Goal: Task Accomplishment & Management: Complete application form

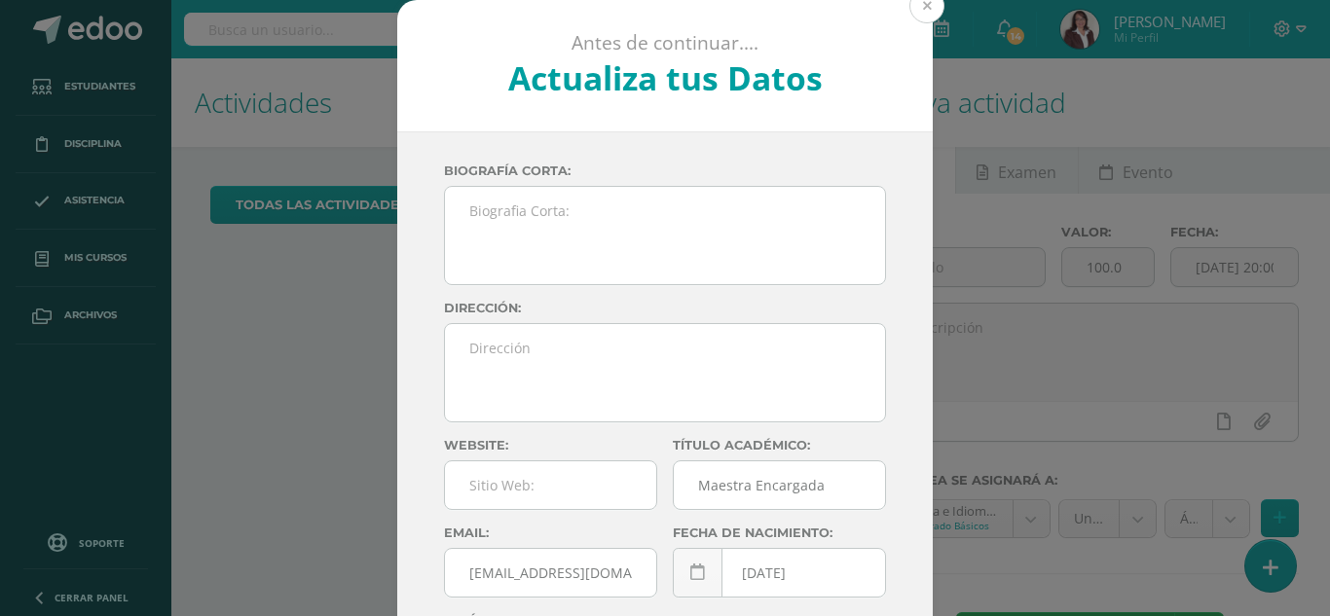
click at [918, 9] on button at bounding box center [926, 5] width 35 height 35
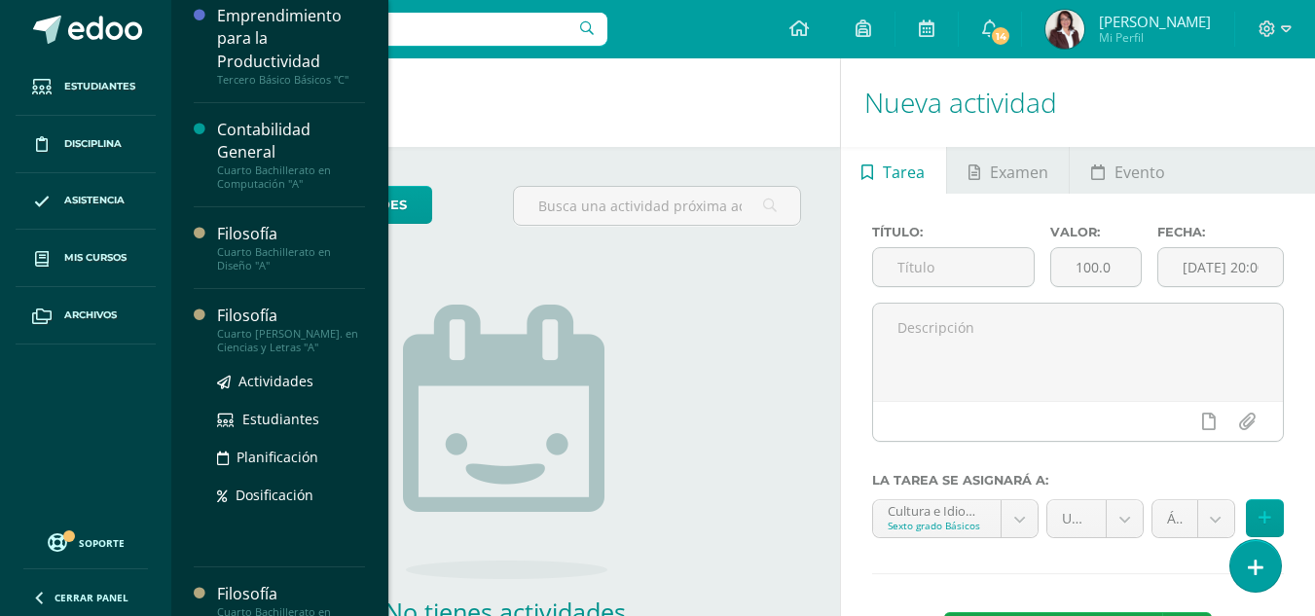
scroll to position [546, 0]
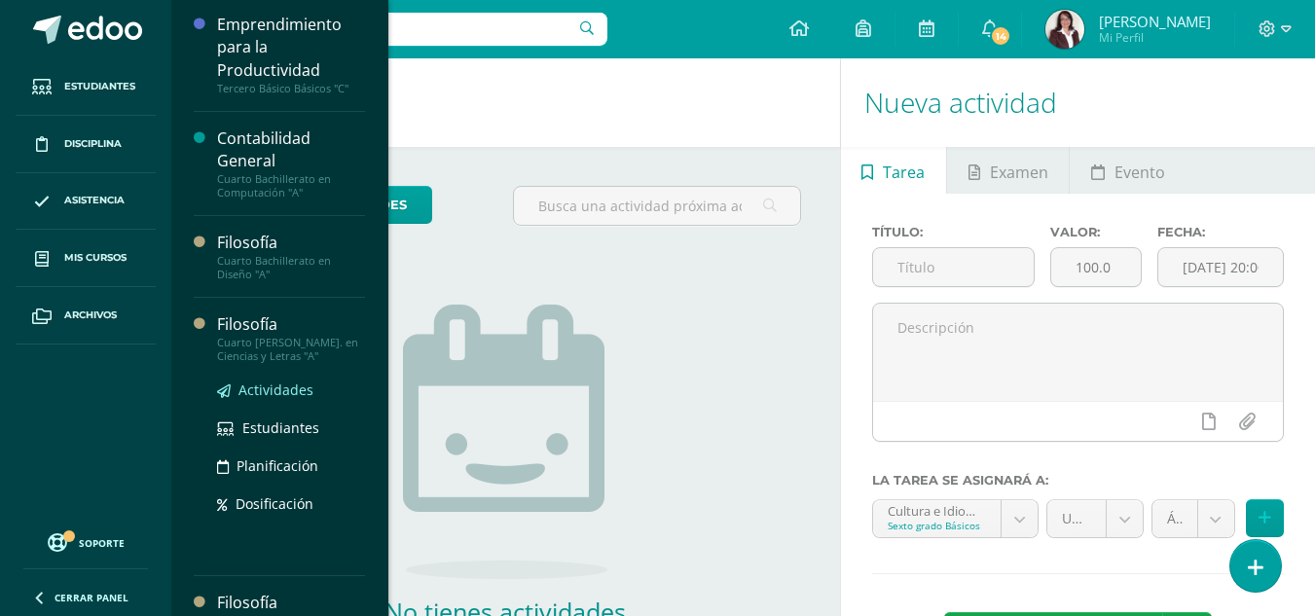
click at [262, 385] on span "Actividades" at bounding box center [275, 390] width 75 height 18
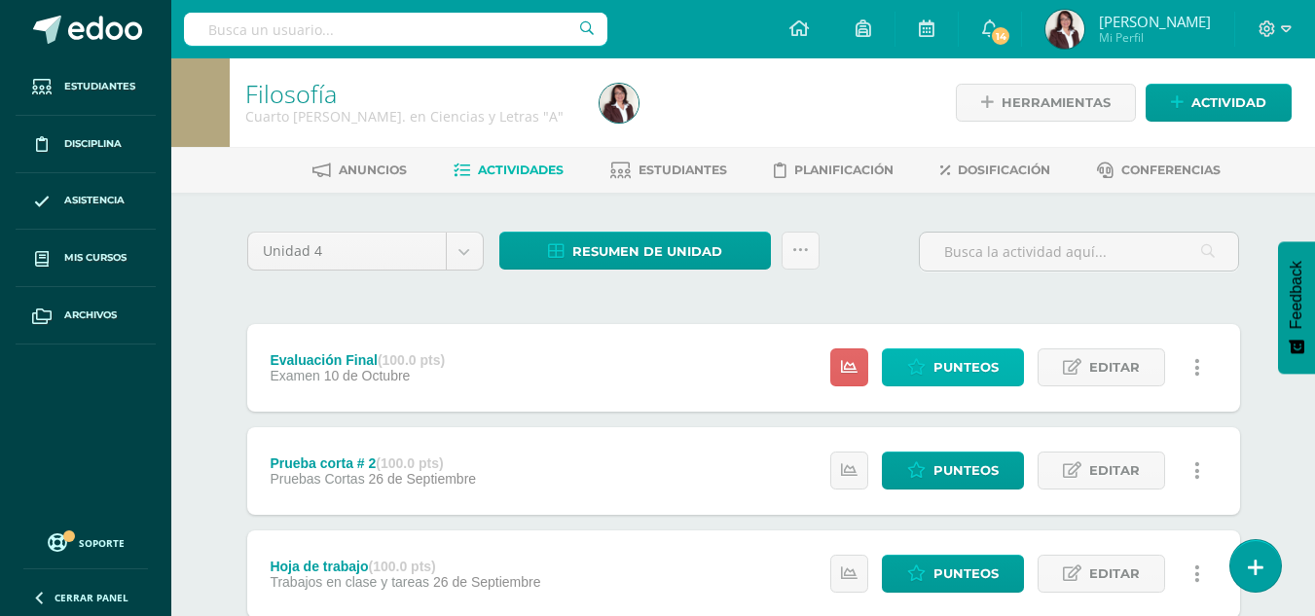
click at [957, 364] on span "Punteos" at bounding box center [965, 367] width 65 height 36
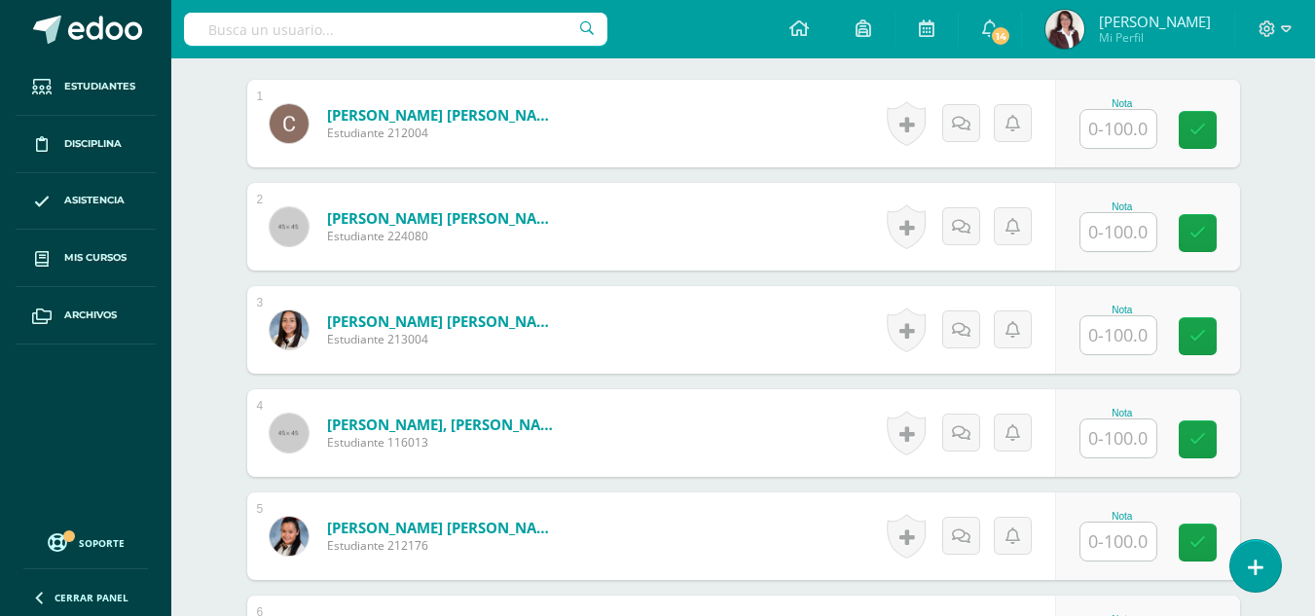
scroll to position [577, 0]
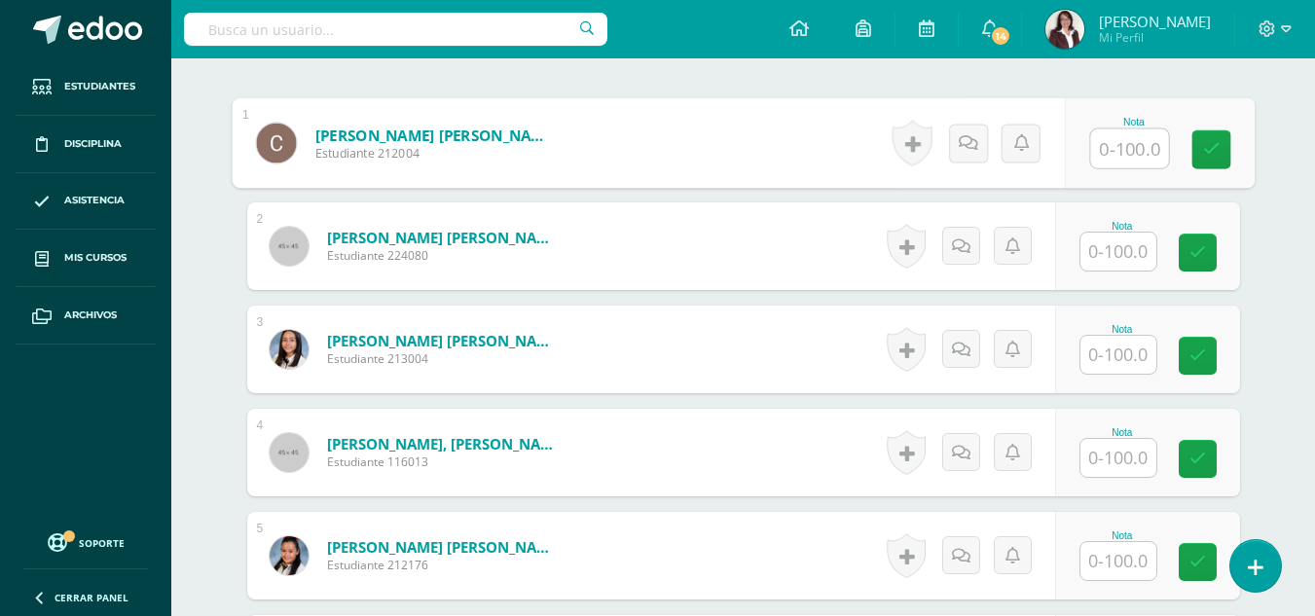
click at [1132, 149] on input "text" at bounding box center [1129, 148] width 78 height 39
type input "49"
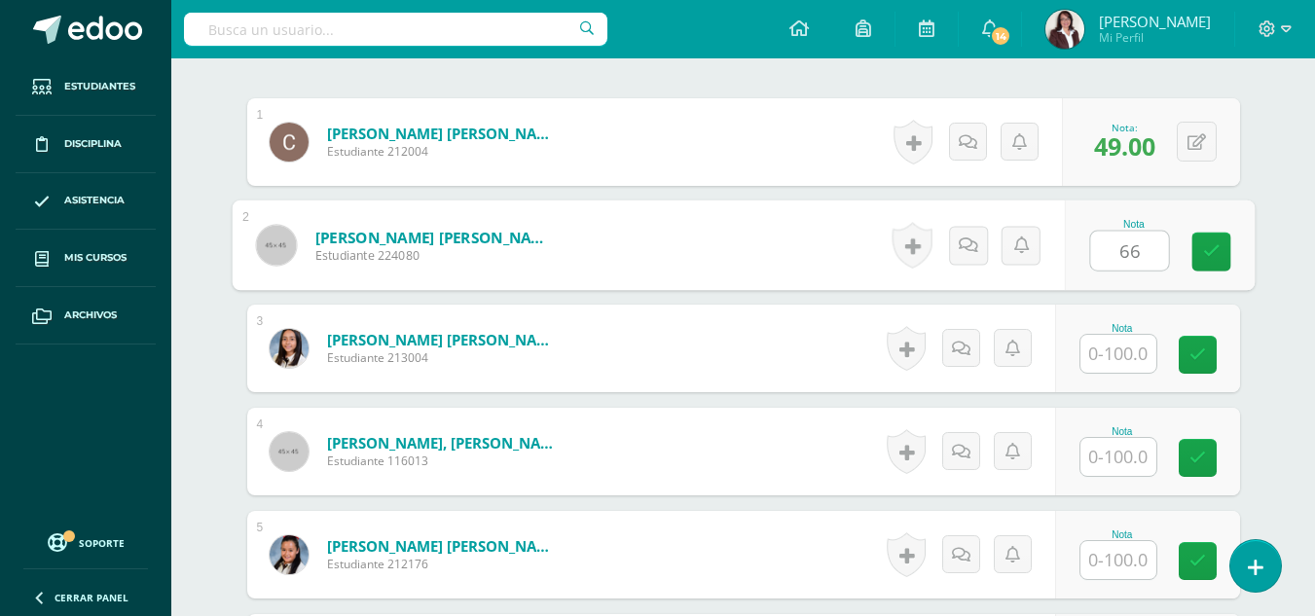
type input "66"
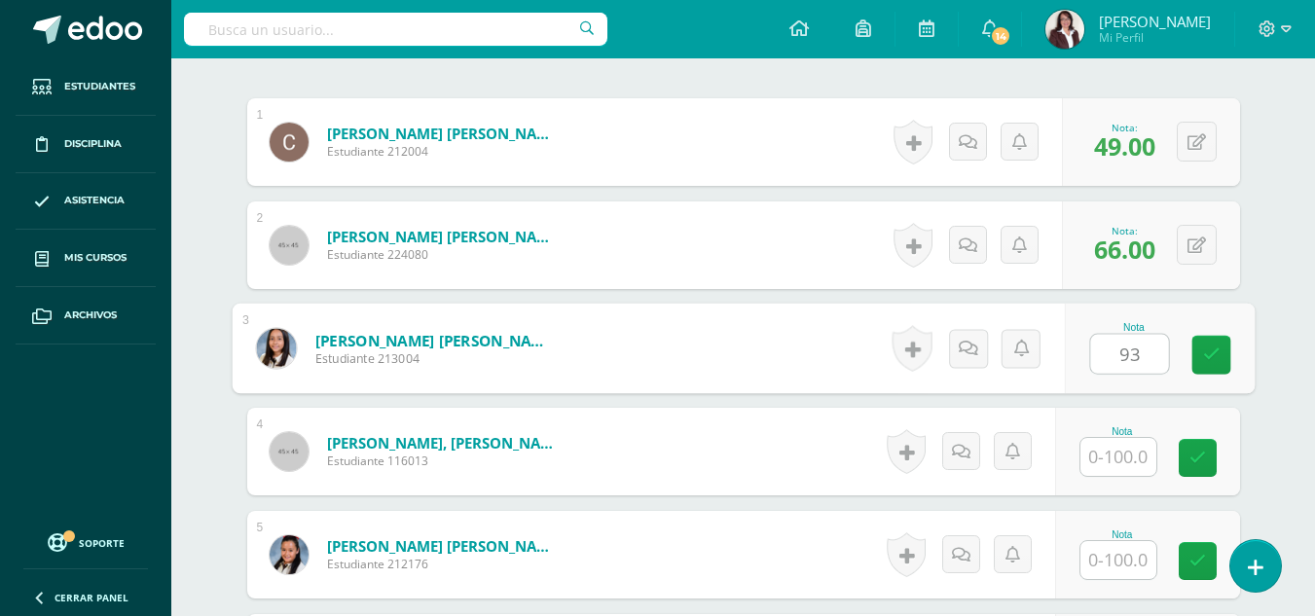
type input "93"
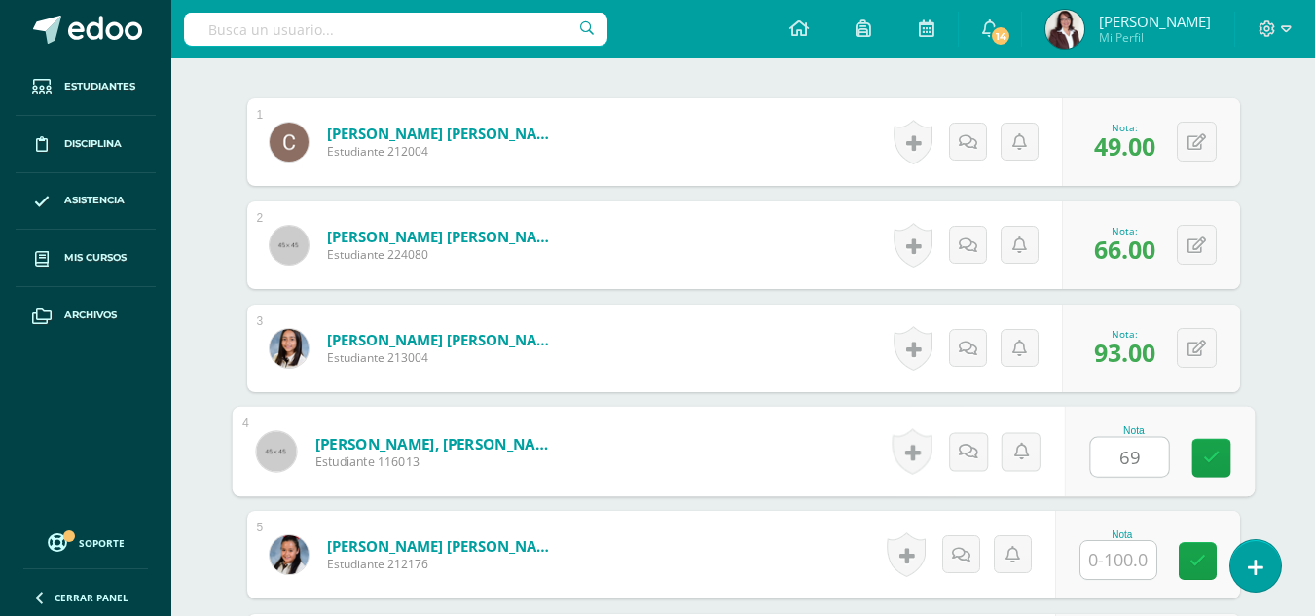
type input "69"
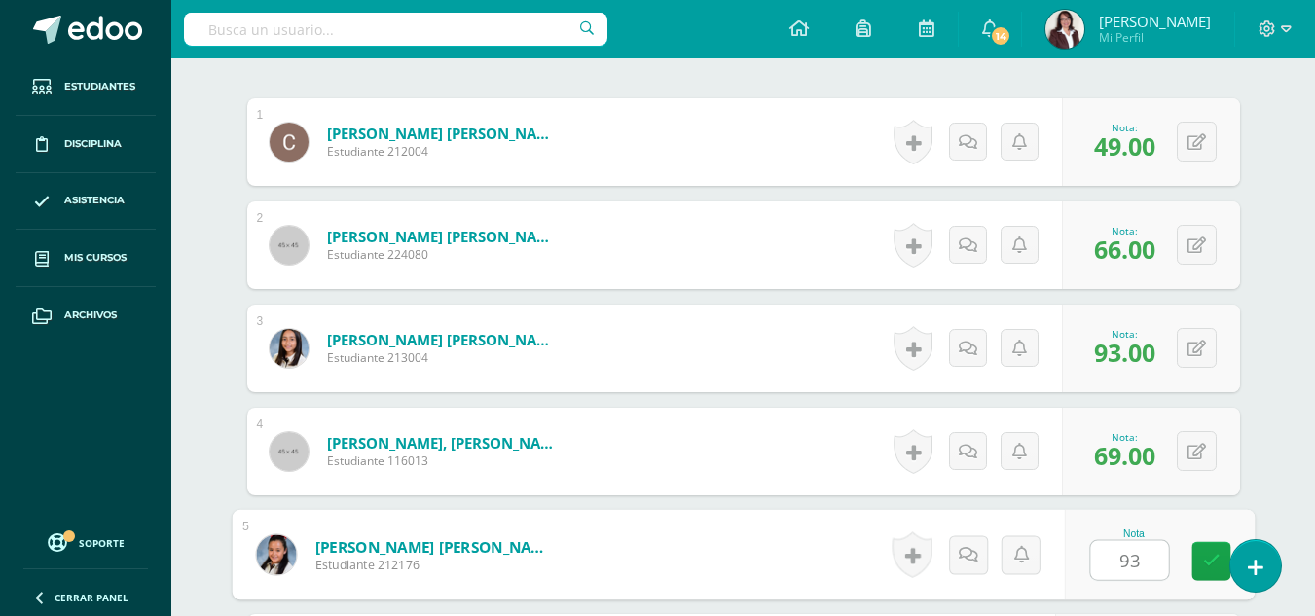
type input "93"
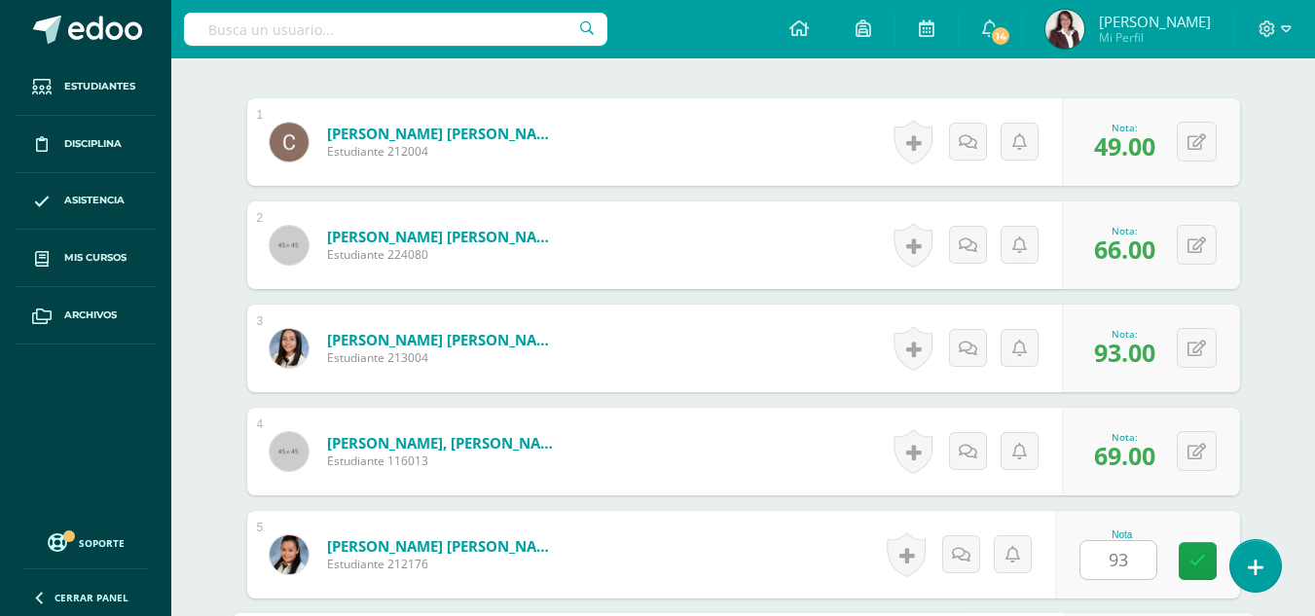
scroll to position [933, 0]
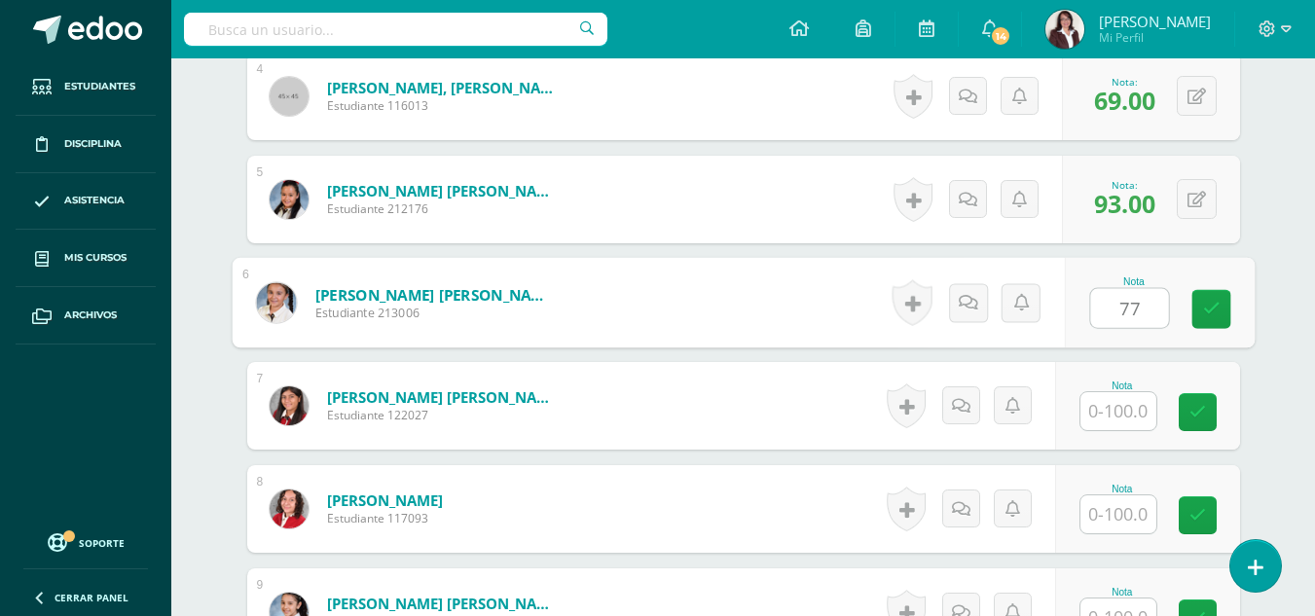
type input "77"
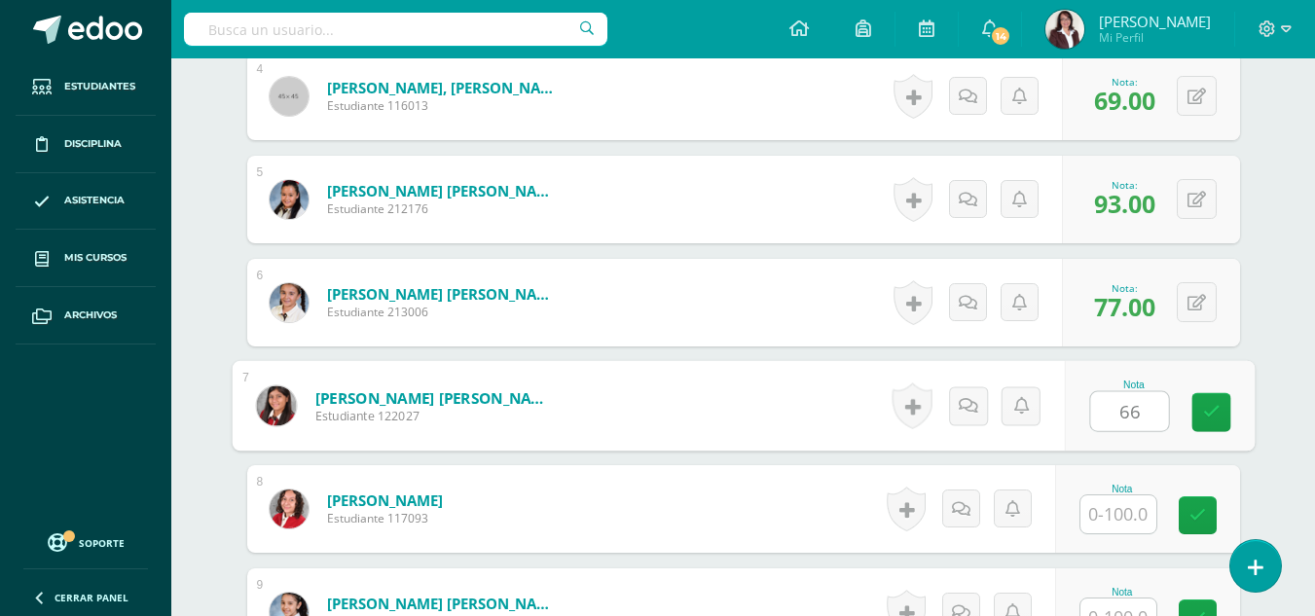
type input "66"
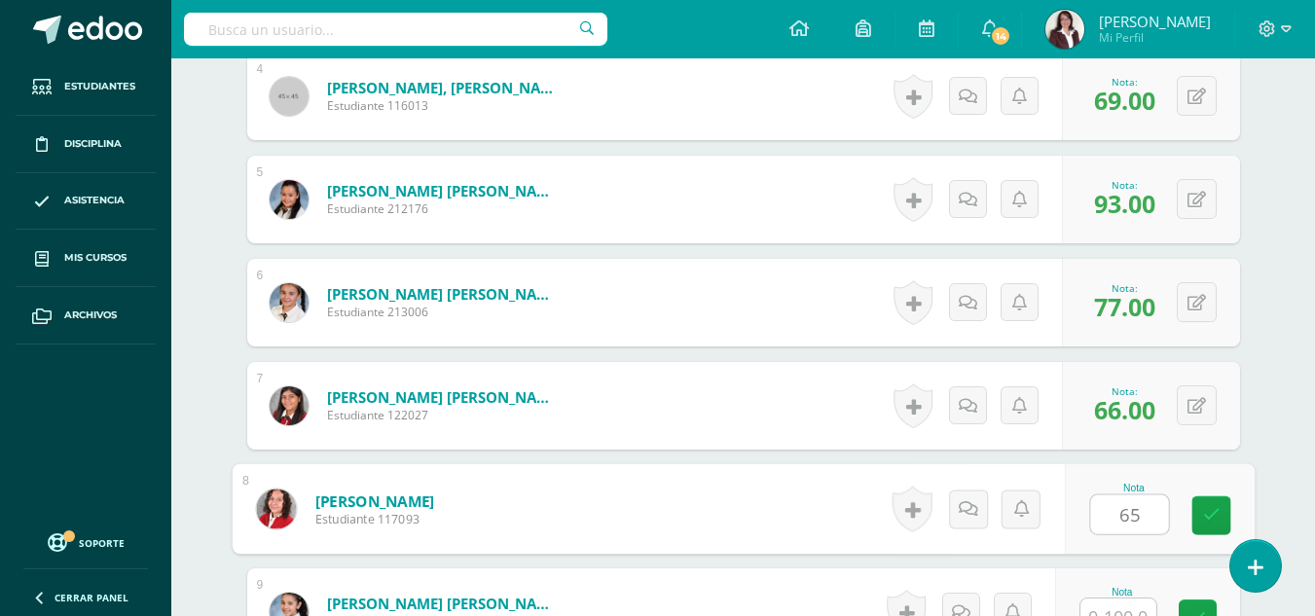
type input "65"
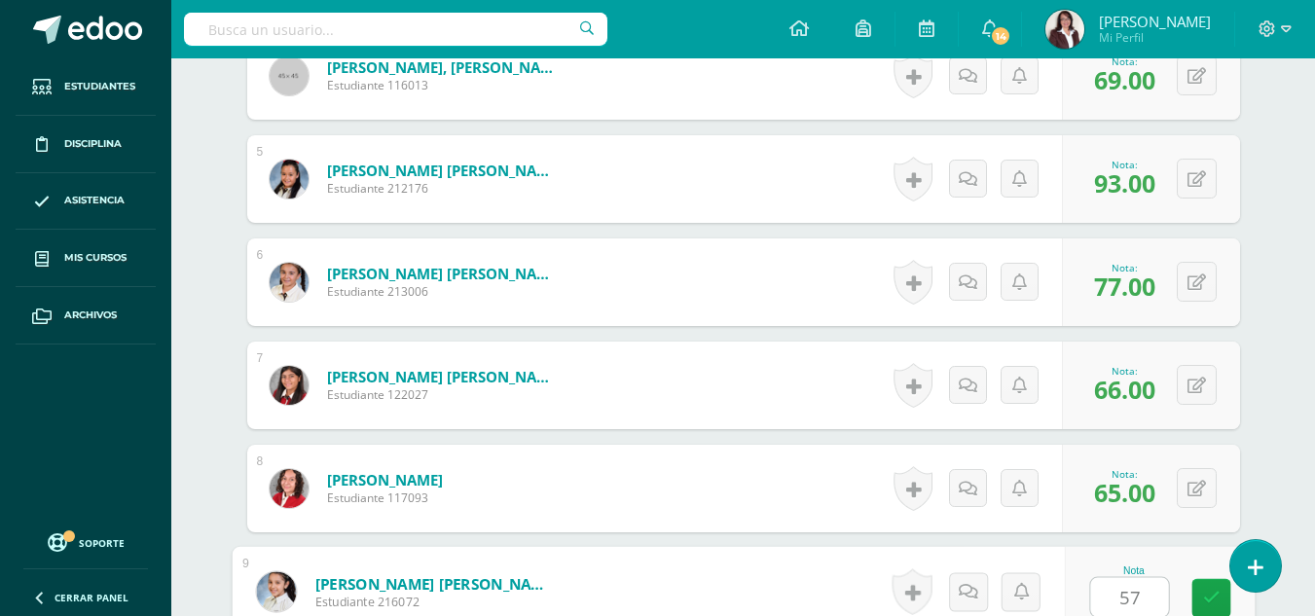
type input "57"
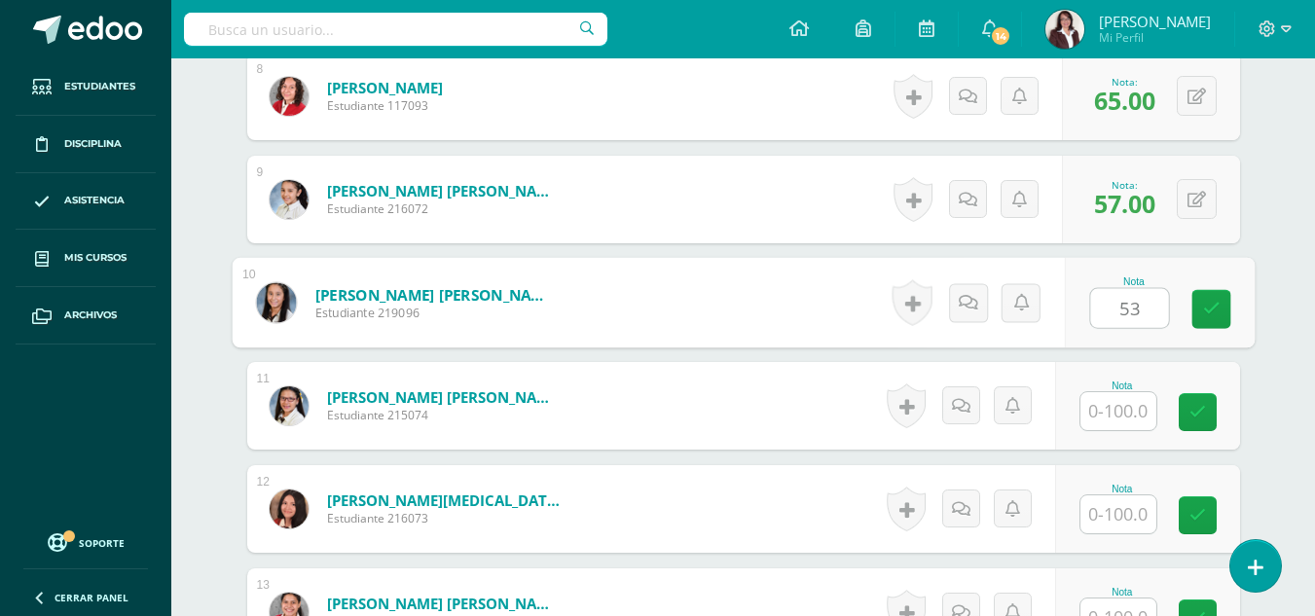
type input "53"
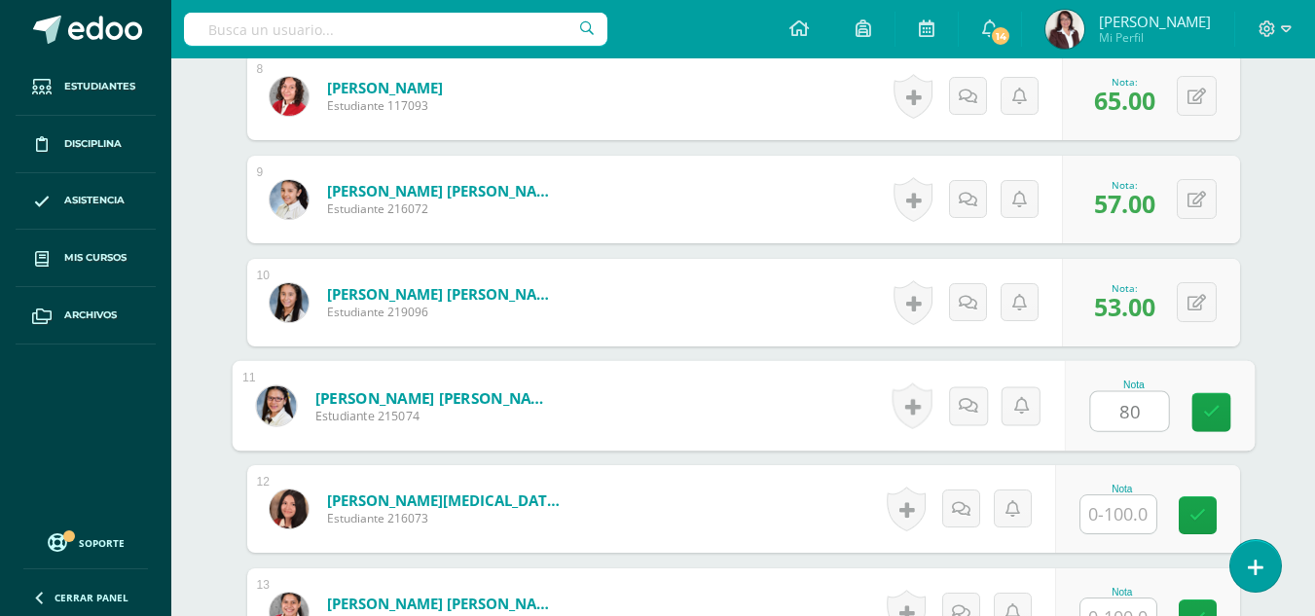
type input "80"
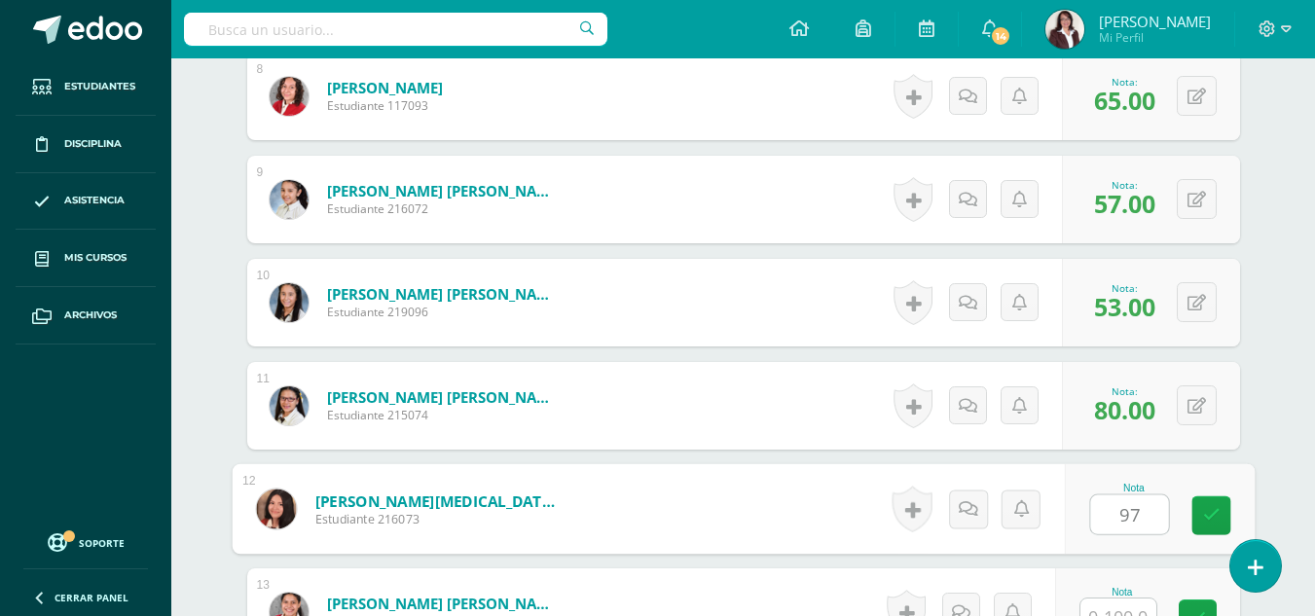
type input "97"
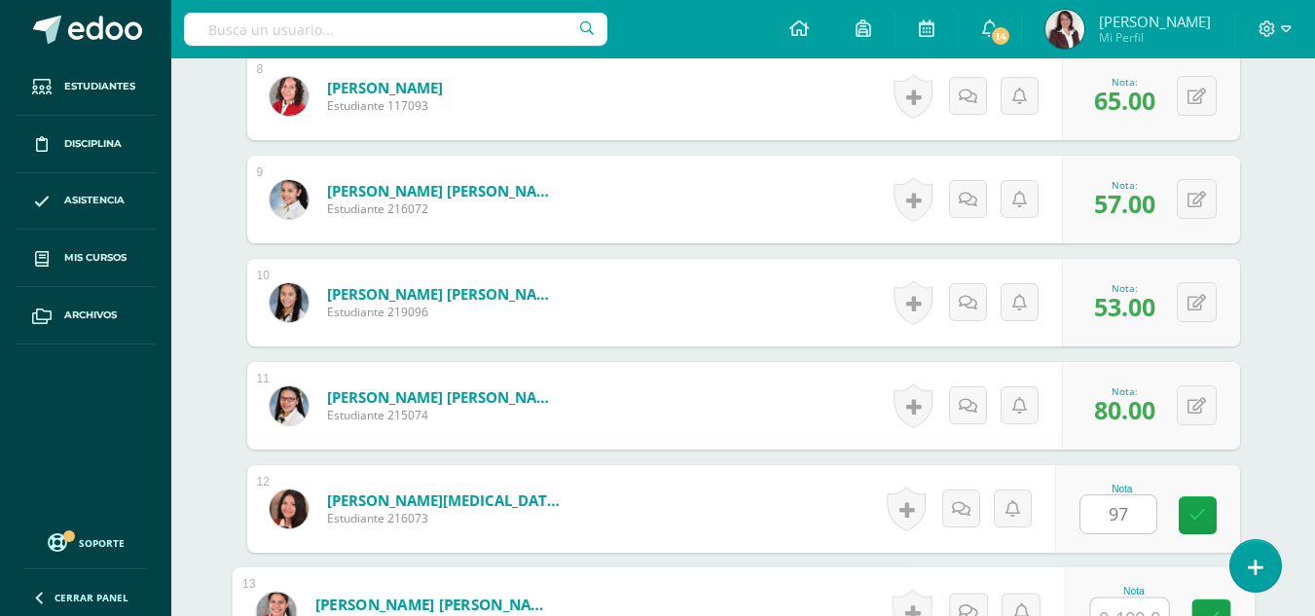
scroll to position [1367, 0]
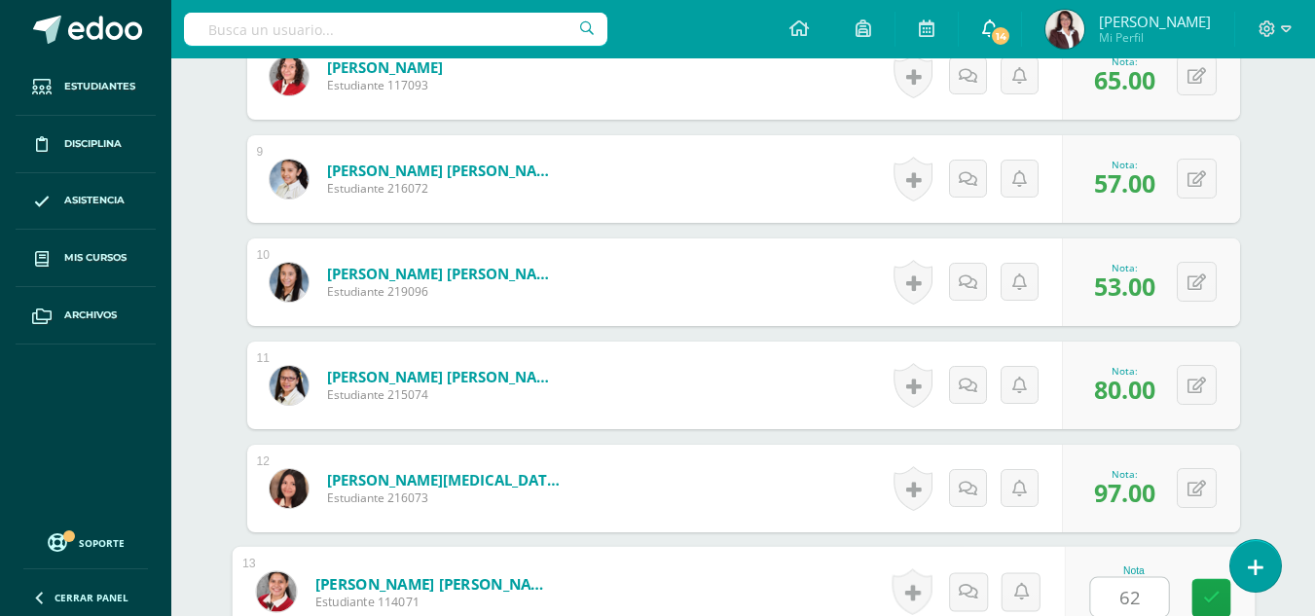
type input "62"
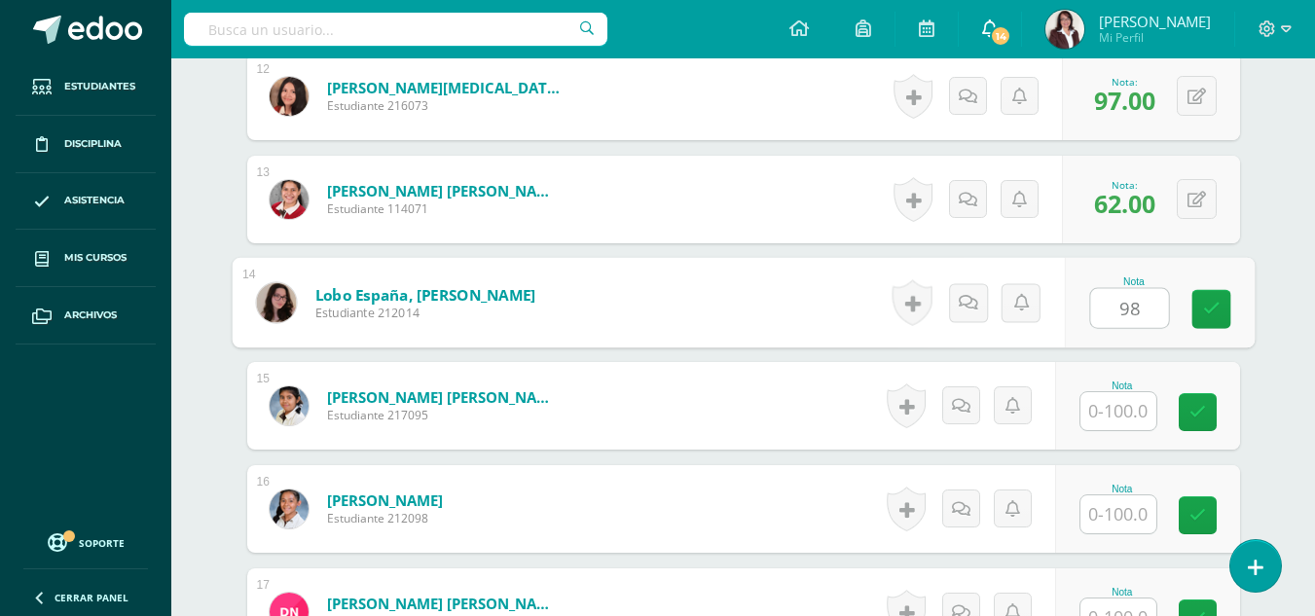
type input "98"
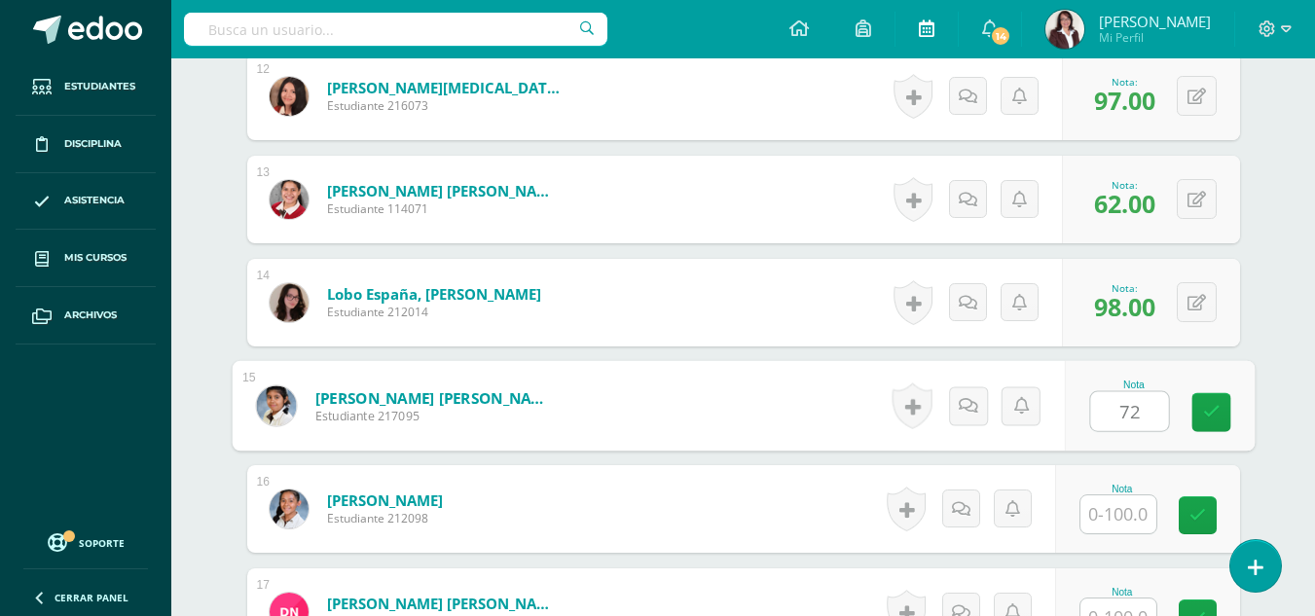
type input "72"
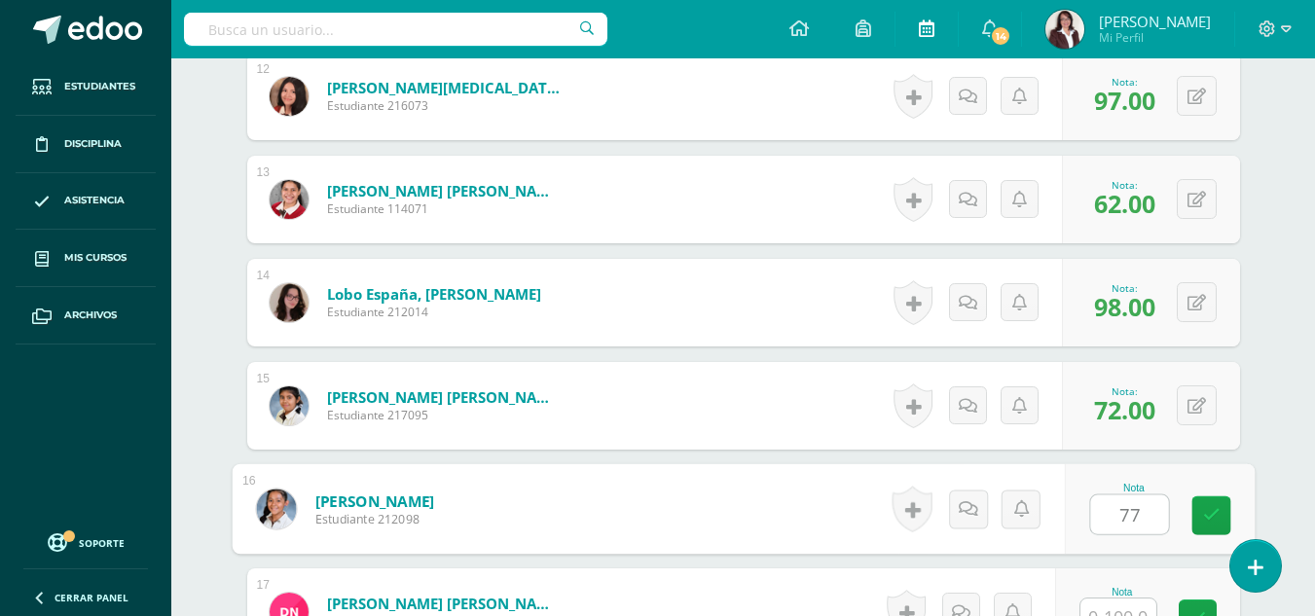
type input "77"
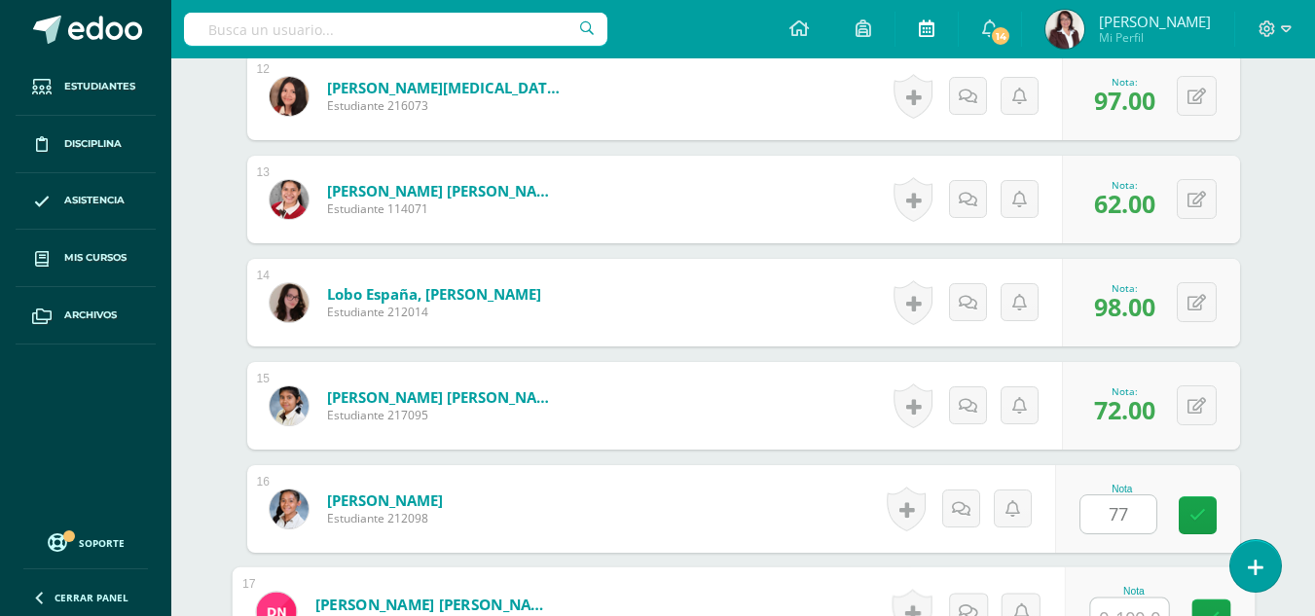
scroll to position [1779, 0]
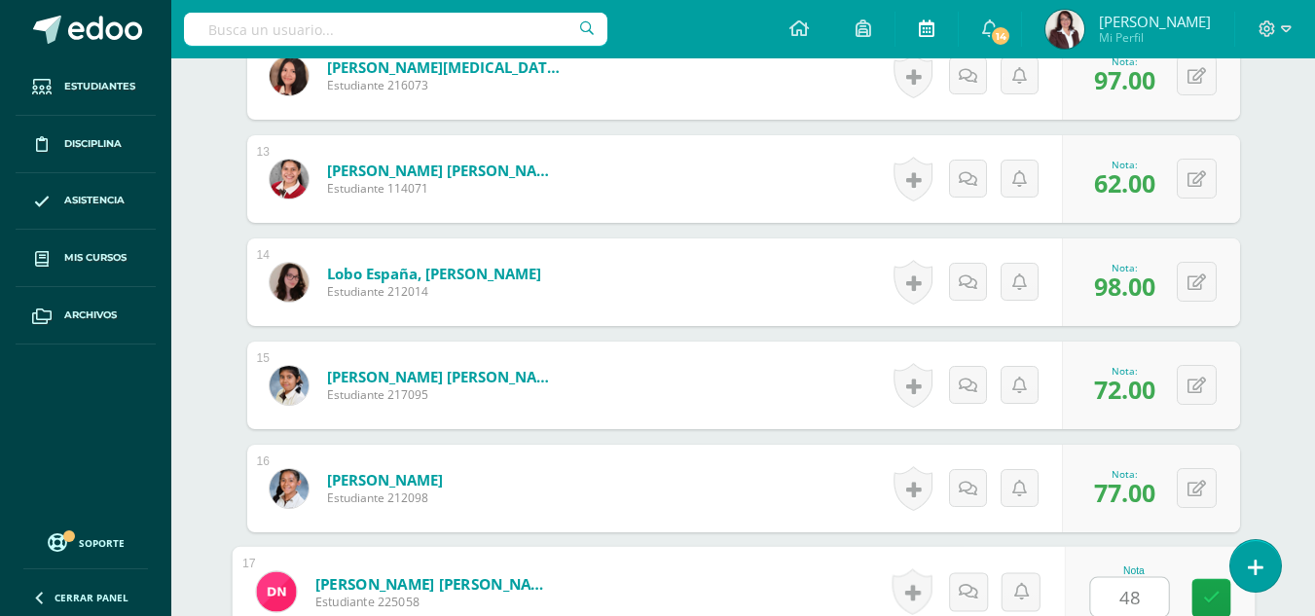
type input "48"
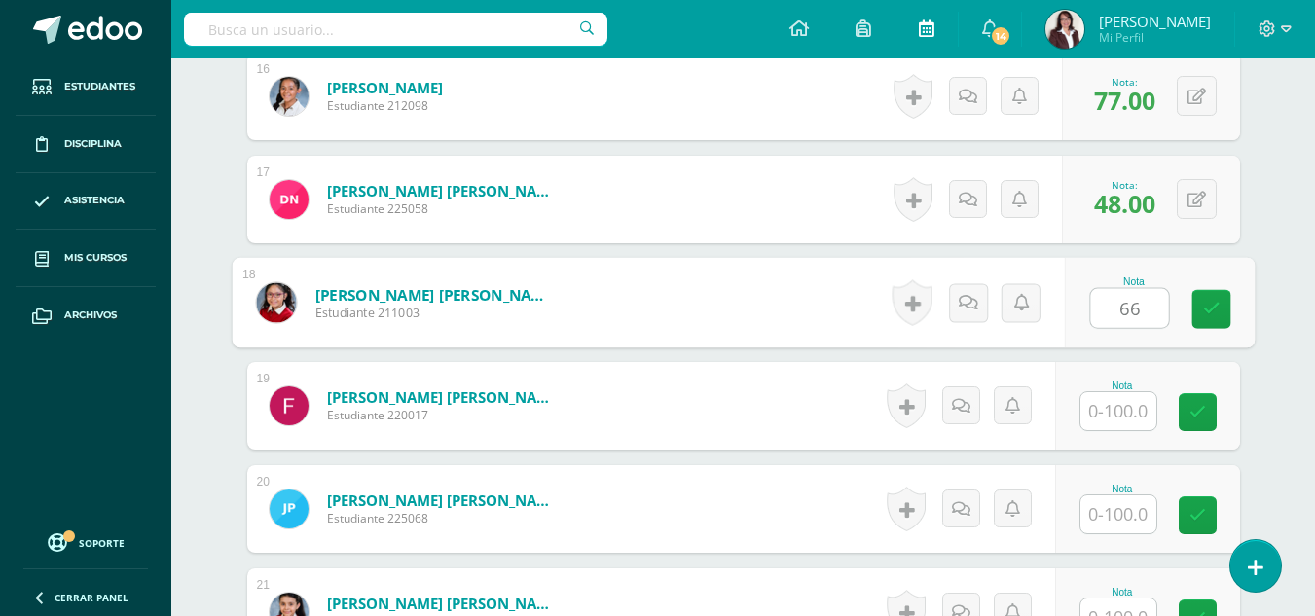
type input "66"
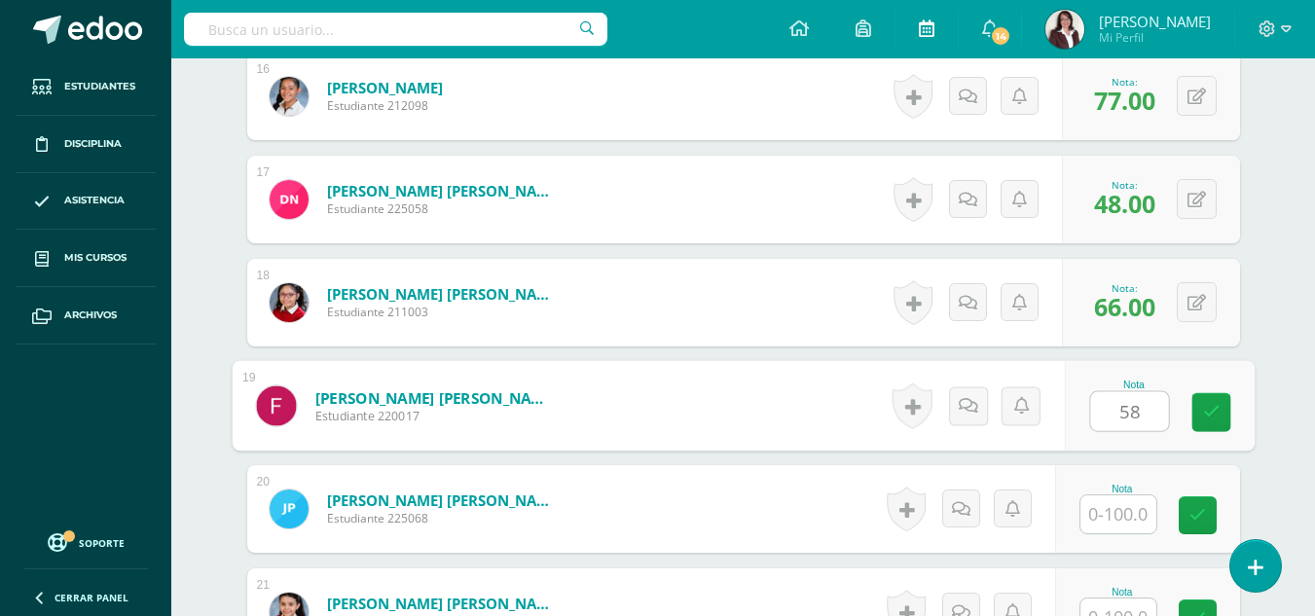
type input "58"
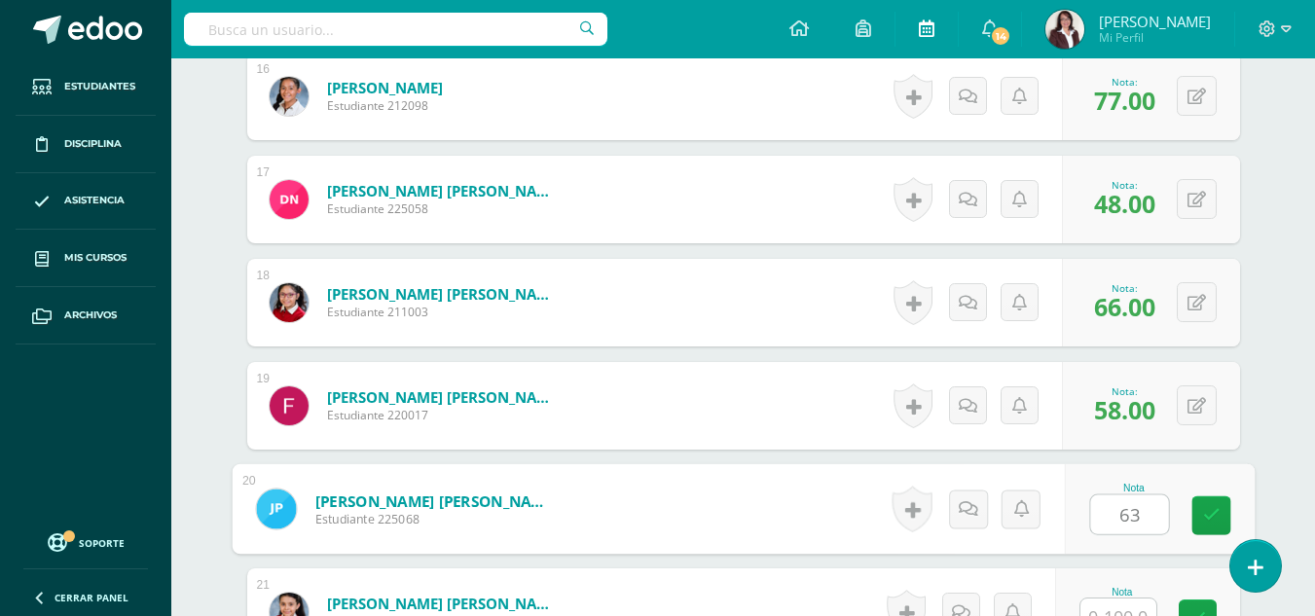
type input "63"
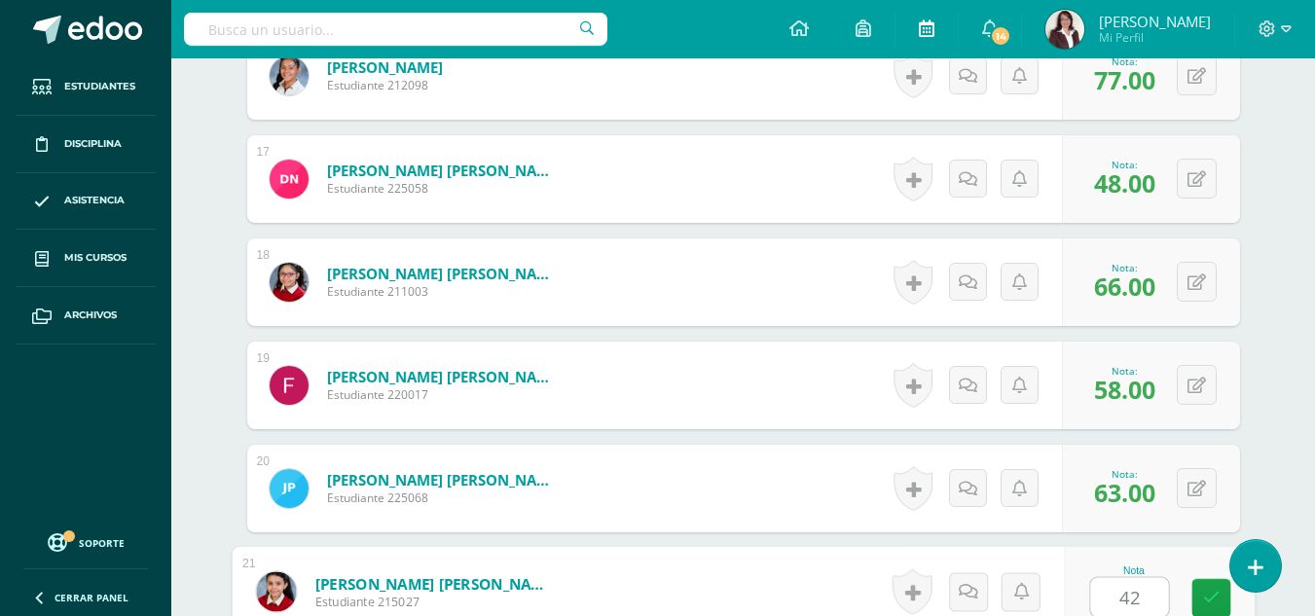
type input "42"
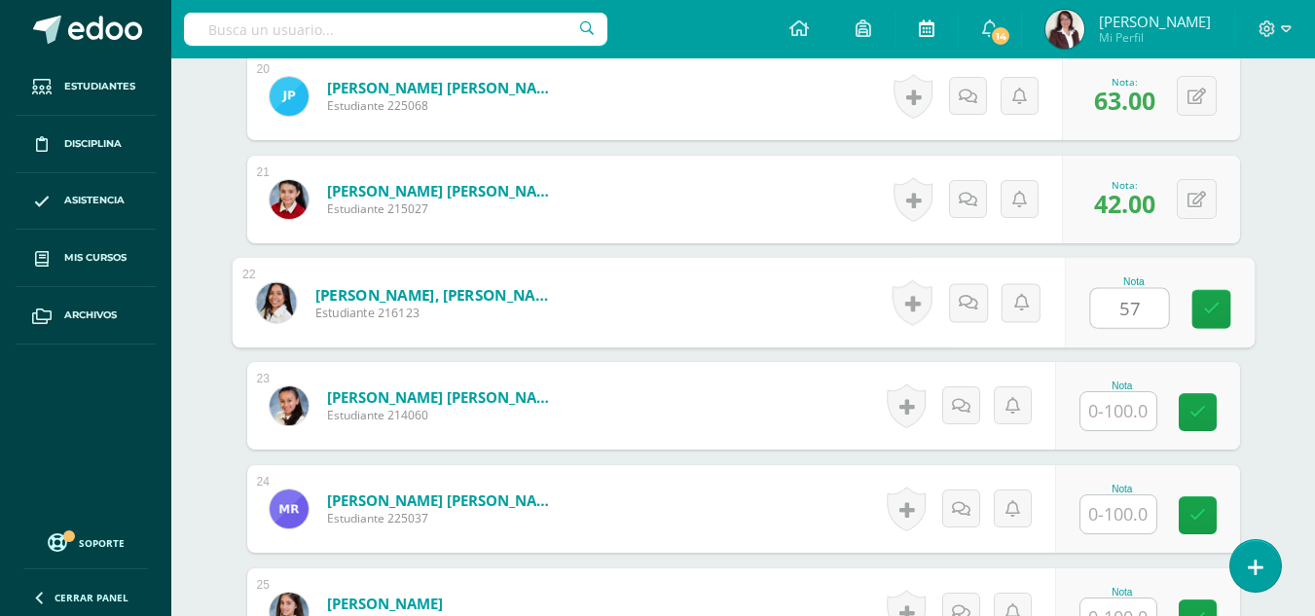
type input "57"
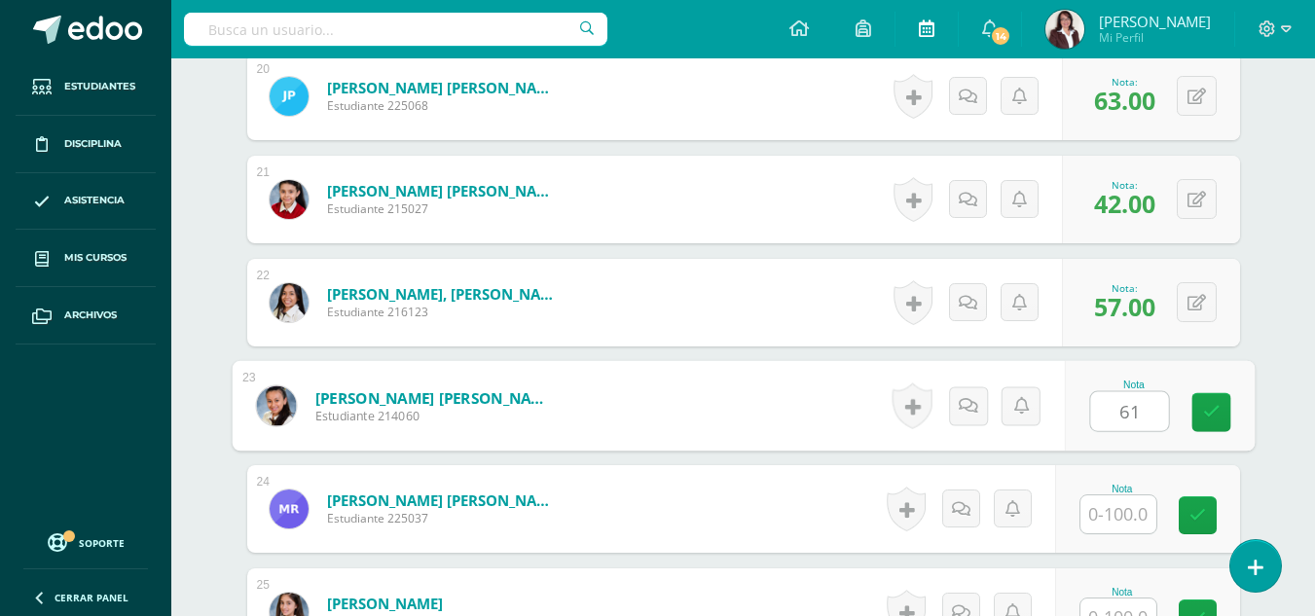
type input "61"
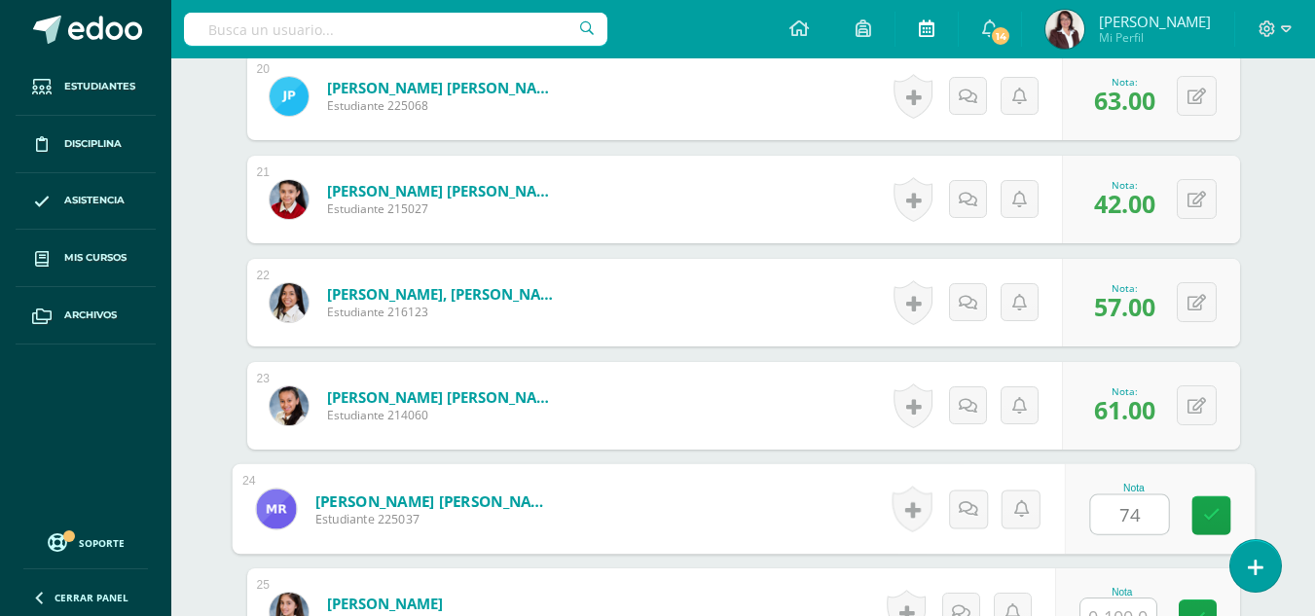
type input "74"
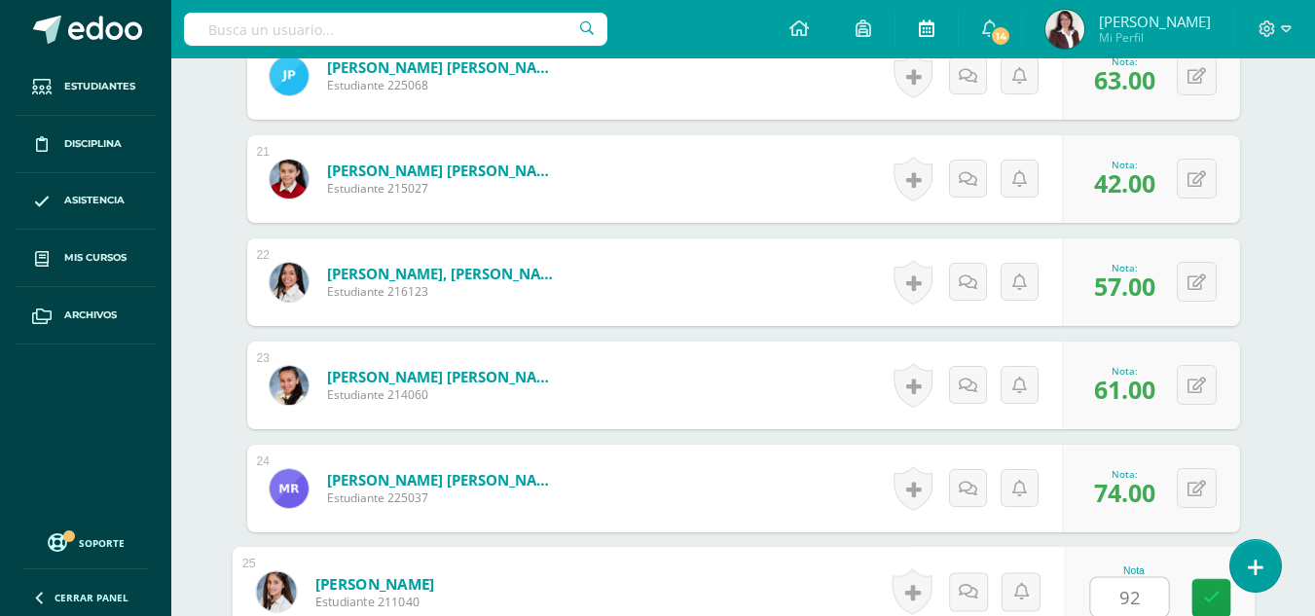
type input "92"
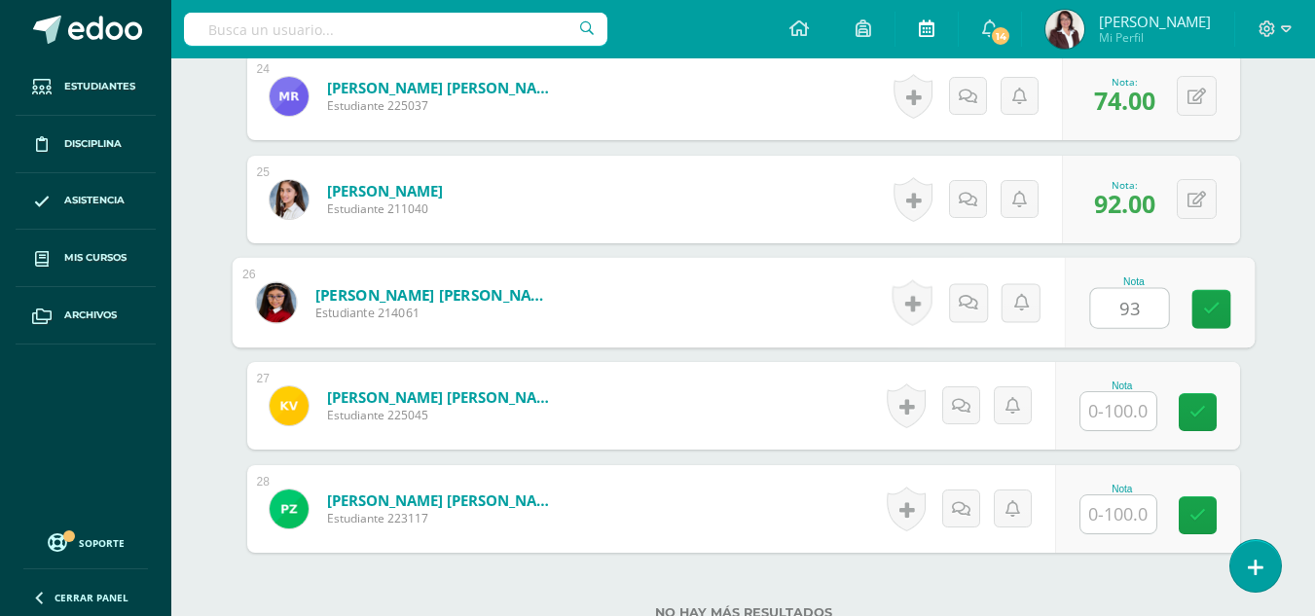
type input "93"
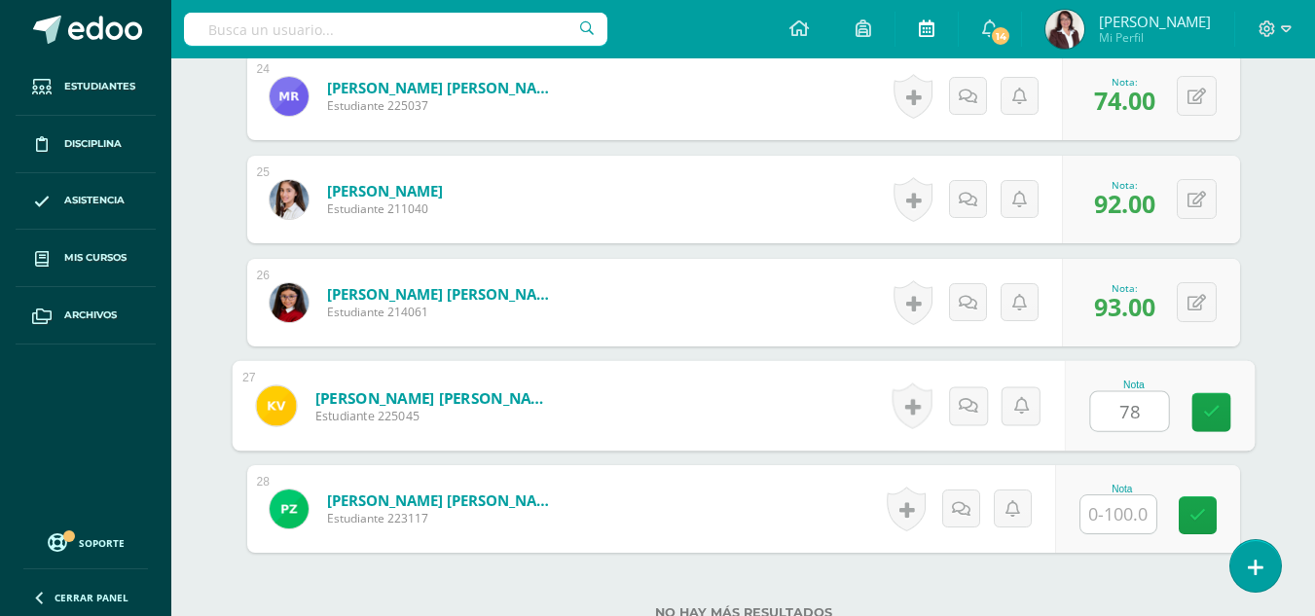
type input "78"
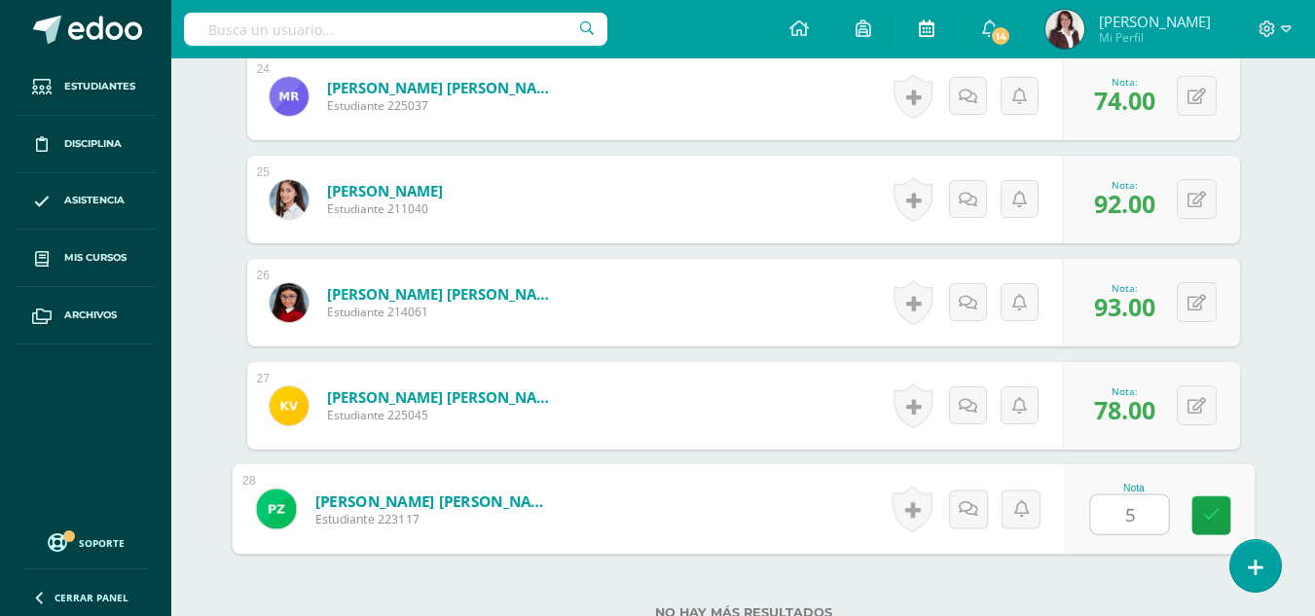
type input "59"
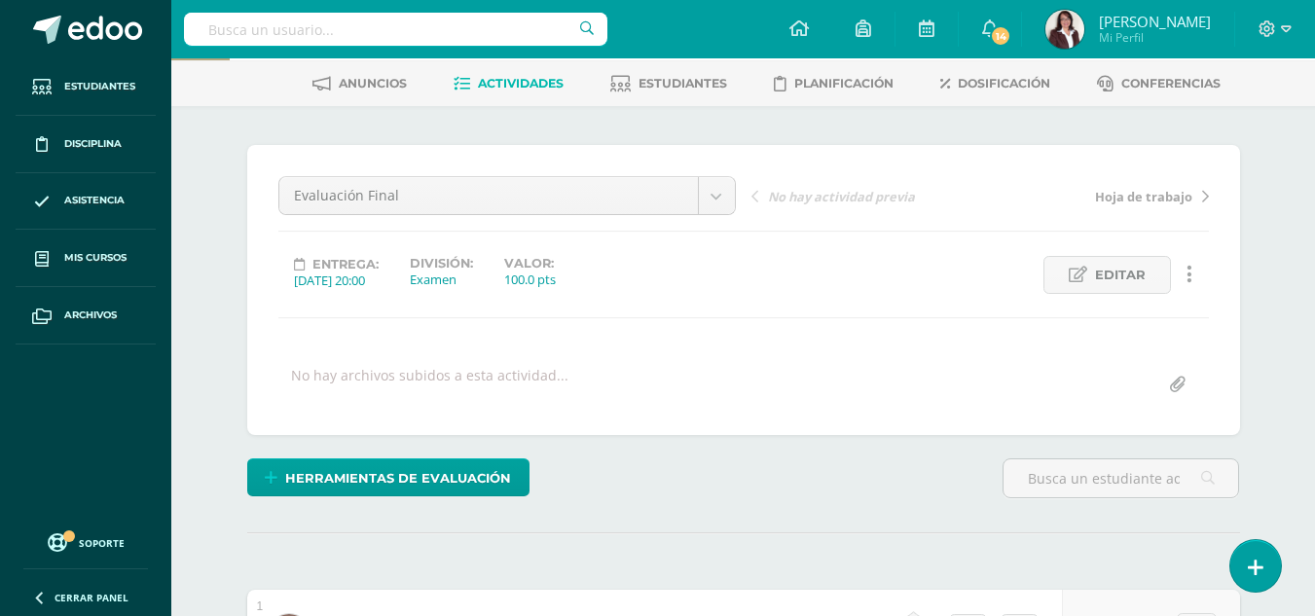
scroll to position [74, 0]
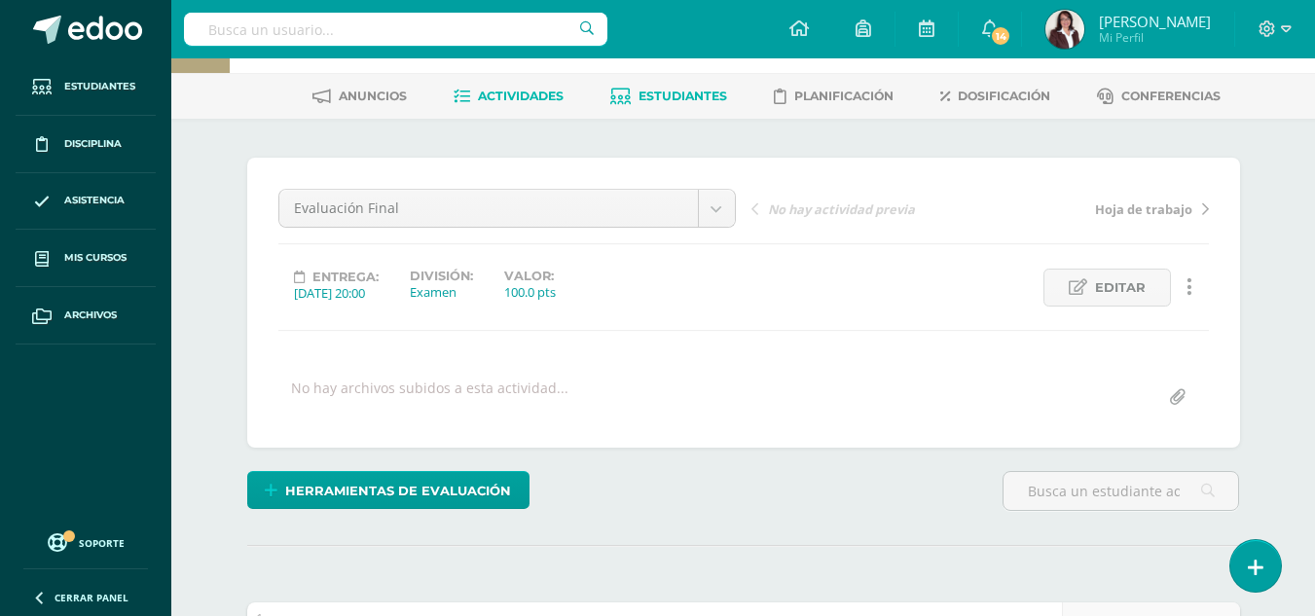
click at [677, 100] on span "Estudiantes" at bounding box center [683, 96] width 89 height 15
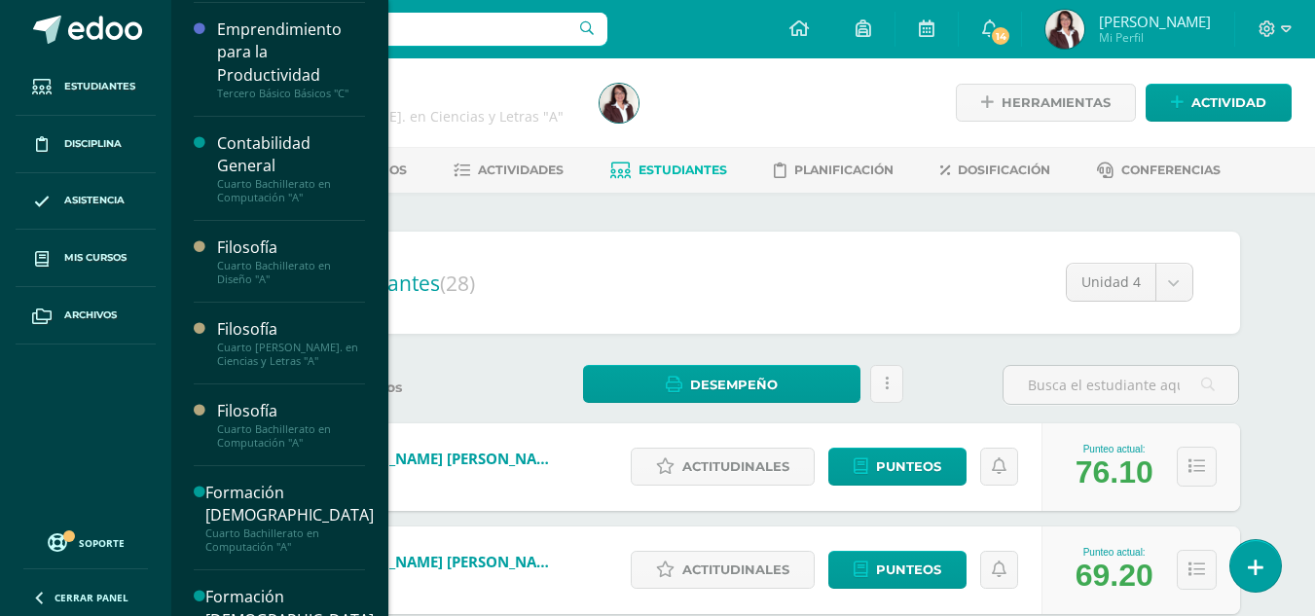
scroll to position [544, 0]
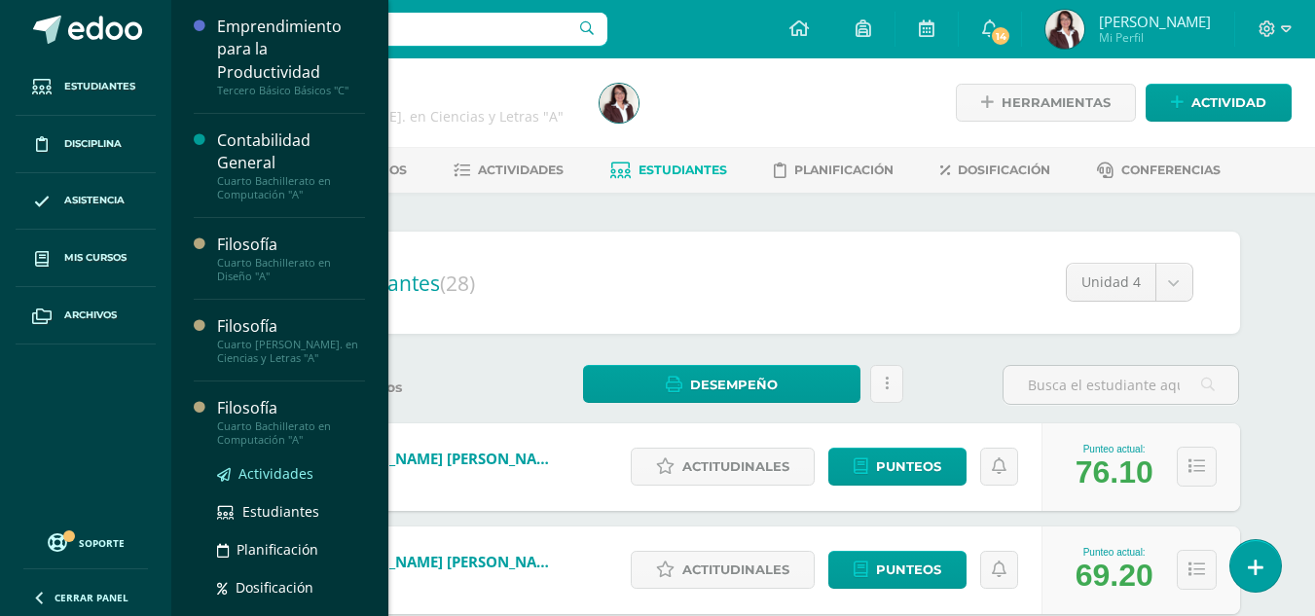
click at [272, 469] on span "Actividades" at bounding box center [275, 473] width 75 height 18
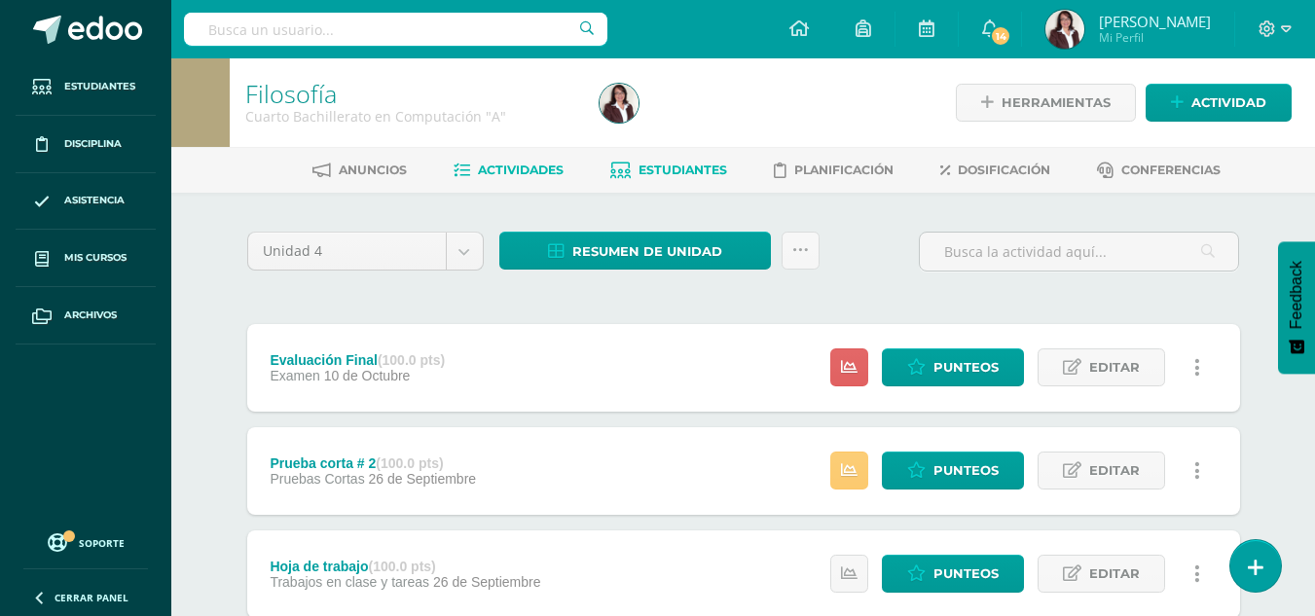
click at [678, 164] on span "Estudiantes" at bounding box center [683, 170] width 89 height 15
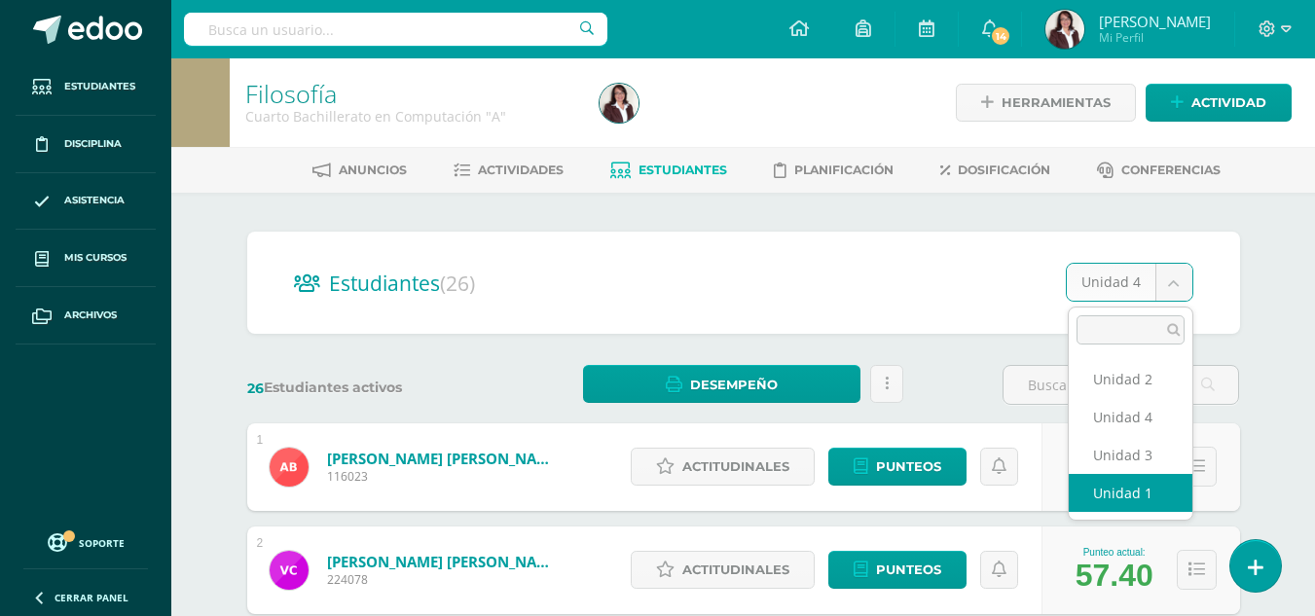
select select "/dashboard/teacher/section/2683/students/?unit=173050"
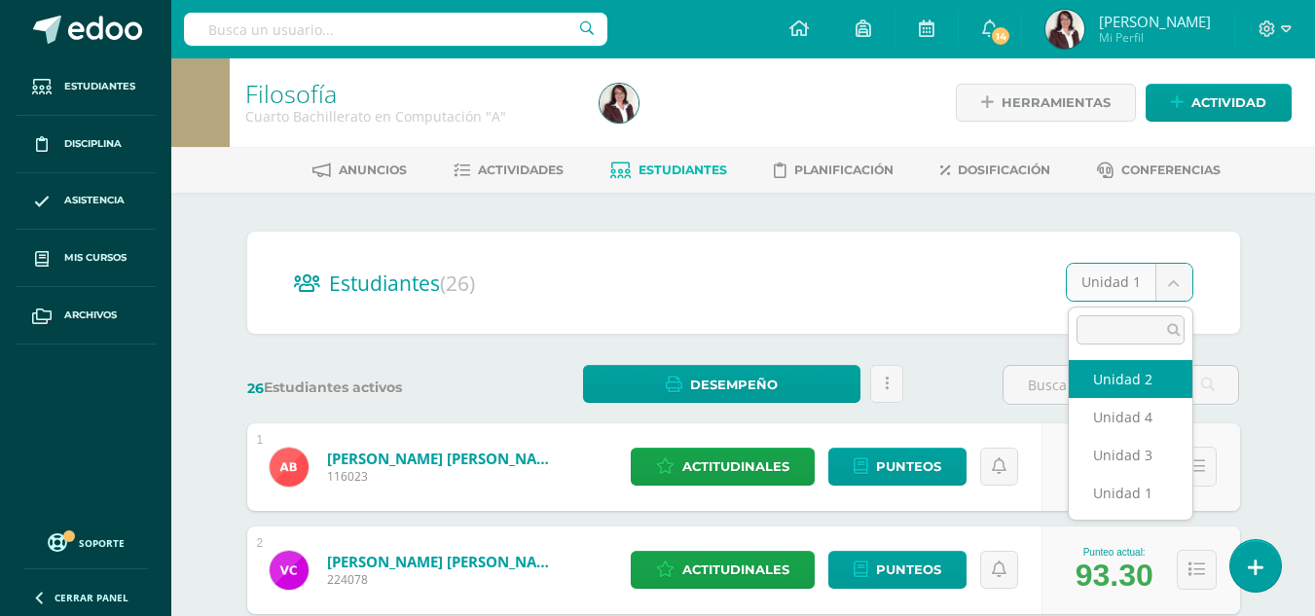
select select "/dashboard/teacher/section/2683/students/?unit=173053"
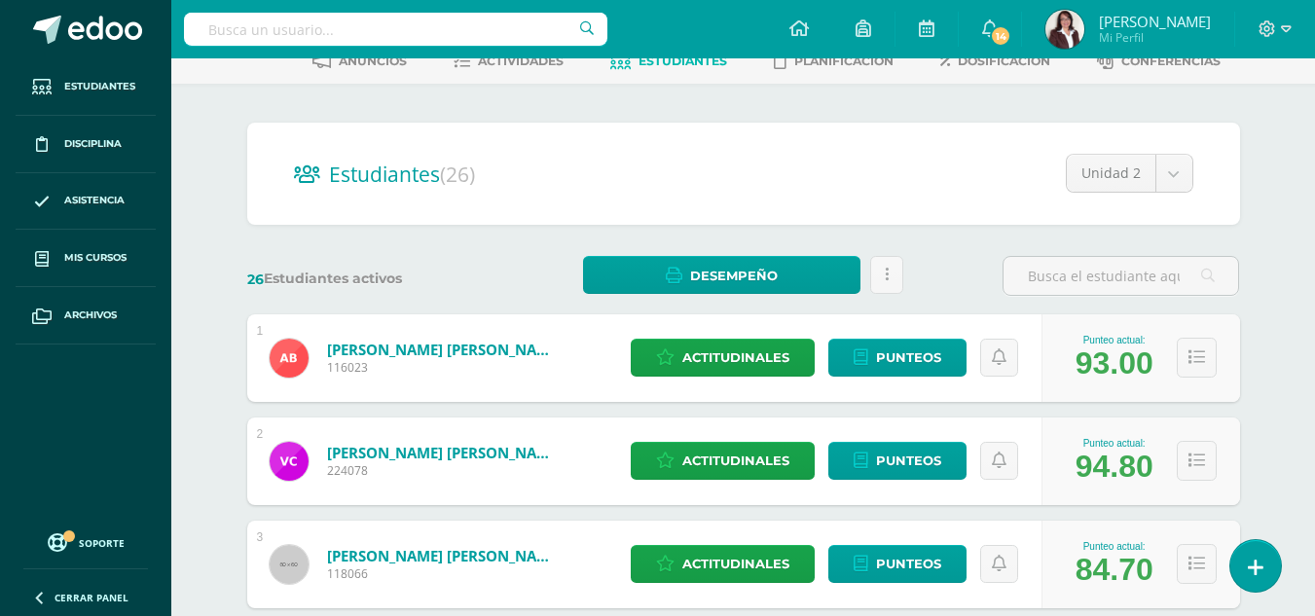
scroll to position [96, 0]
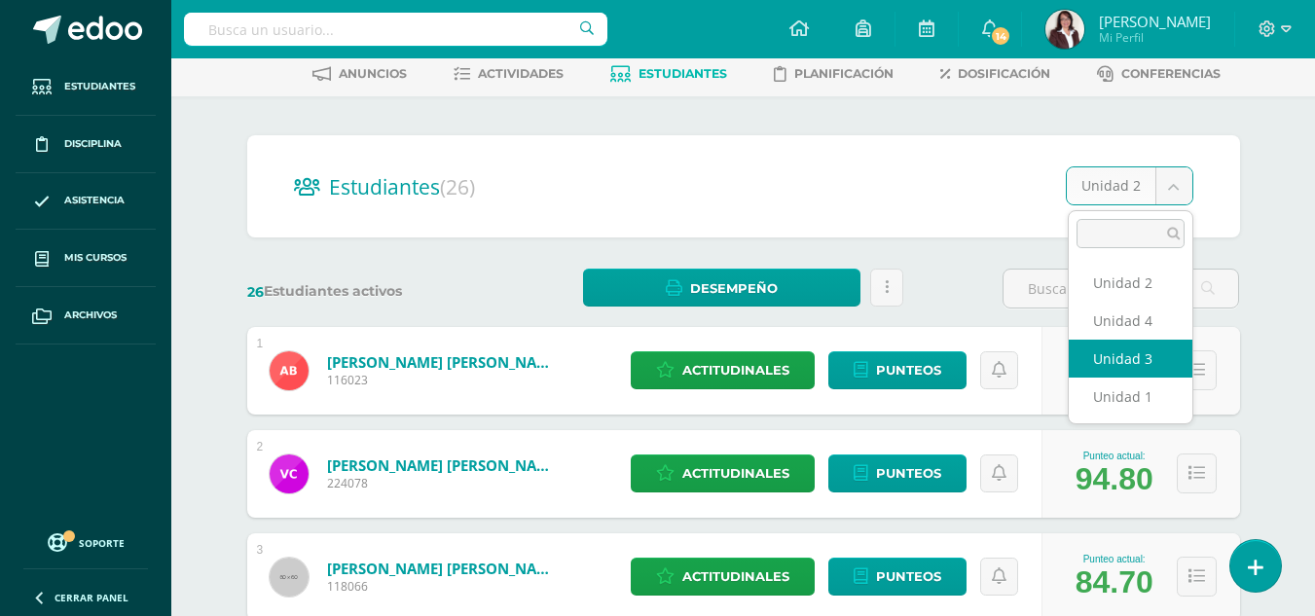
select select "/dashboard/teacher/section/2683/students/?unit=173054"
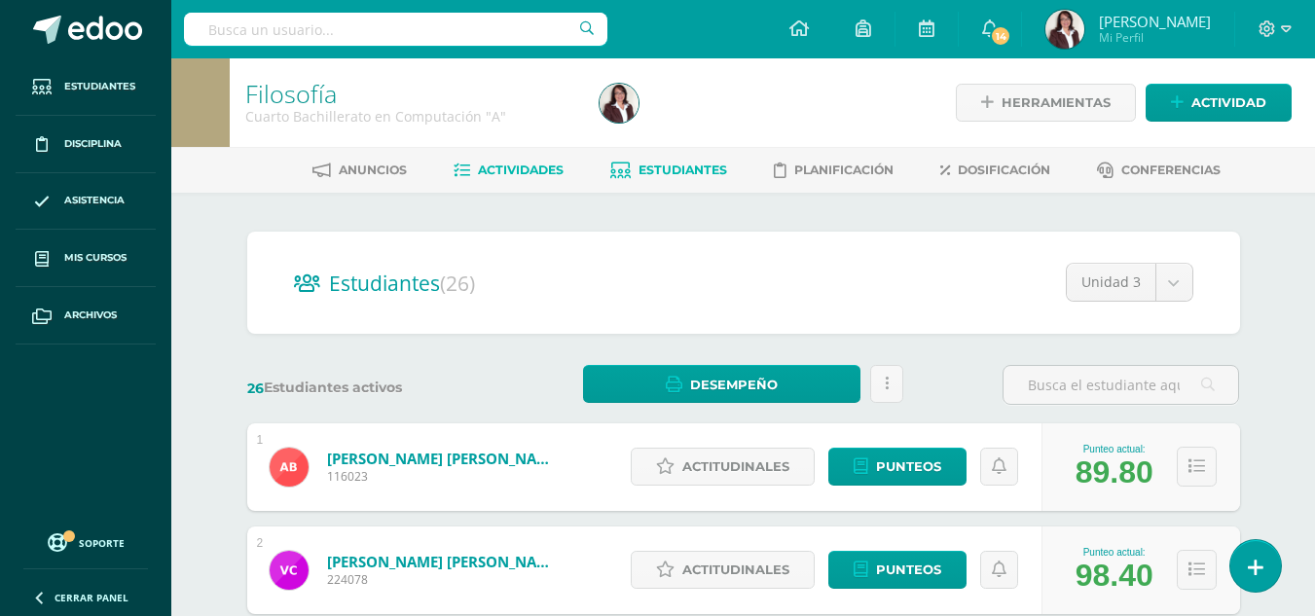
click at [526, 168] on span "Actividades" at bounding box center [521, 170] width 86 height 15
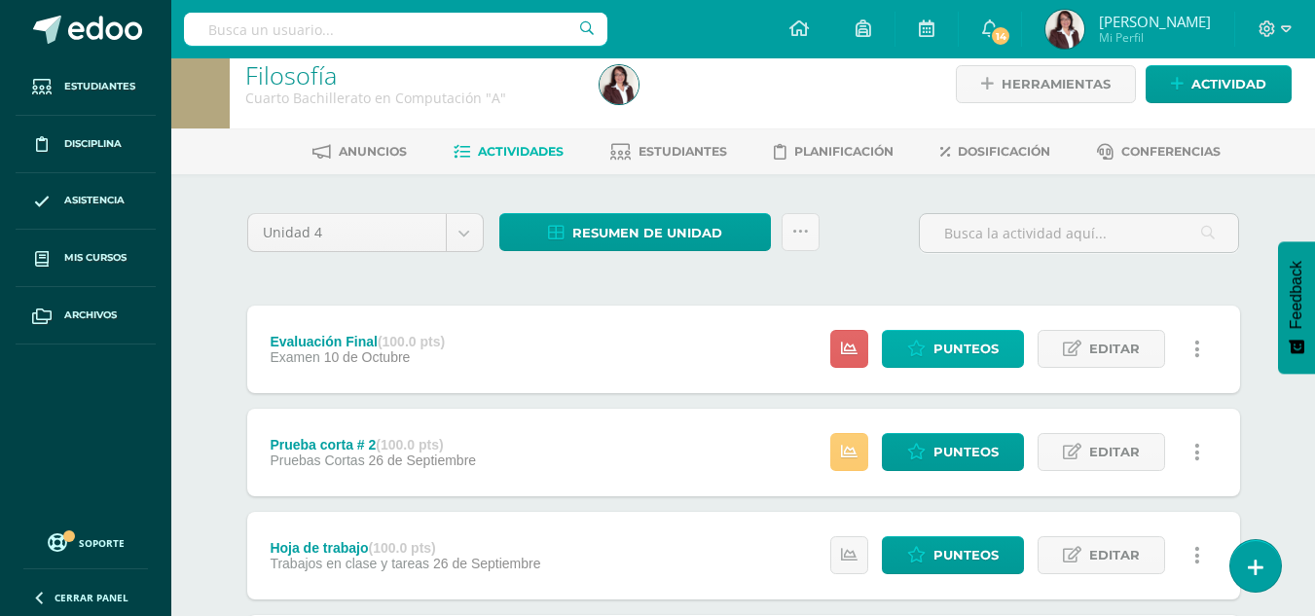
scroll to position [16, 0]
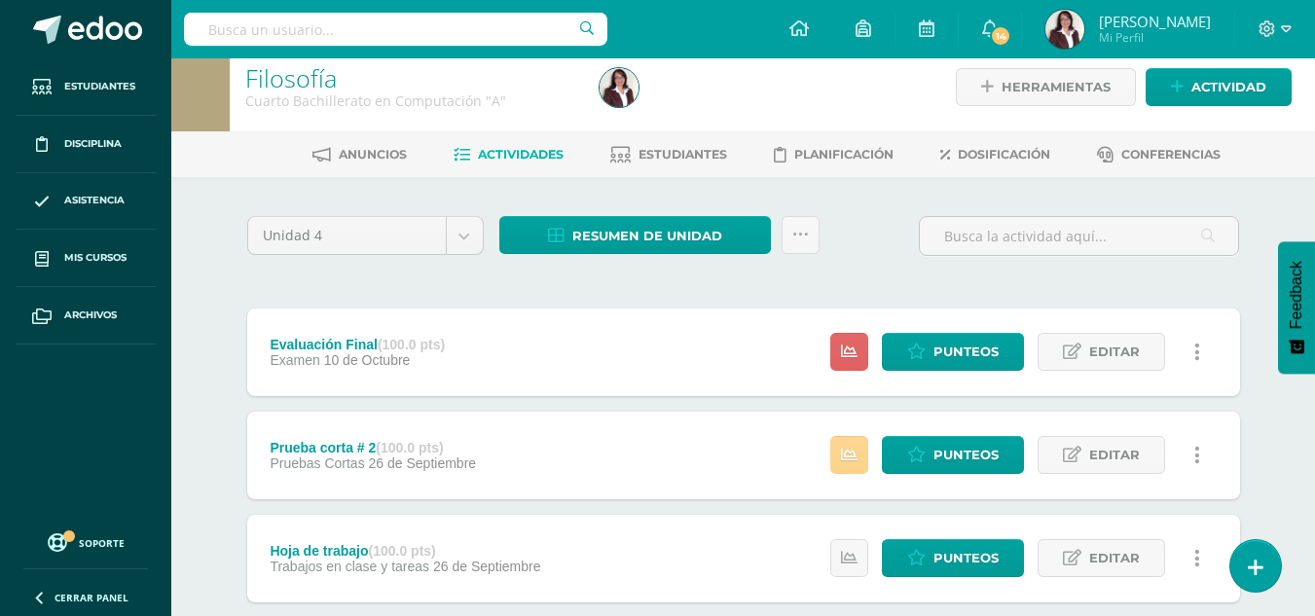
click at [852, 457] on icon at bounding box center [849, 455] width 17 height 17
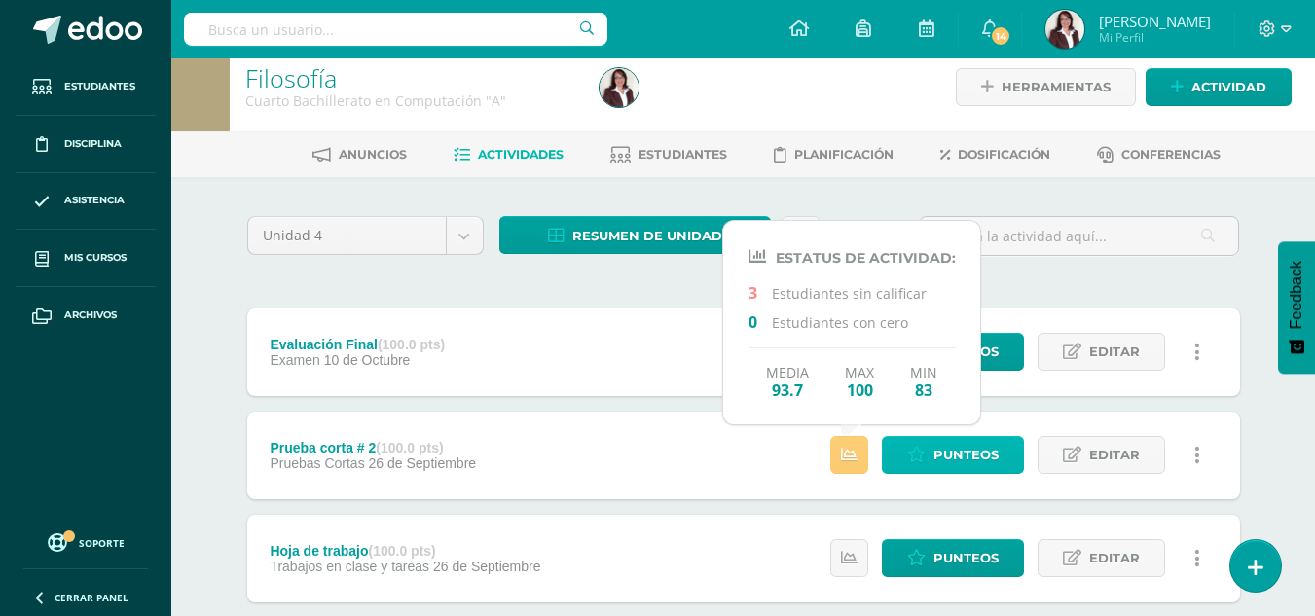
click at [962, 451] on span "Punteos" at bounding box center [965, 455] width 65 height 36
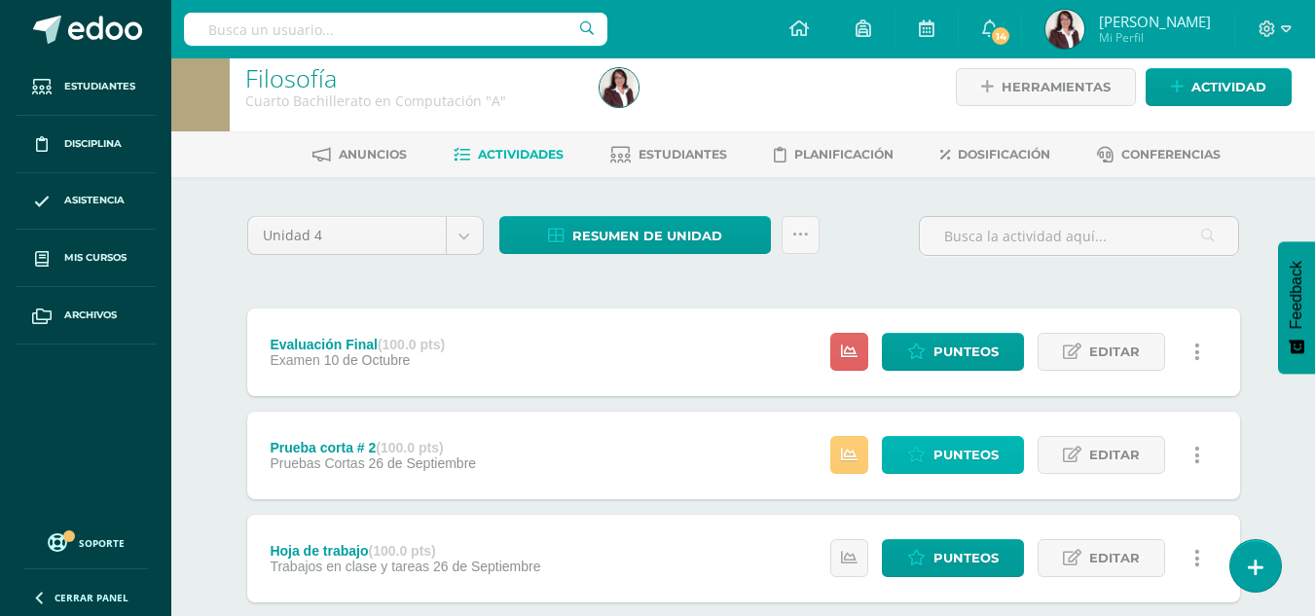
click at [962, 451] on span "Punteos" at bounding box center [965, 455] width 65 height 36
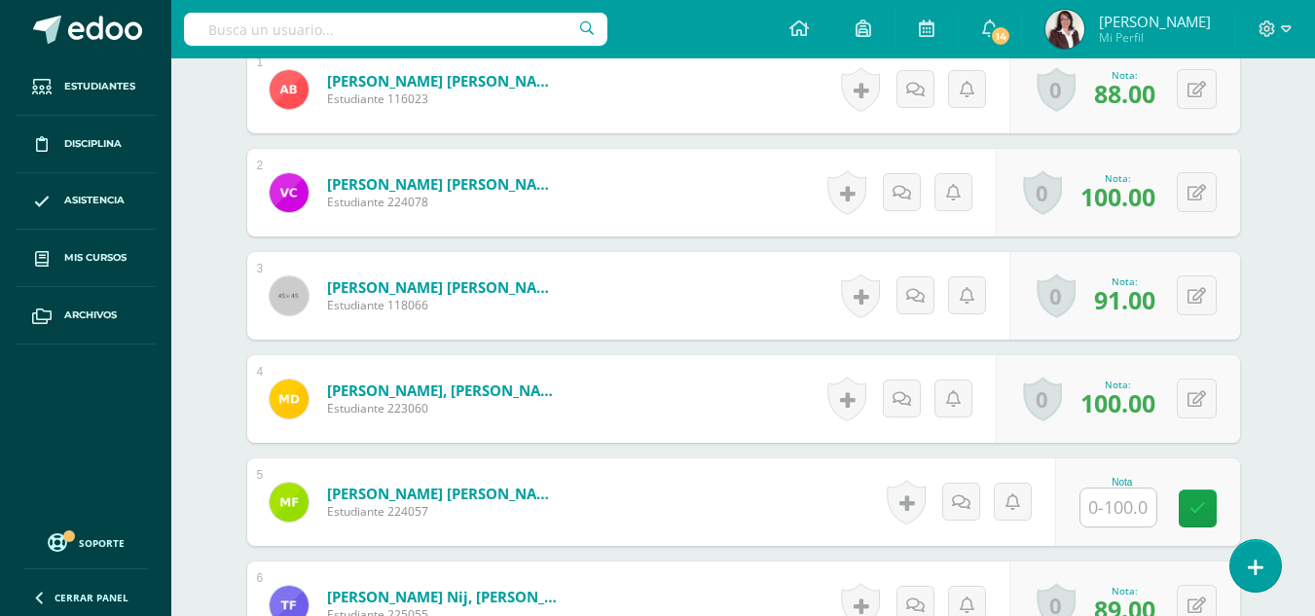
scroll to position [637, 0]
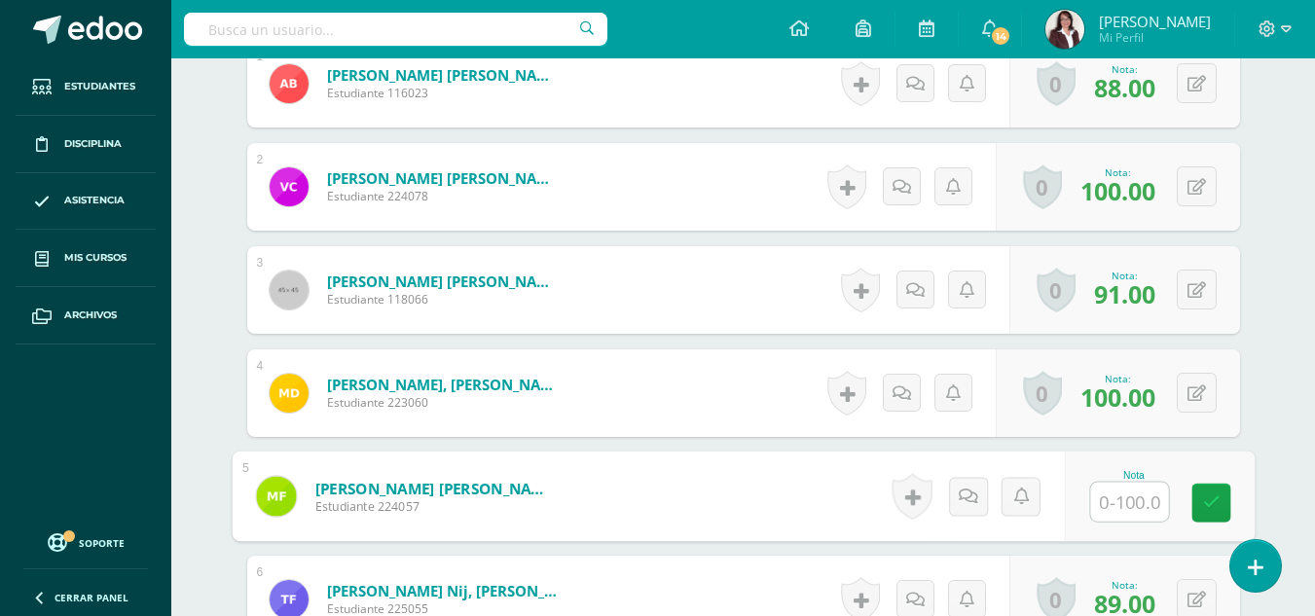
click at [1130, 515] on input "text" at bounding box center [1129, 502] width 78 height 39
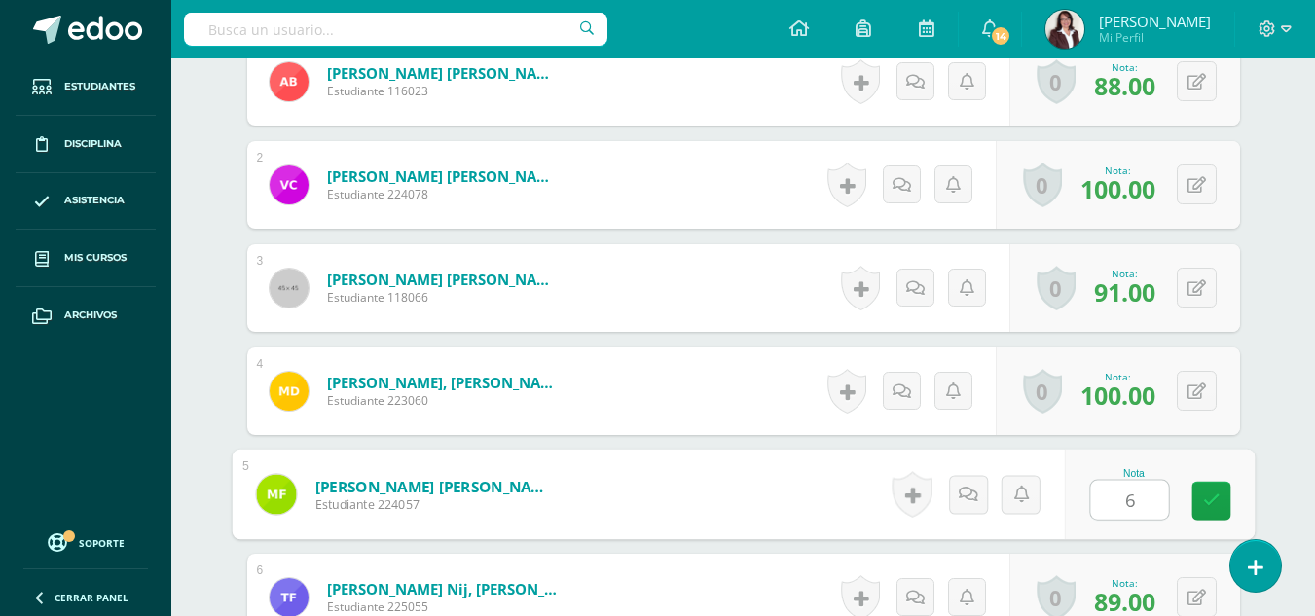
type input "69"
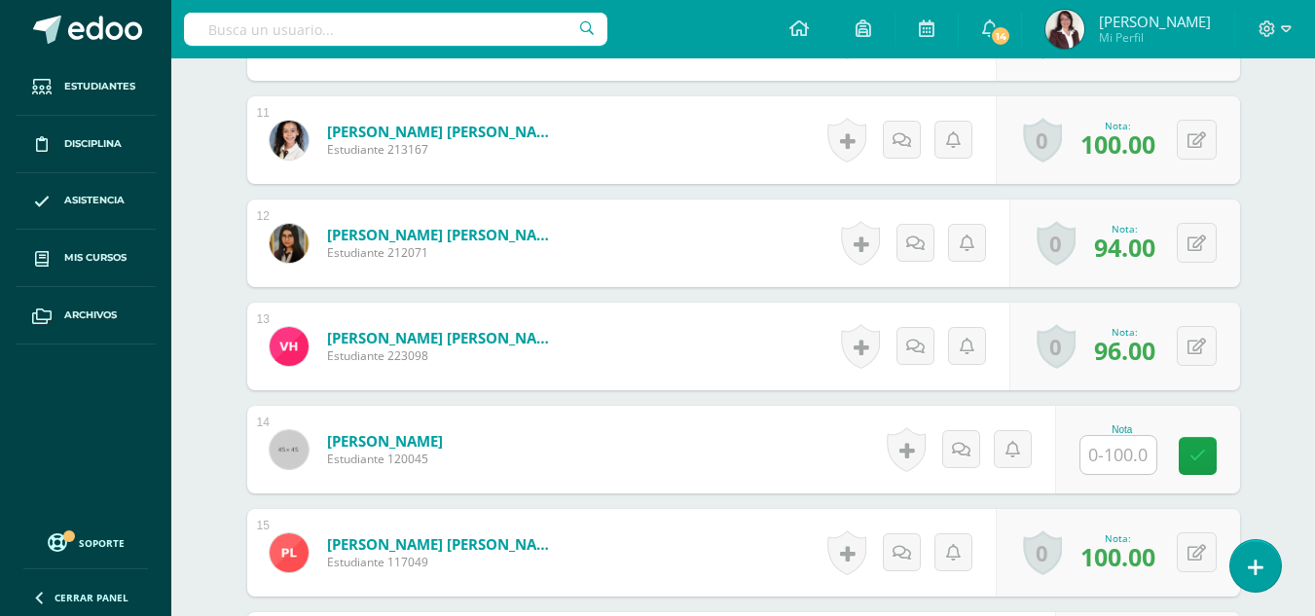
scroll to position [1651, 0]
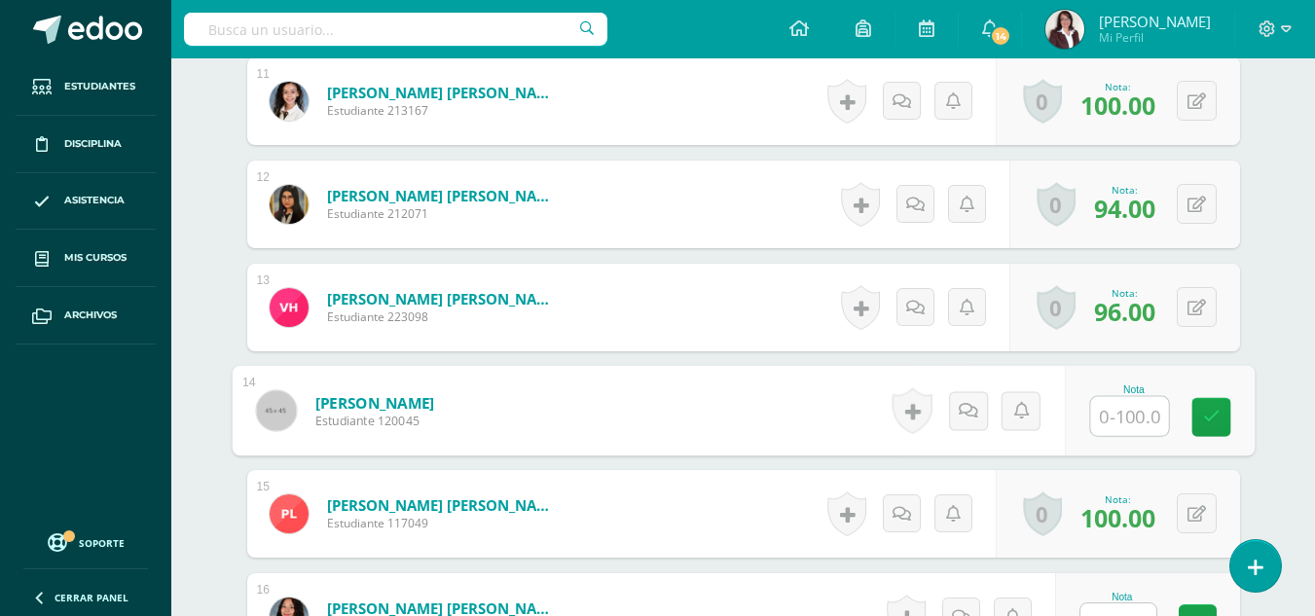
click at [1139, 416] on input "text" at bounding box center [1129, 416] width 78 height 39
type input "87"
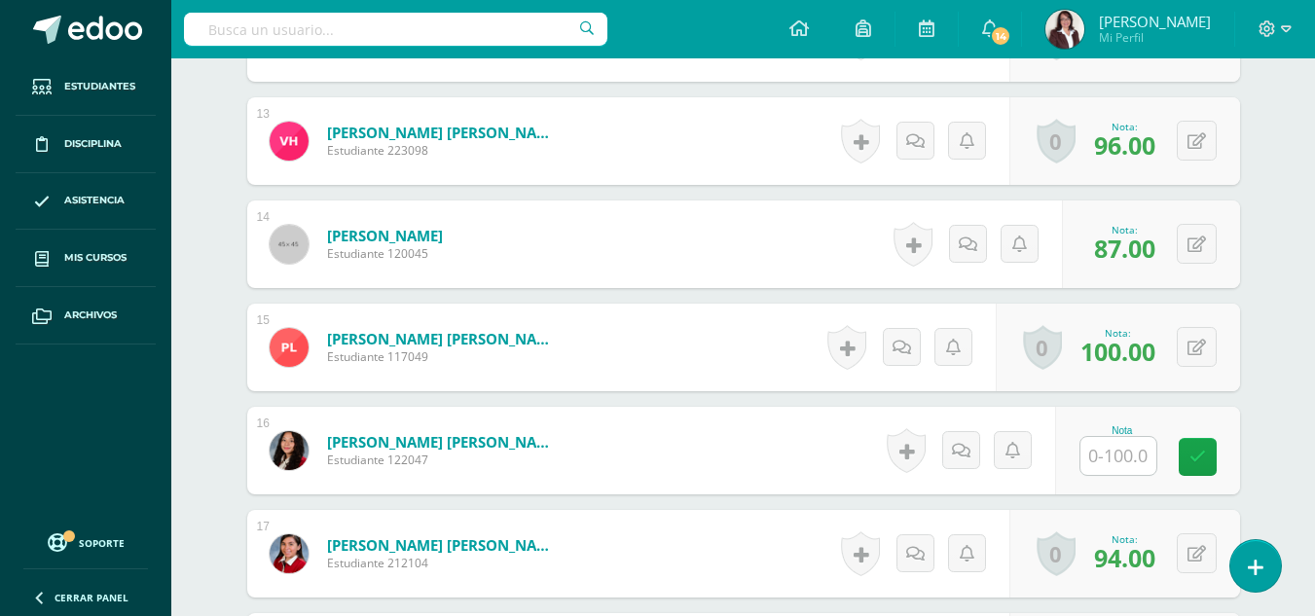
scroll to position [1846, 0]
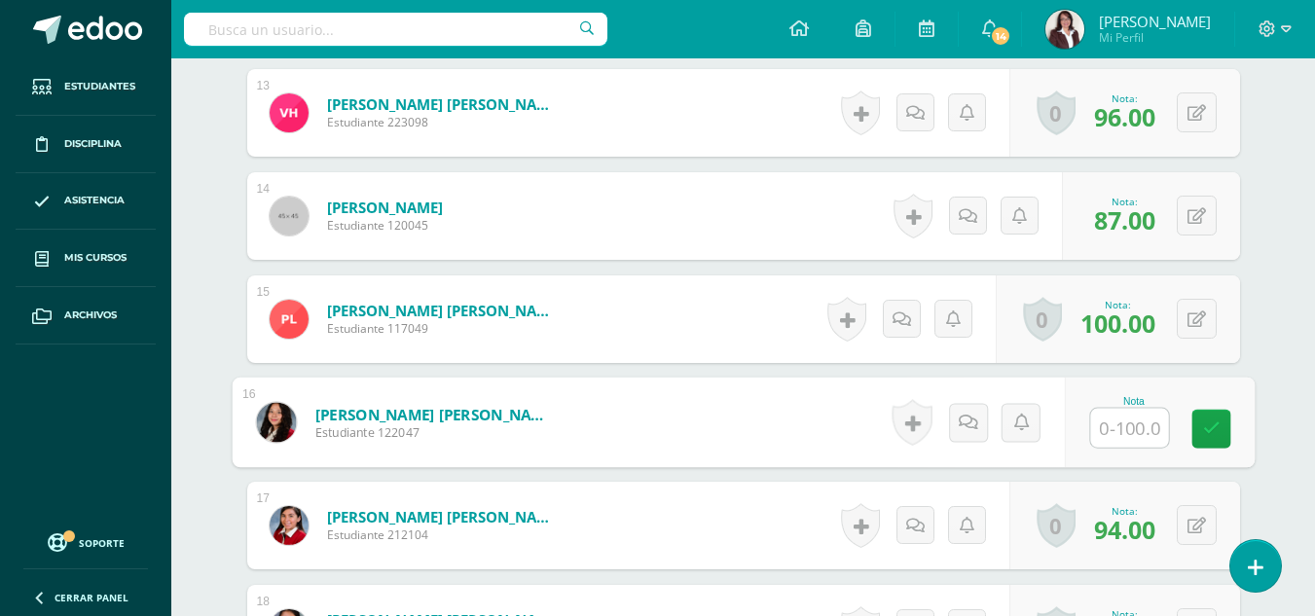
click at [1132, 432] on input "text" at bounding box center [1129, 428] width 78 height 39
type input "93"
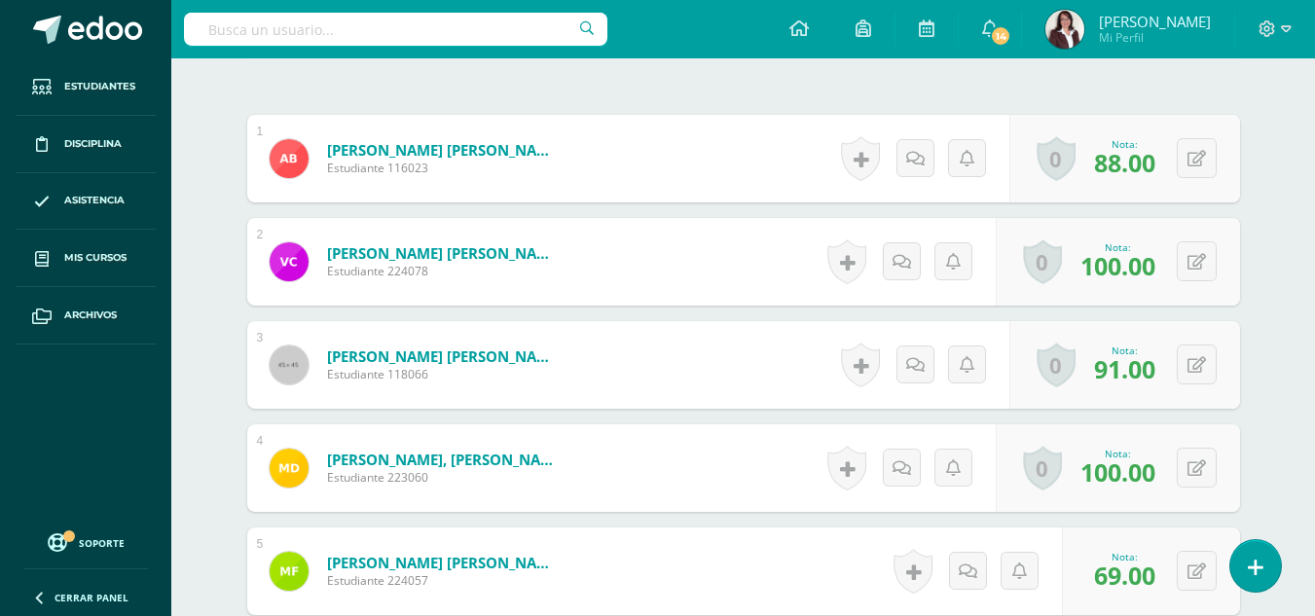
scroll to position [0, 0]
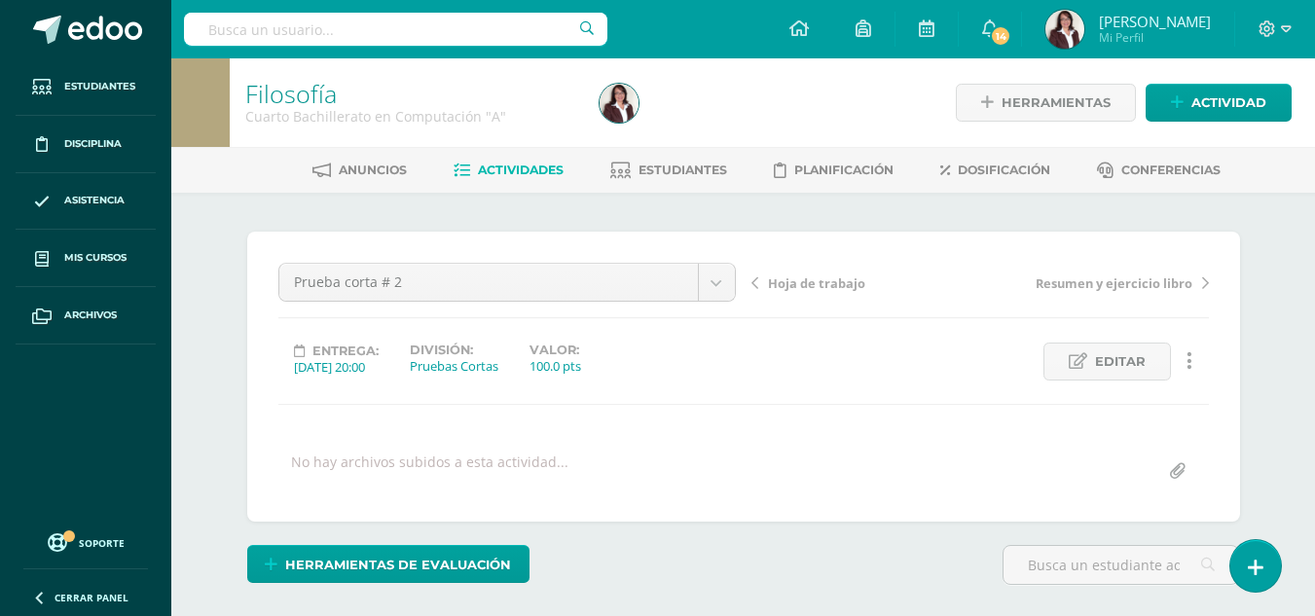
click at [511, 167] on span "Actividades" at bounding box center [521, 170] width 86 height 15
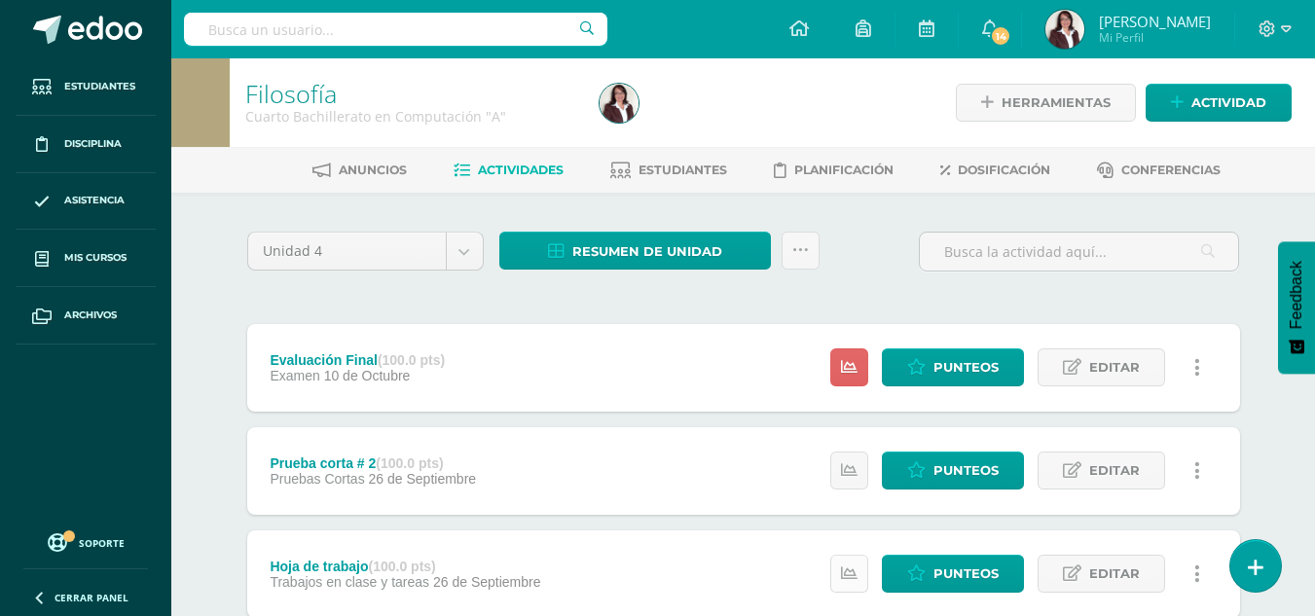
click at [850, 570] on icon at bounding box center [849, 574] width 17 height 17
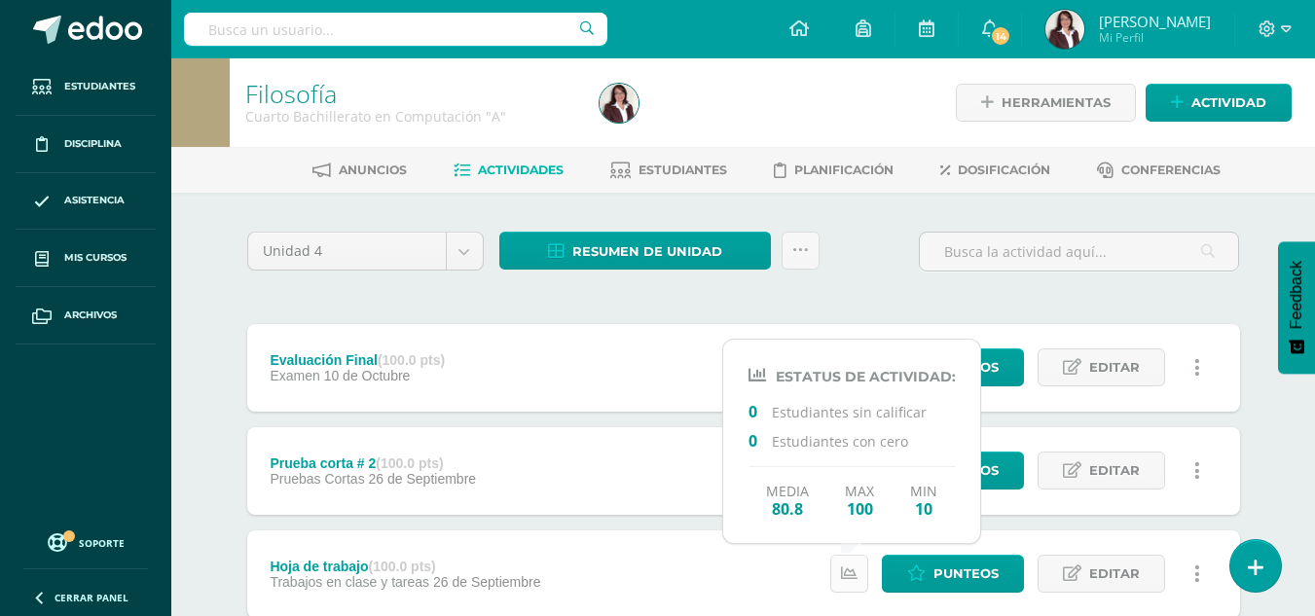
click at [850, 570] on icon at bounding box center [849, 574] width 17 height 17
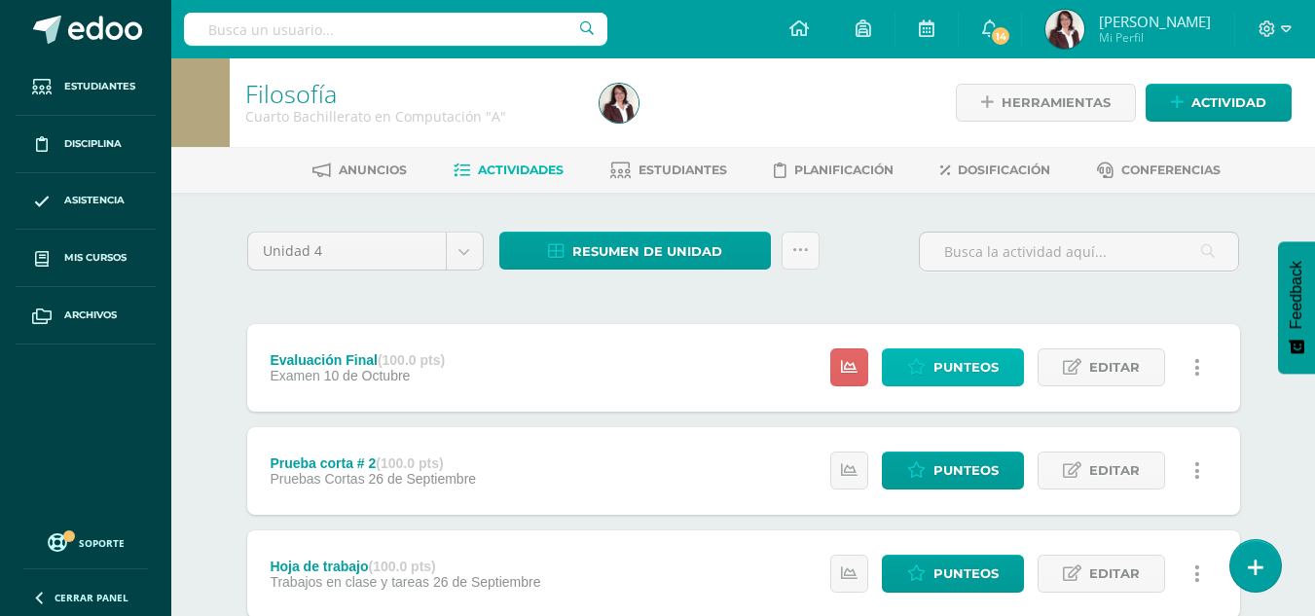
click at [997, 369] on span "Punteos" at bounding box center [965, 367] width 65 height 36
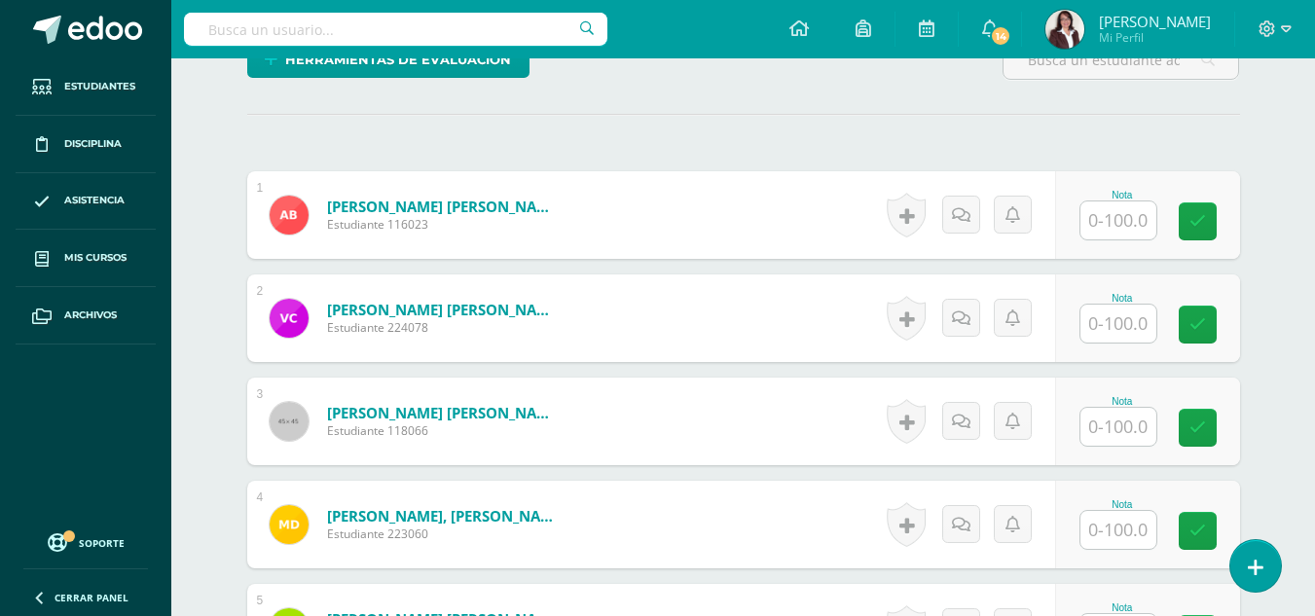
scroll to position [509, 0]
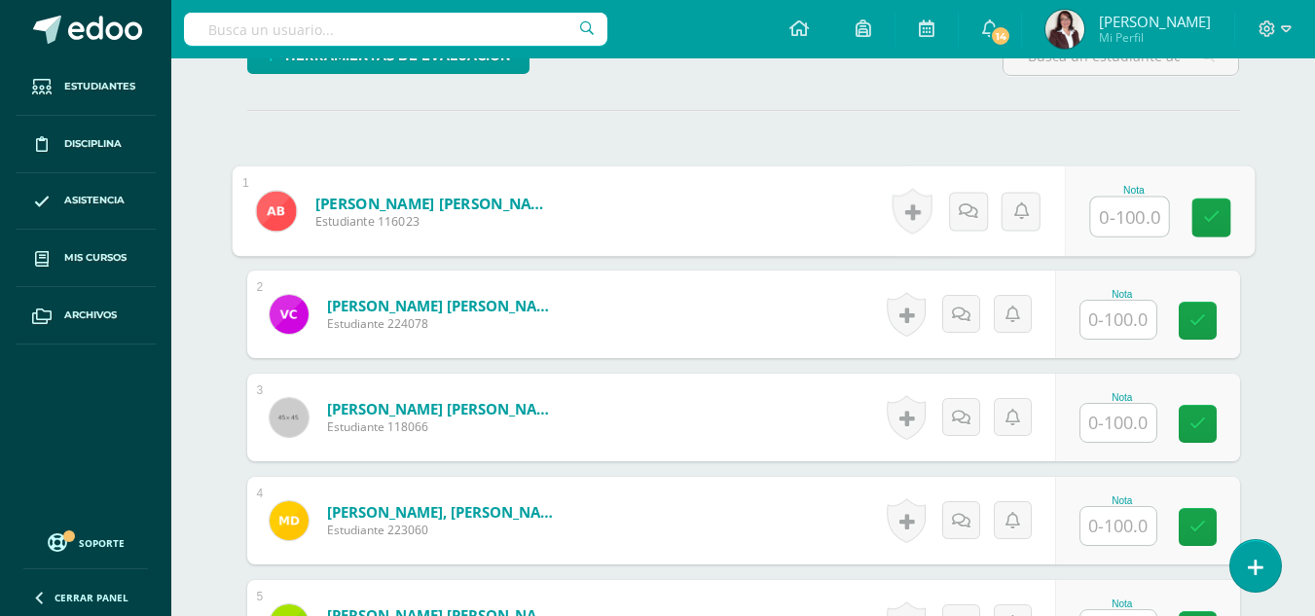
click at [1126, 220] on input "text" at bounding box center [1129, 217] width 78 height 39
type input "76"
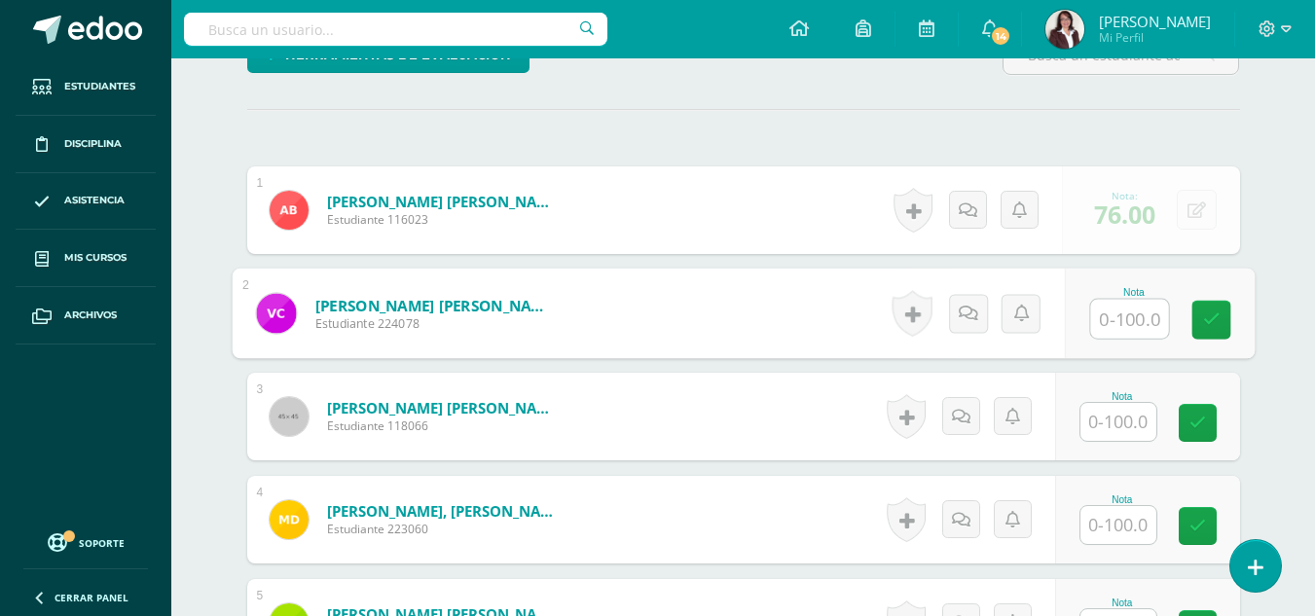
scroll to position [511, 0]
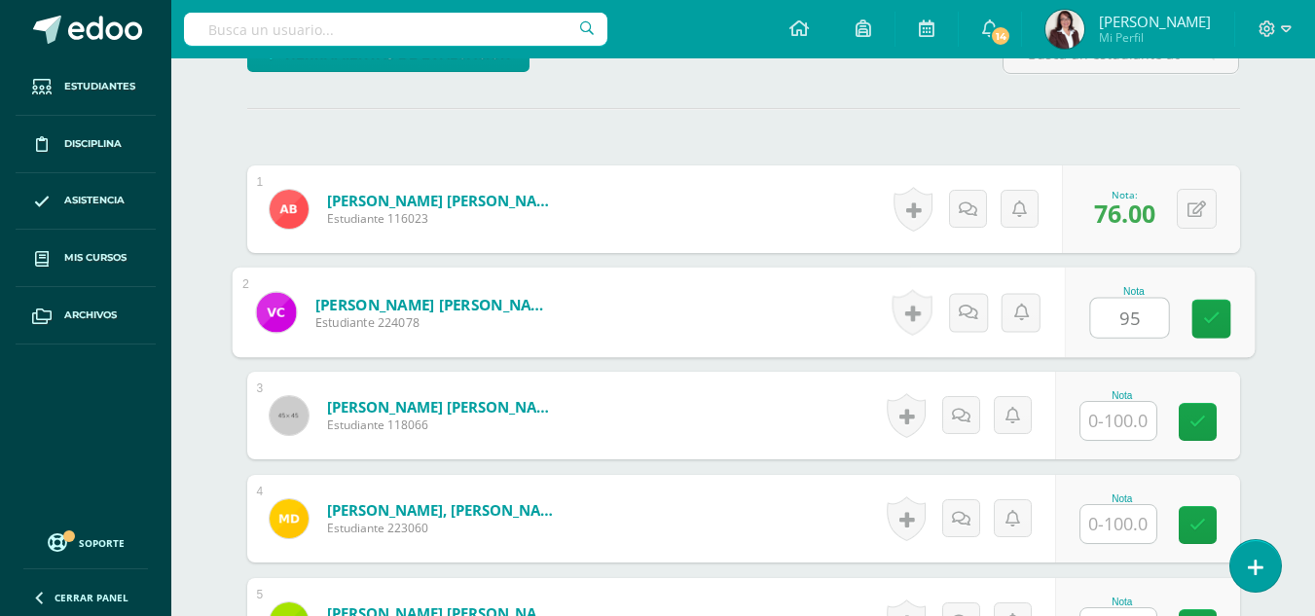
type input "95"
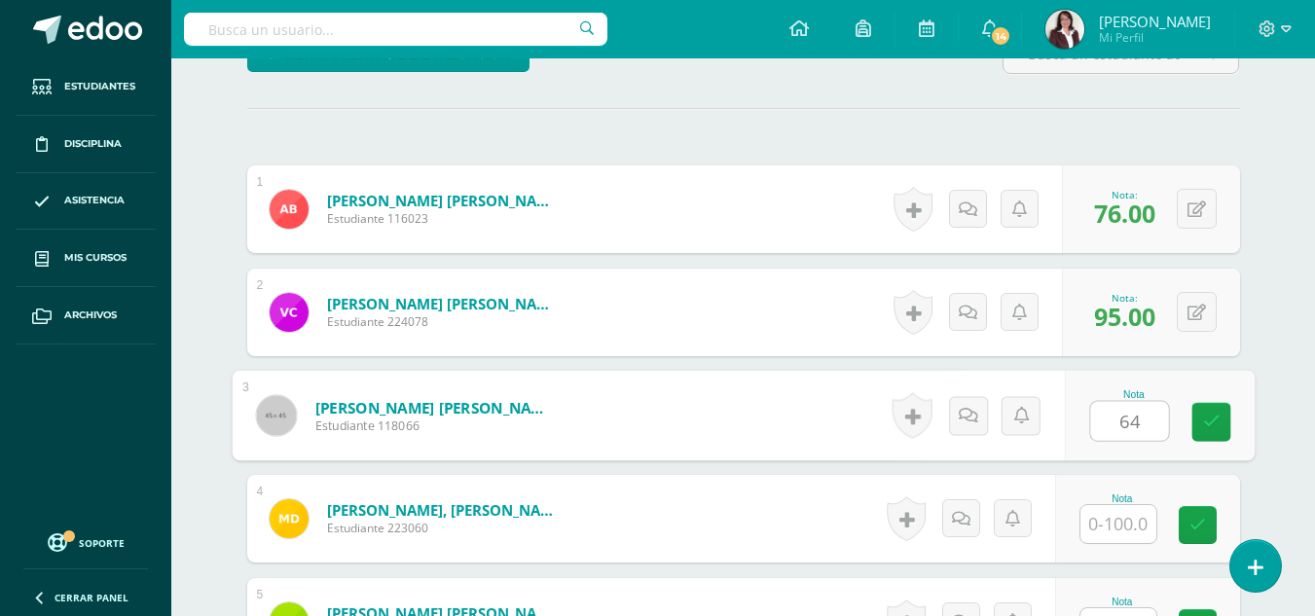
type input "64"
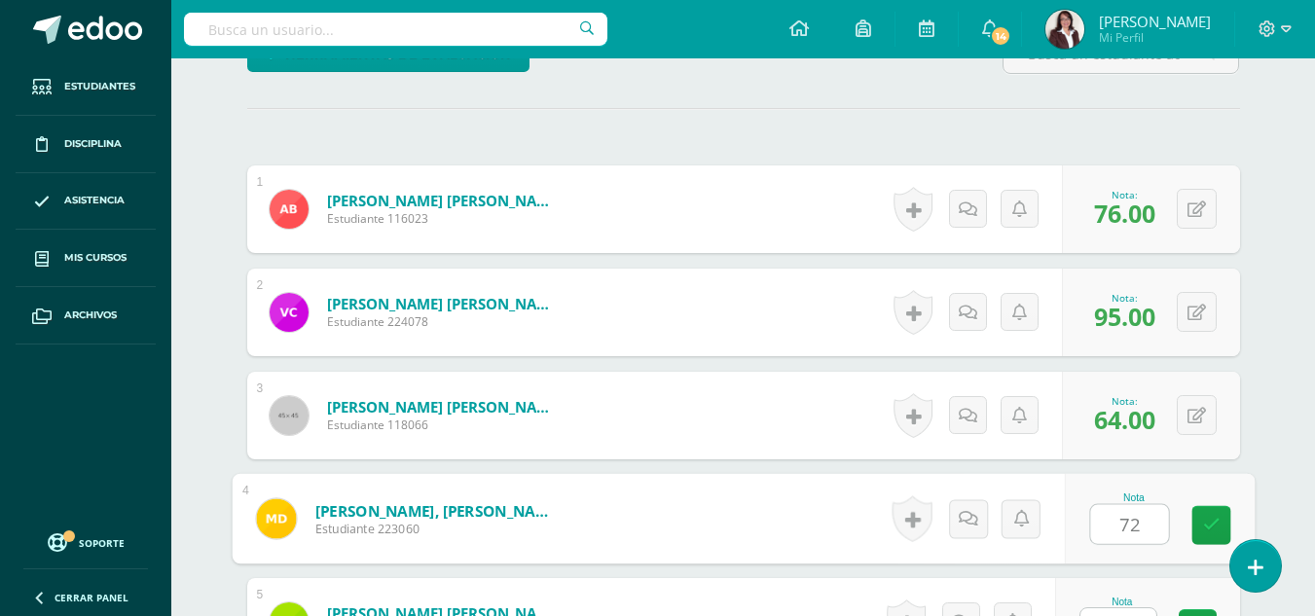
type input "72"
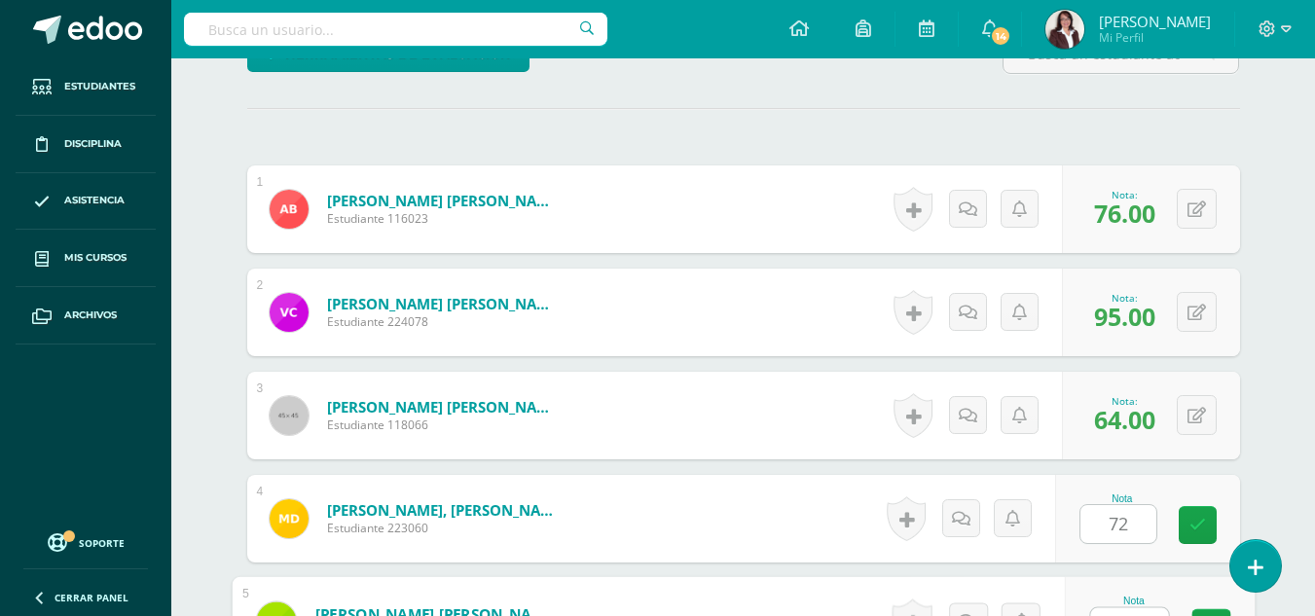
scroll to position [541, 0]
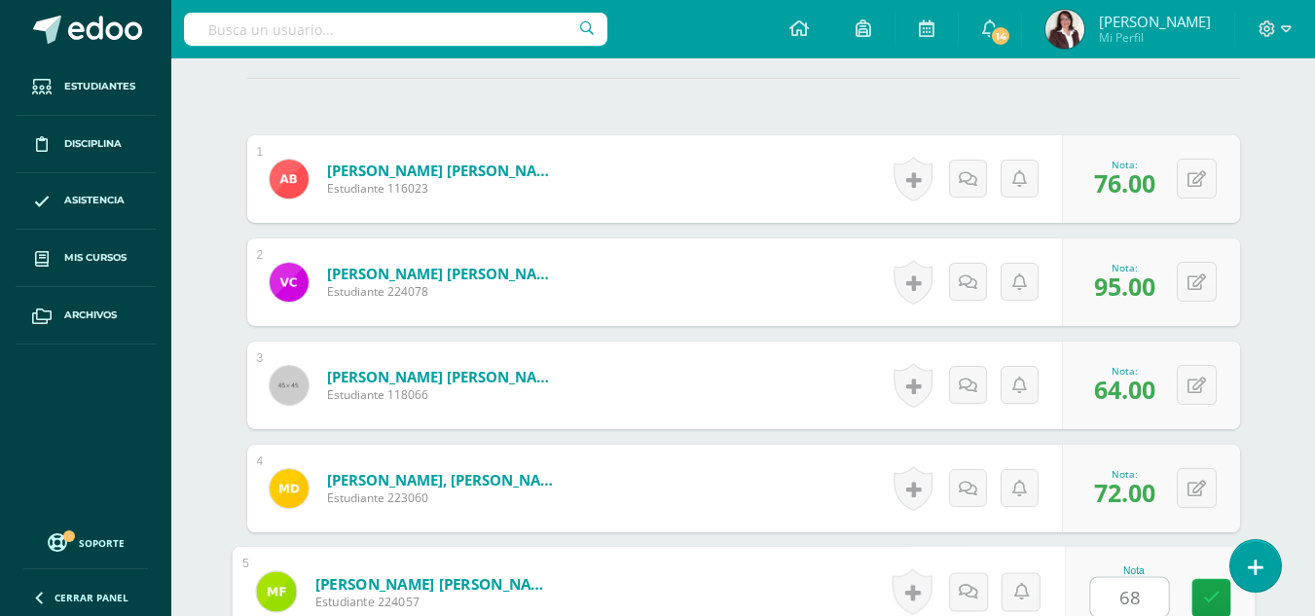
type input "68"
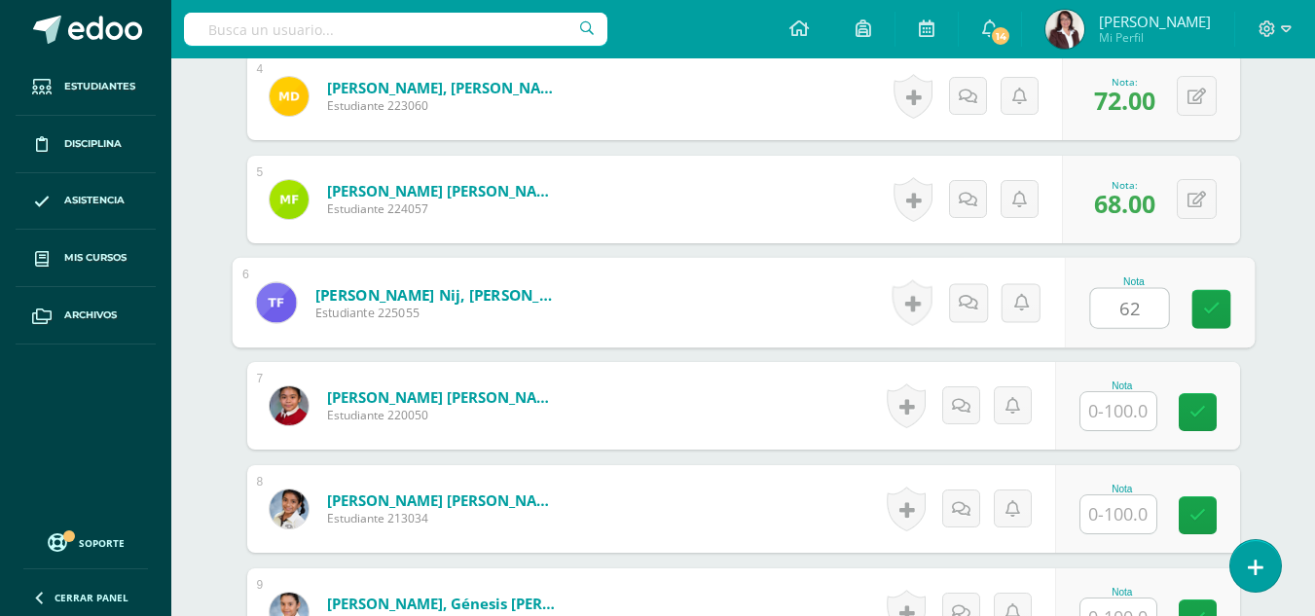
type input "62"
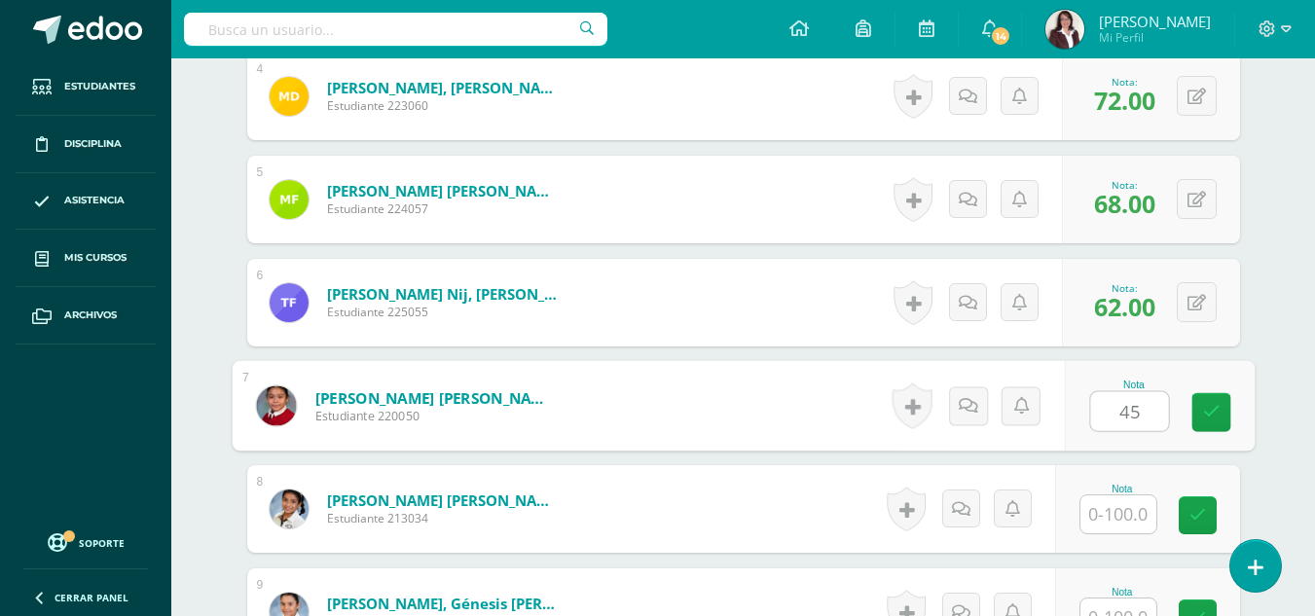
type input "45"
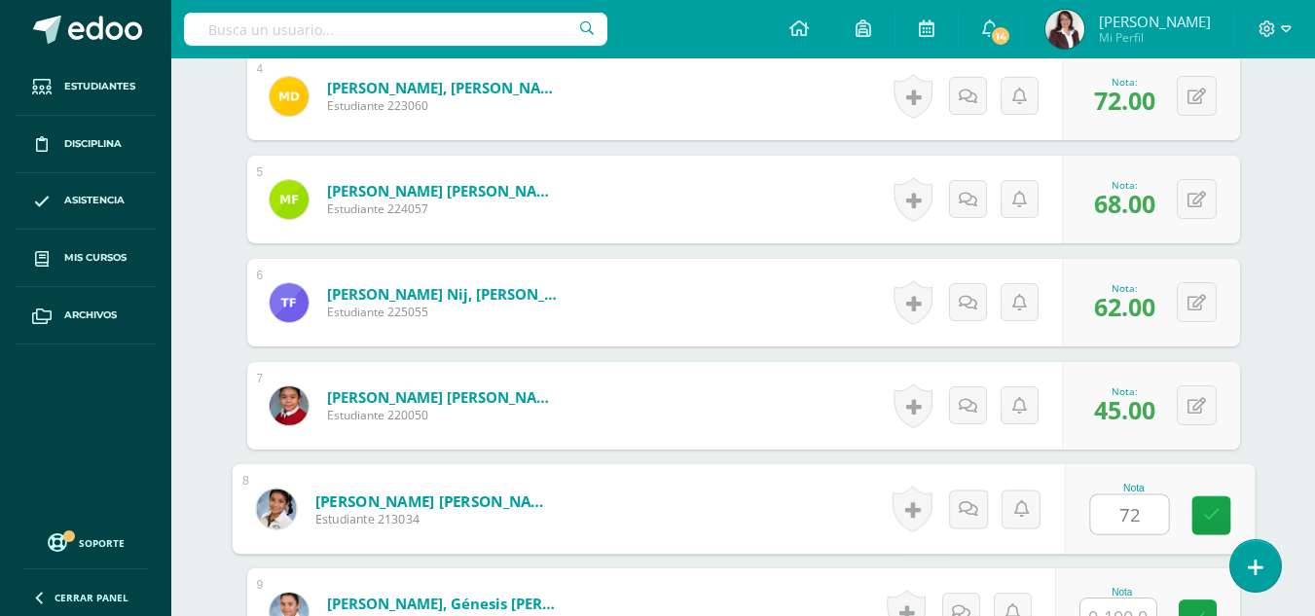
type input "72"
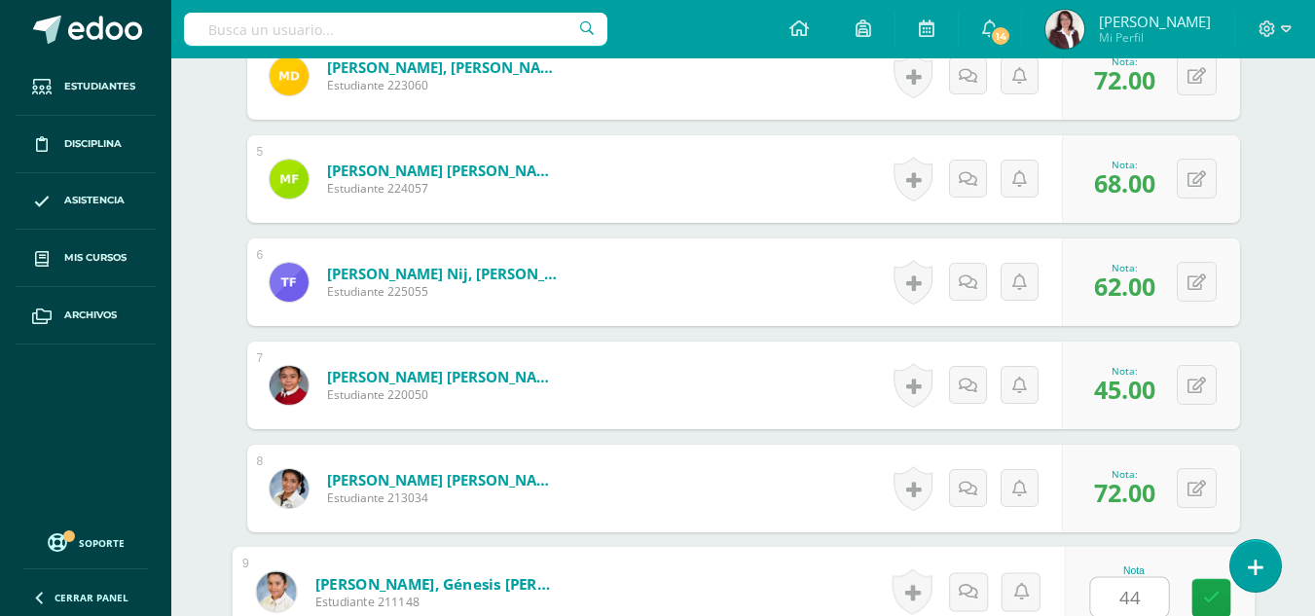
type input "44"
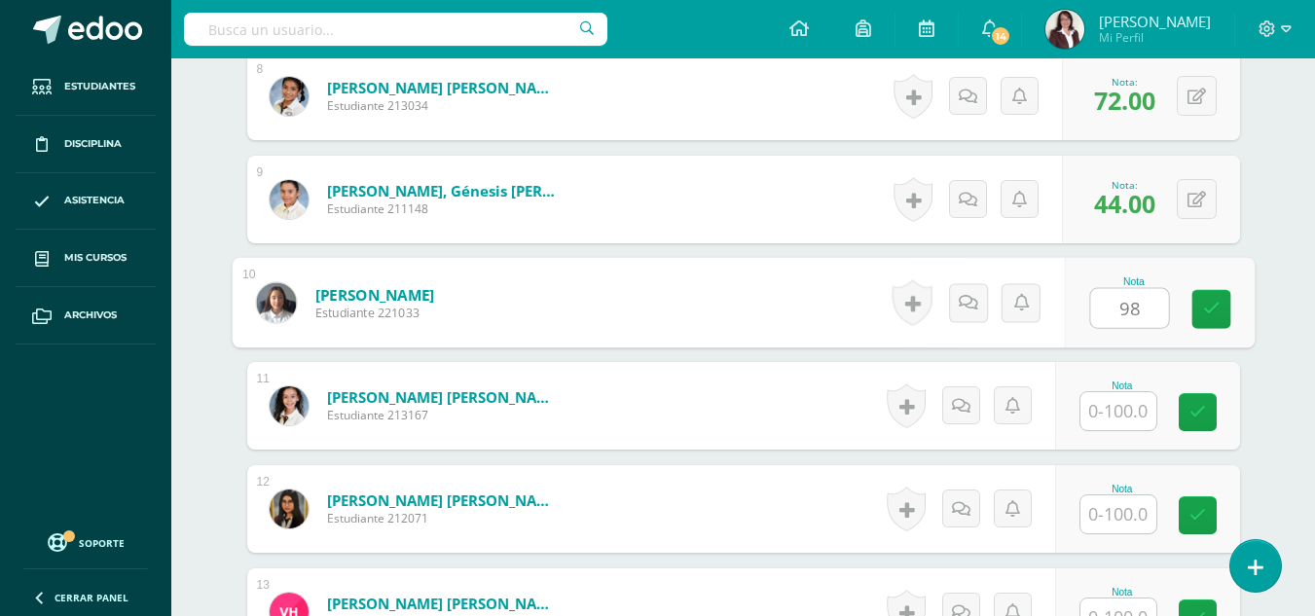
type input "98"
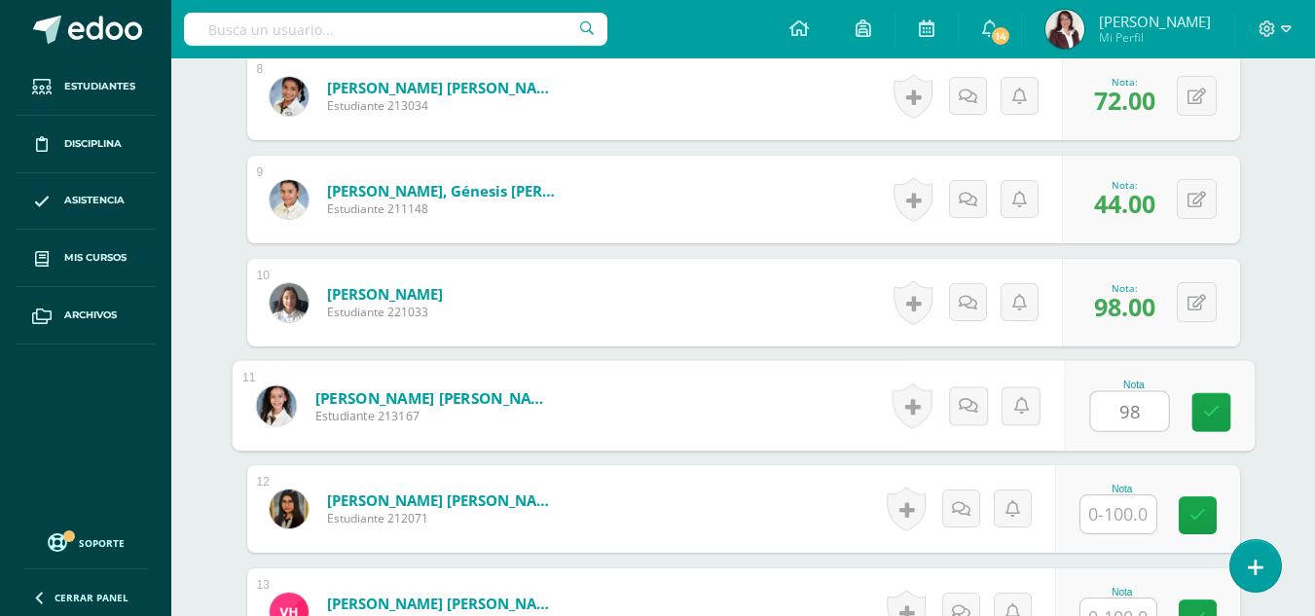
type input "98"
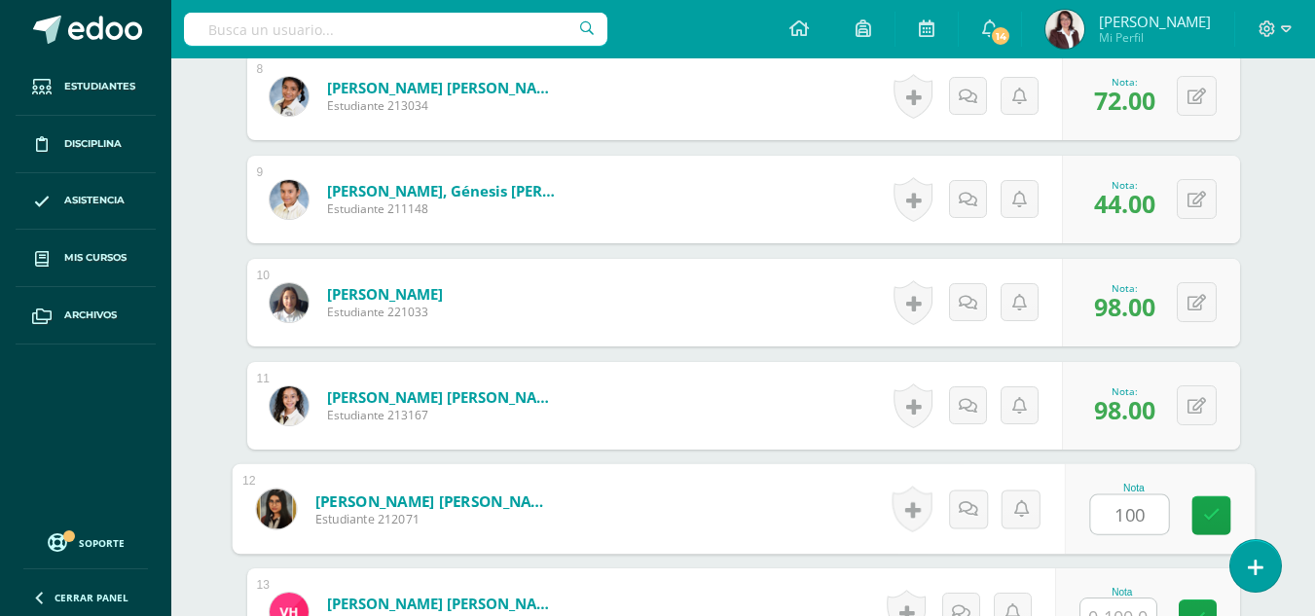
type input "100"
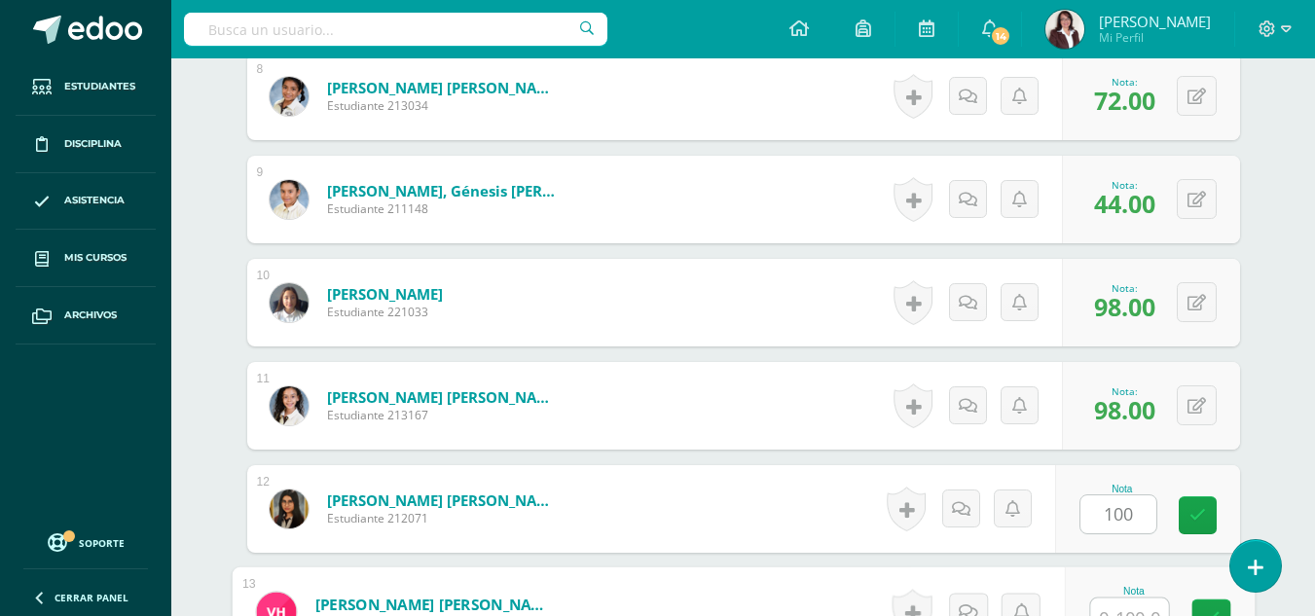
scroll to position [1367, 0]
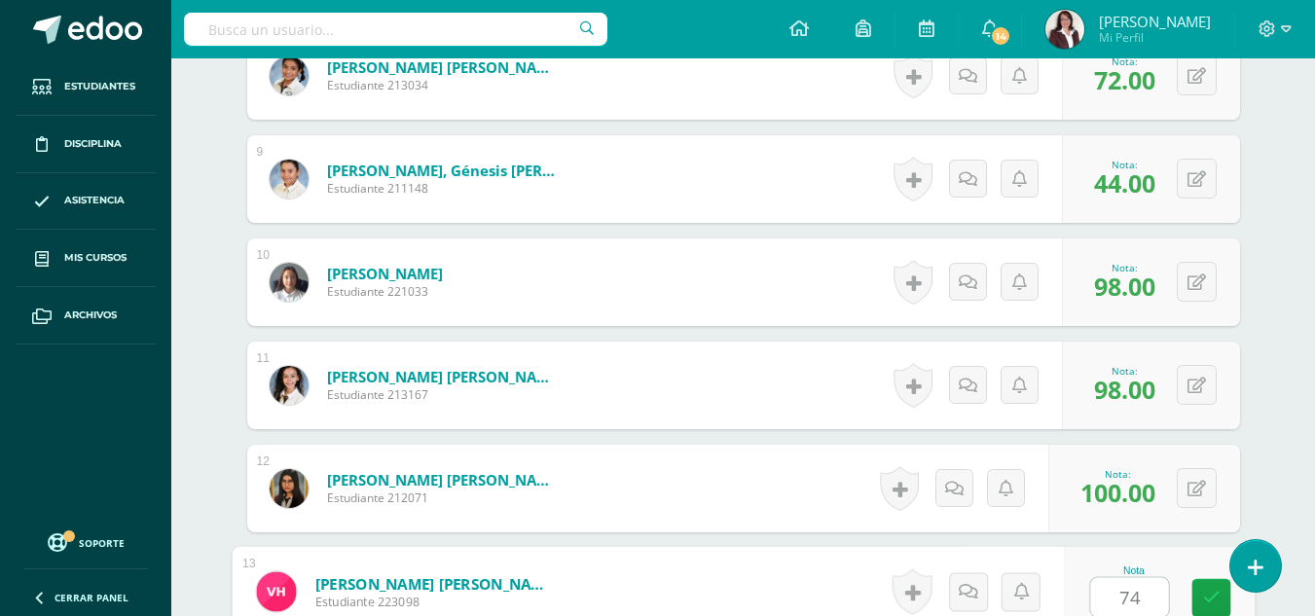
type input "74"
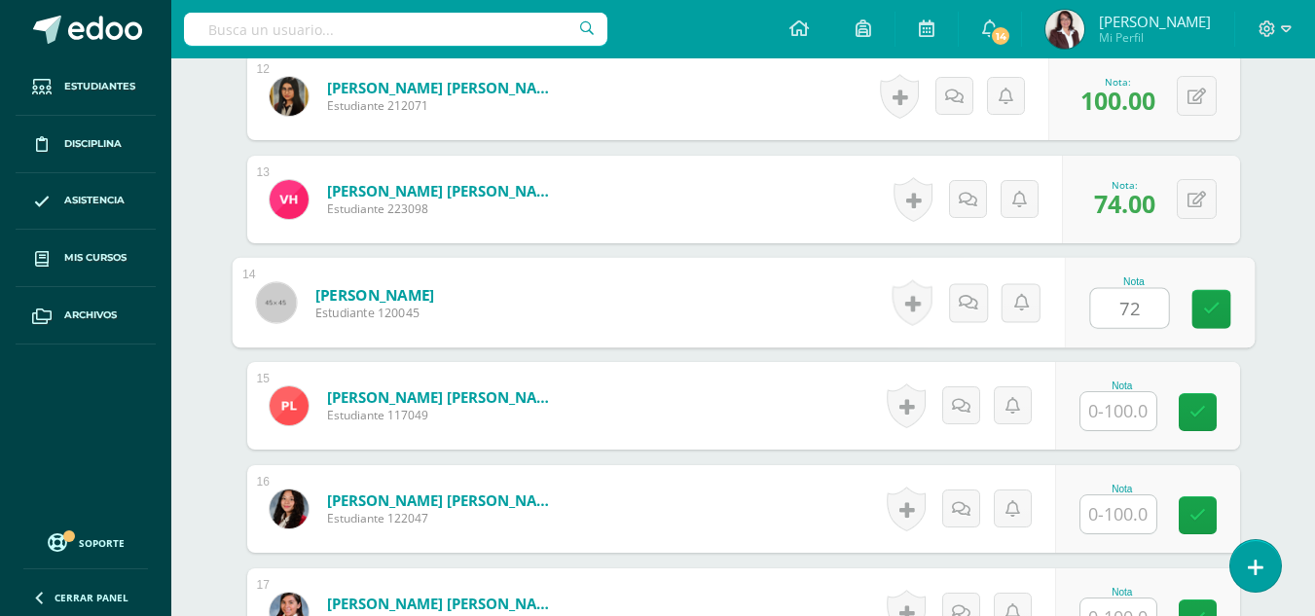
type input "72"
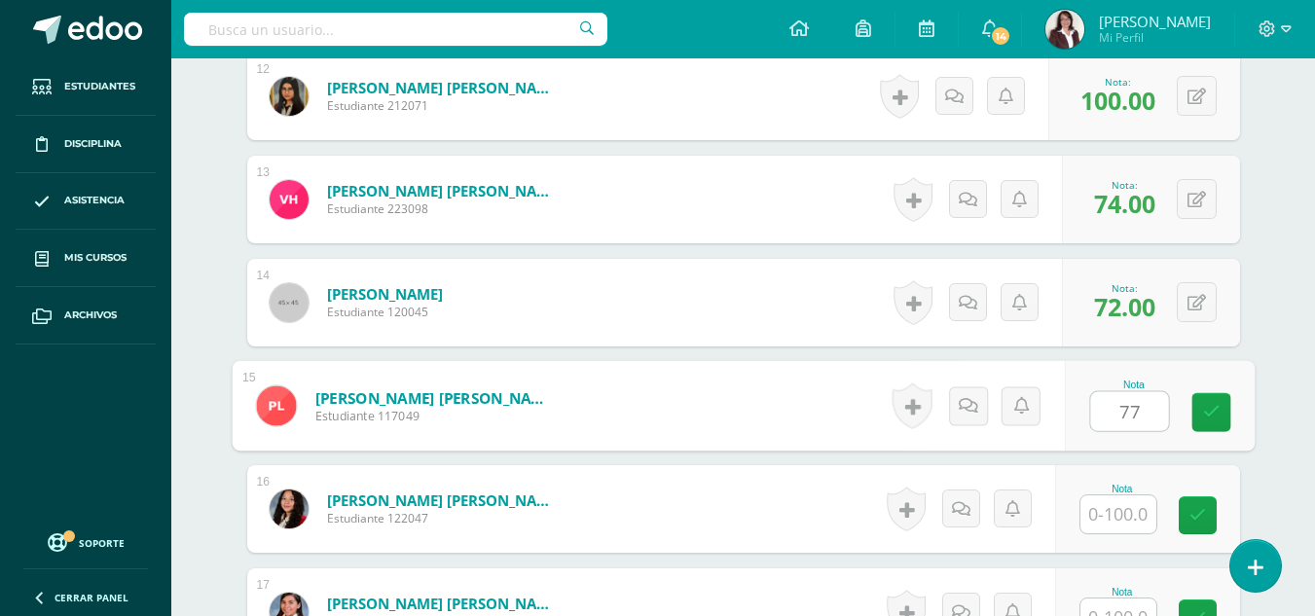
type input "77"
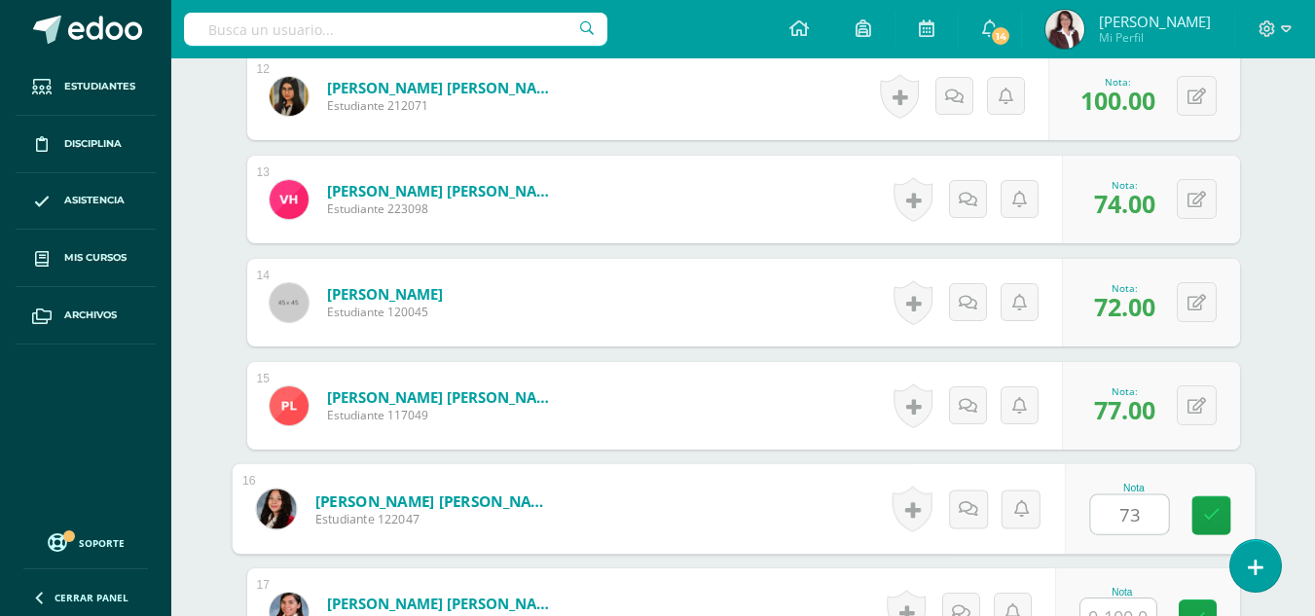
type input "73"
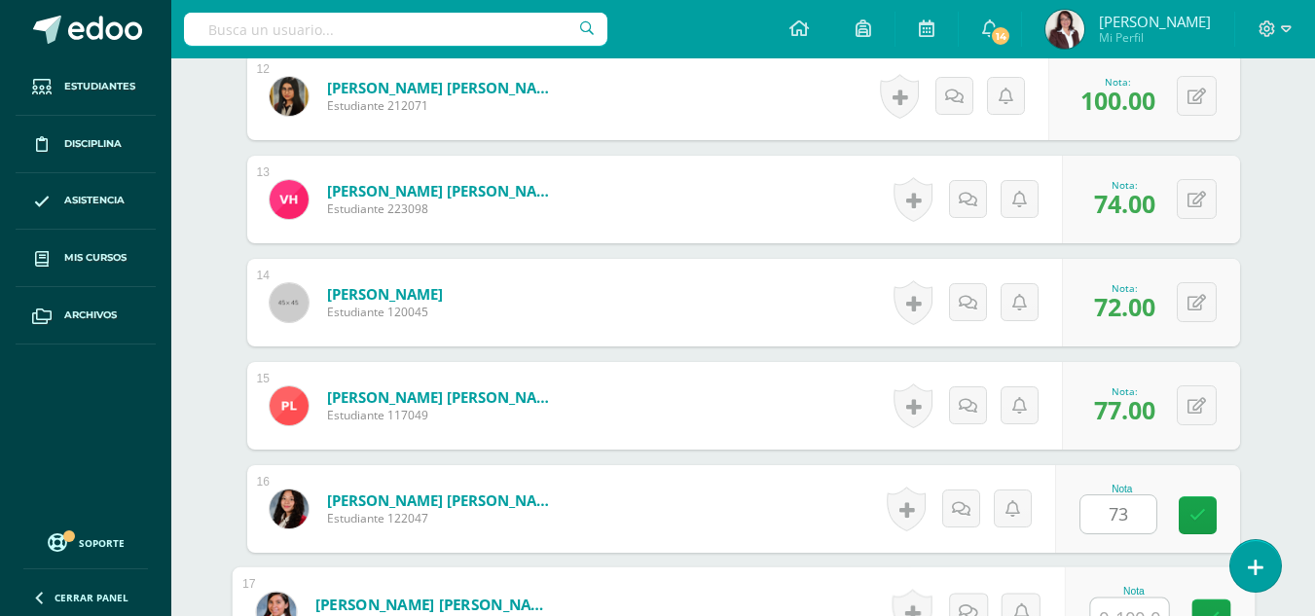
scroll to position [1779, 0]
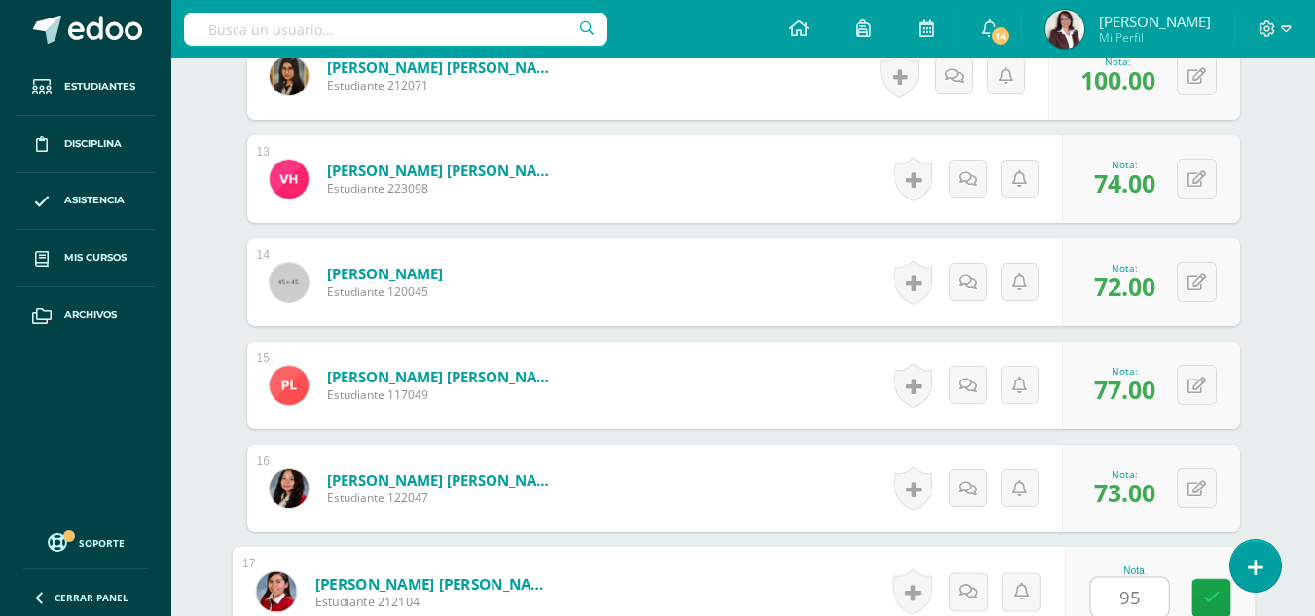
type input "95"
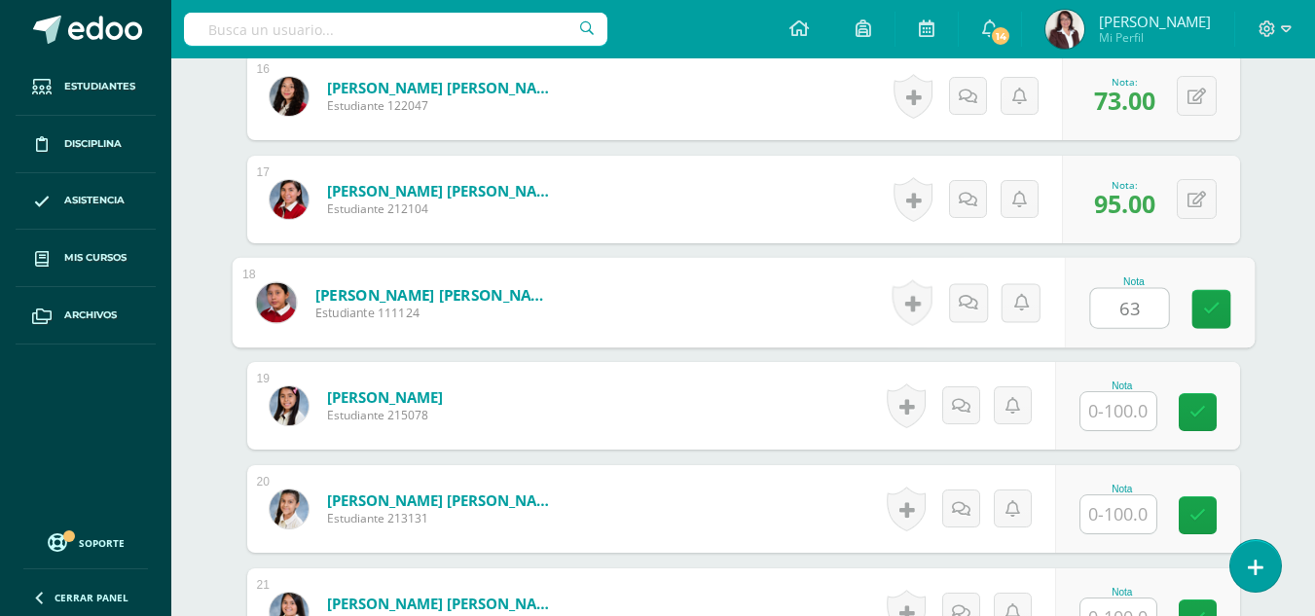
type input "63"
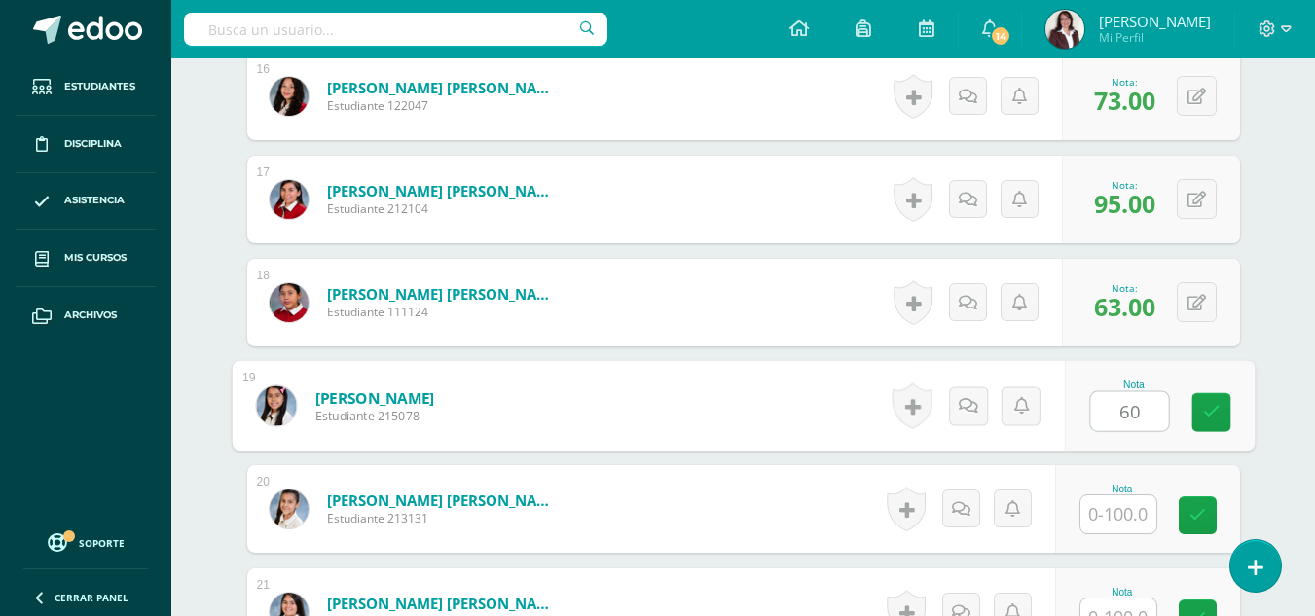
type input "60"
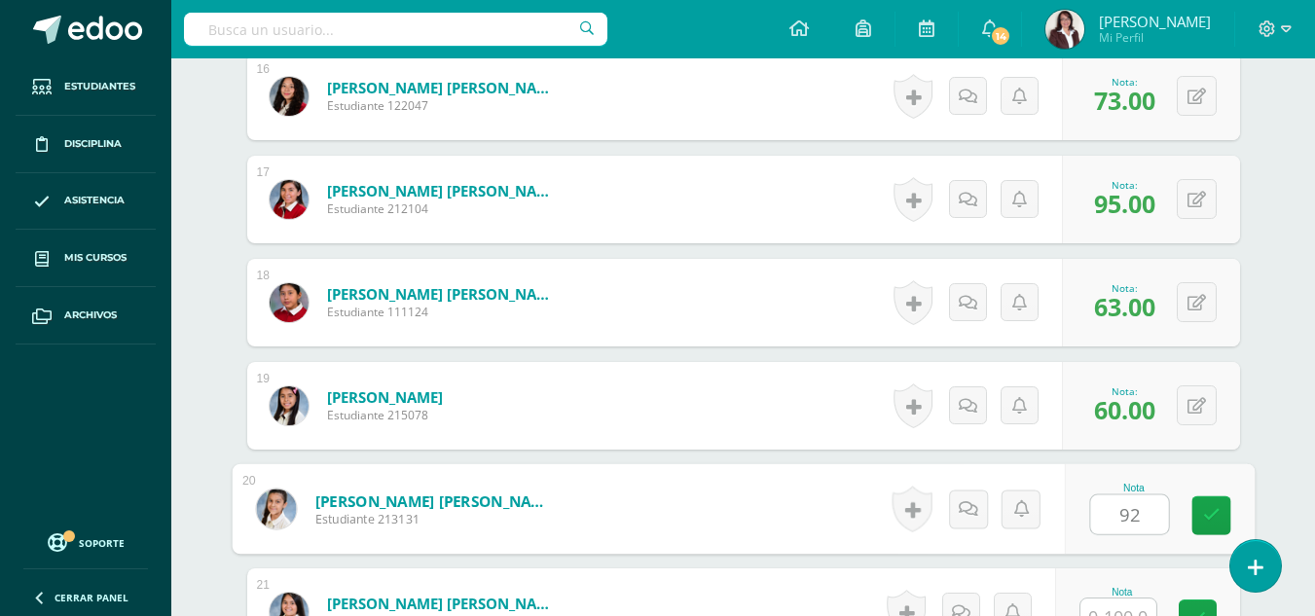
type input "92"
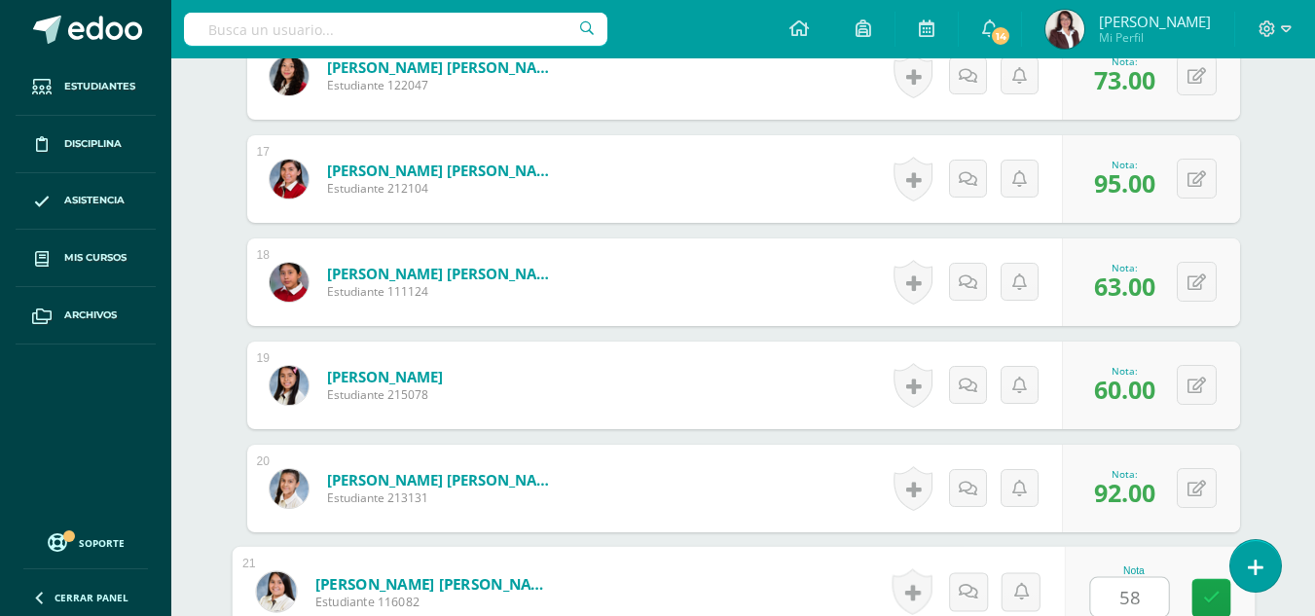
type input "58"
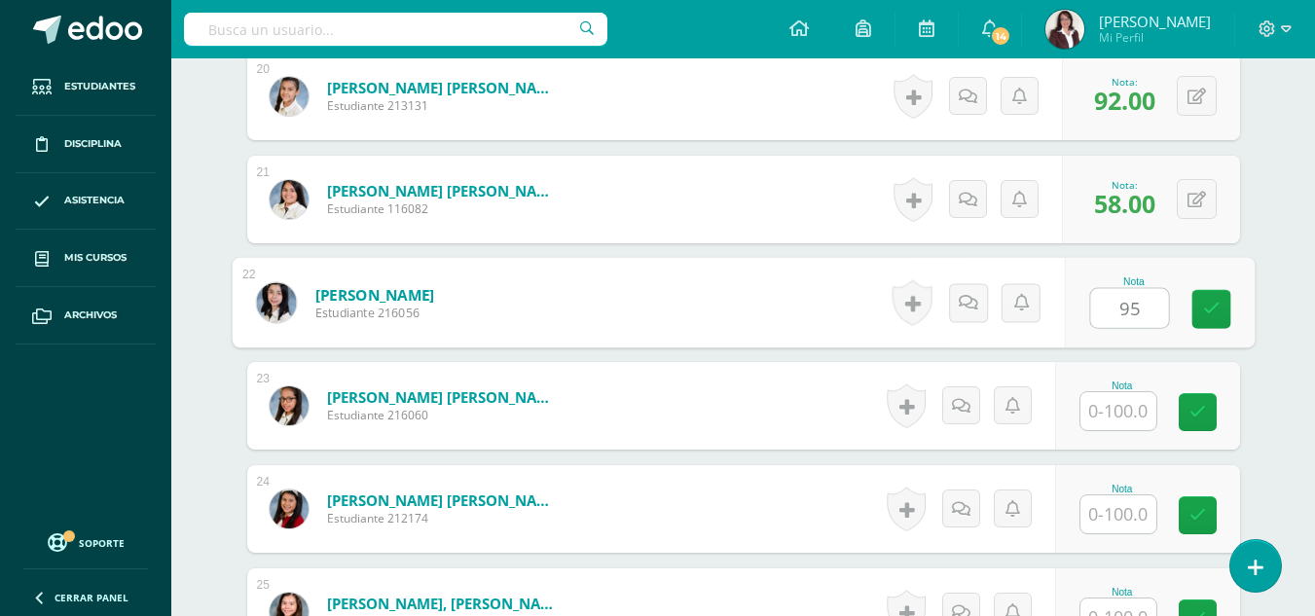
type input "95"
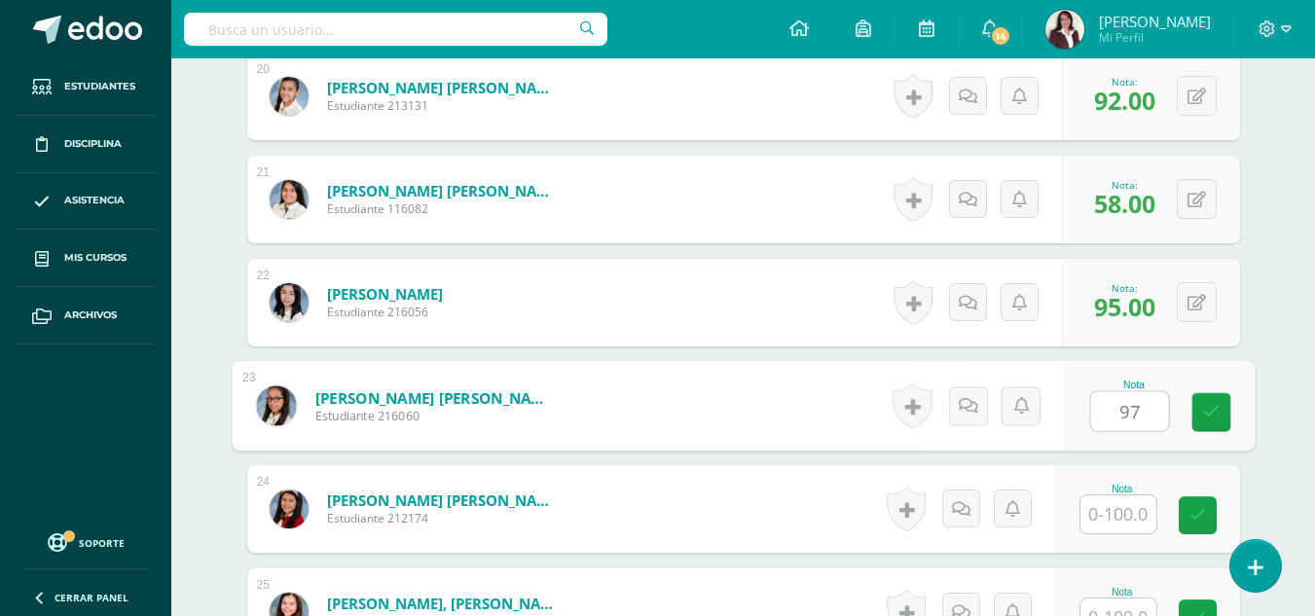
type input "97"
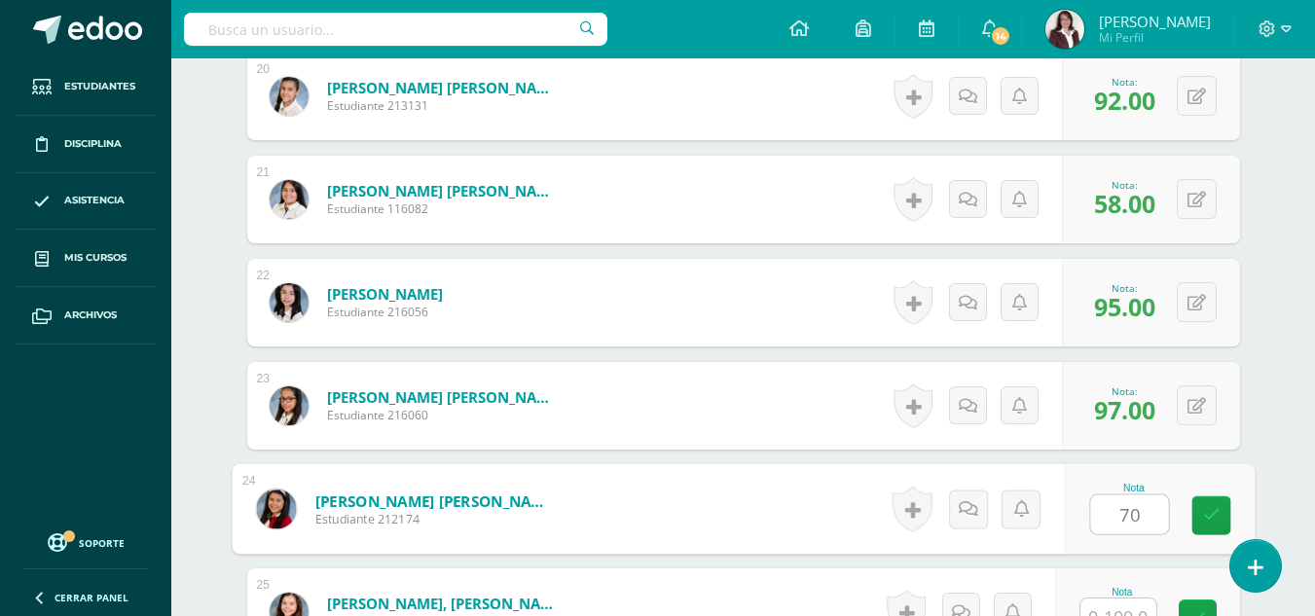
type input "70"
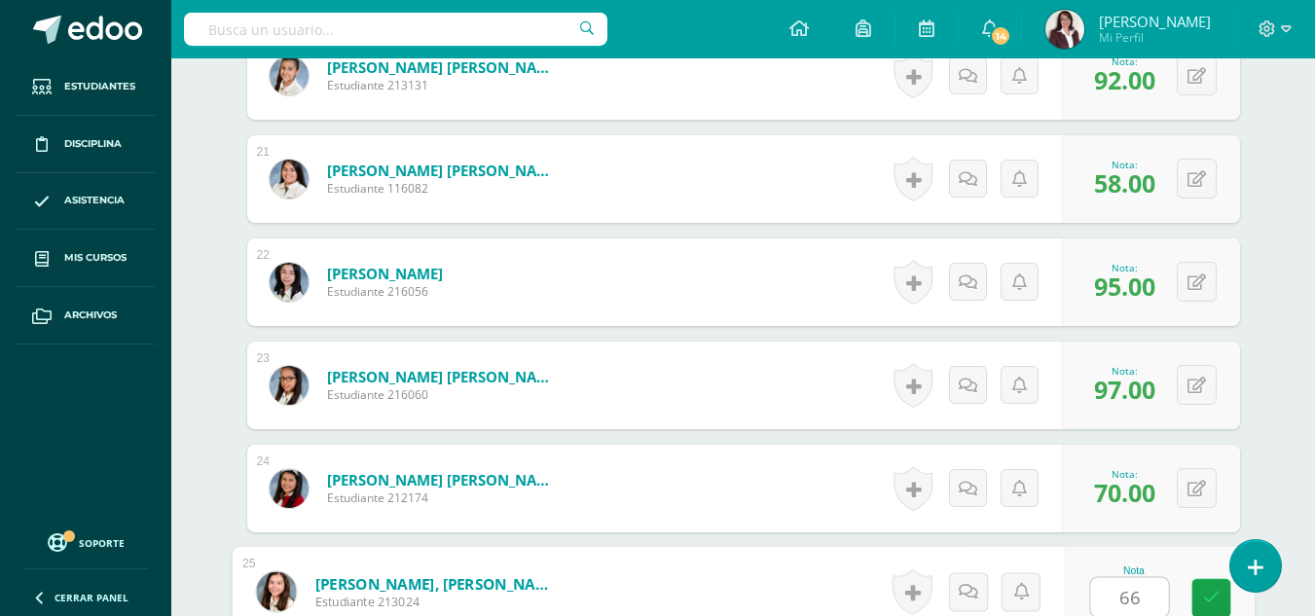
type input "66"
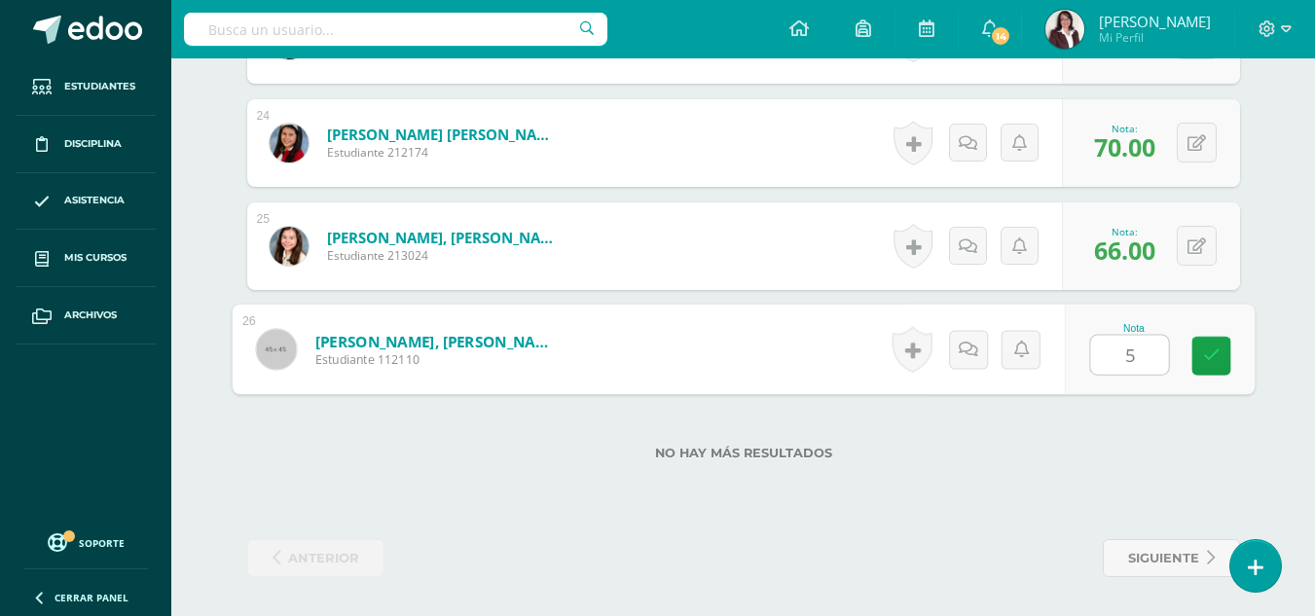
type input "57"
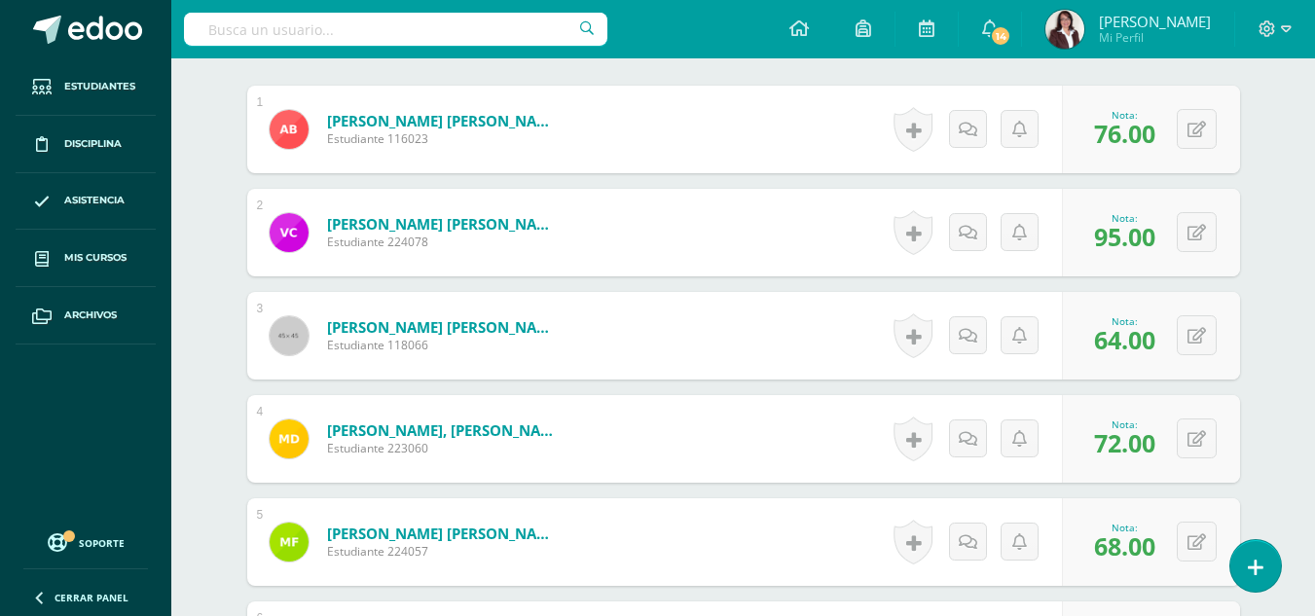
scroll to position [0, 0]
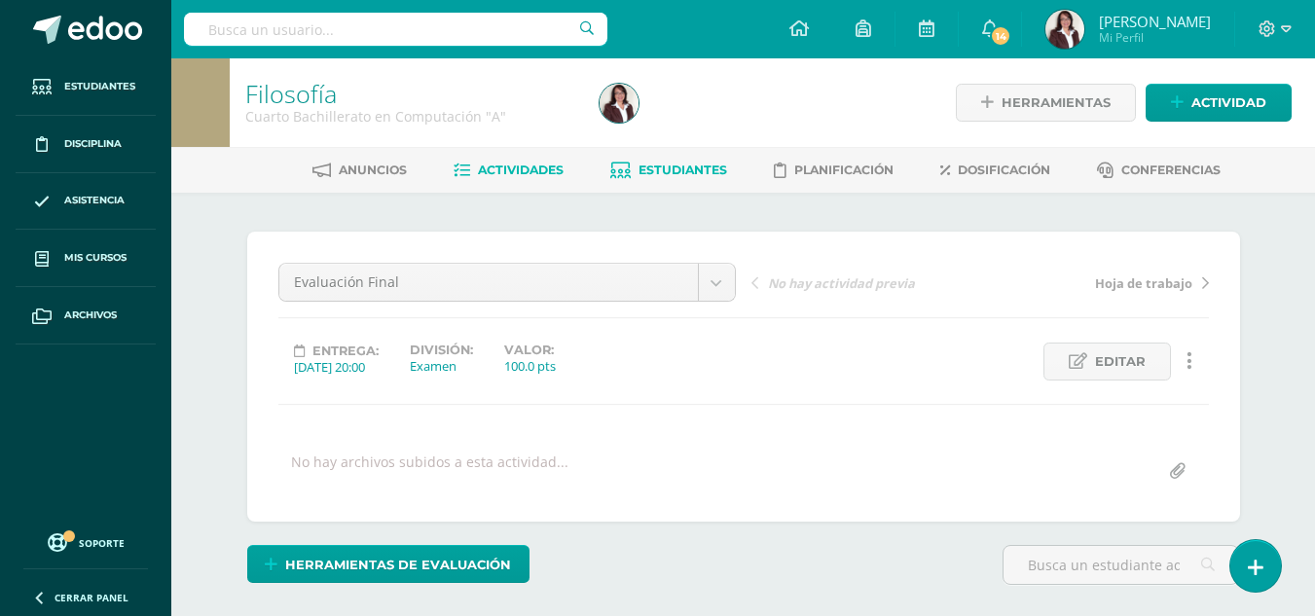
click at [674, 160] on link "Estudiantes" at bounding box center [668, 170] width 117 height 31
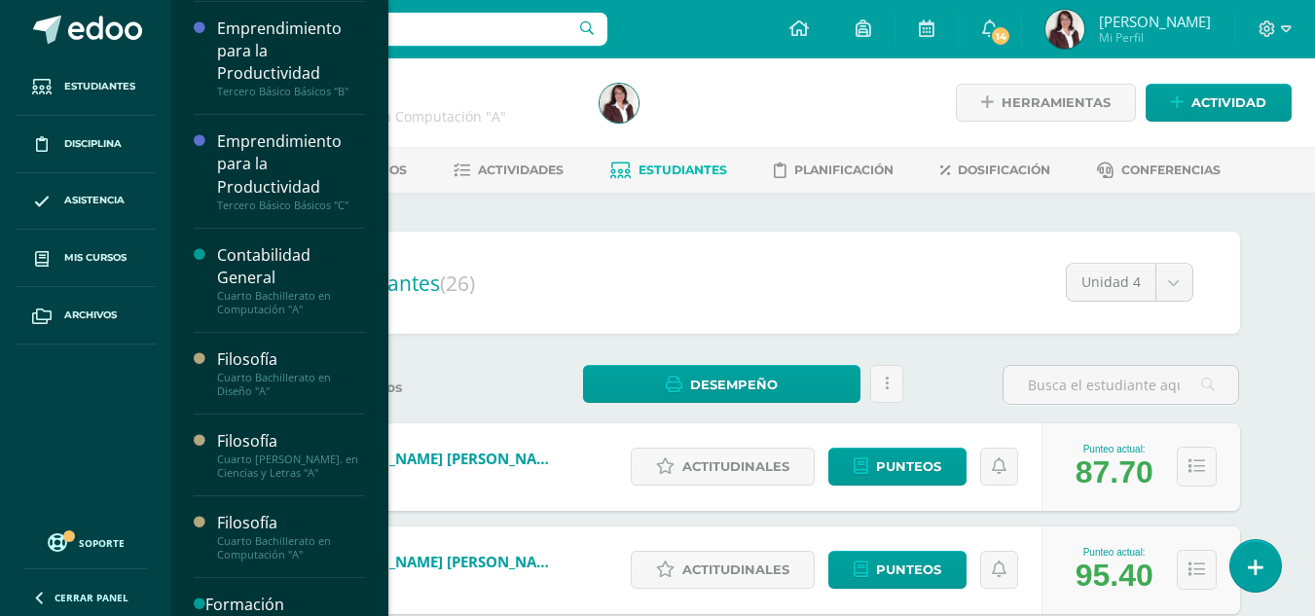
scroll to position [432, 0]
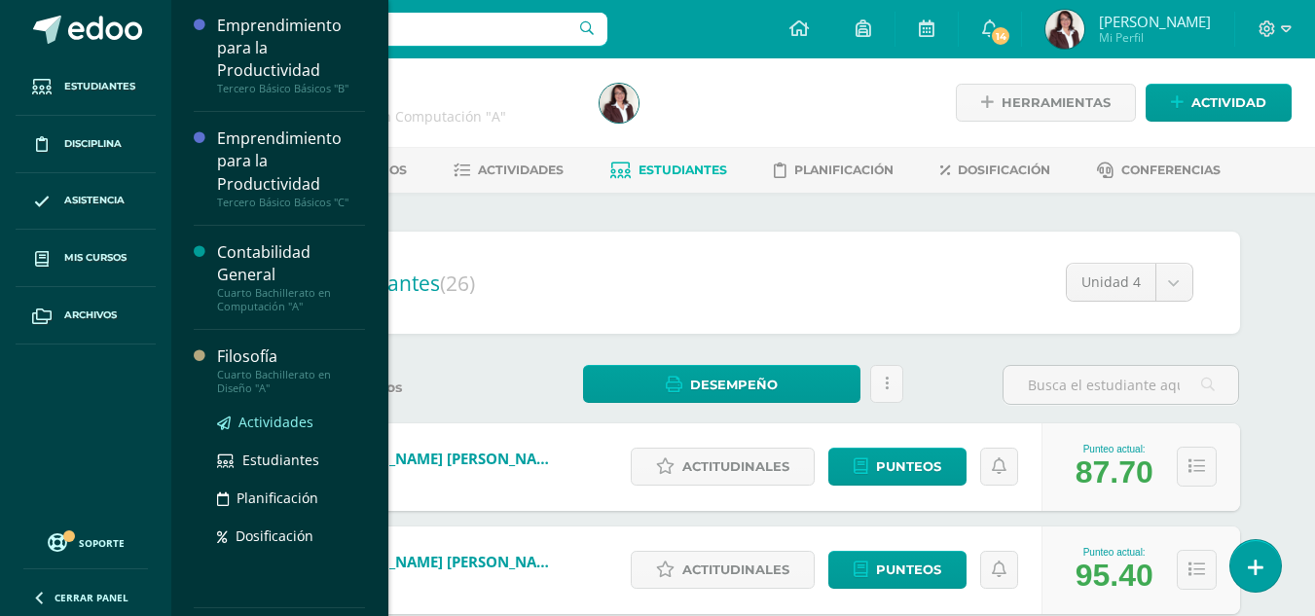
click at [288, 421] on span "Actividades" at bounding box center [275, 422] width 75 height 18
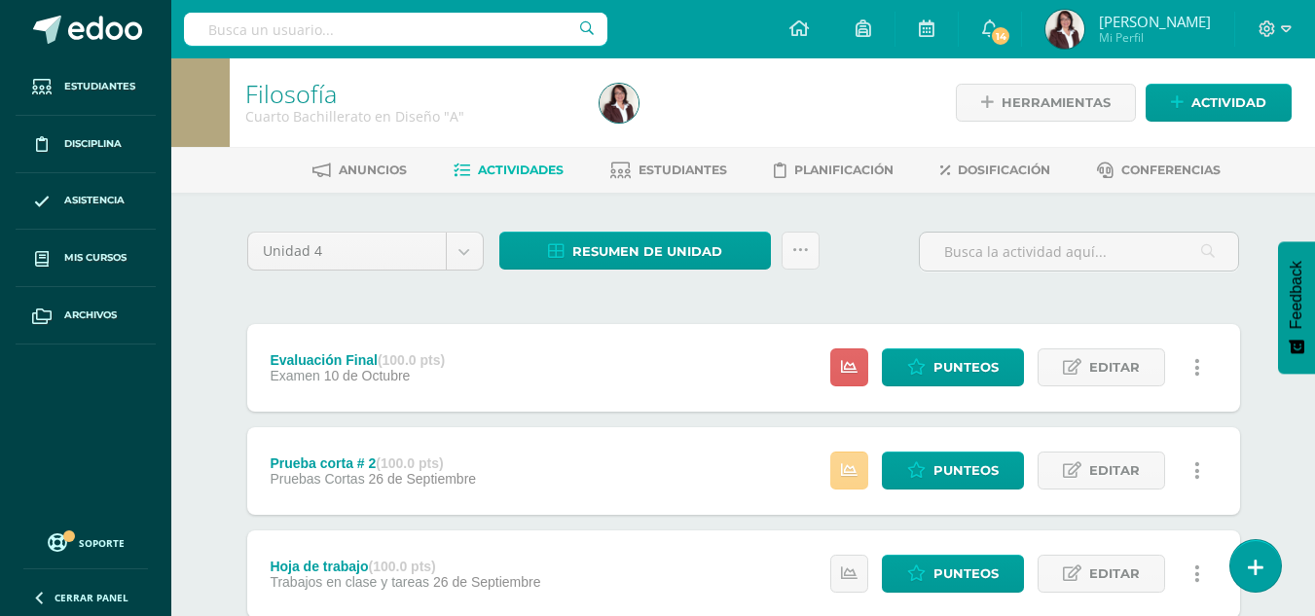
click at [842, 478] on link at bounding box center [849, 471] width 38 height 38
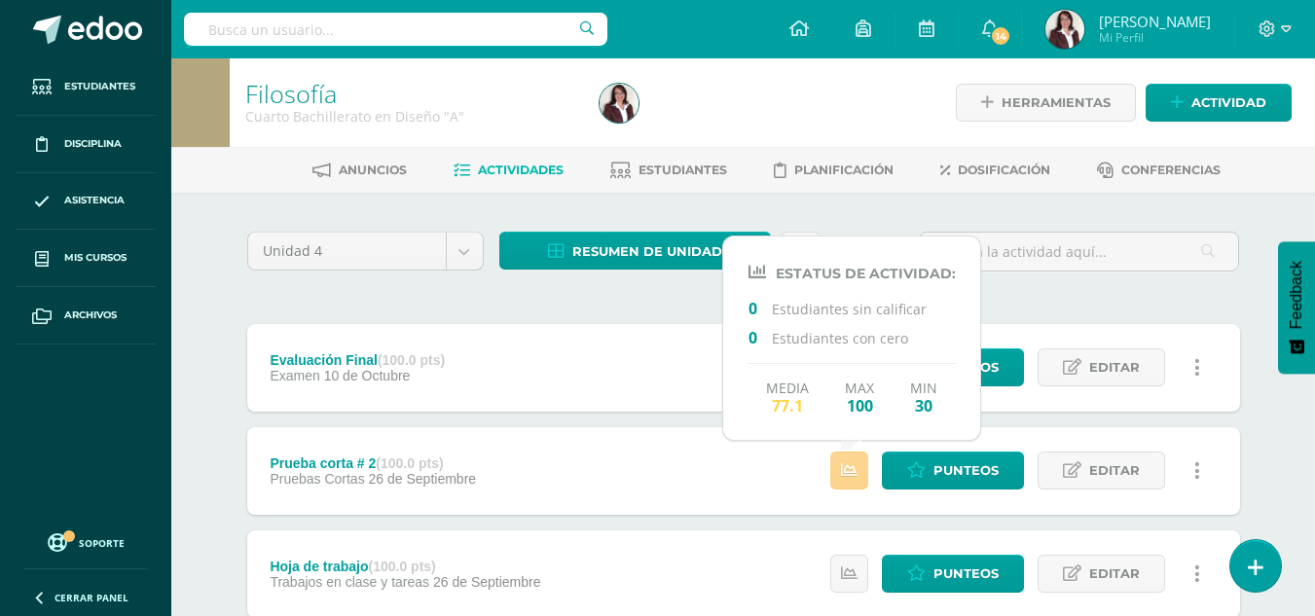
click at [842, 478] on link at bounding box center [849, 471] width 38 height 38
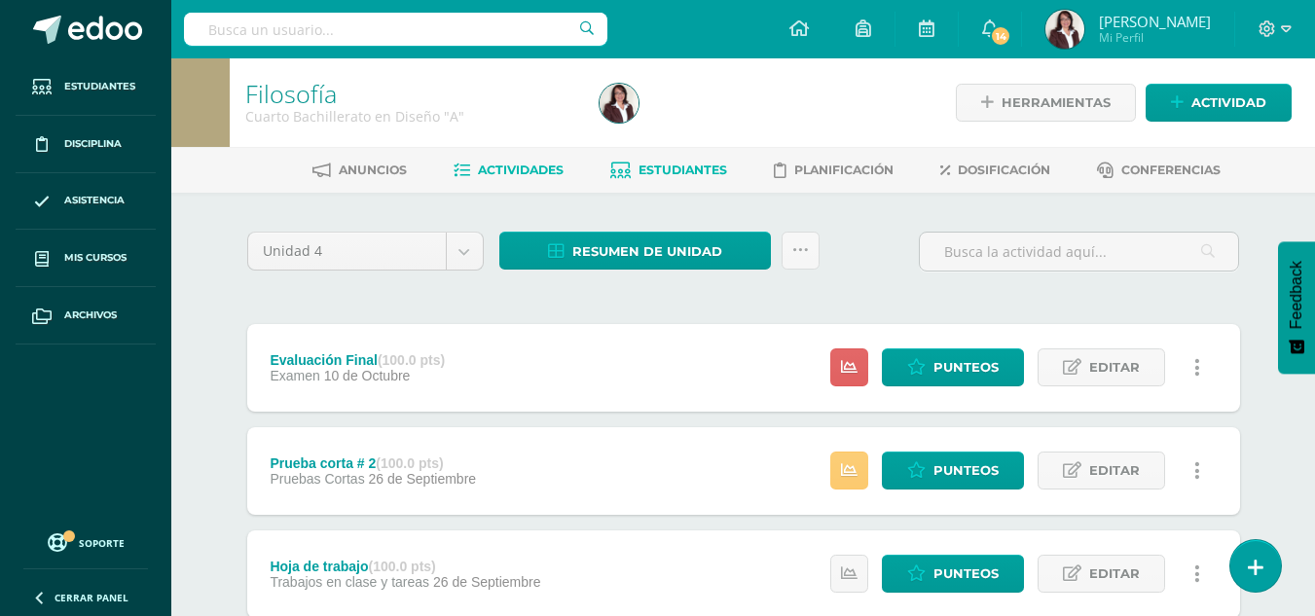
click at [698, 159] on link "Estudiantes" at bounding box center [668, 170] width 117 height 31
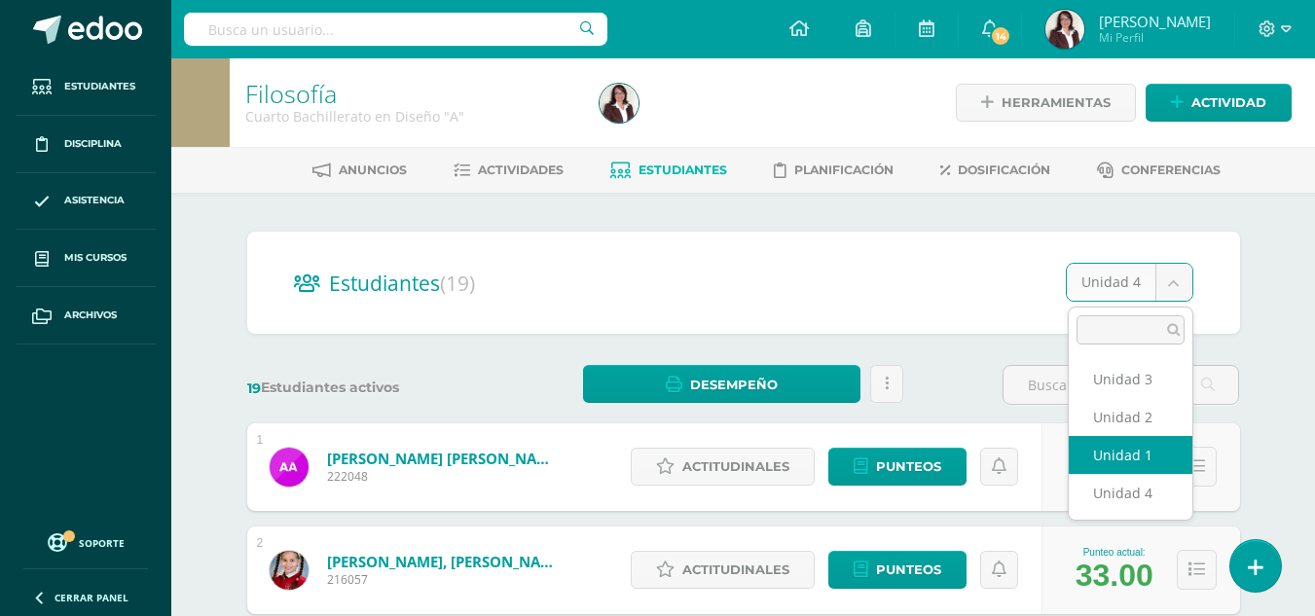
select select "/dashboard/teacher/section/2643/students/?unit=172746"
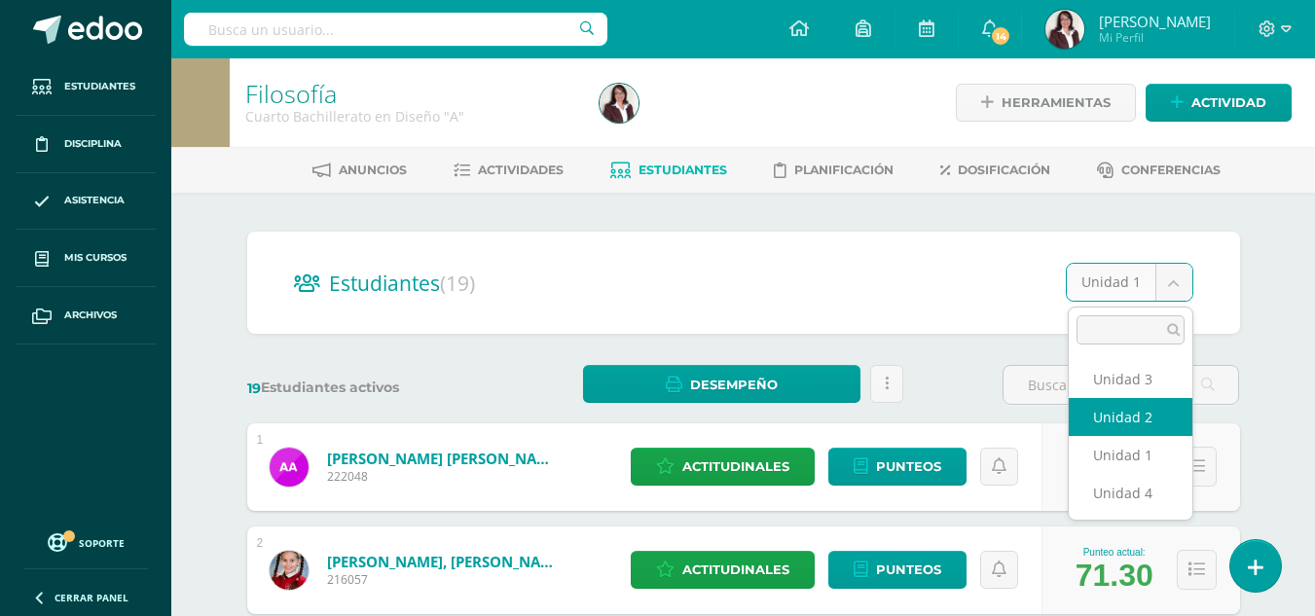
select select "/dashboard/teacher/section/2643/students/?unit=172749"
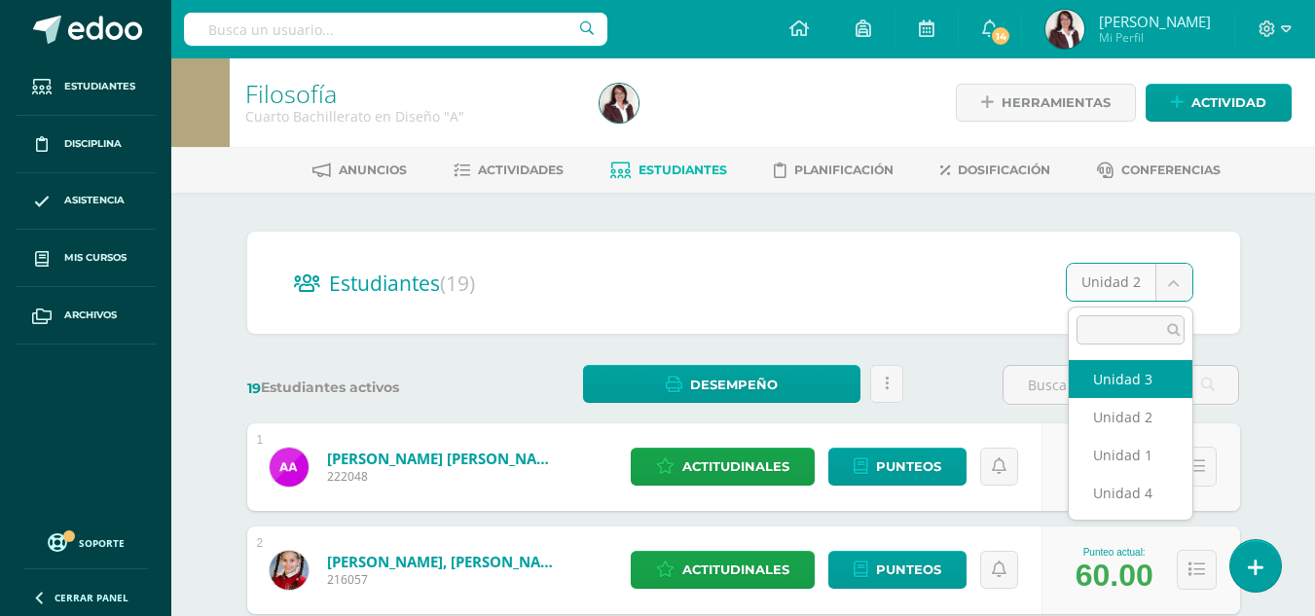
select select "/dashboard/teacher/section/2643/students/?unit=172750"
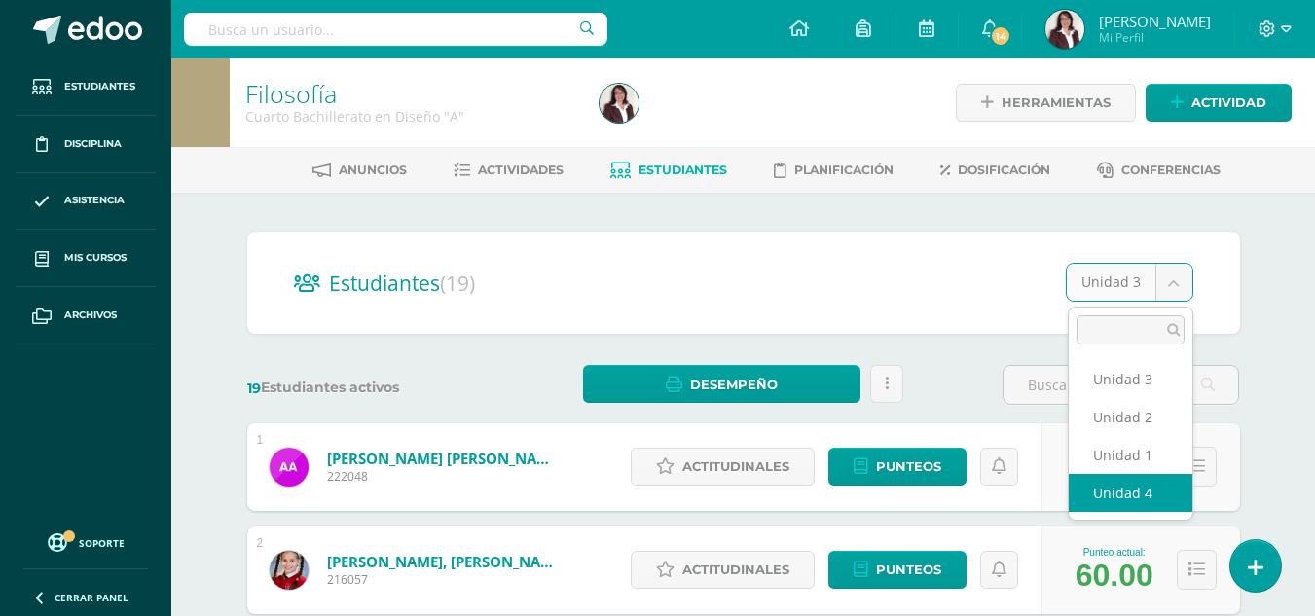
select select "/dashboard/teacher/section/2643/students/?unit=172751"
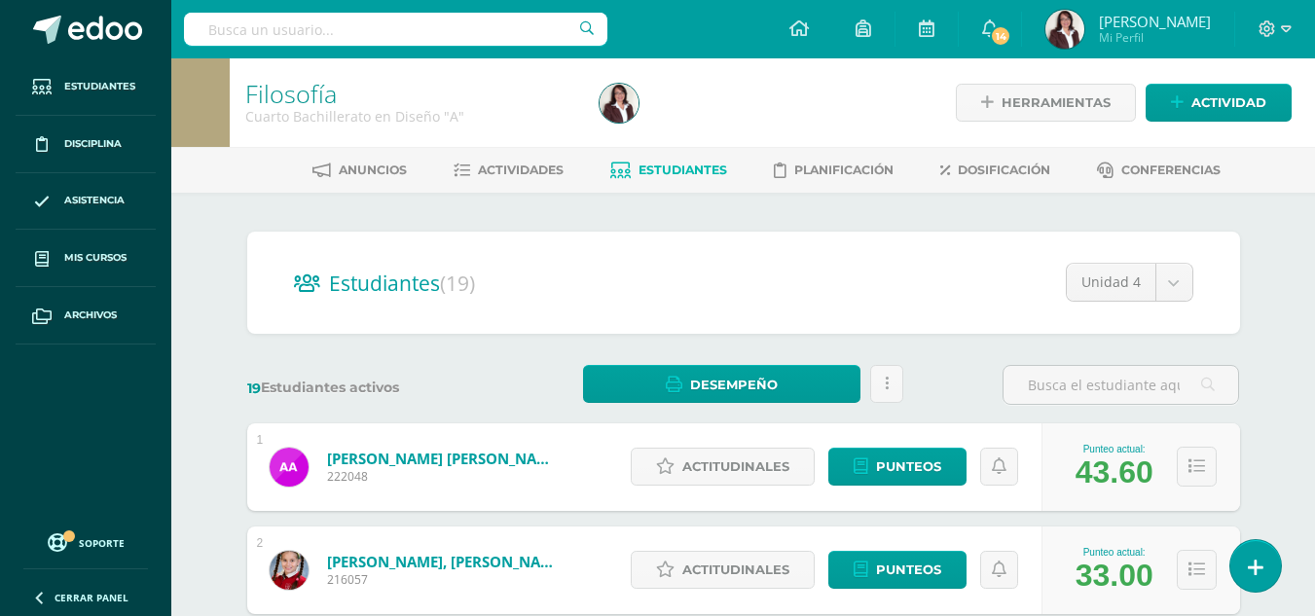
click at [676, 165] on span "Estudiantes" at bounding box center [683, 170] width 89 height 15
click at [498, 161] on link "Actividades" at bounding box center [509, 170] width 110 height 31
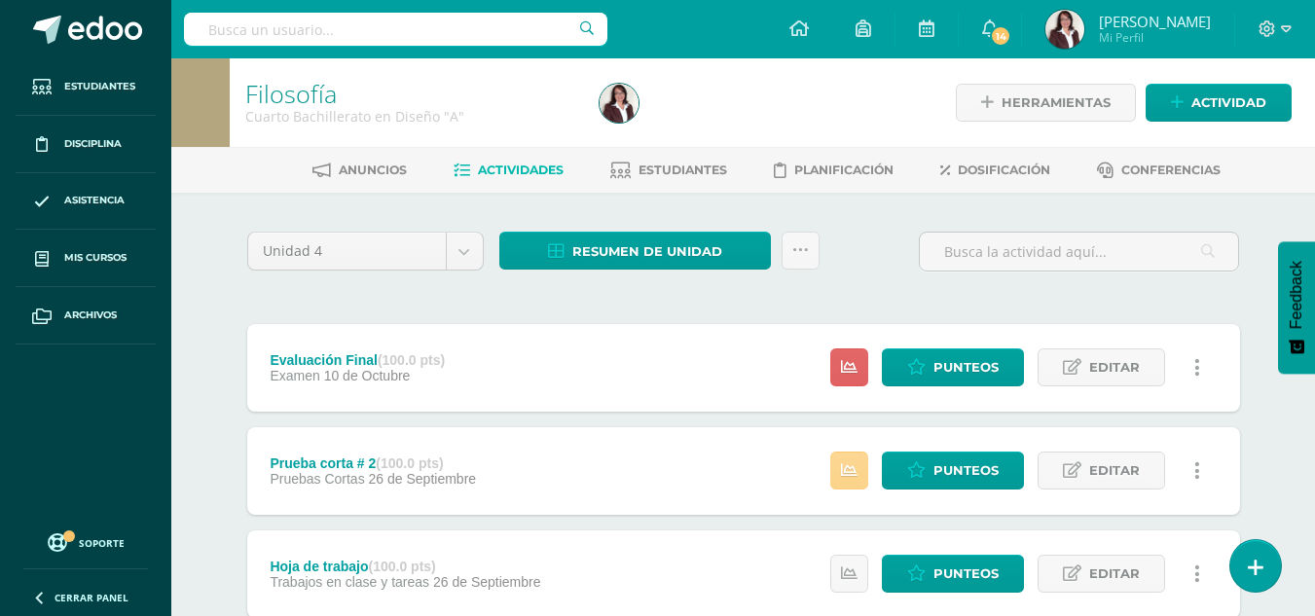
click at [838, 475] on link at bounding box center [849, 471] width 38 height 38
click at [1285, 389] on div "Filosofía Cuarto Bachillerato en Diseño "A" Herramientas Detalle de asistencias…" at bounding box center [743, 609] width 1144 height 1102
click at [963, 367] on span "Punteos" at bounding box center [965, 367] width 65 height 36
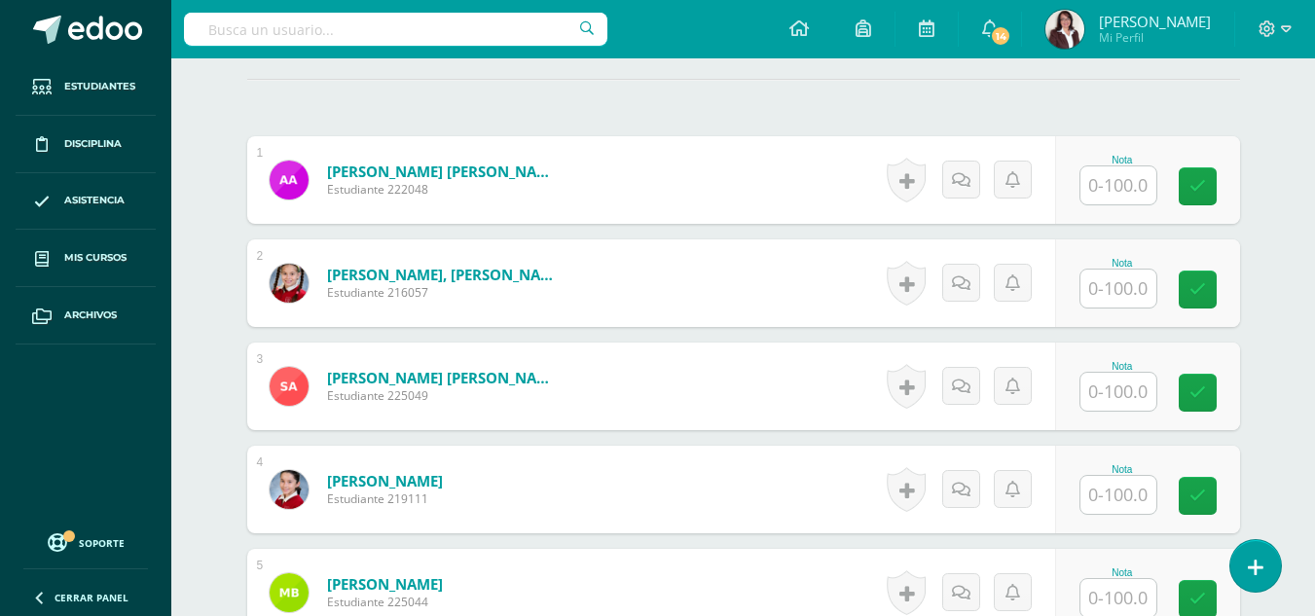
scroll to position [545, 0]
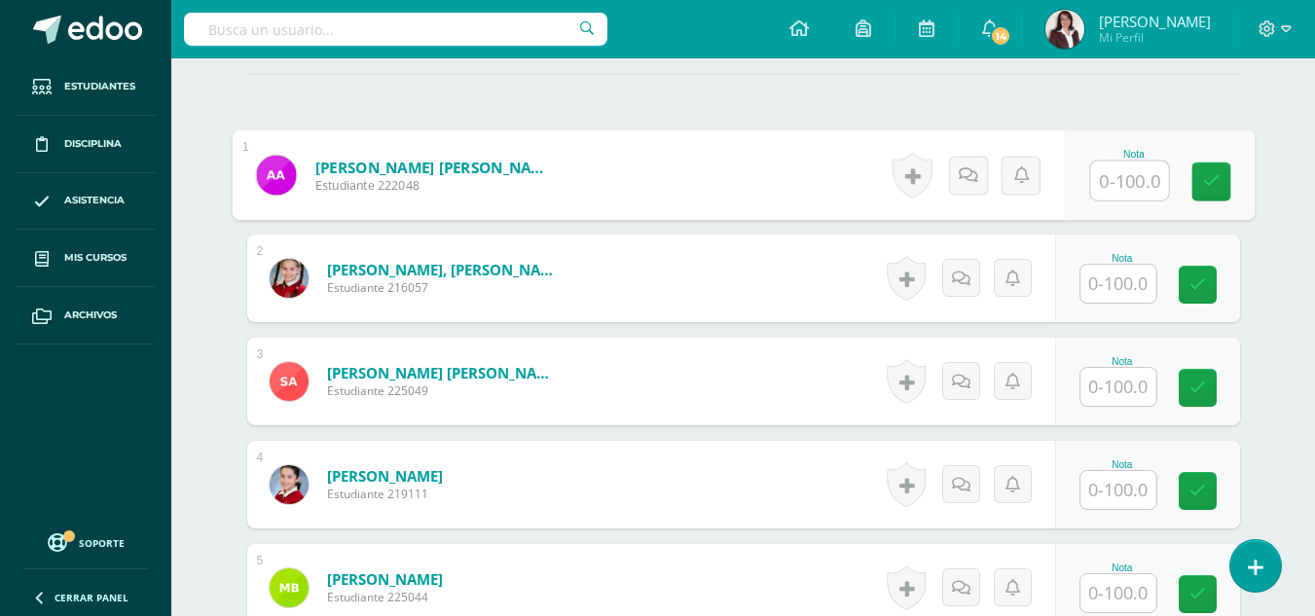
click at [1129, 181] on input "text" at bounding box center [1129, 181] width 78 height 39
type input "77"
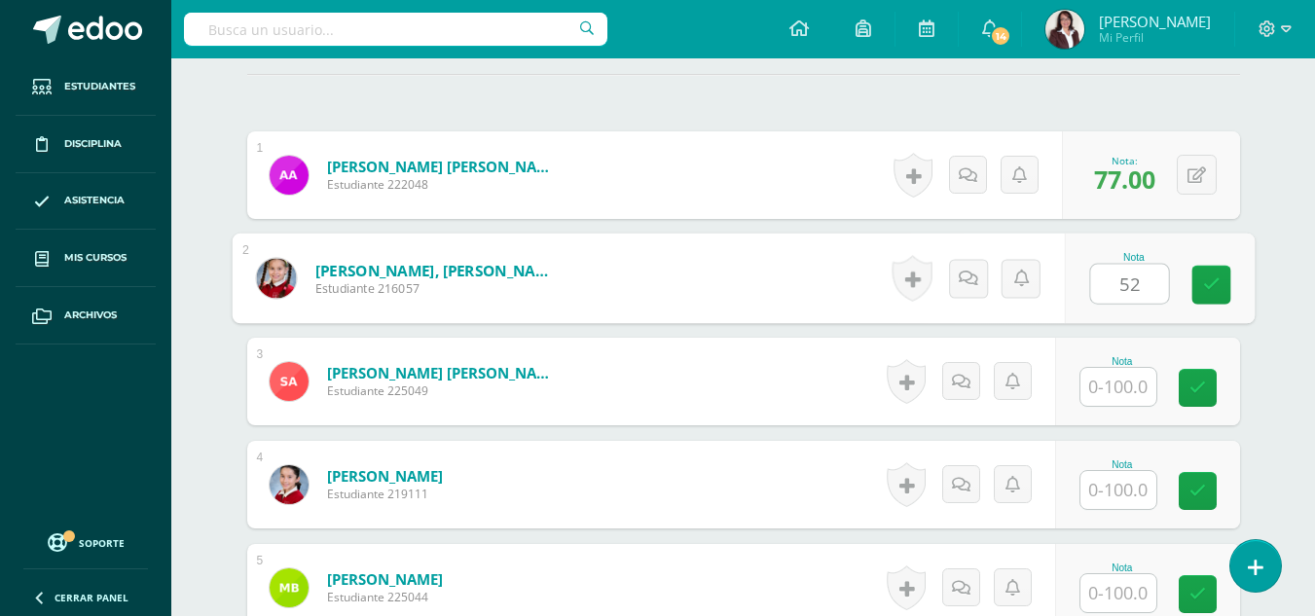
type input "52"
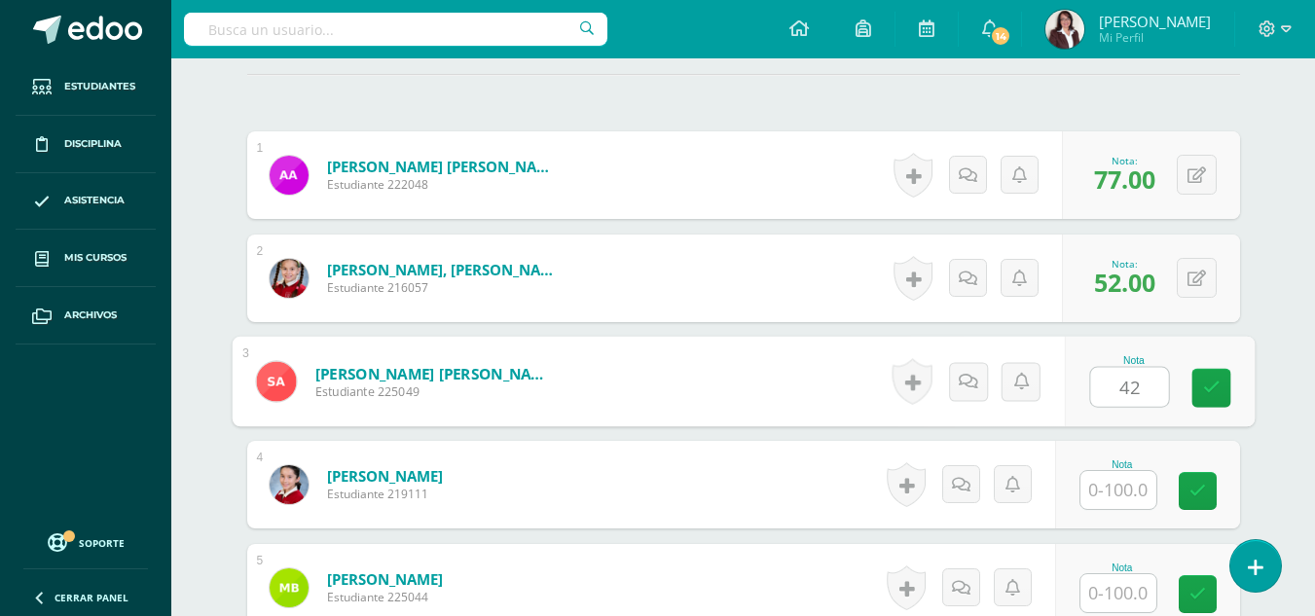
type input "42"
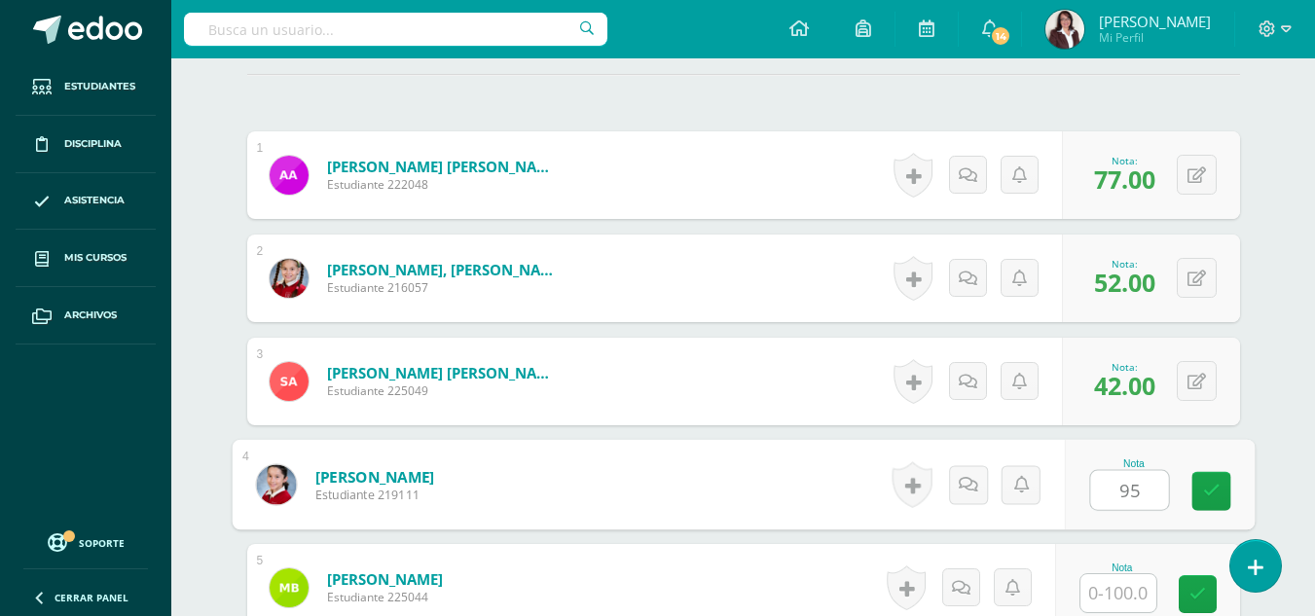
type input "95"
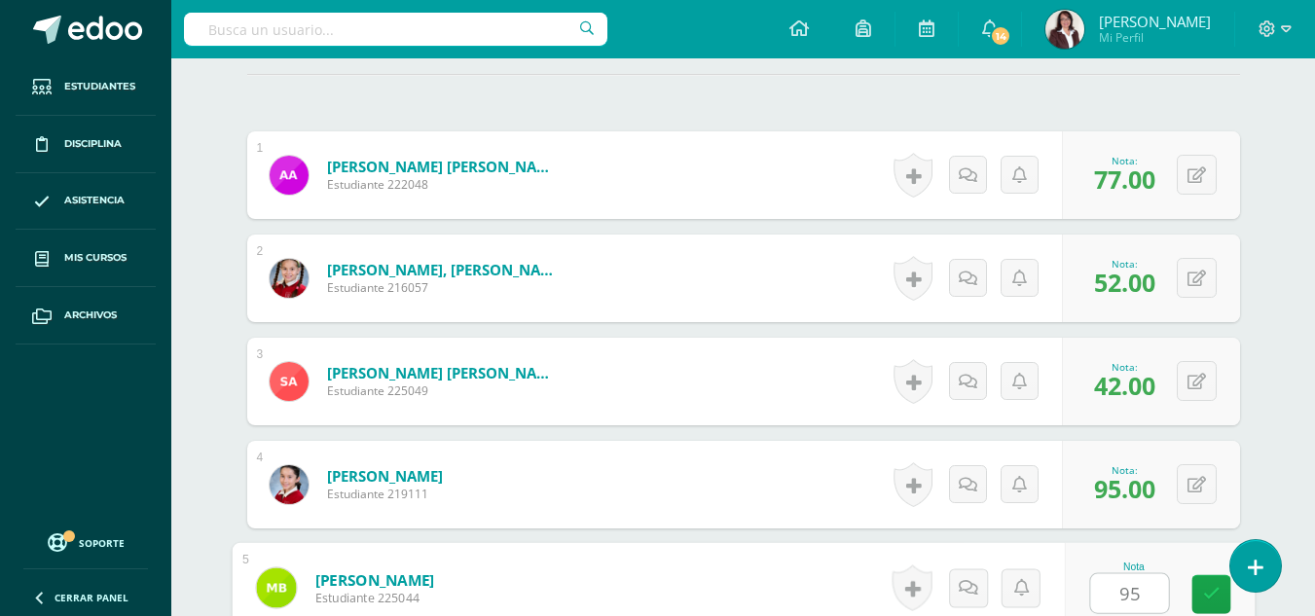
type input "95"
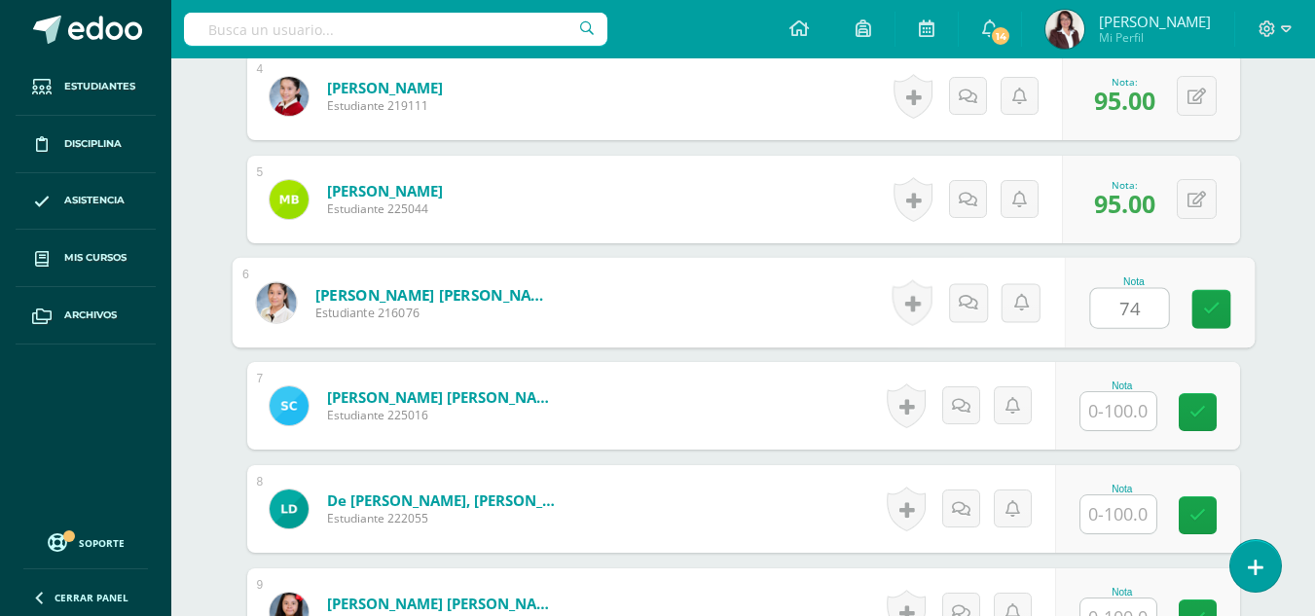
type input "74"
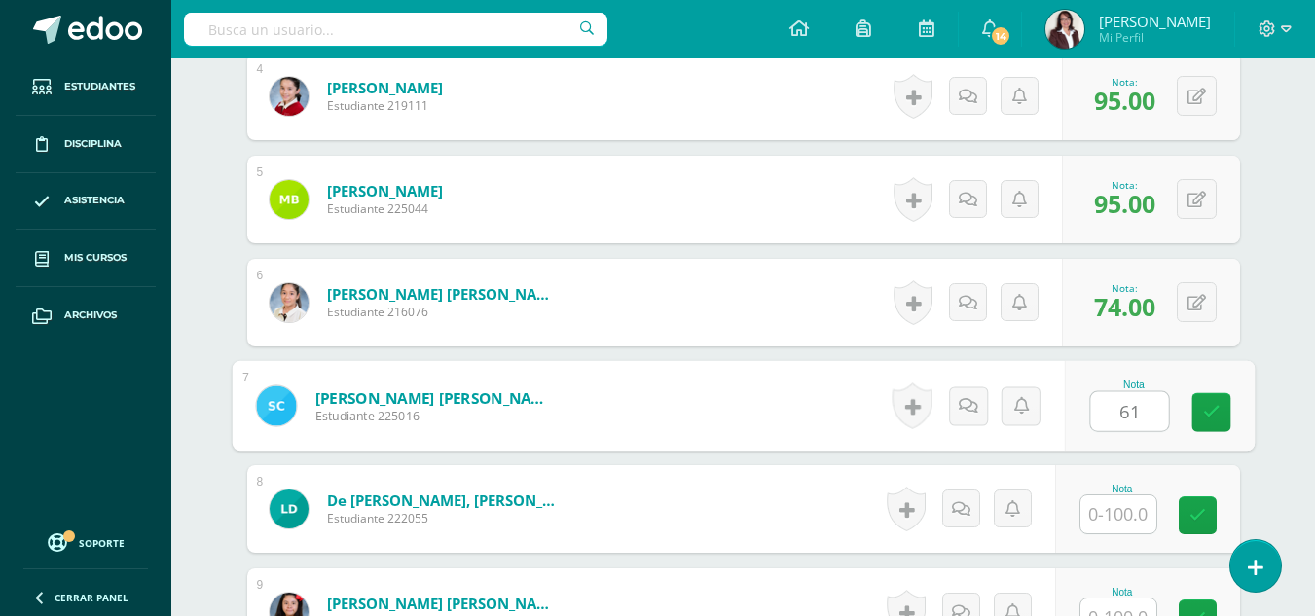
type input "61"
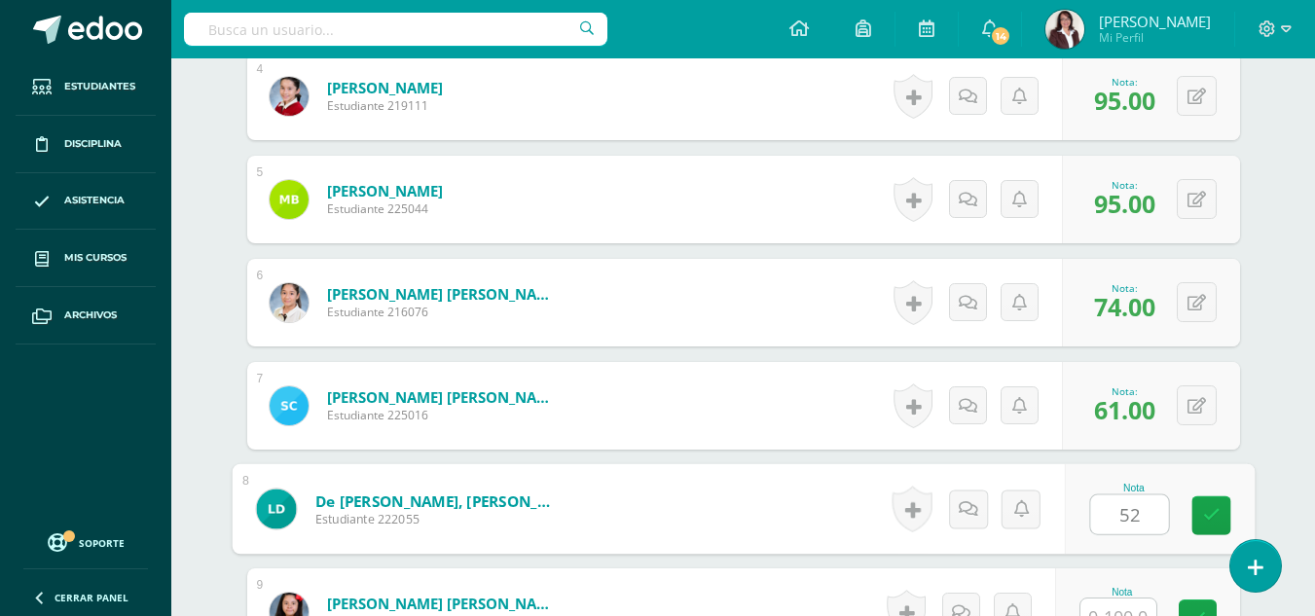
type input "52"
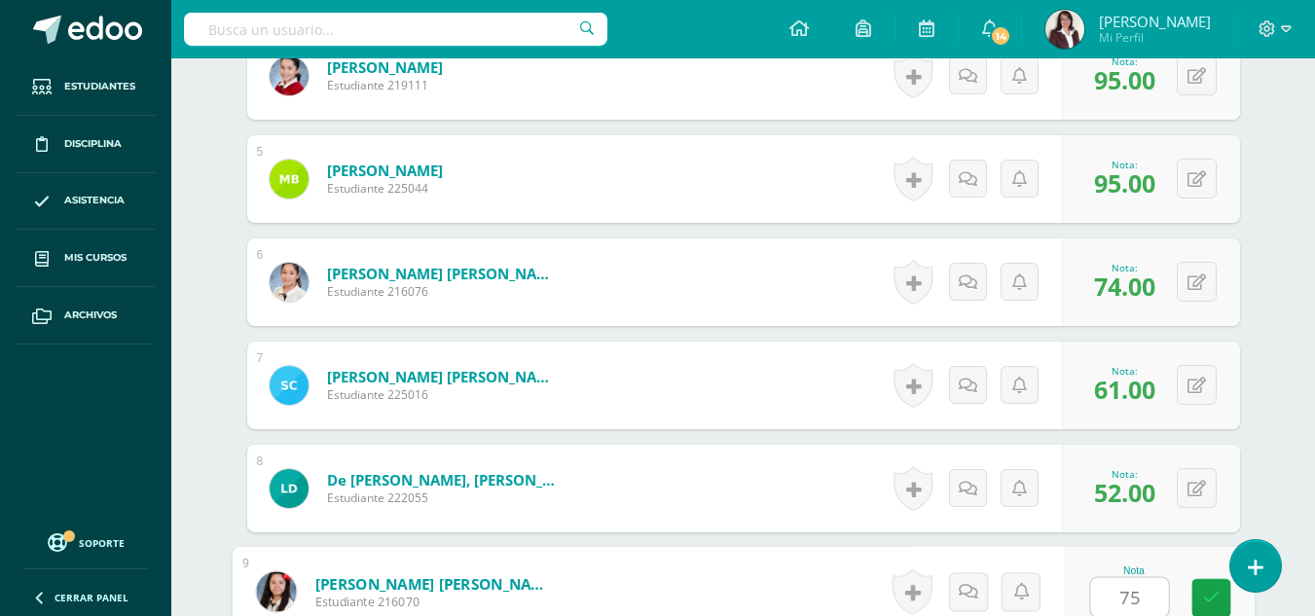
type input "75"
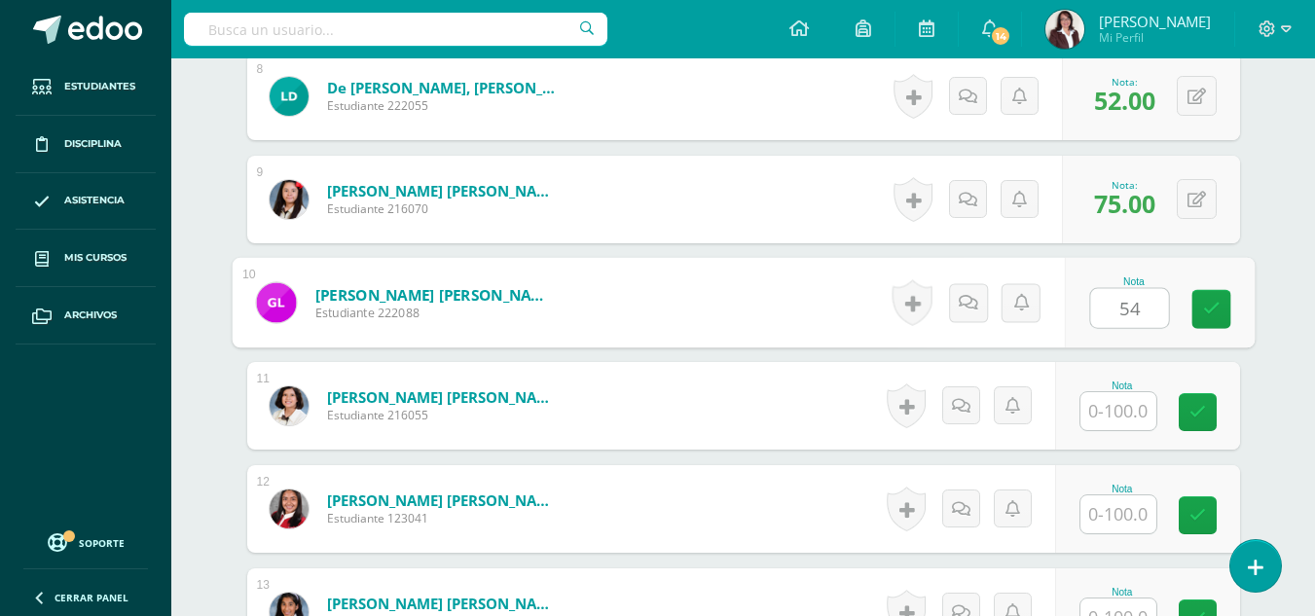
type input "54"
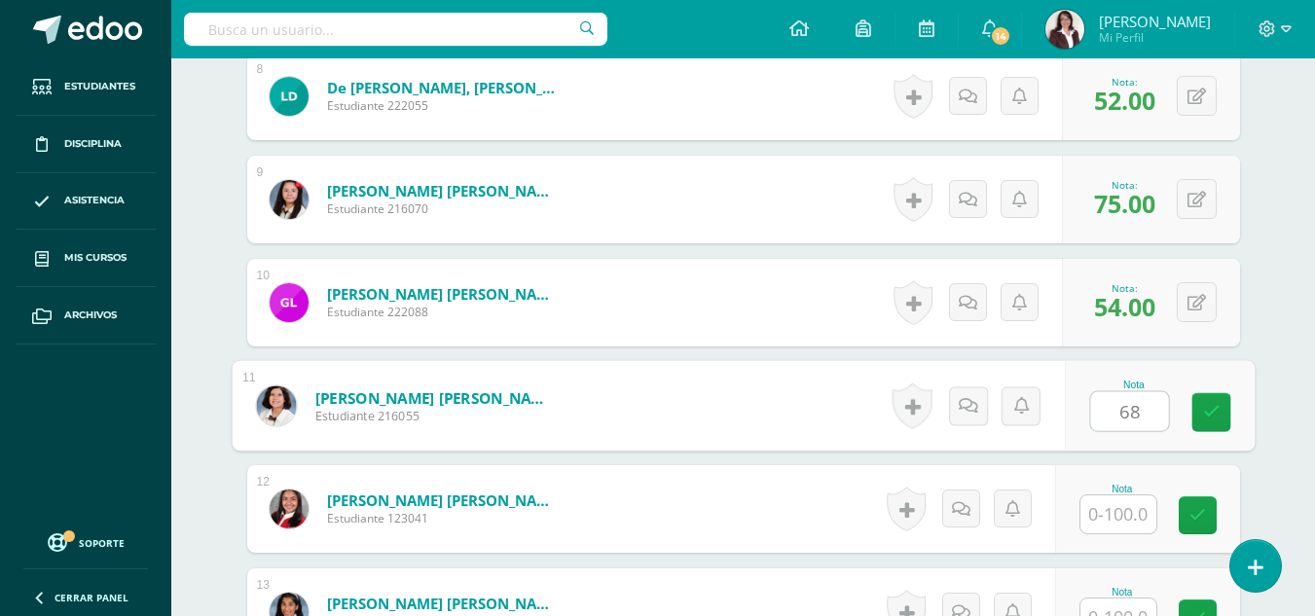
type input "68"
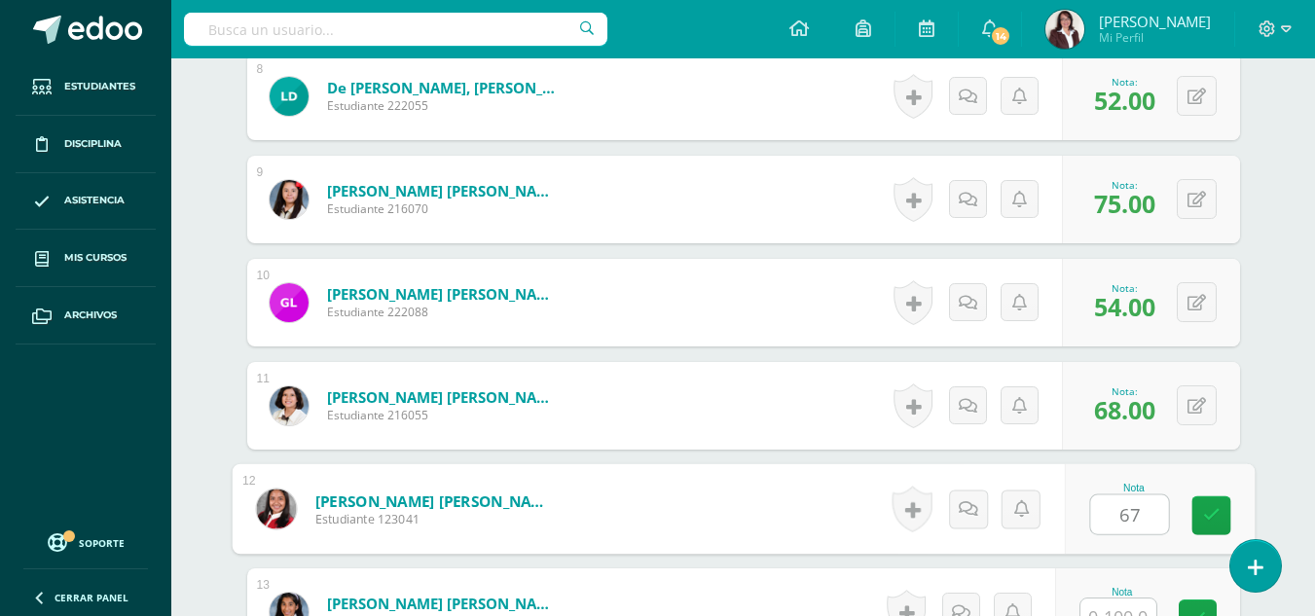
type input "67"
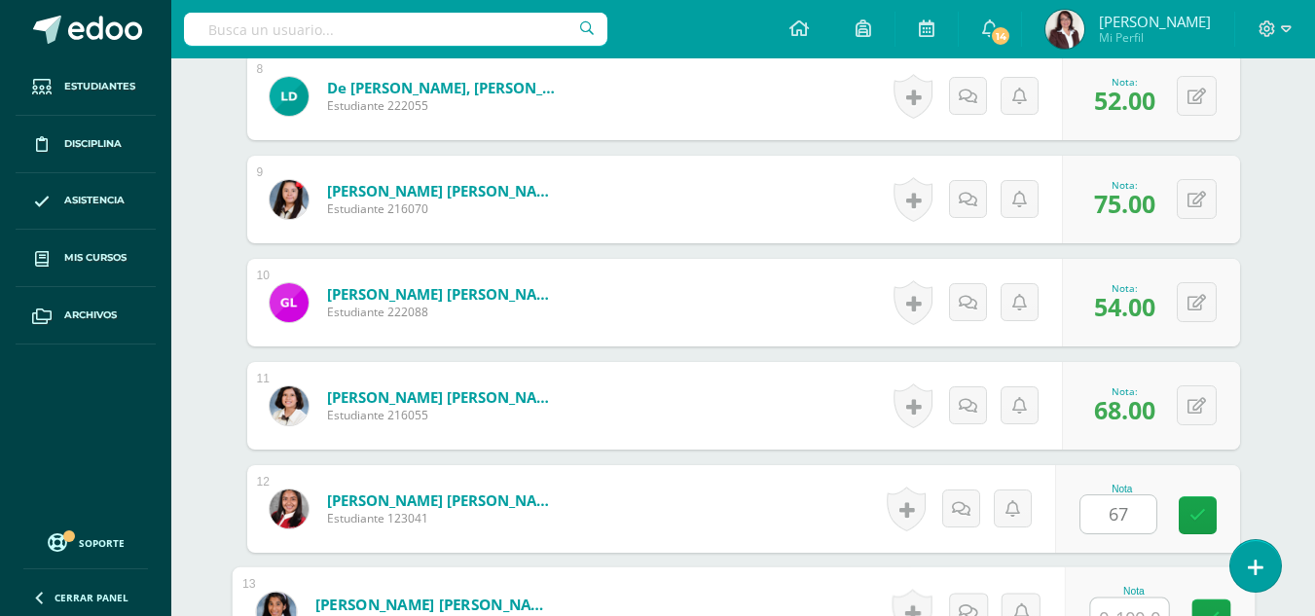
scroll to position [1367, 0]
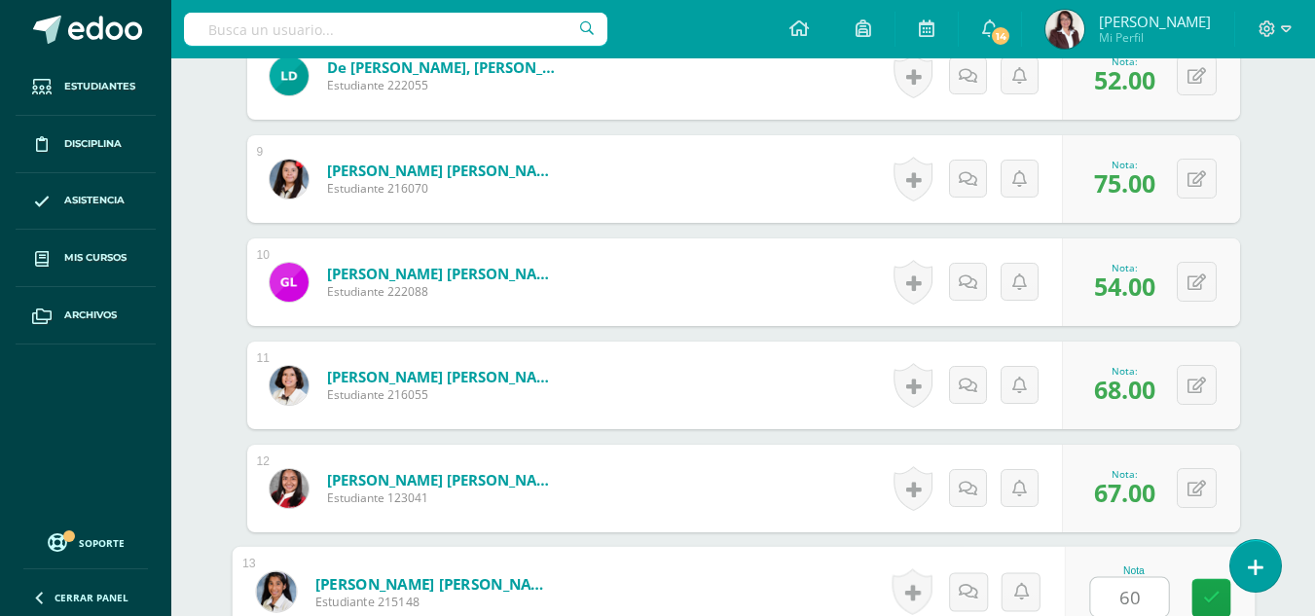
type input "60"
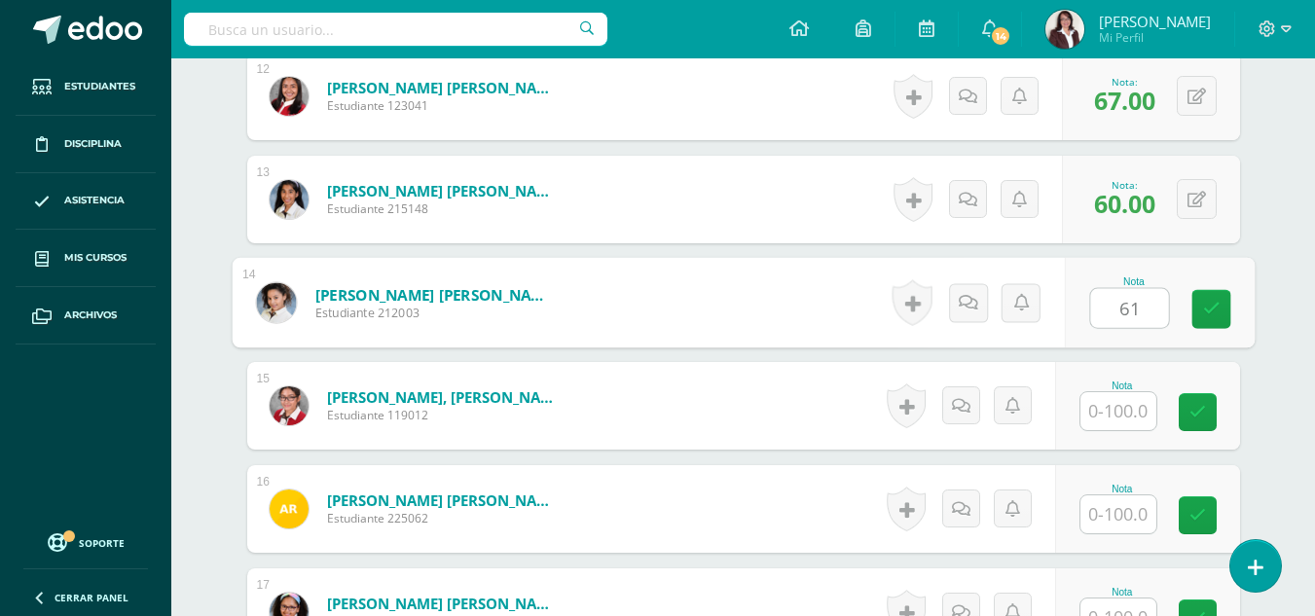
type input "61"
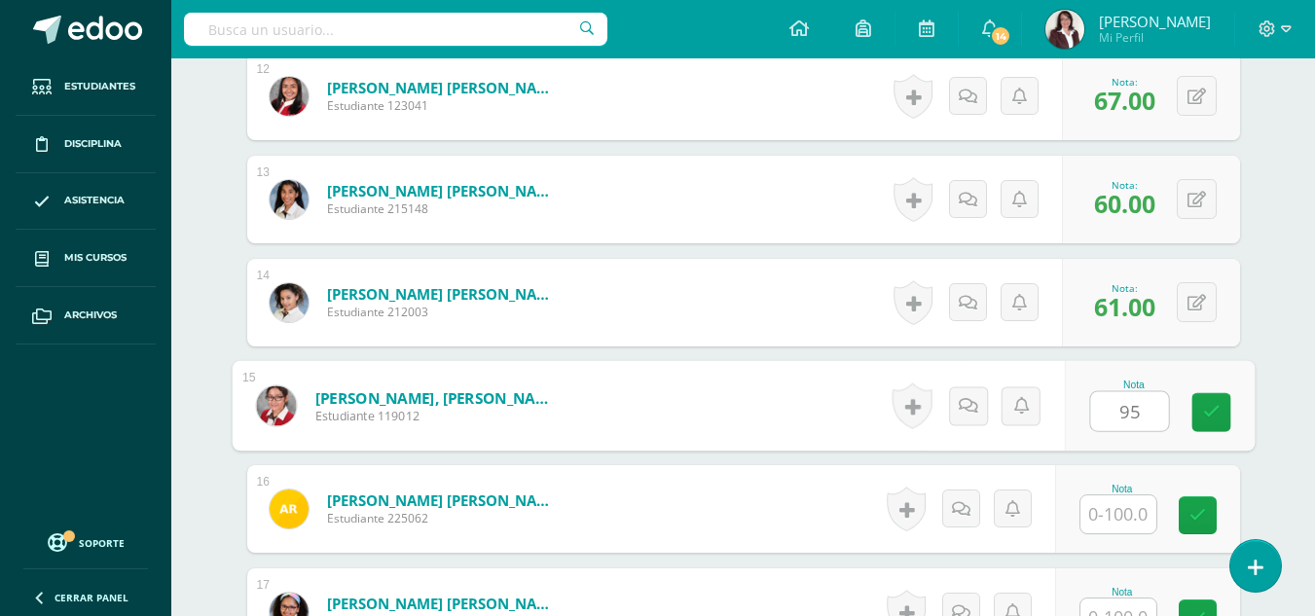
type input "95"
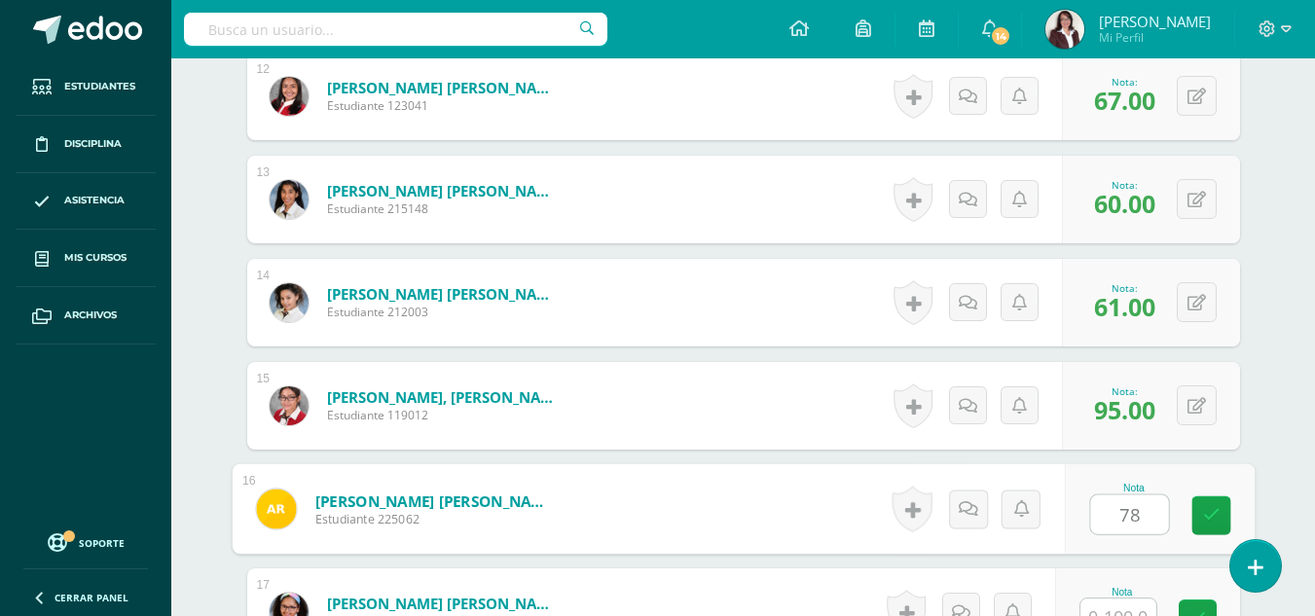
type input "78"
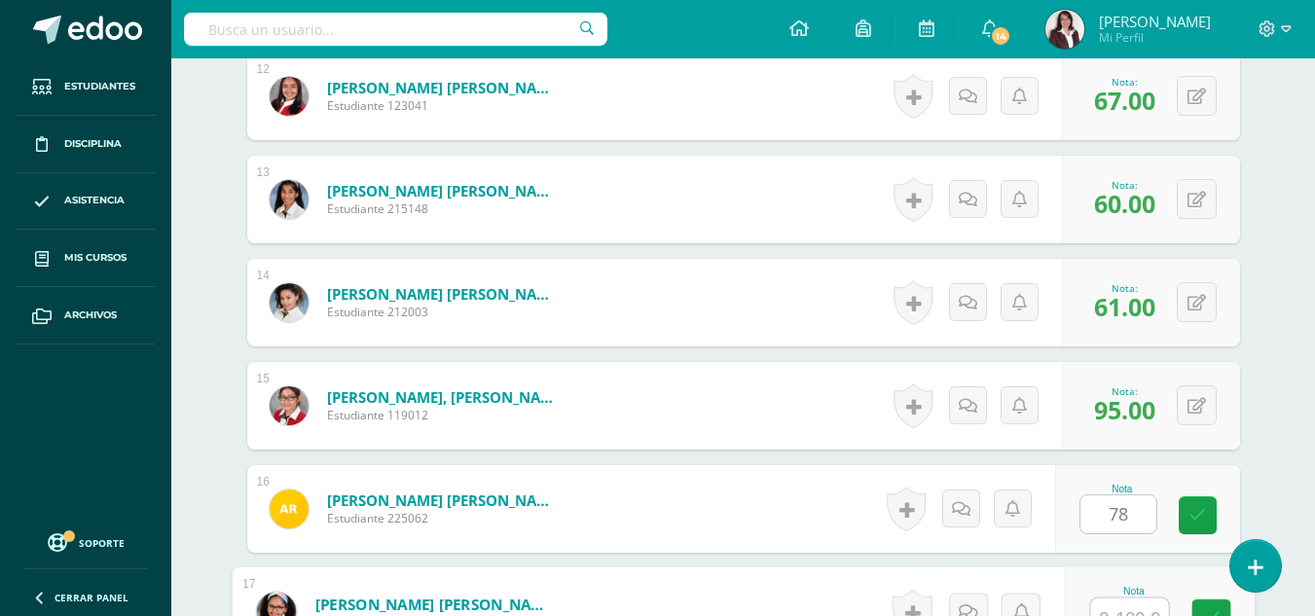
scroll to position [1779, 0]
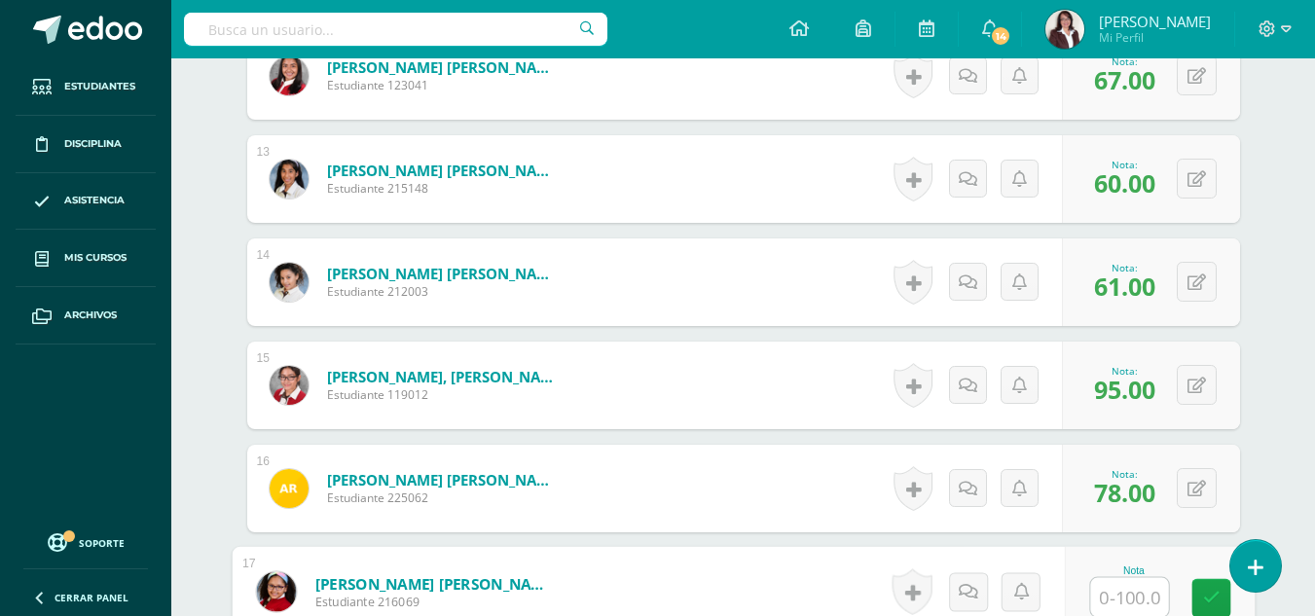
type input "6"
type input "59"
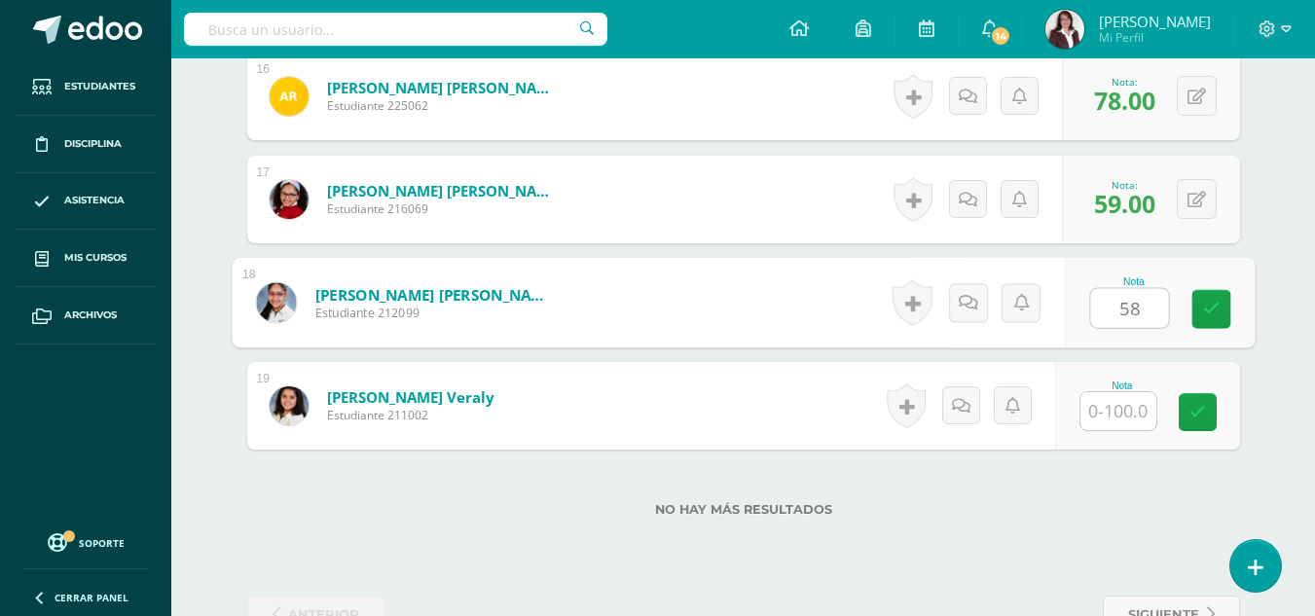
type input "58"
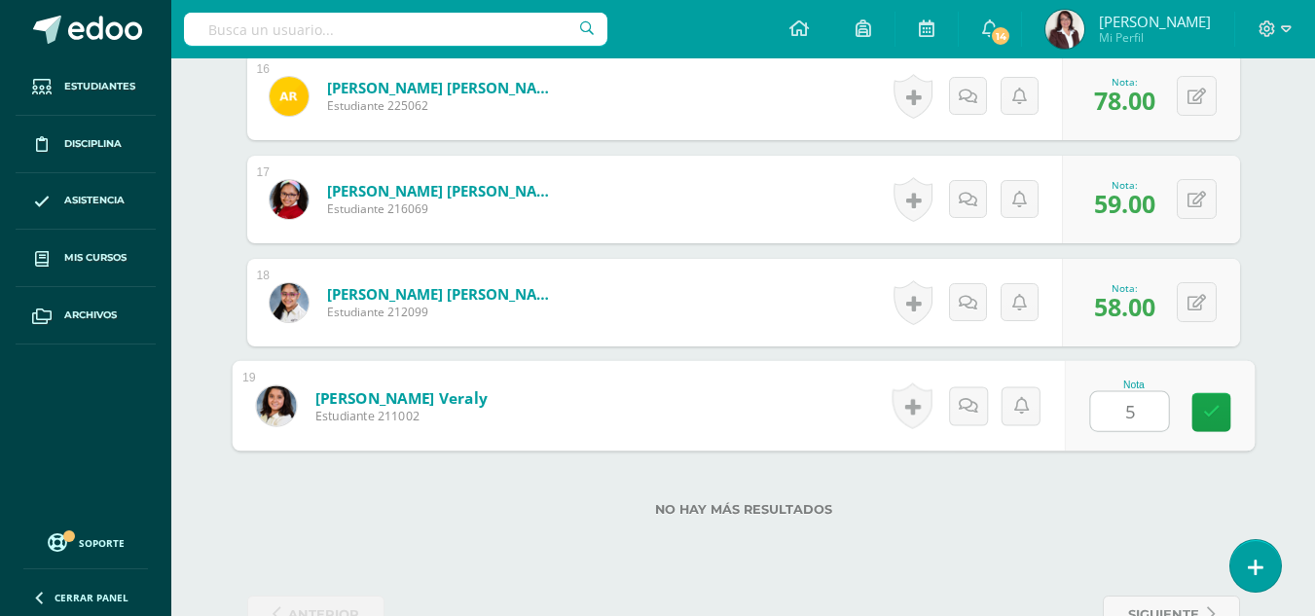
type input "59"
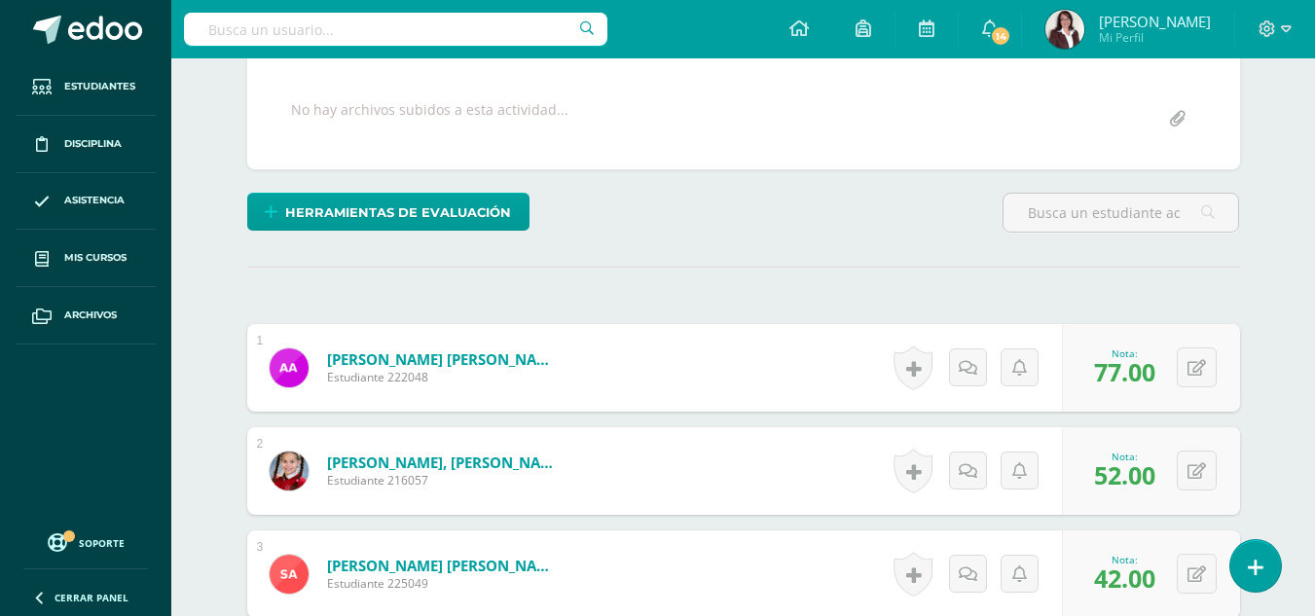
scroll to position [0, 0]
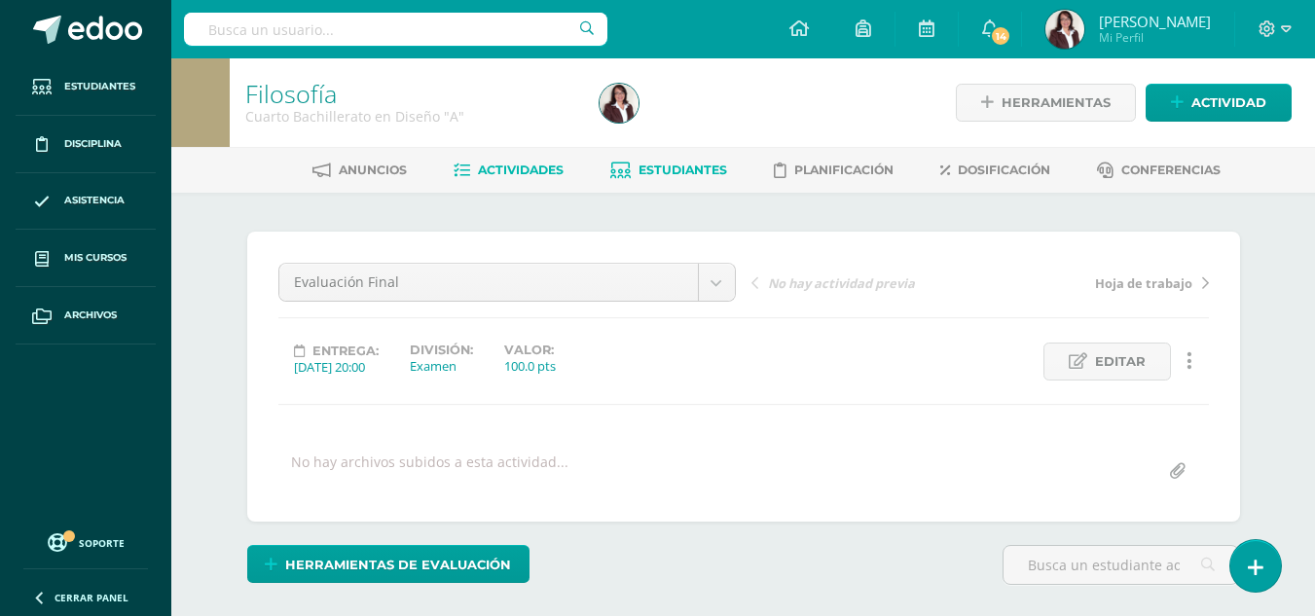
click at [673, 169] on span "Estudiantes" at bounding box center [683, 170] width 89 height 15
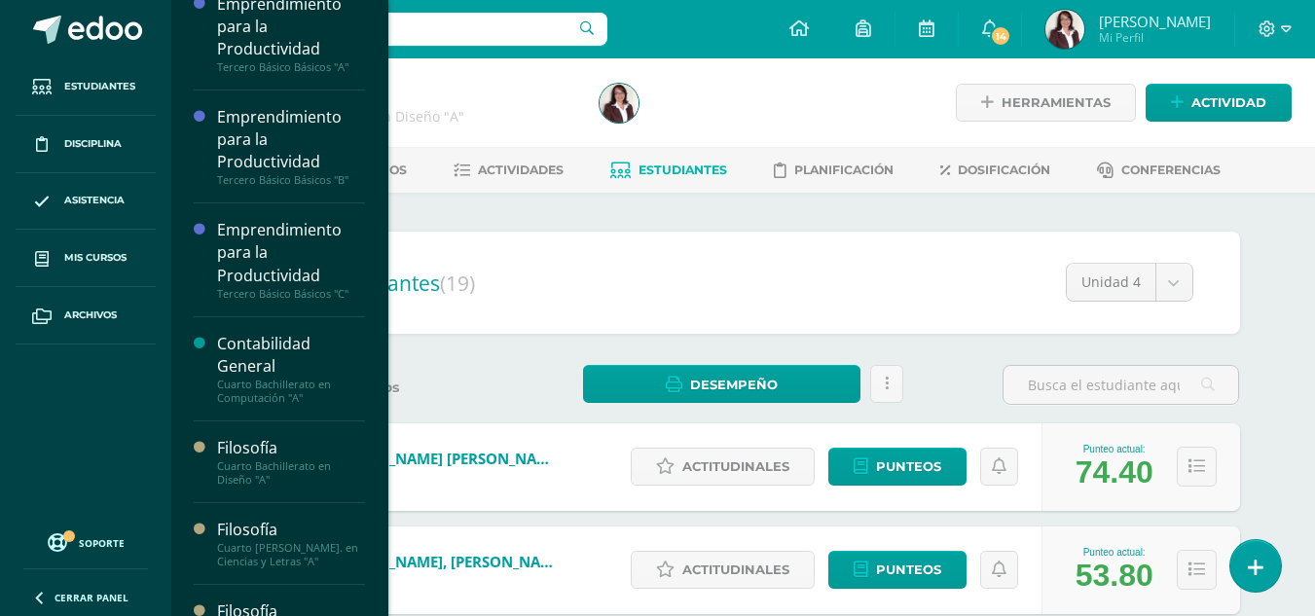
scroll to position [355, 0]
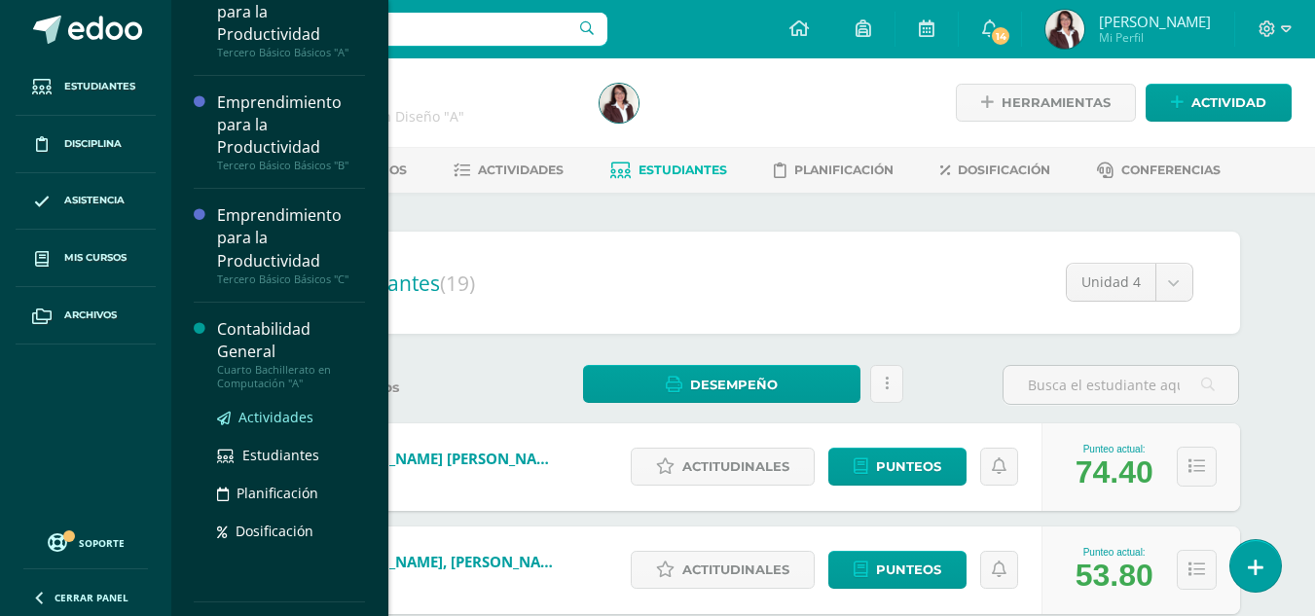
click at [279, 416] on span "Actividades" at bounding box center [275, 417] width 75 height 18
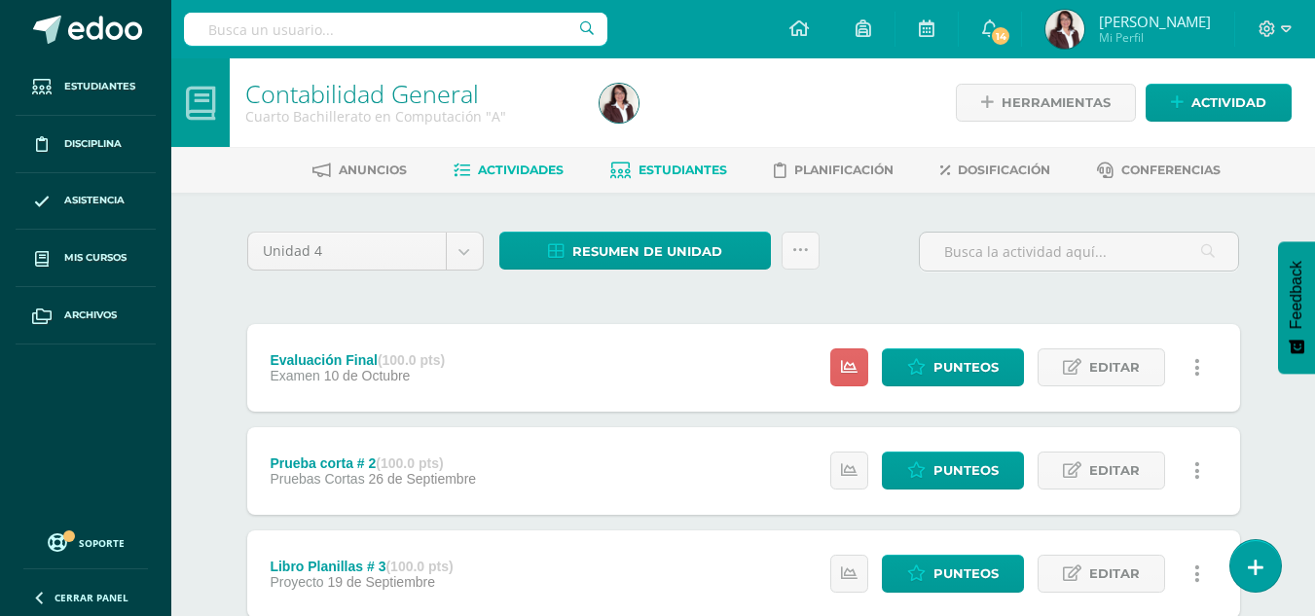
click at [677, 165] on span "Estudiantes" at bounding box center [683, 170] width 89 height 15
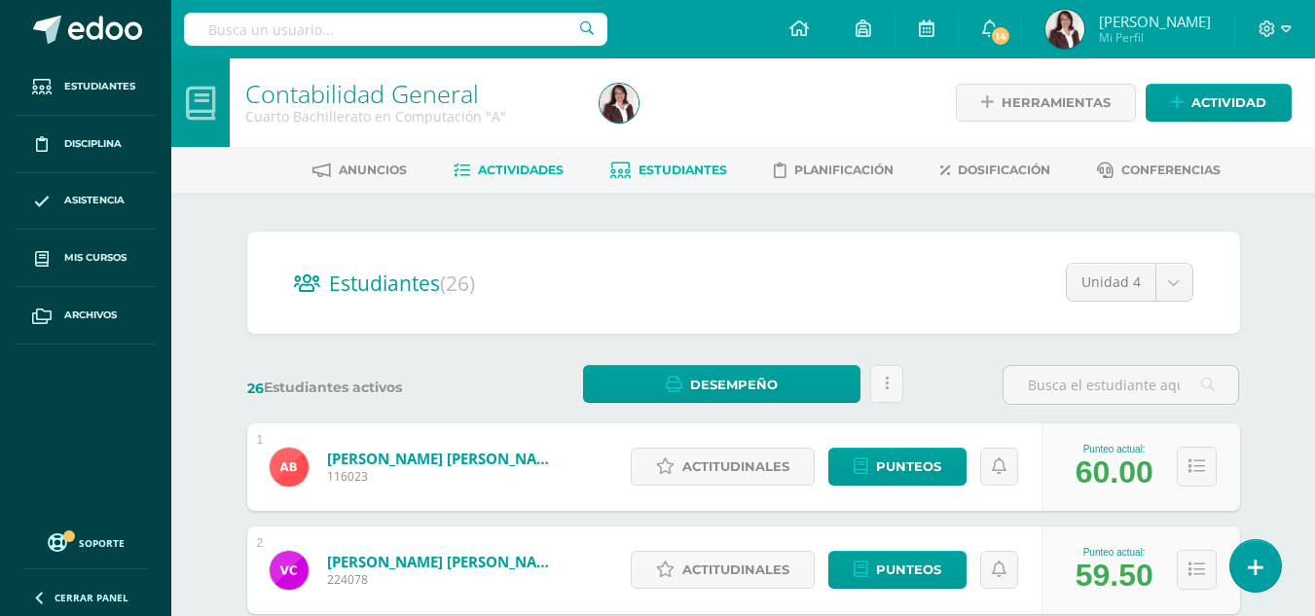
click at [523, 171] on span "Actividades" at bounding box center [521, 170] width 86 height 15
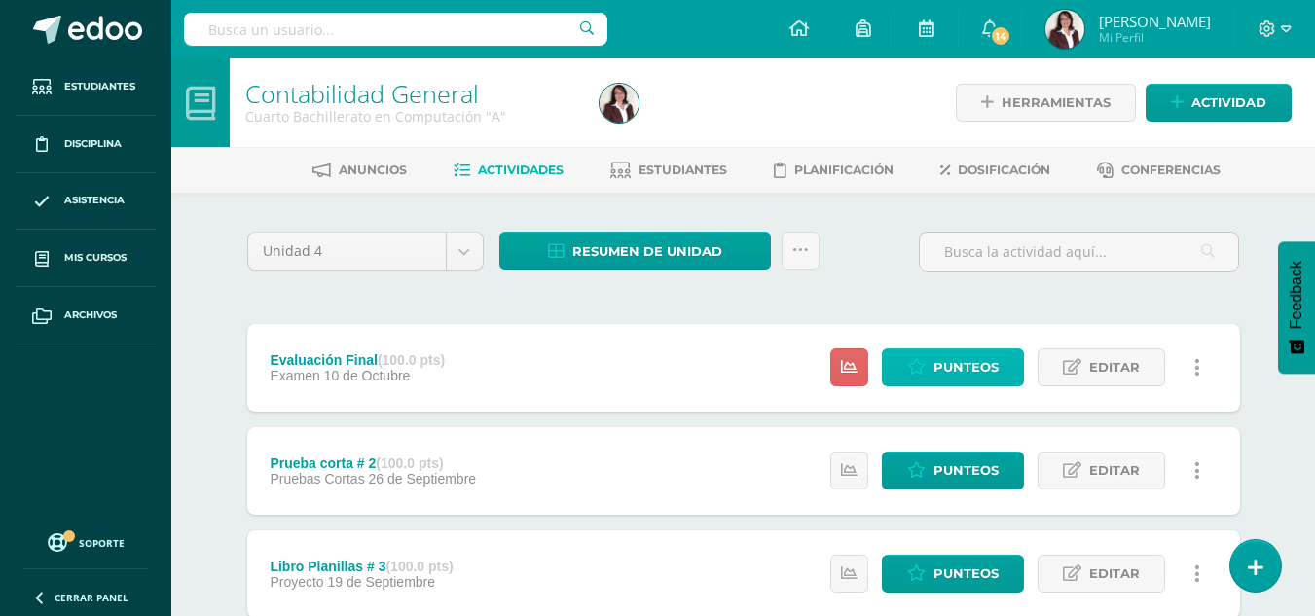
click at [965, 368] on span "Punteos" at bounding box center [965, 367] width 65 height 36
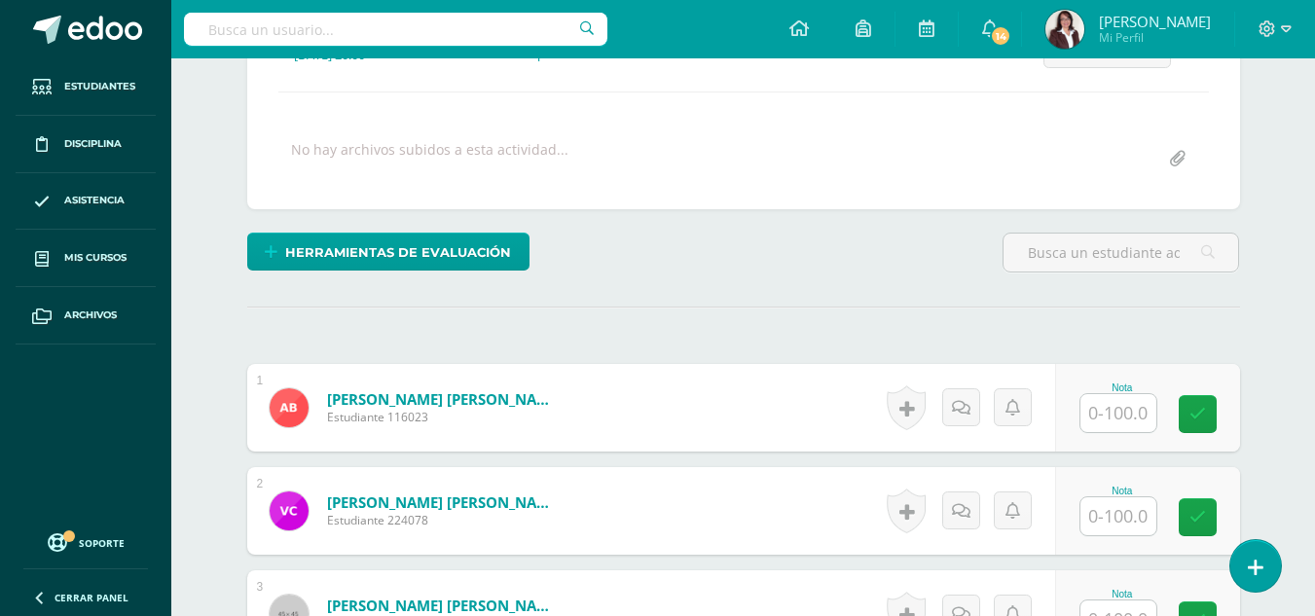
scroll to position [351, 0]
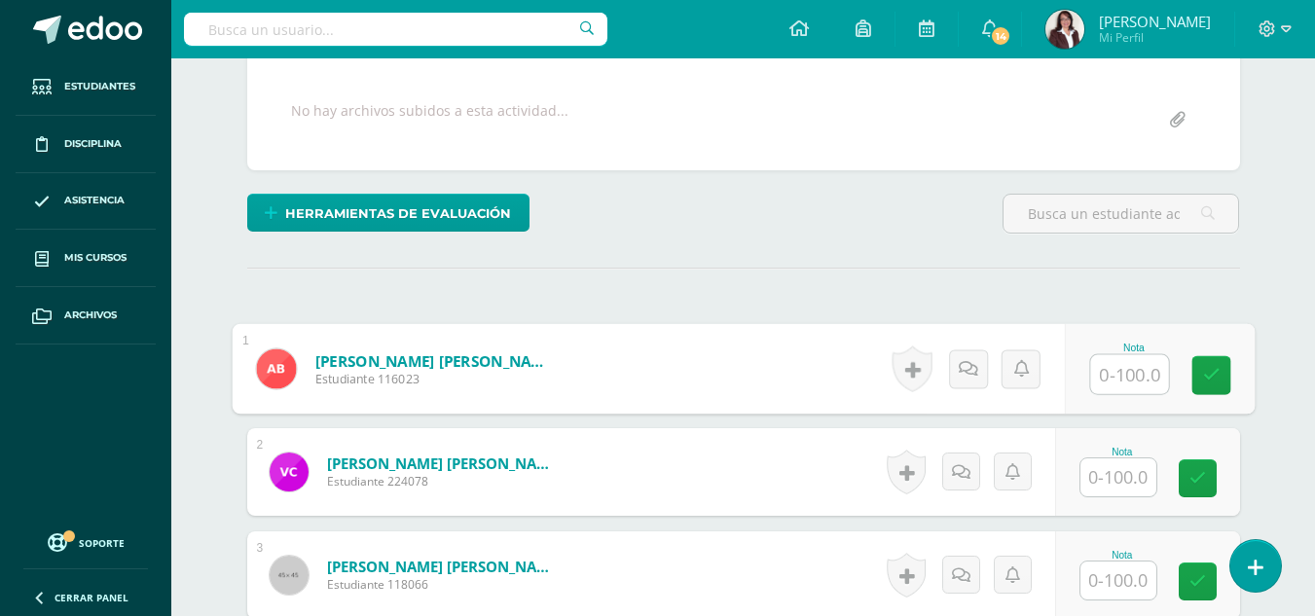
click at [1132, 372] on input "text" at bounding box center [1129, 374] width 78 height 39
type input "80"
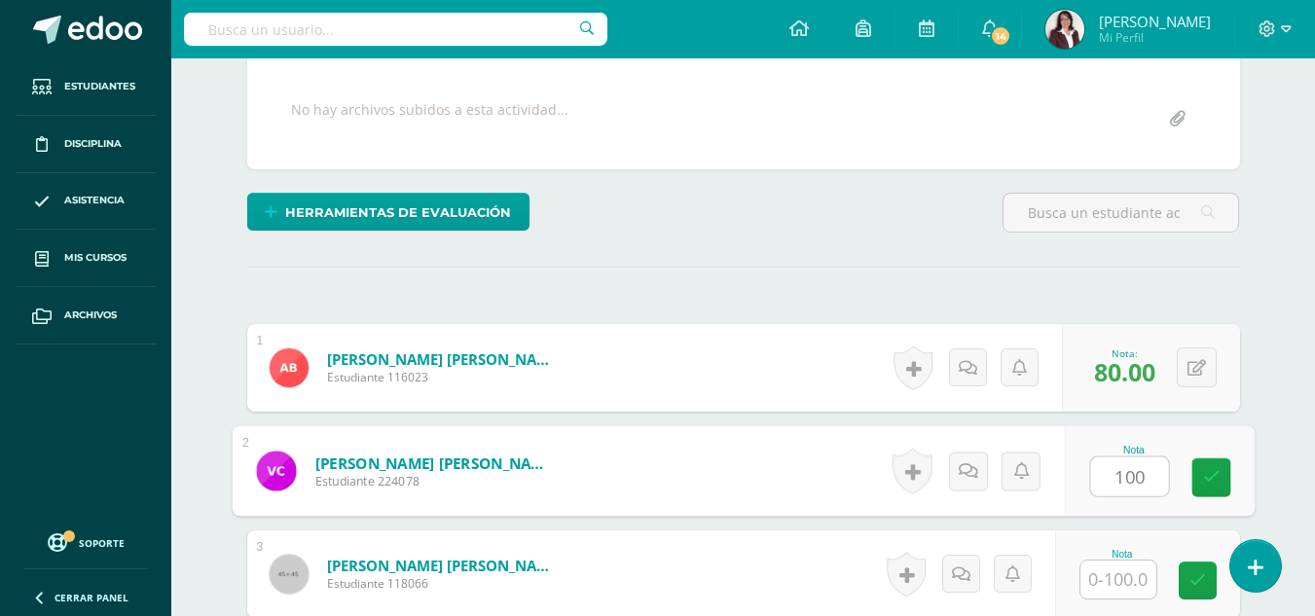
type input "100"
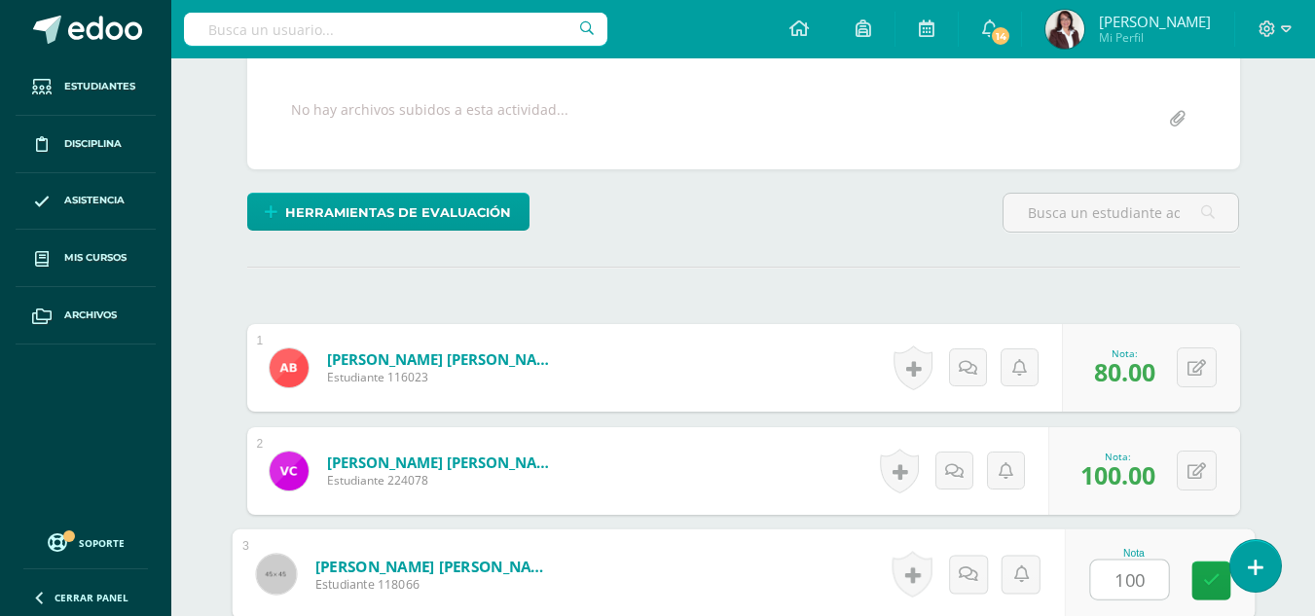
type input "100"
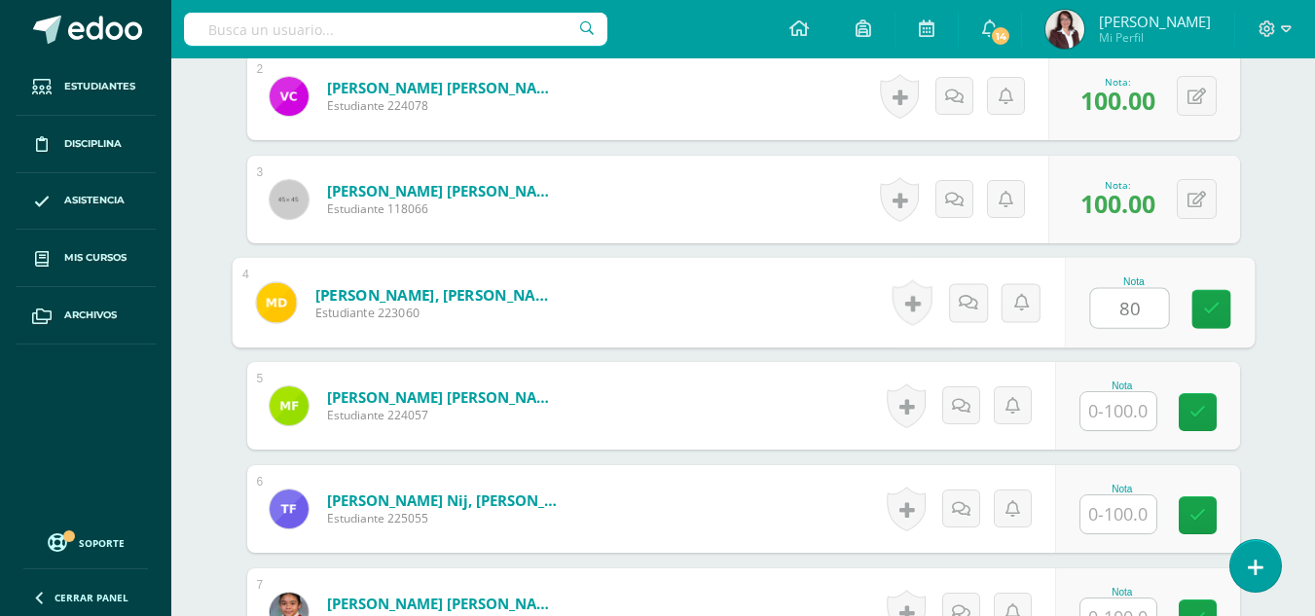
type input "80"
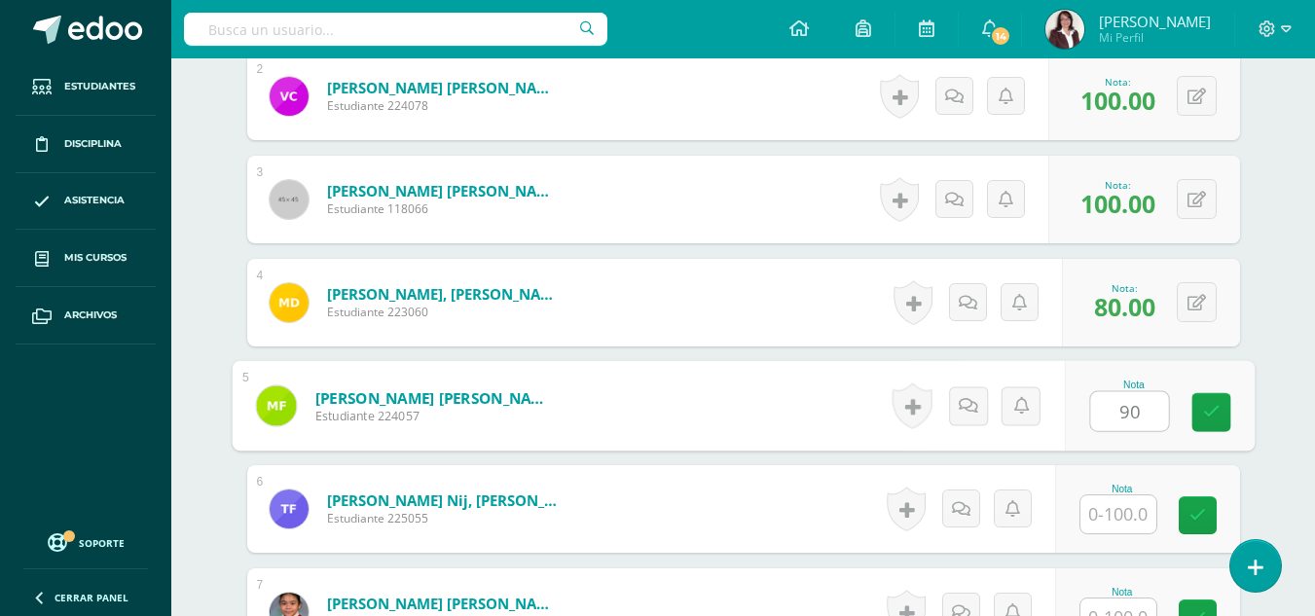
type input "90"
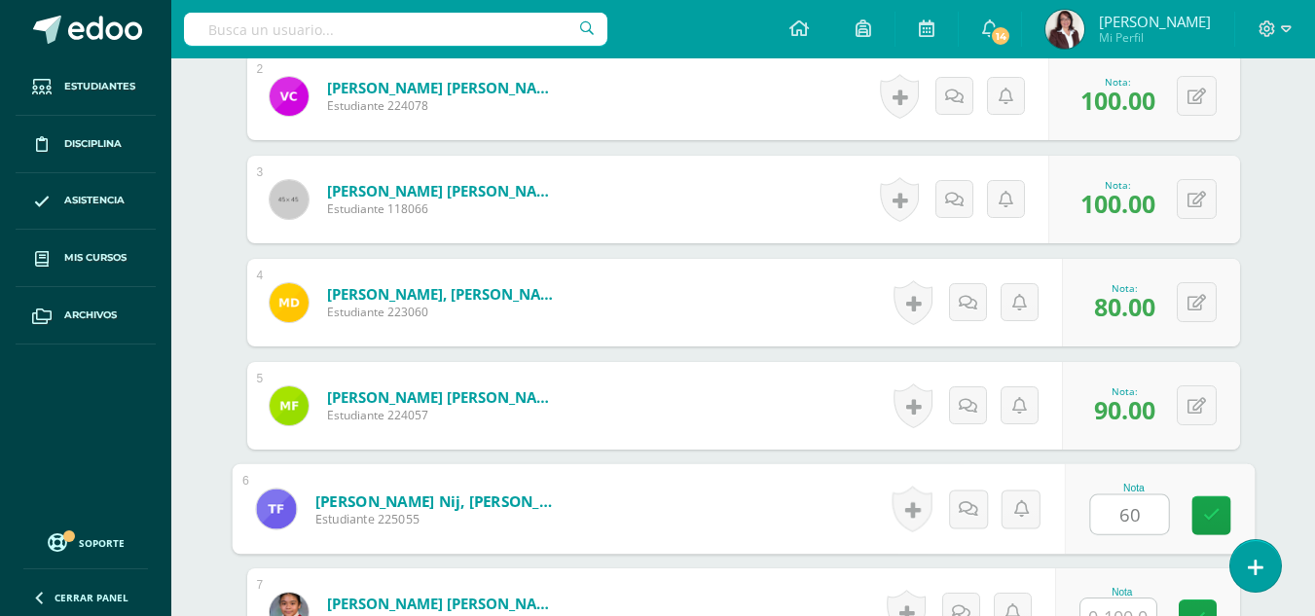
type input "60"
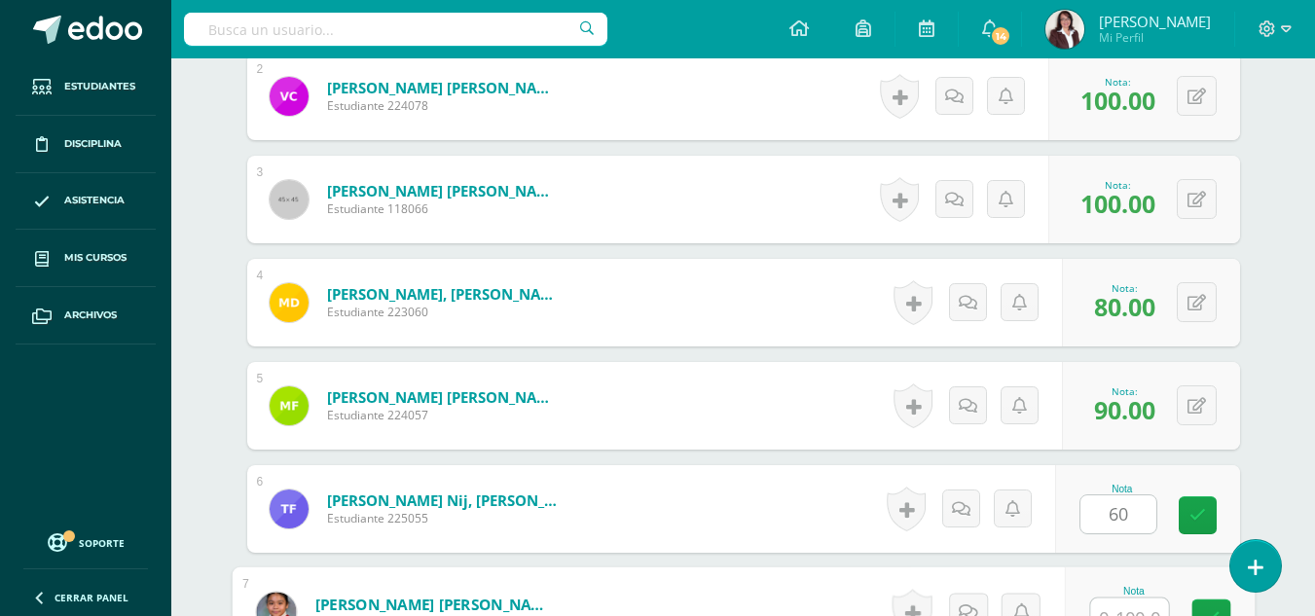
scroll to position [748, 0]
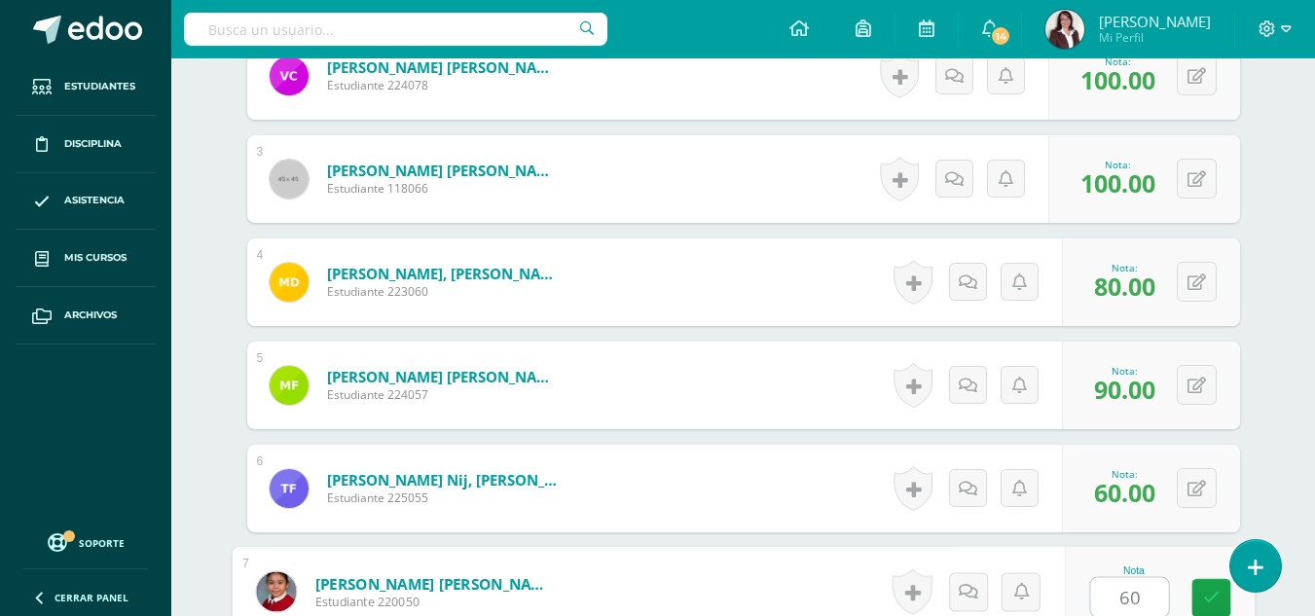
type input "60"
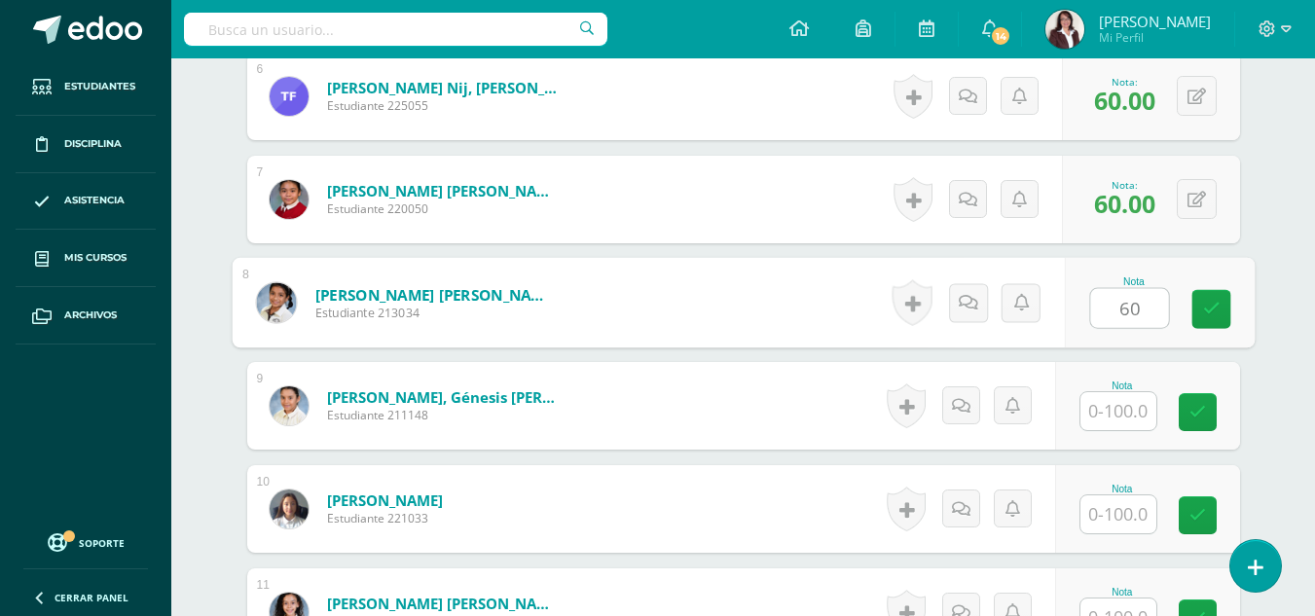
type input "60"
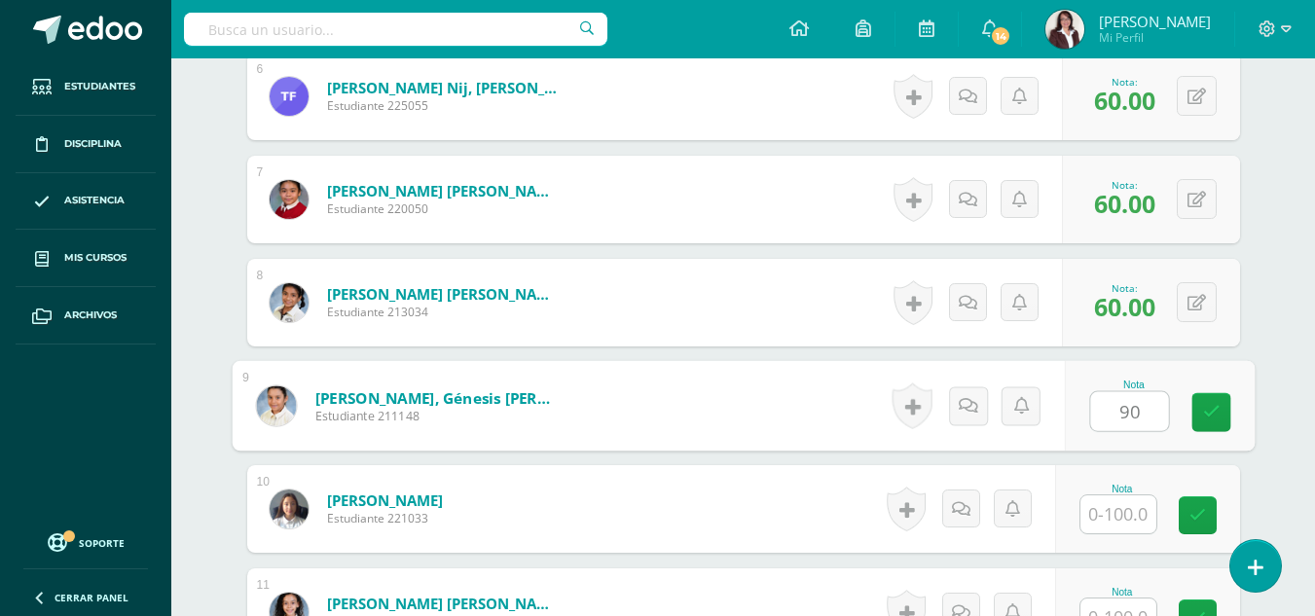
type input "90"
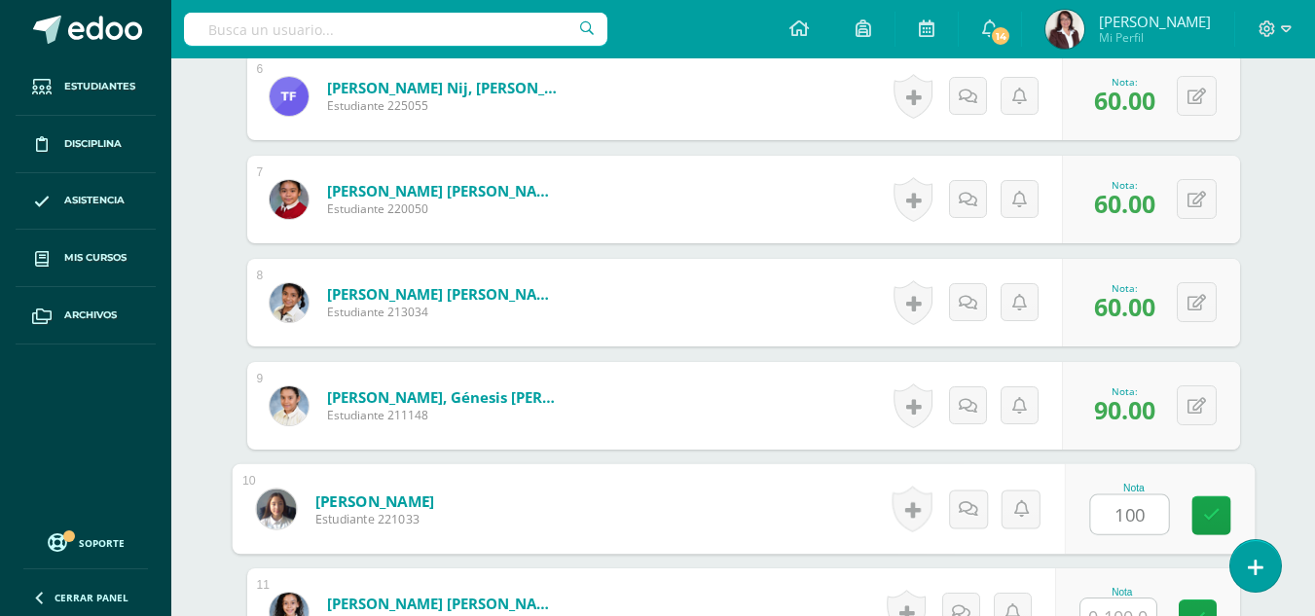
type input "100"
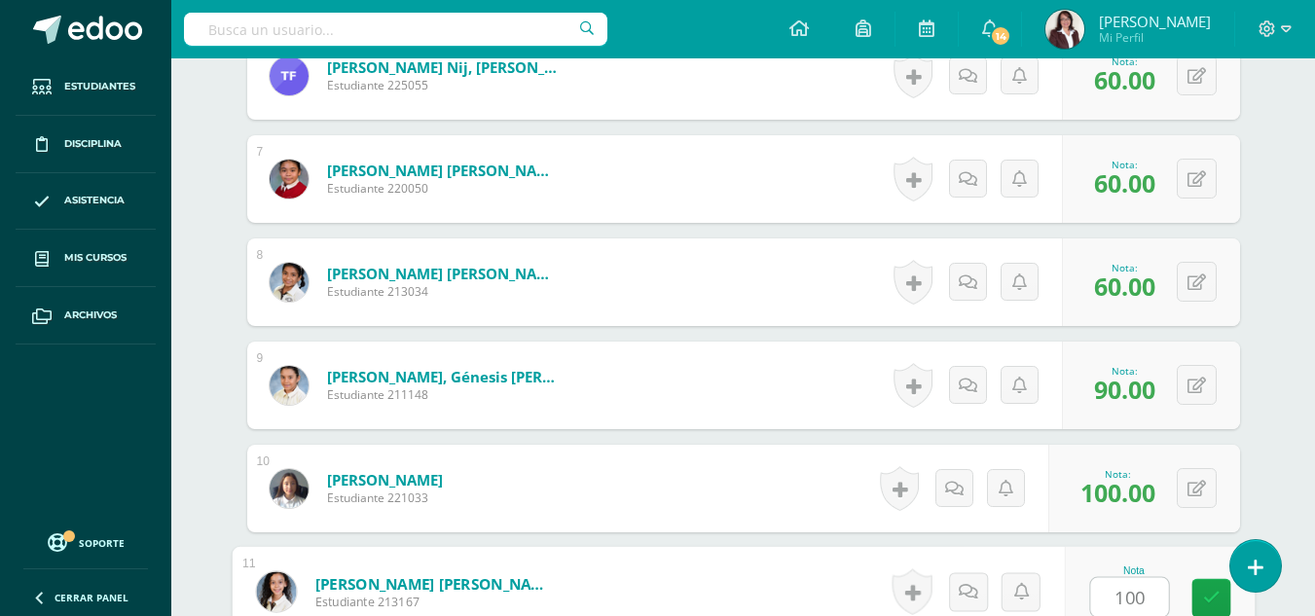
type input "100"
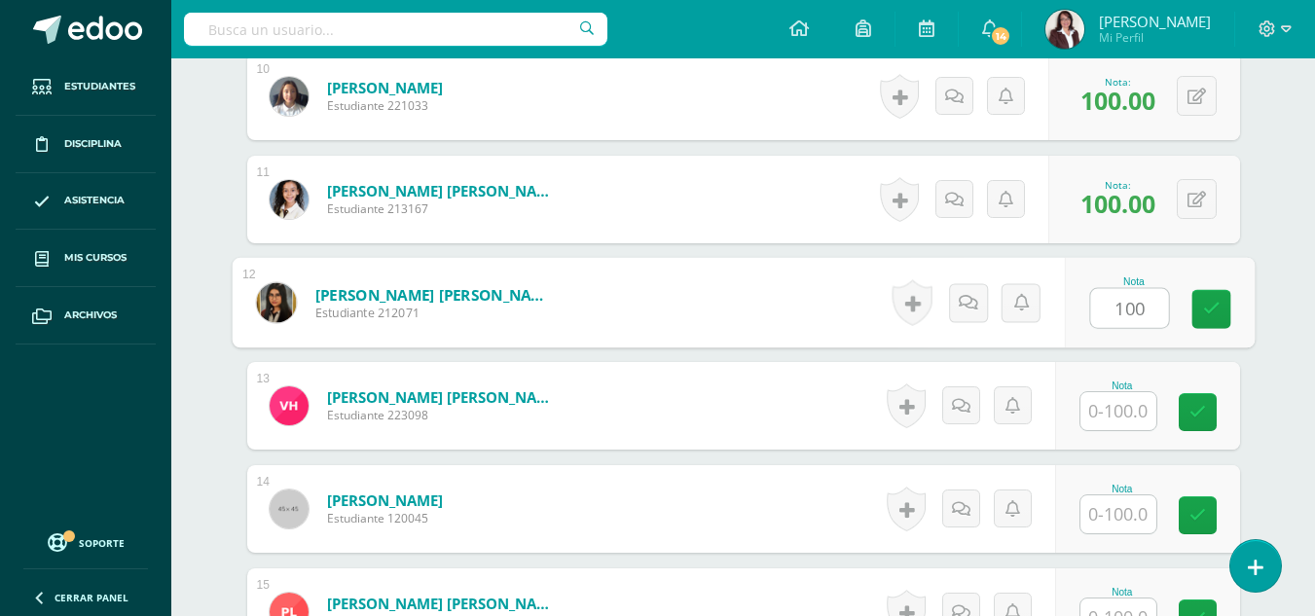
type input "100"
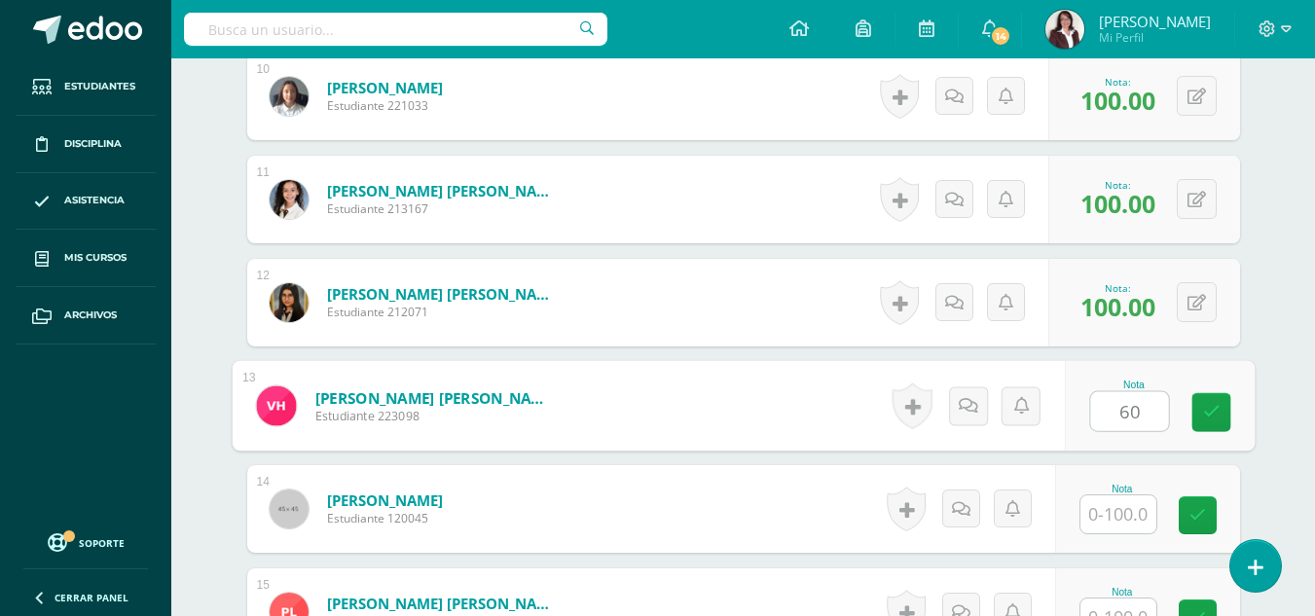
type input "60"
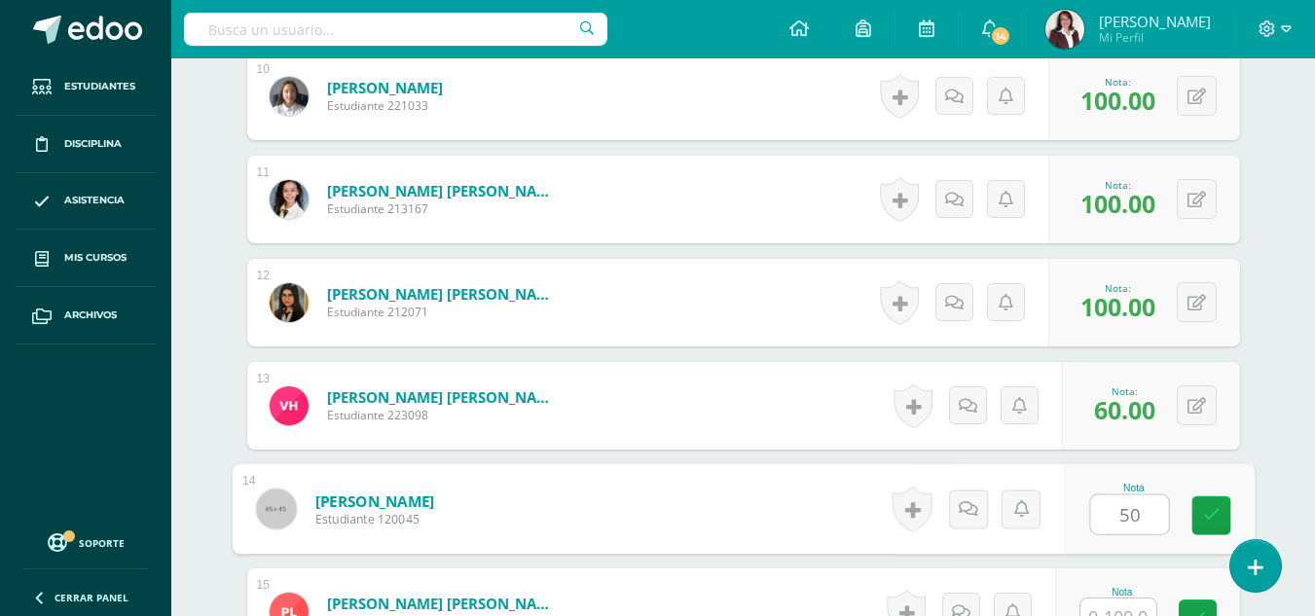
type input "50"
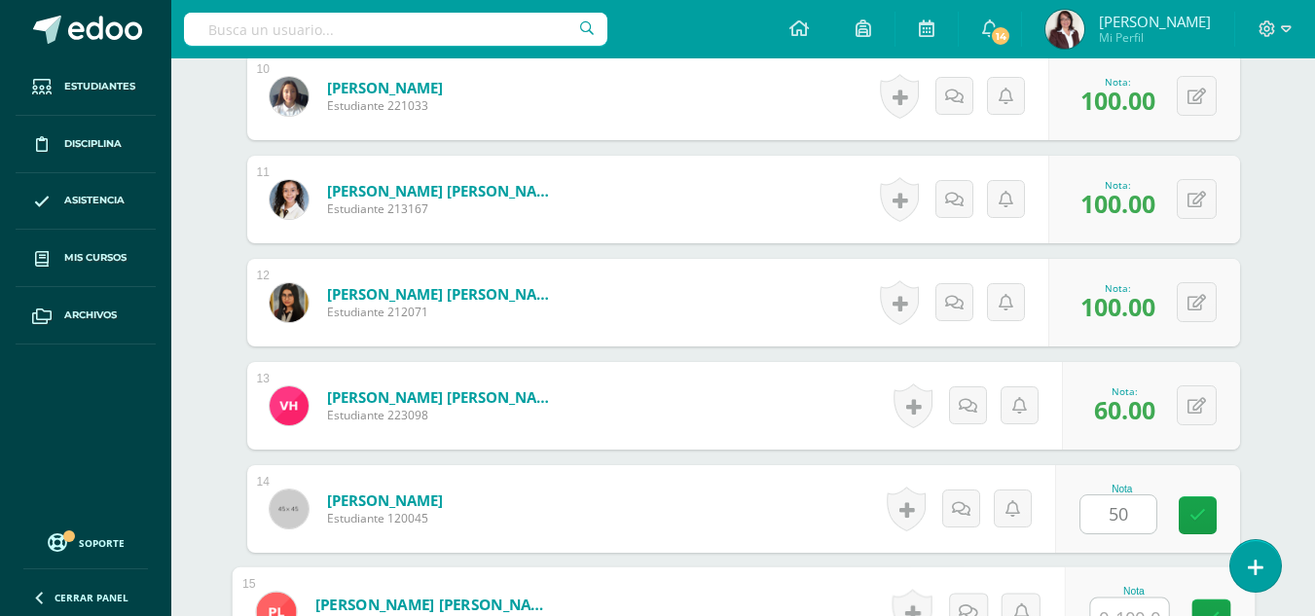
scroll to position [1573, 0]
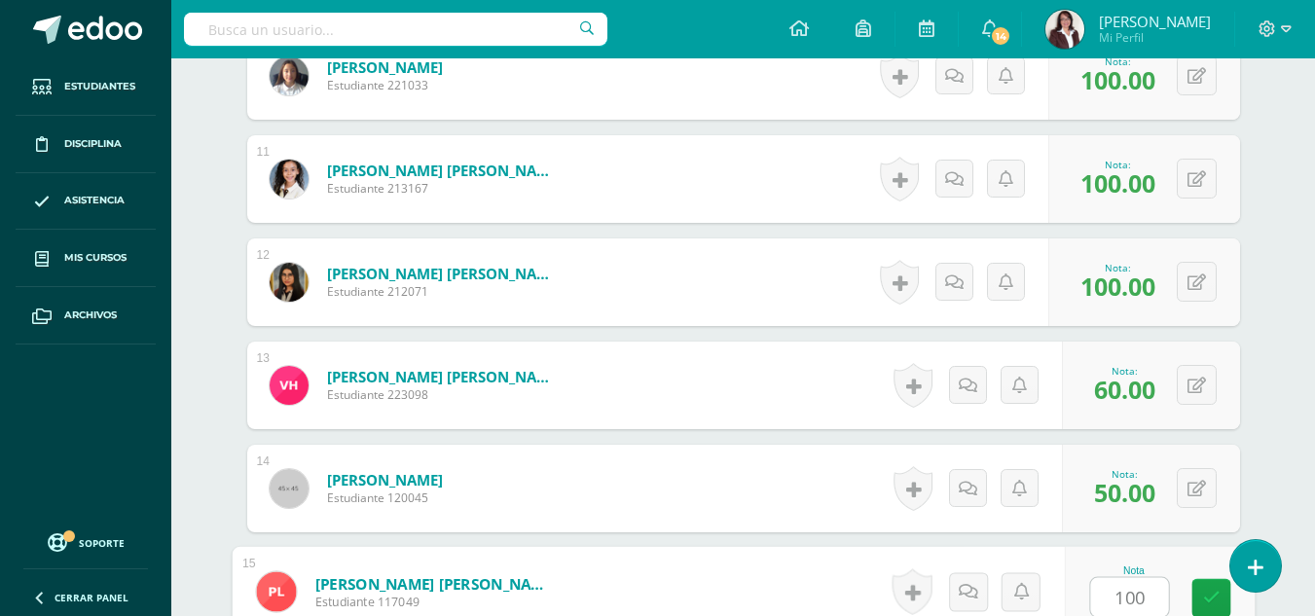
type input "100"
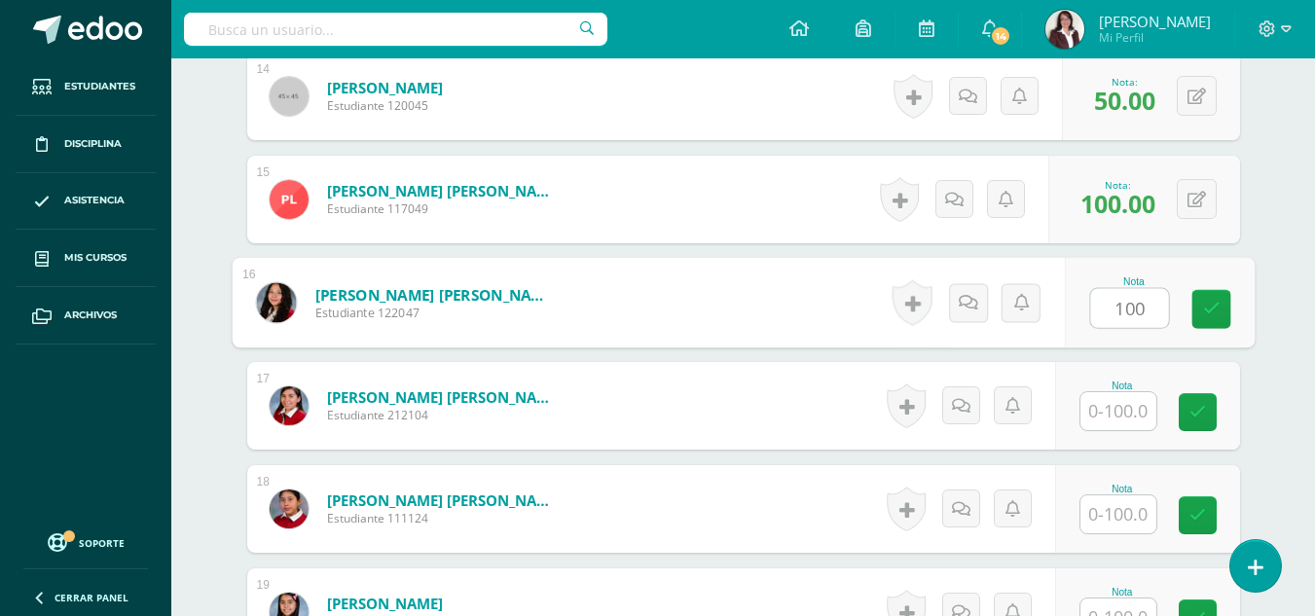
type input "100"
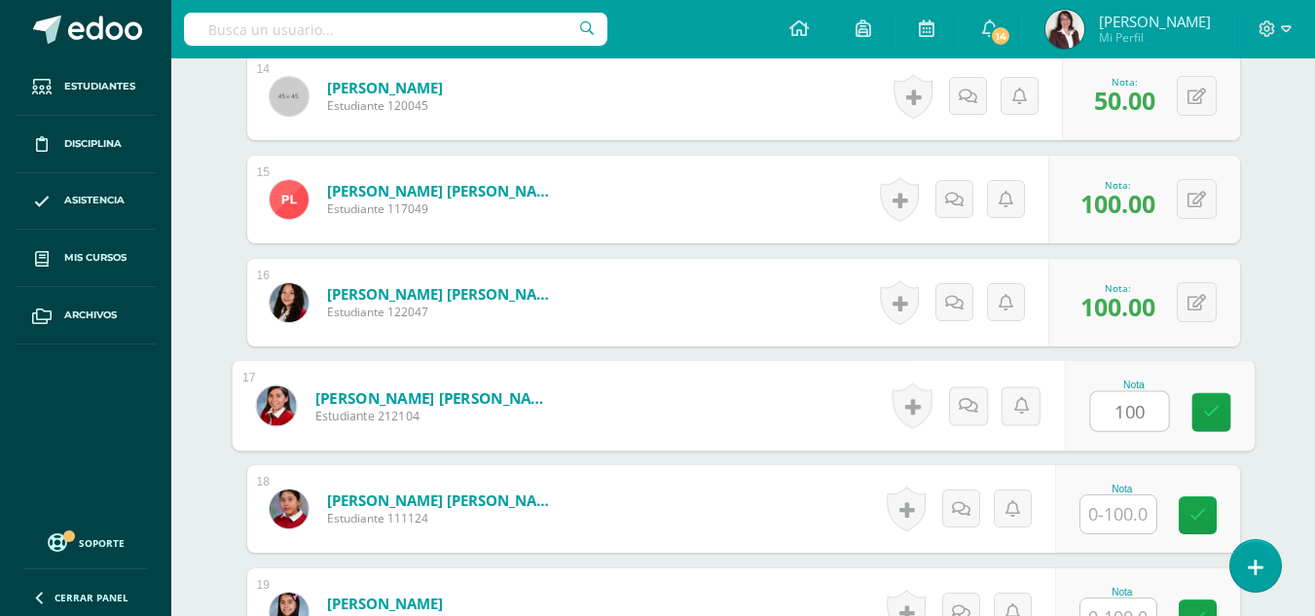
type input "100"
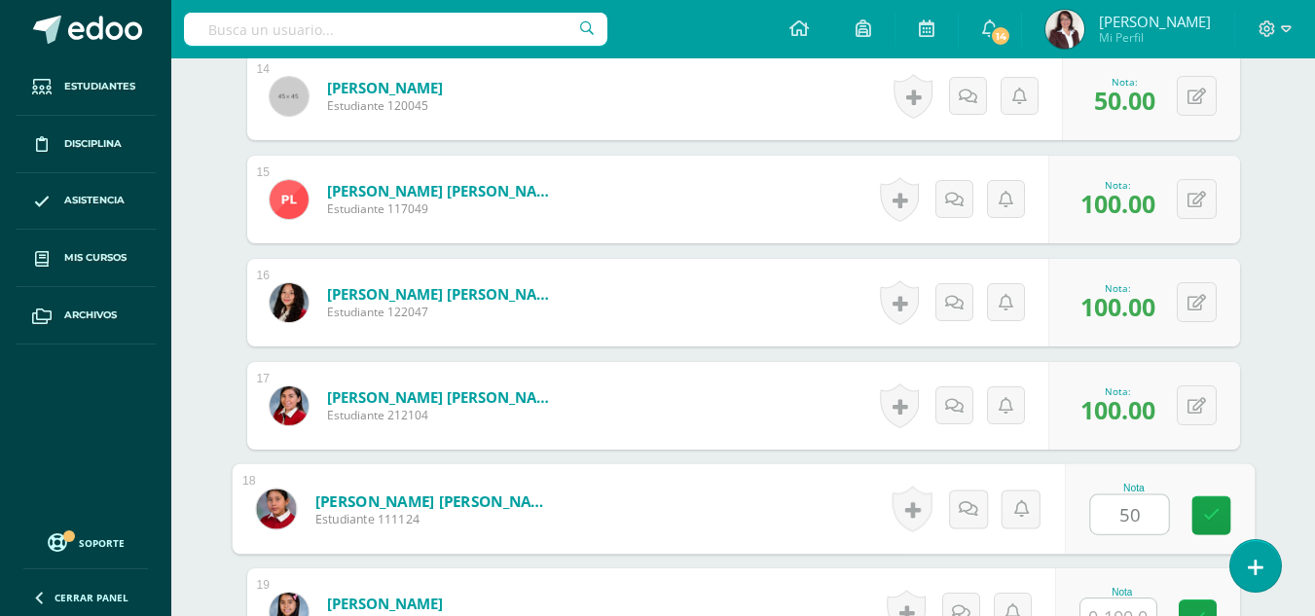
type input "50"
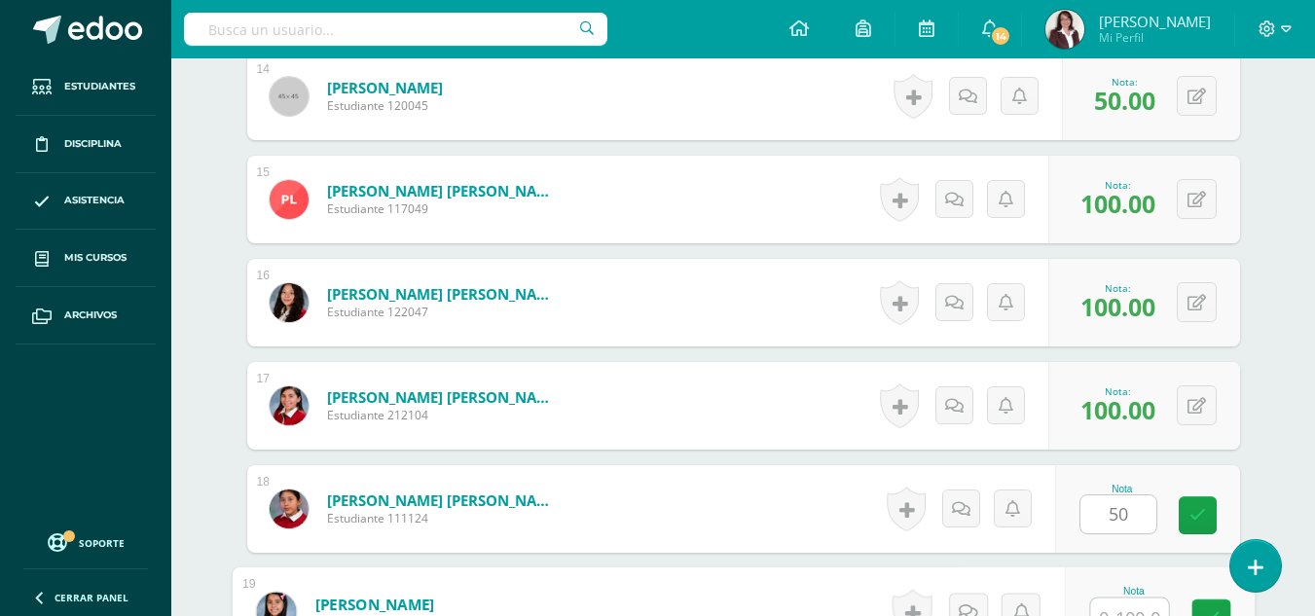
scroll to position [1986, 0]
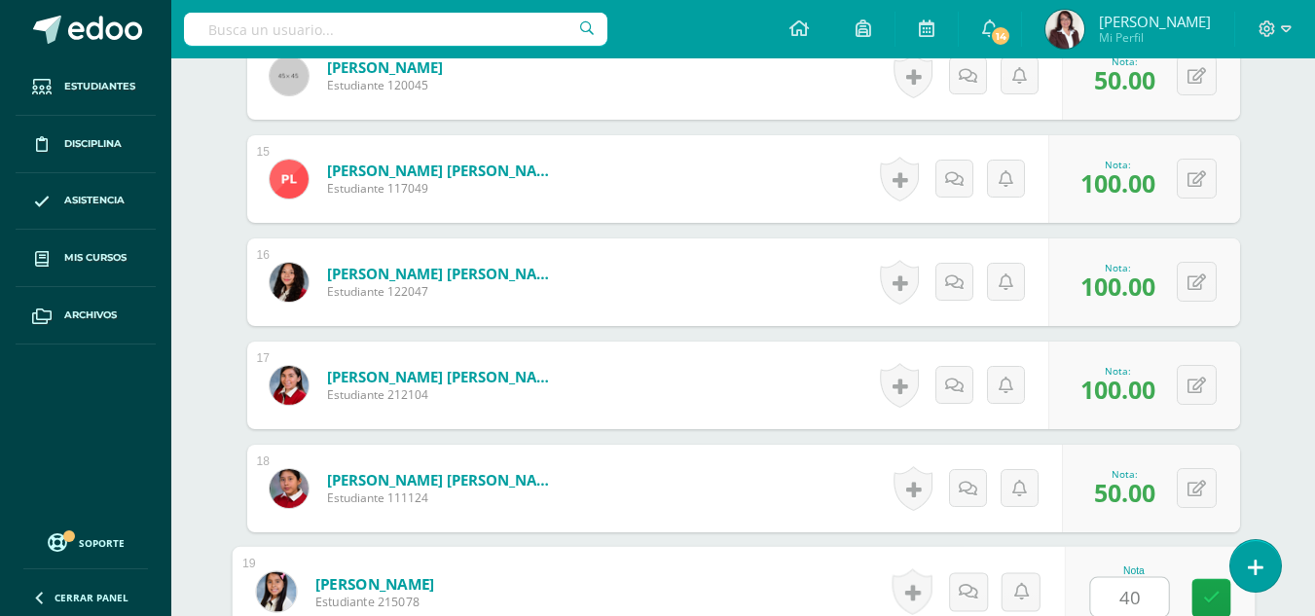
type input "40"
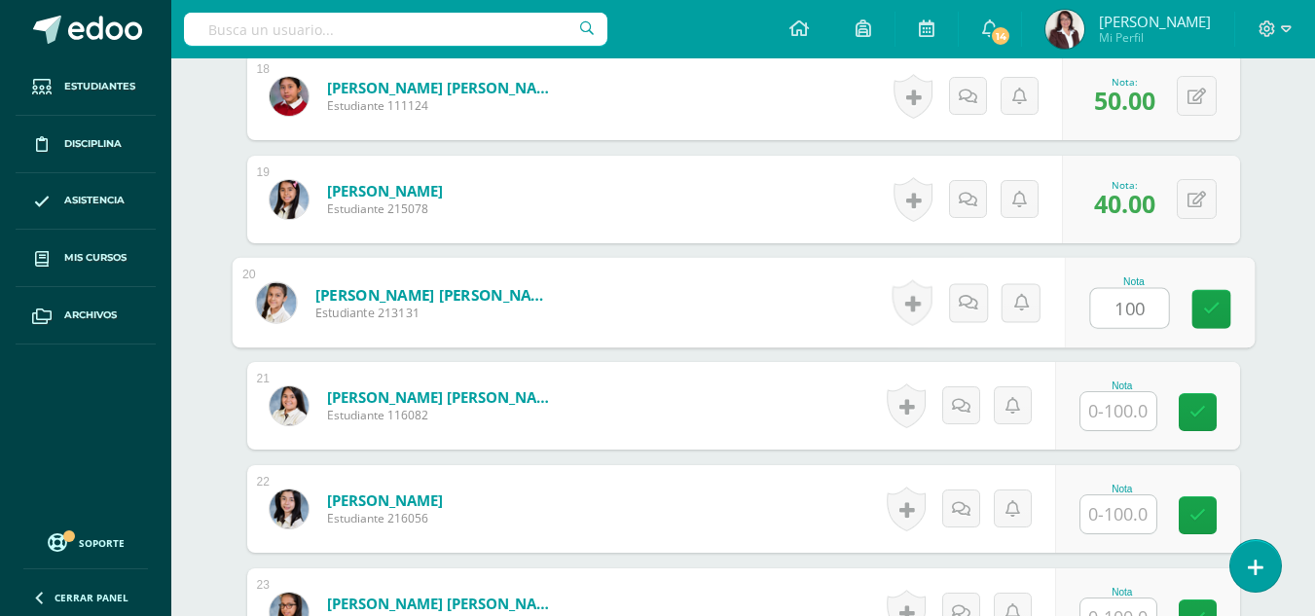
type input "100"
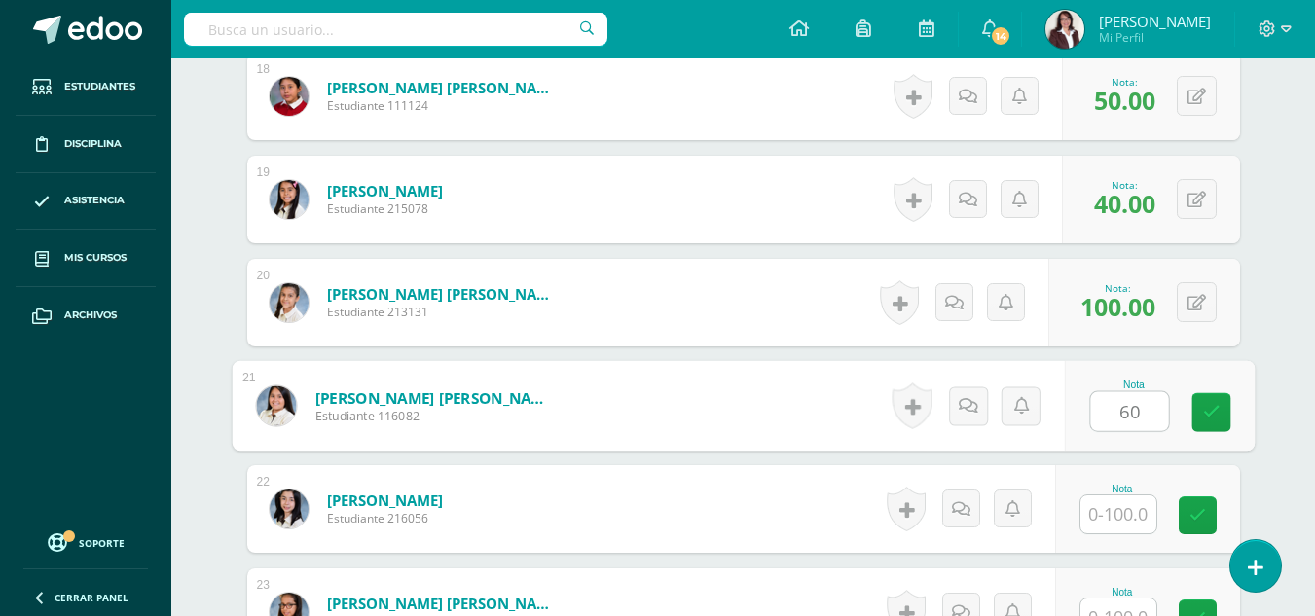
type input "60"
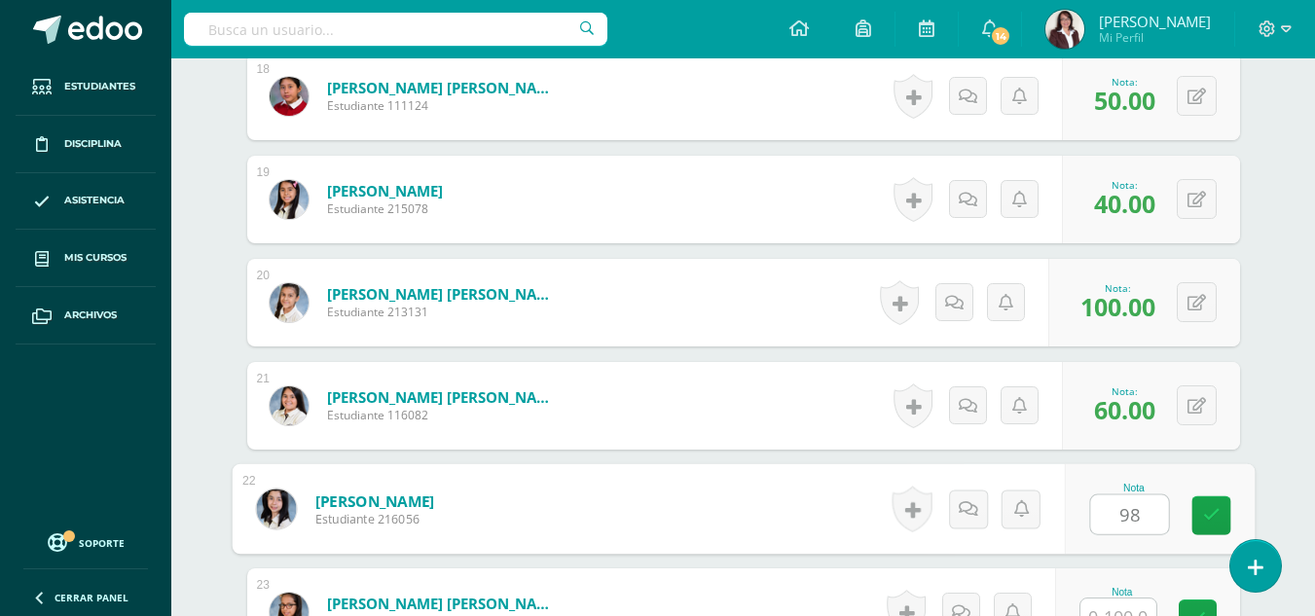
type input "98"
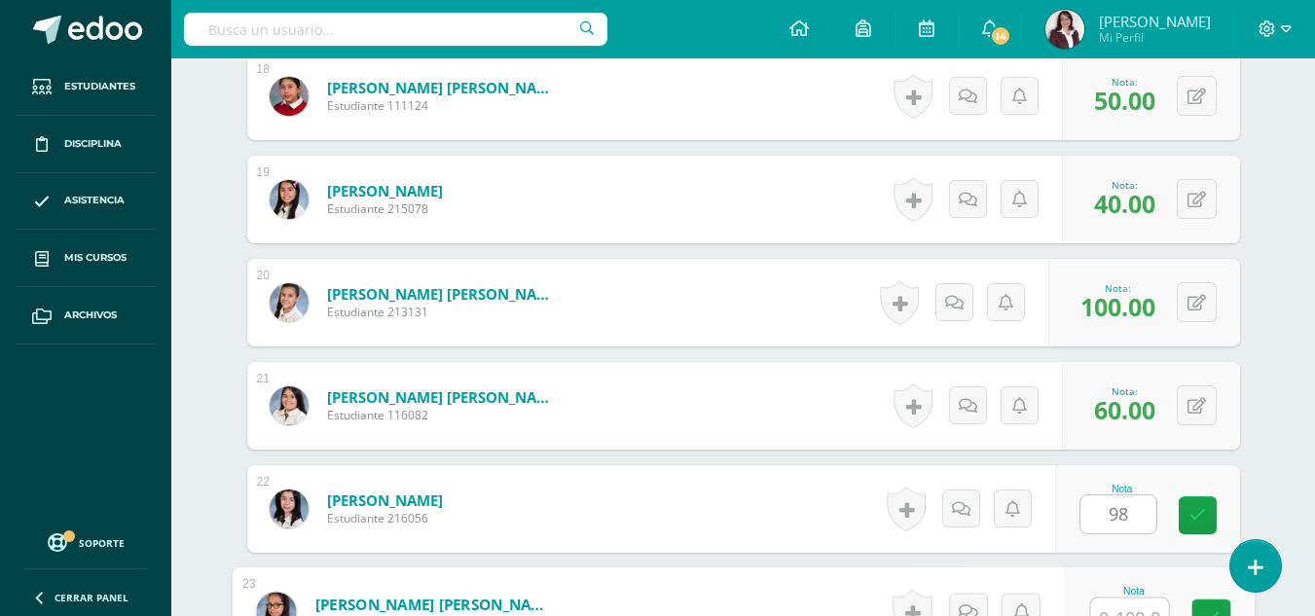
scroll to position [2398, 0]
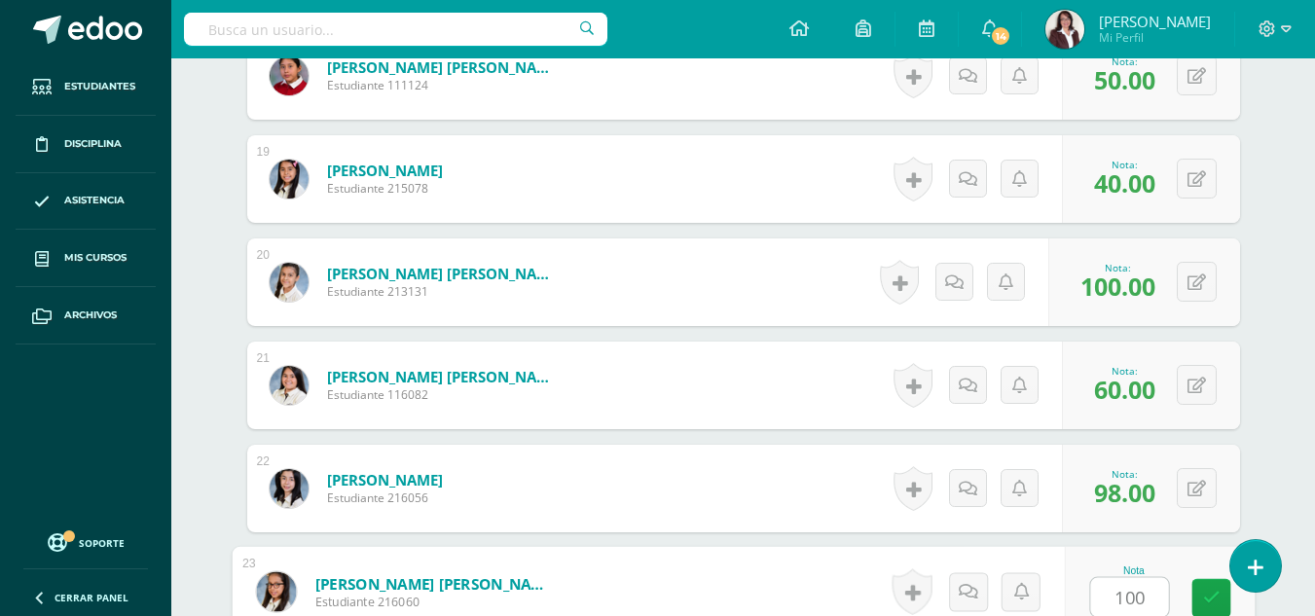
type input "100"
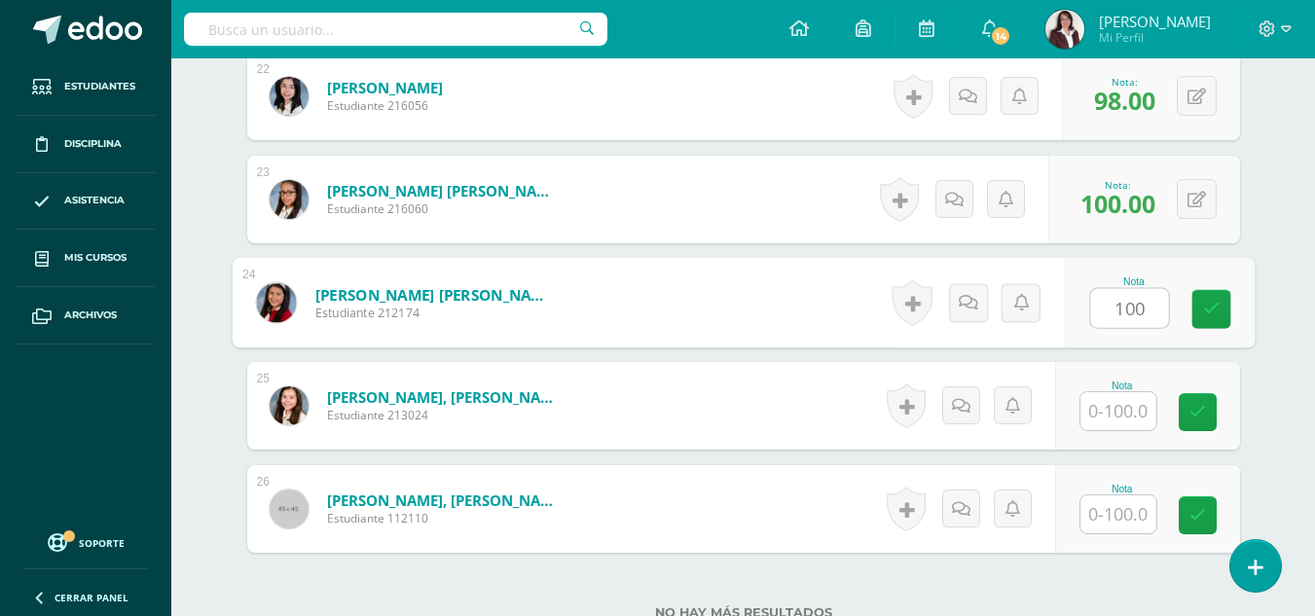
type input "100"
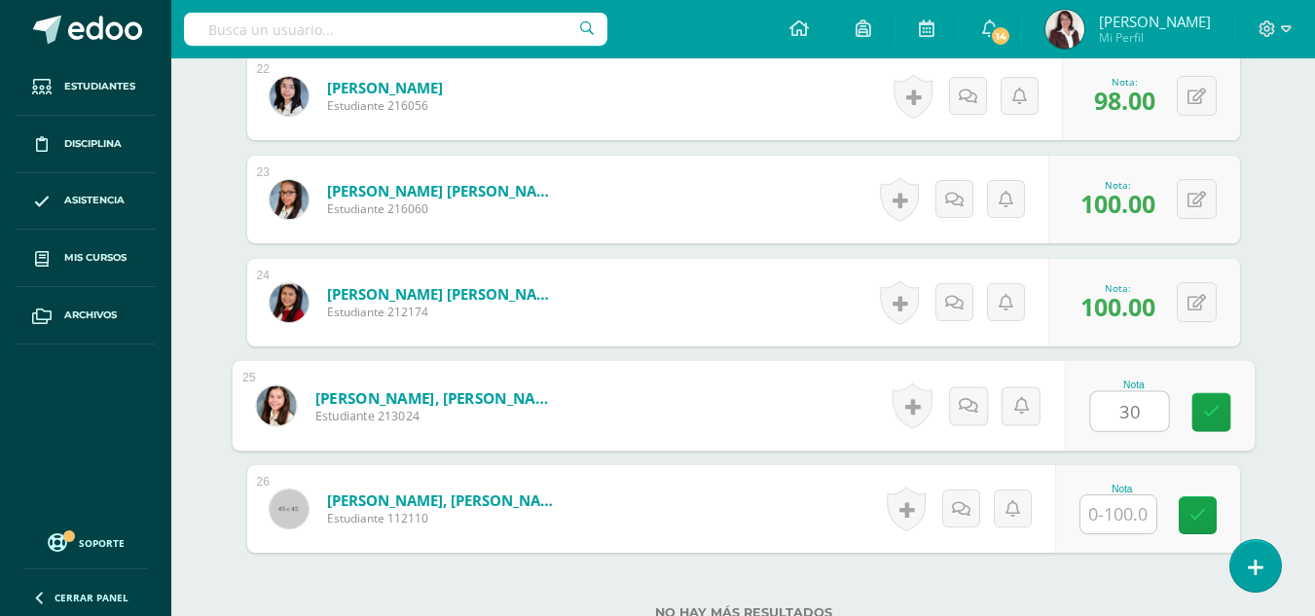
type input "30"
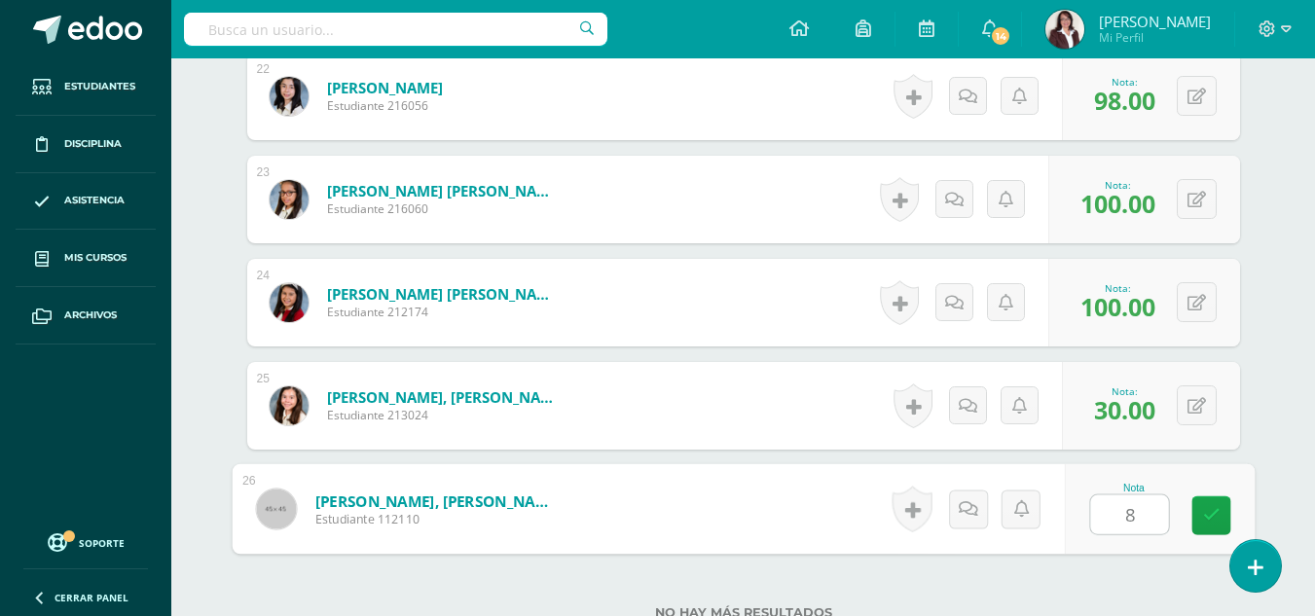
type input "80"
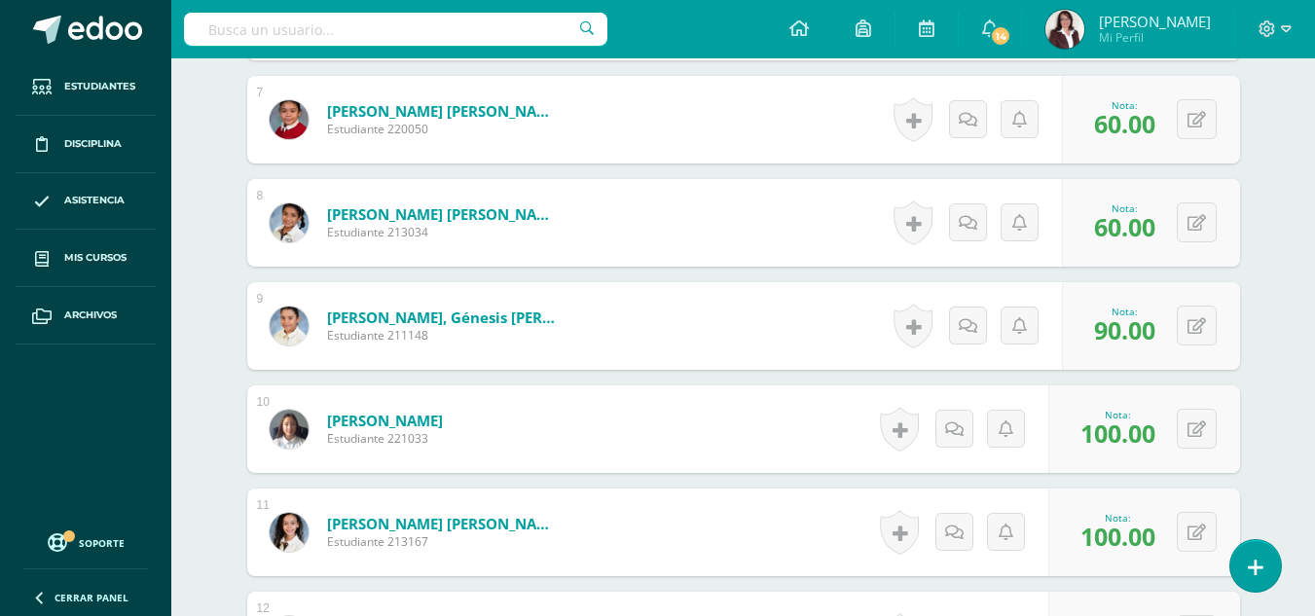
scroll to position [0, 0]
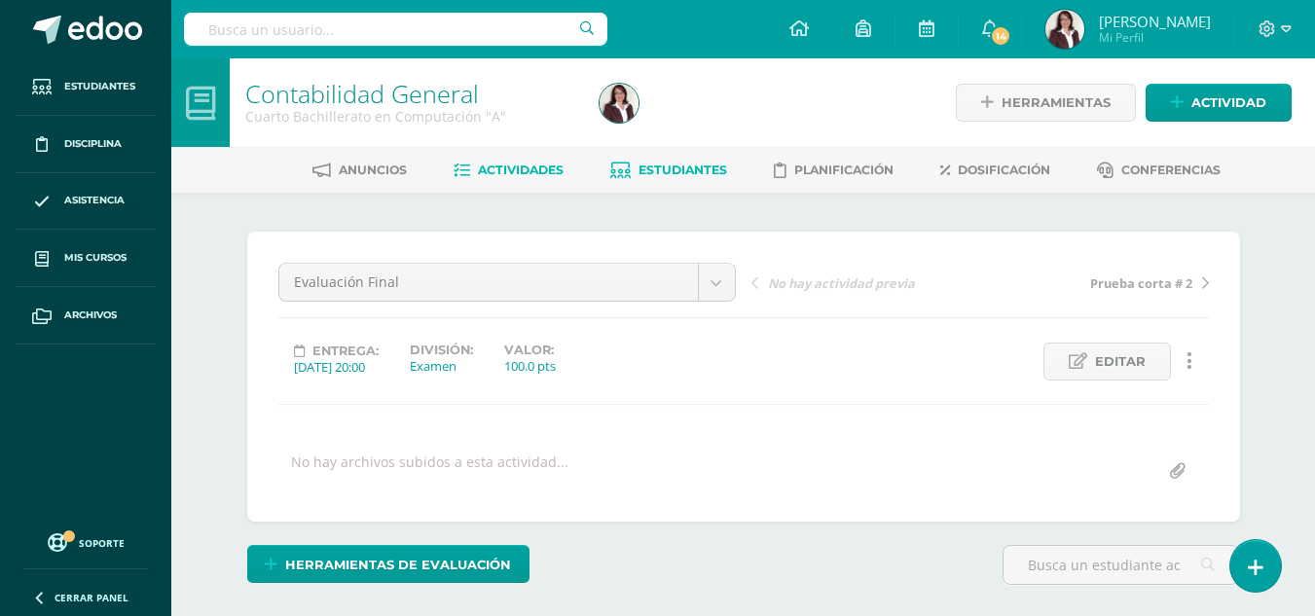
click at [678, 166] on span "Estudiantes" at bounding box center [683, 170] width 89 height 15
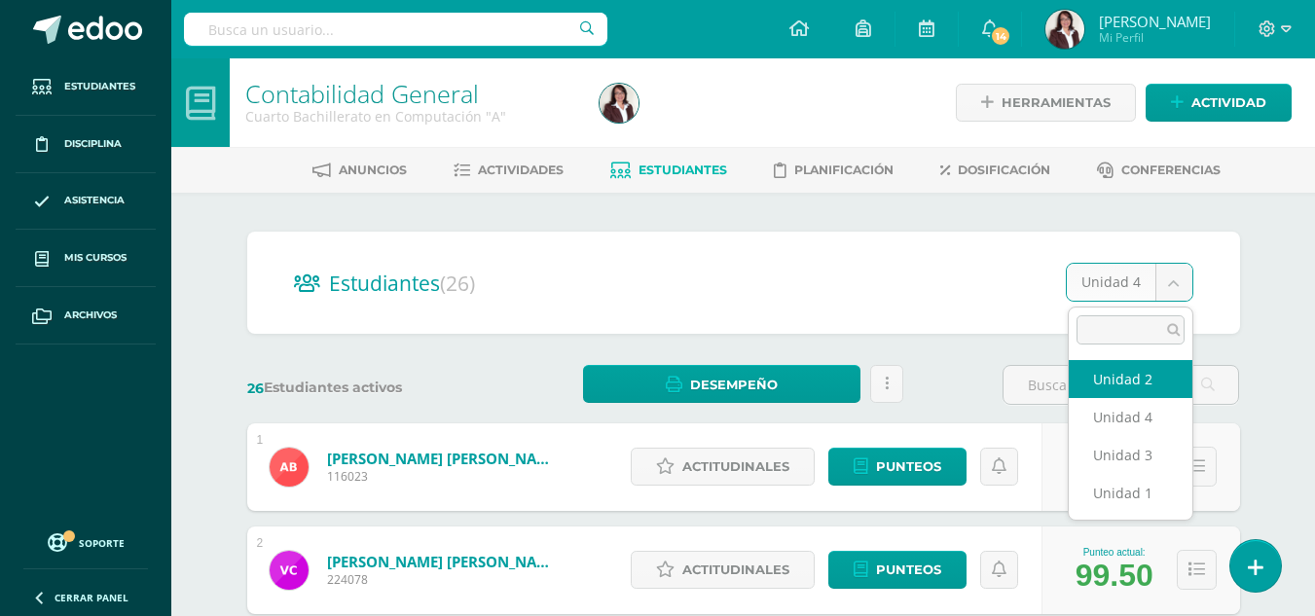
select select "/dashboard/teacher/section/2694/students/?unit=173130"
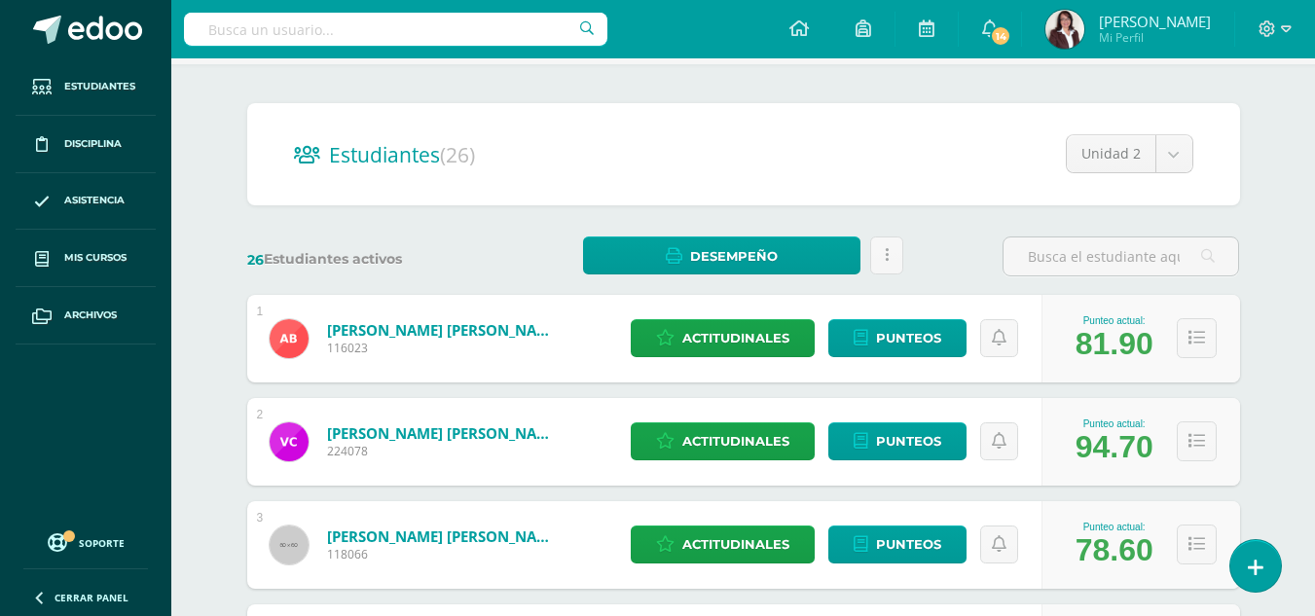
scroll to position [124, 0]
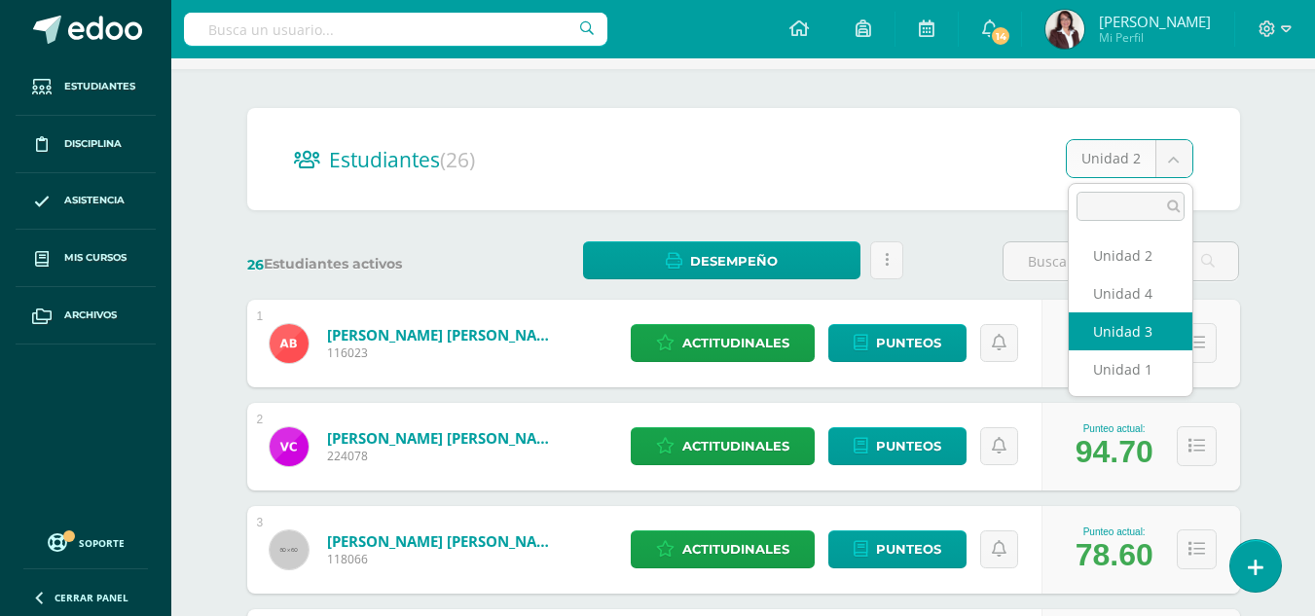
select select "/dashboard/teacher/section/2694/students/?unit=173131"
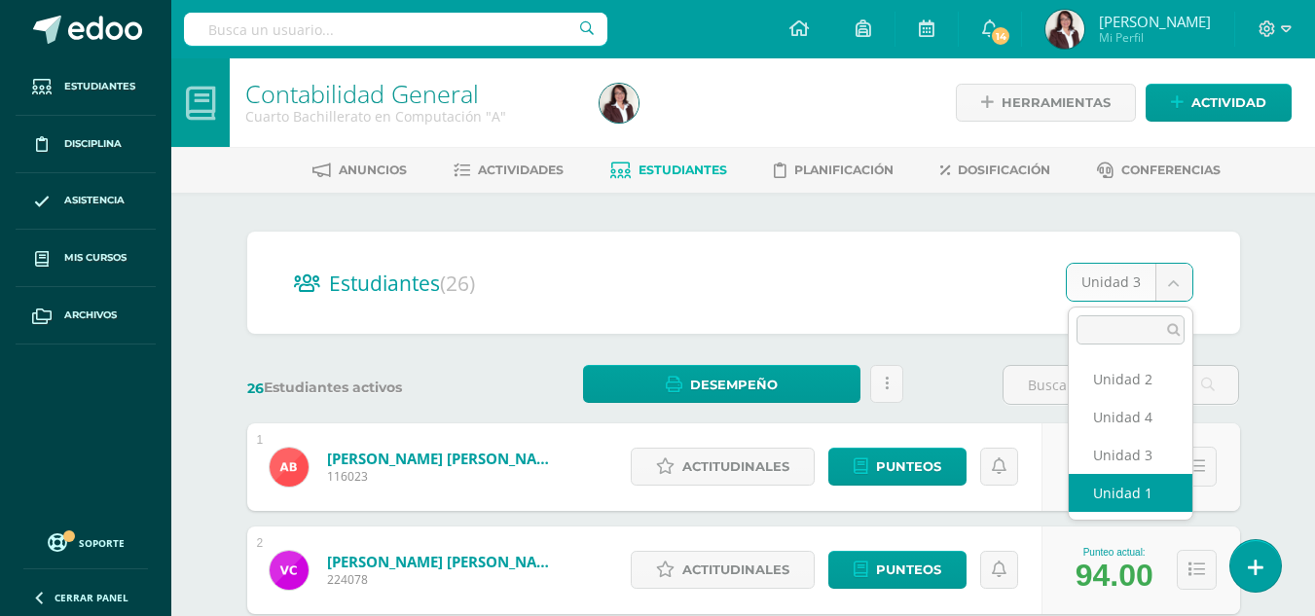
select select "/dashboard/teacher/section/2694/students/?unit=173127"
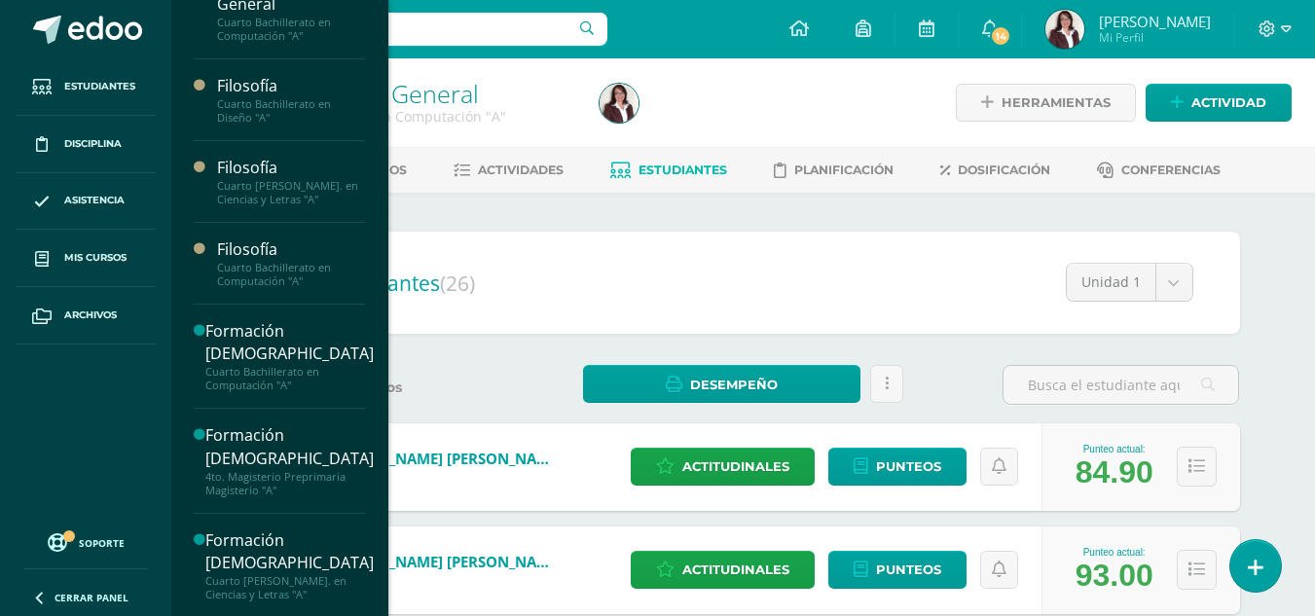
scroll to position [698, 0]
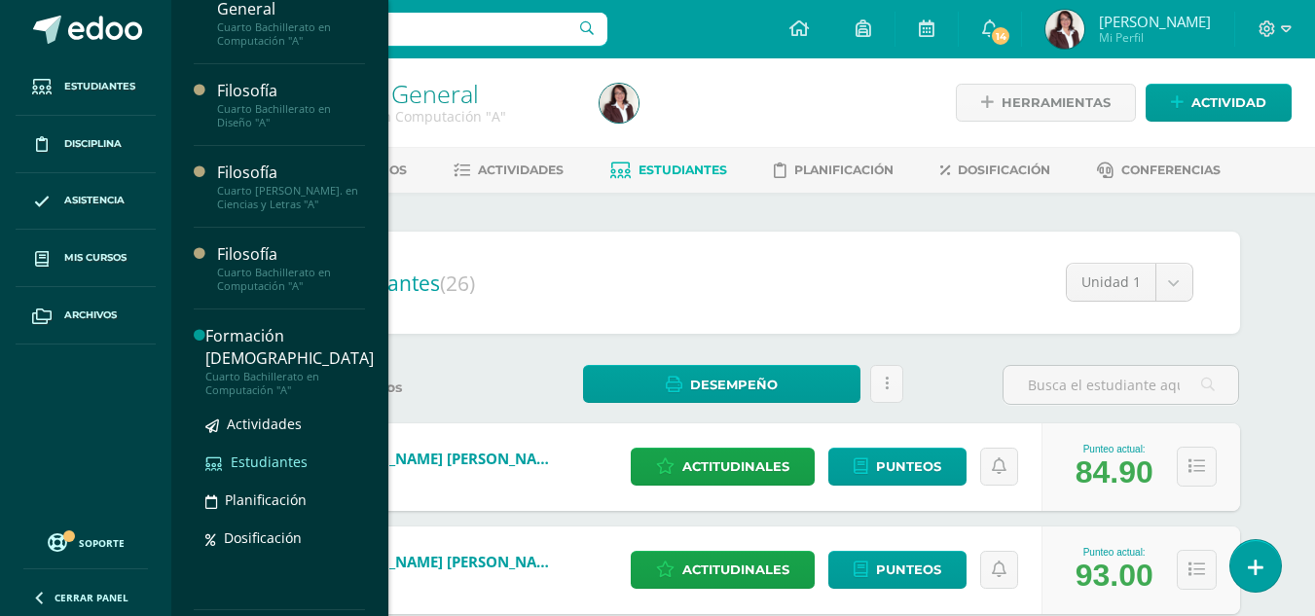
click at [288, 457] on span "Estudiantes" at bounding box center [269, 462] width 77 height 18
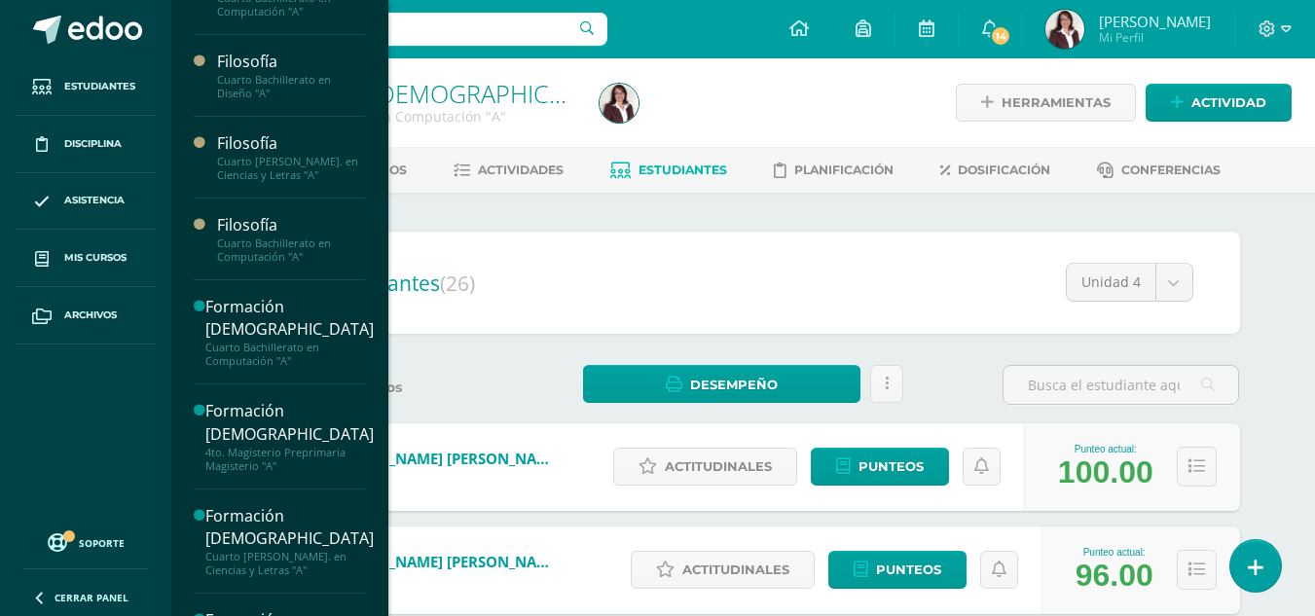
scroll to position [732, 0]
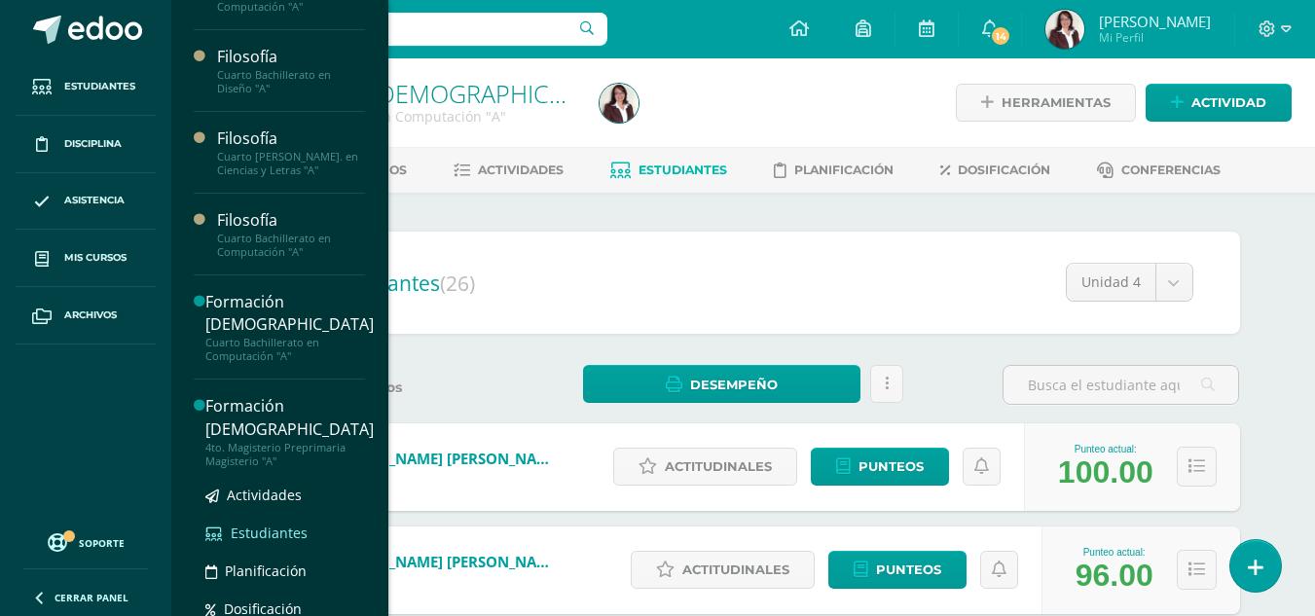
click at [280, 532] on span "Estudiantes" at bounding box center [269, 533] width 77 height 18
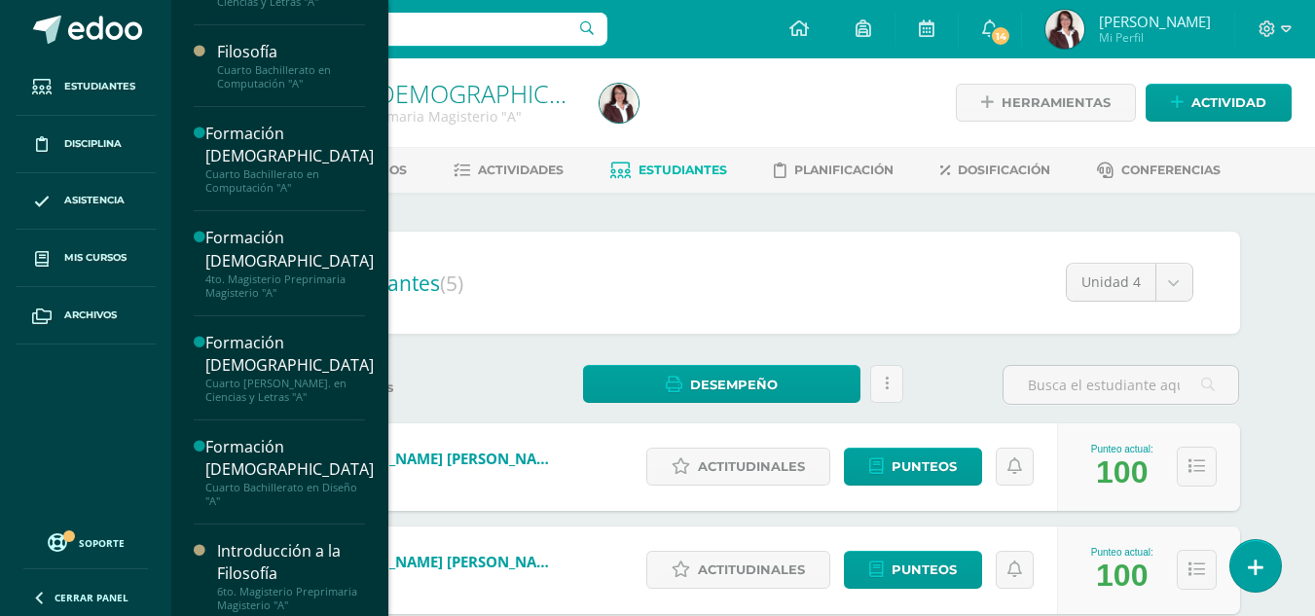
scroll to position [903, 0]
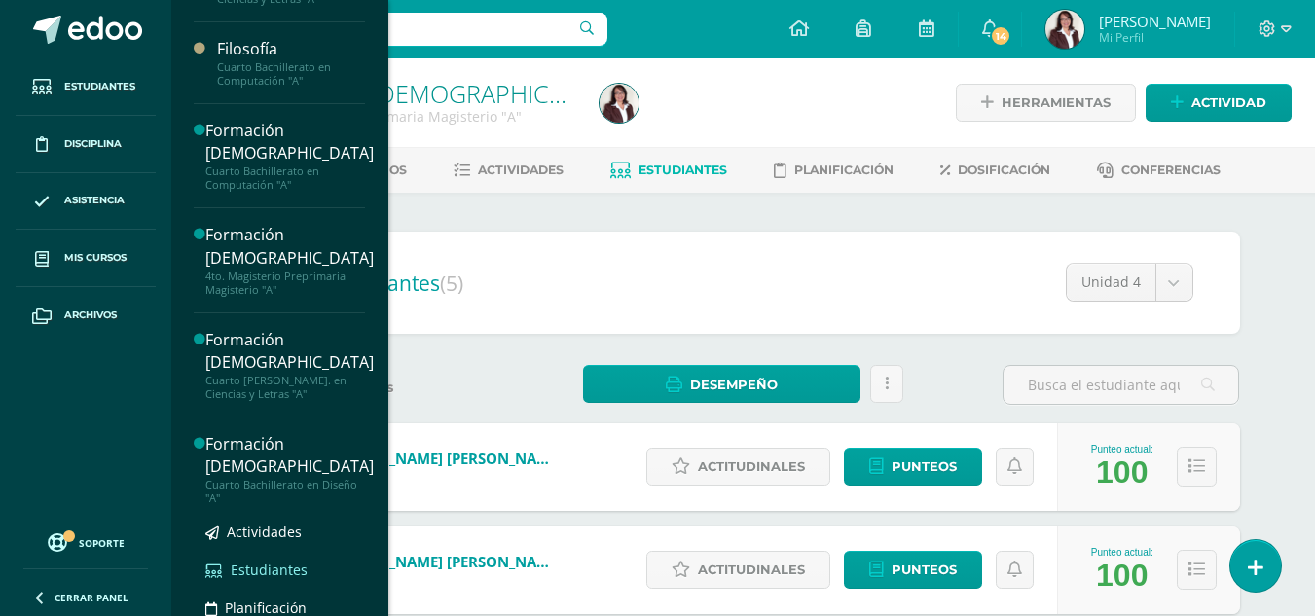
click at [283, 568] on span "Estudiantes" at bounding box center [269, 570] width 77 height 18
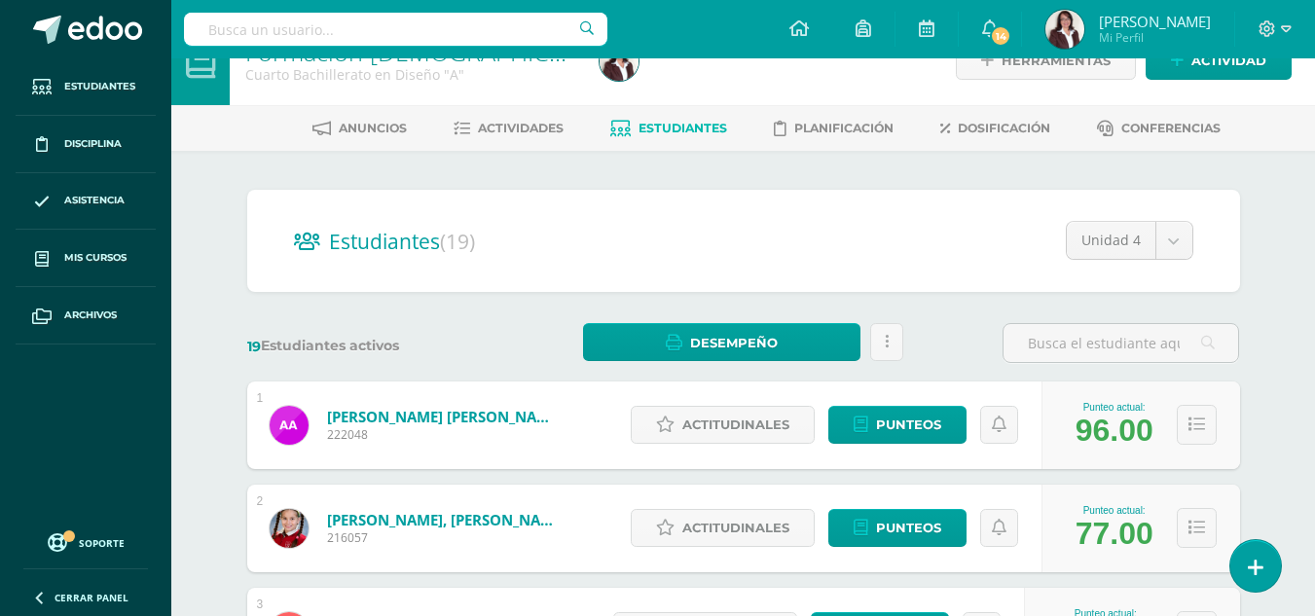
scroll to position [4, 0]
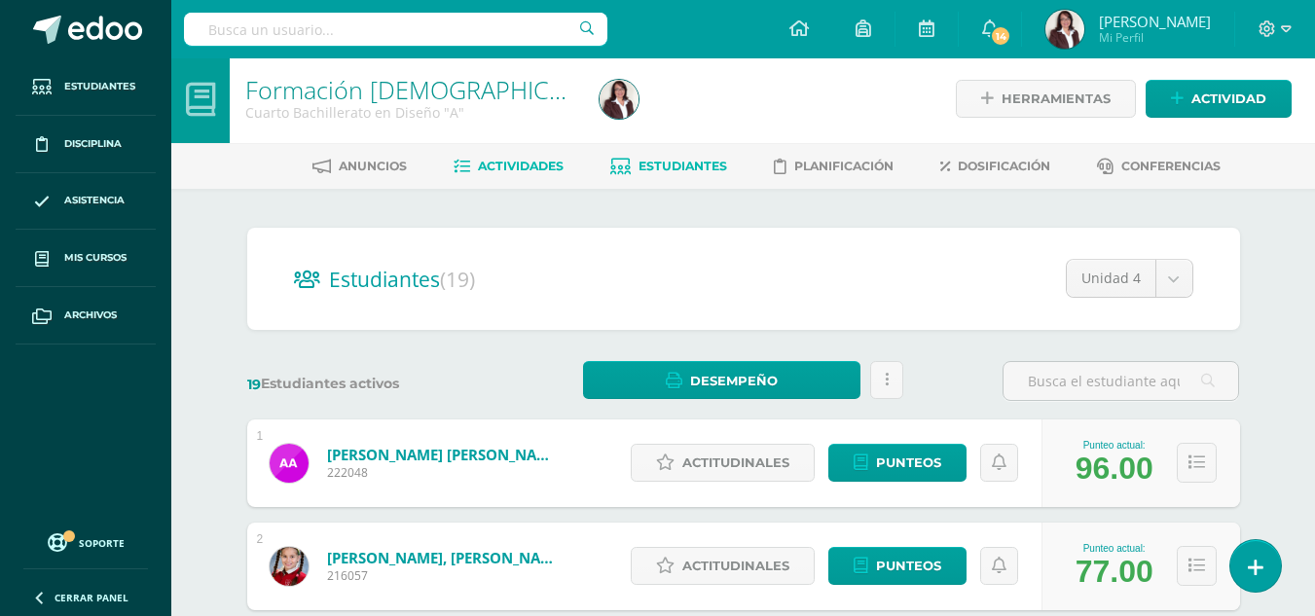
click at [508, 166] on span "Actividades" at bounding box center [521, 166] width 86 height 15
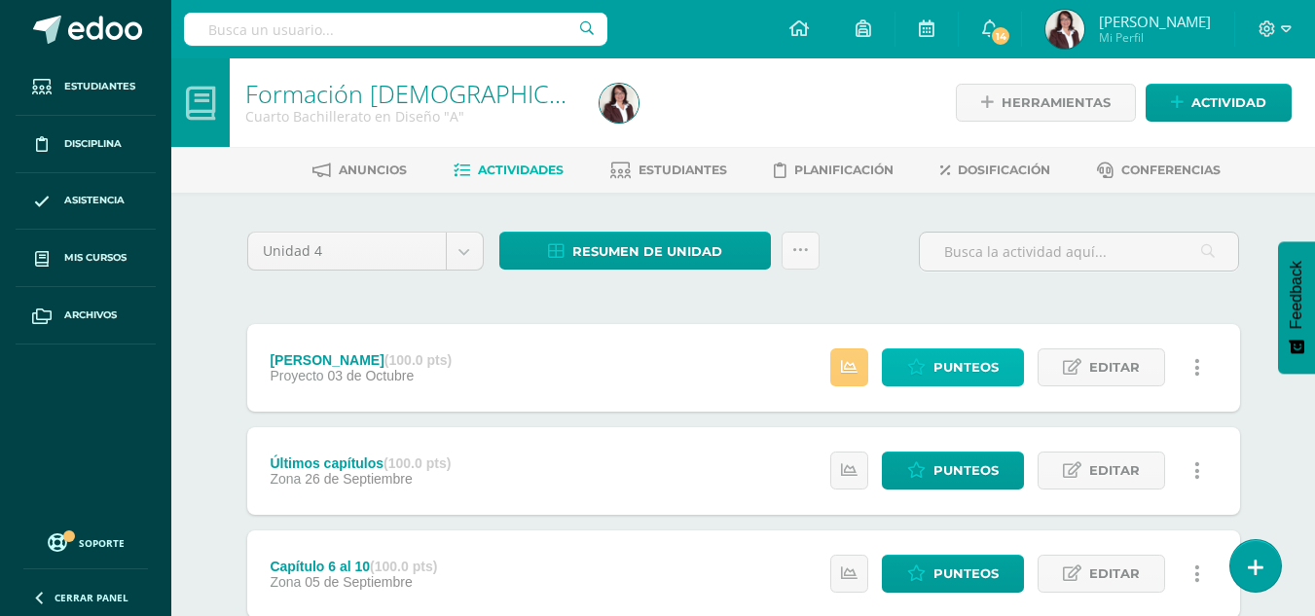
click at [958, 356] on span "Punteos" at bounding box center [965, 367] width 65 height 36
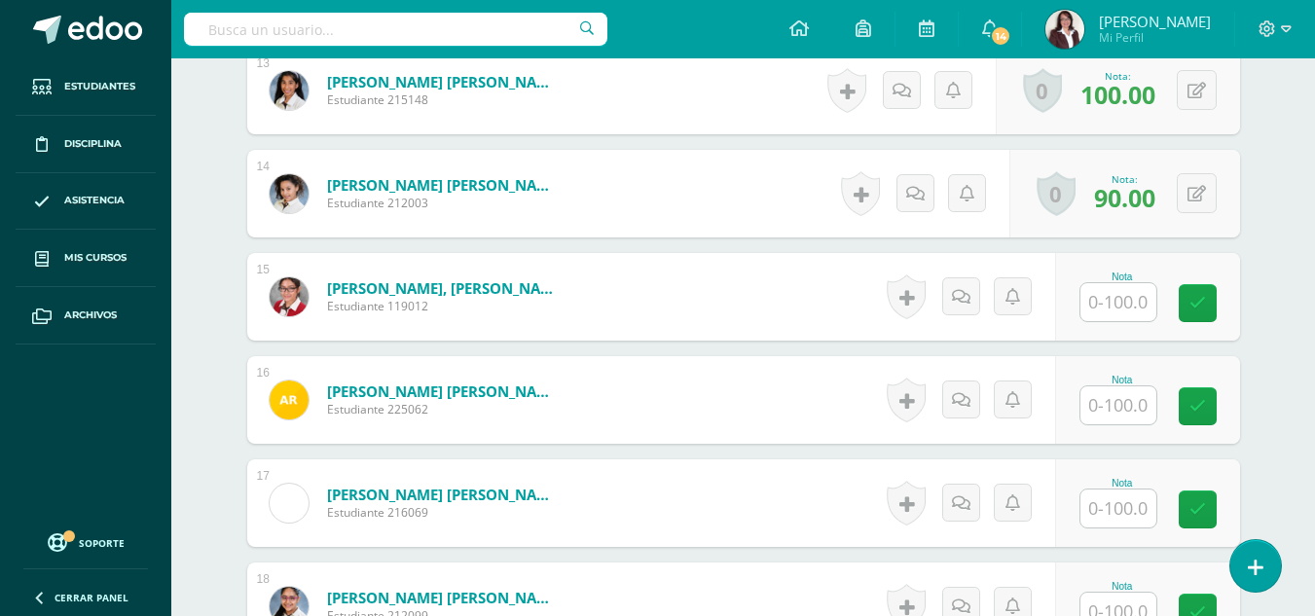
scroll to position [1873, 0]
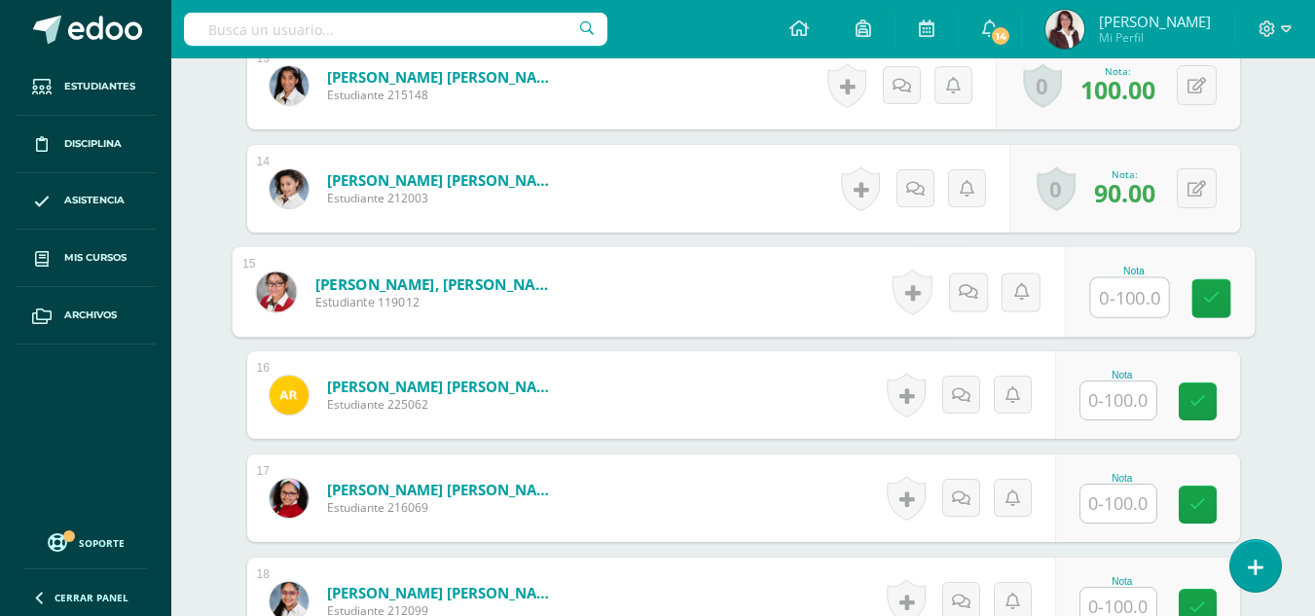
click at [1126, 295] on input "text" at bounding box center [1129, 297] width 78 height 39
type input "100"
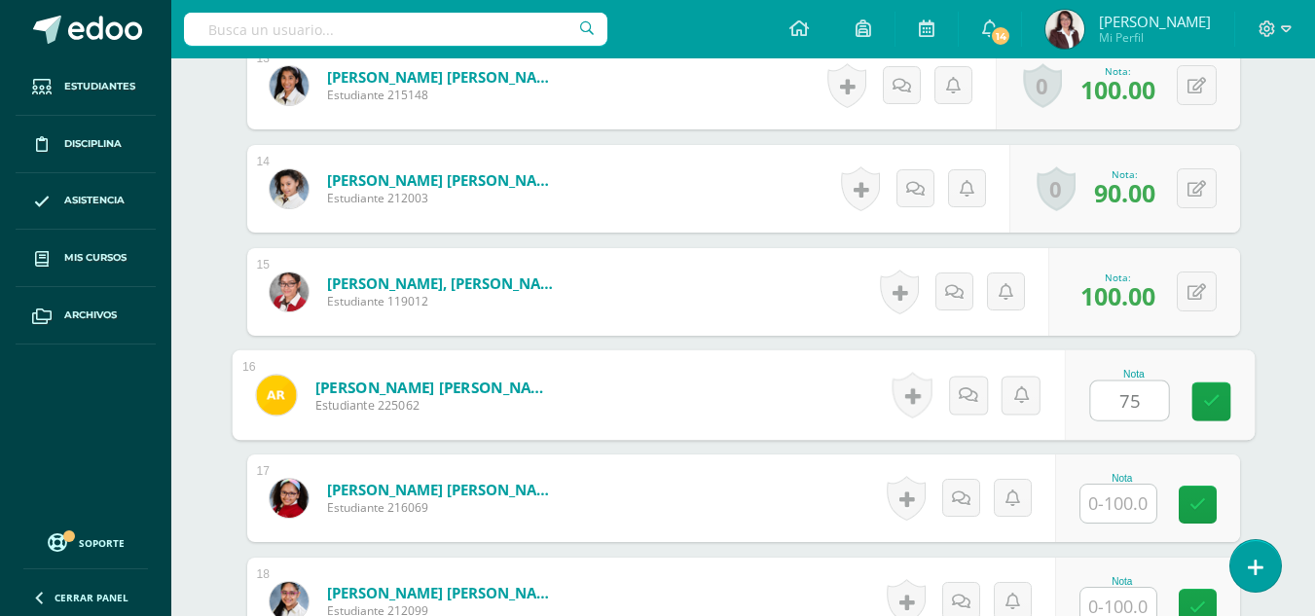
type input "75"
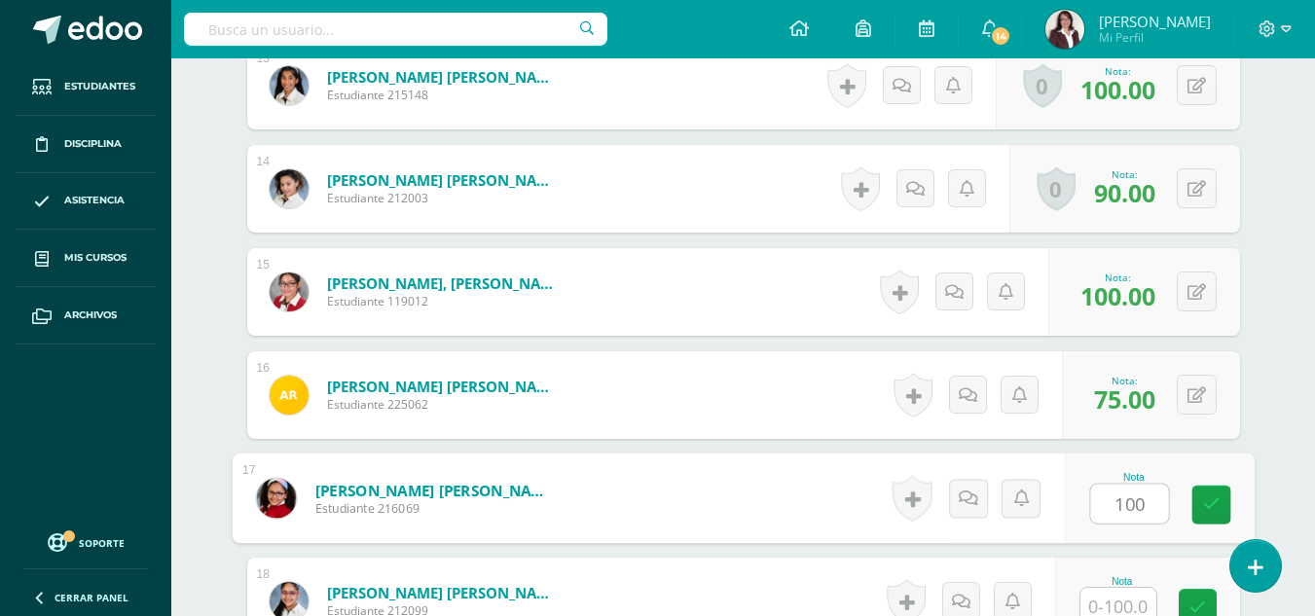
type input "100"
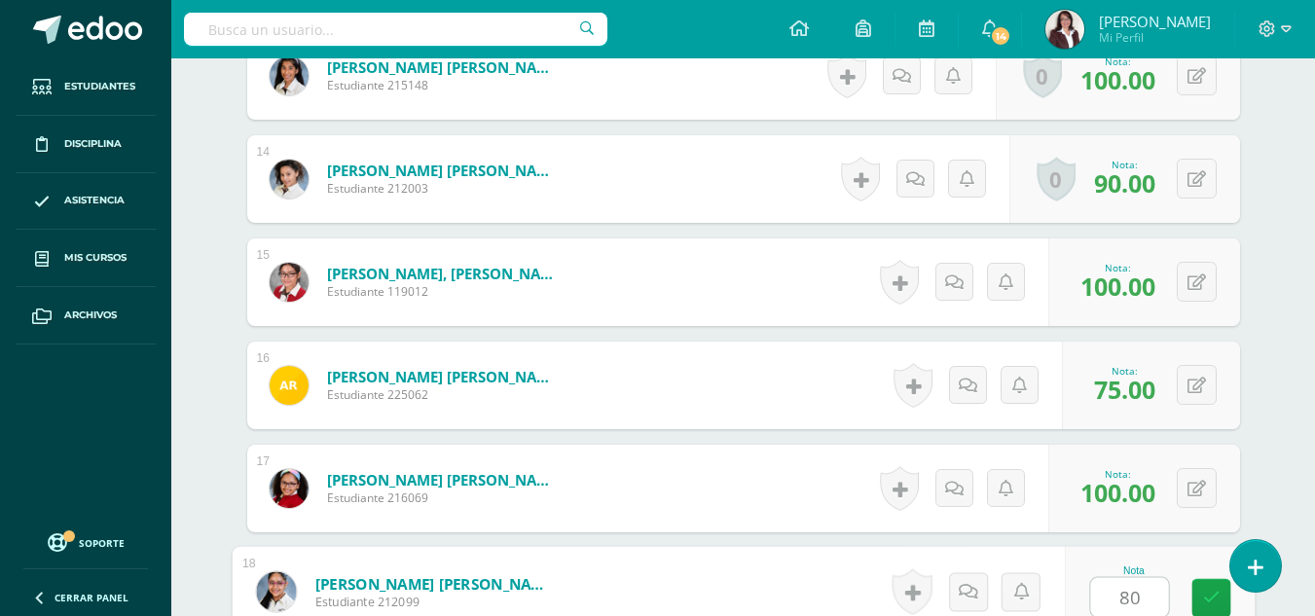
type input "80"
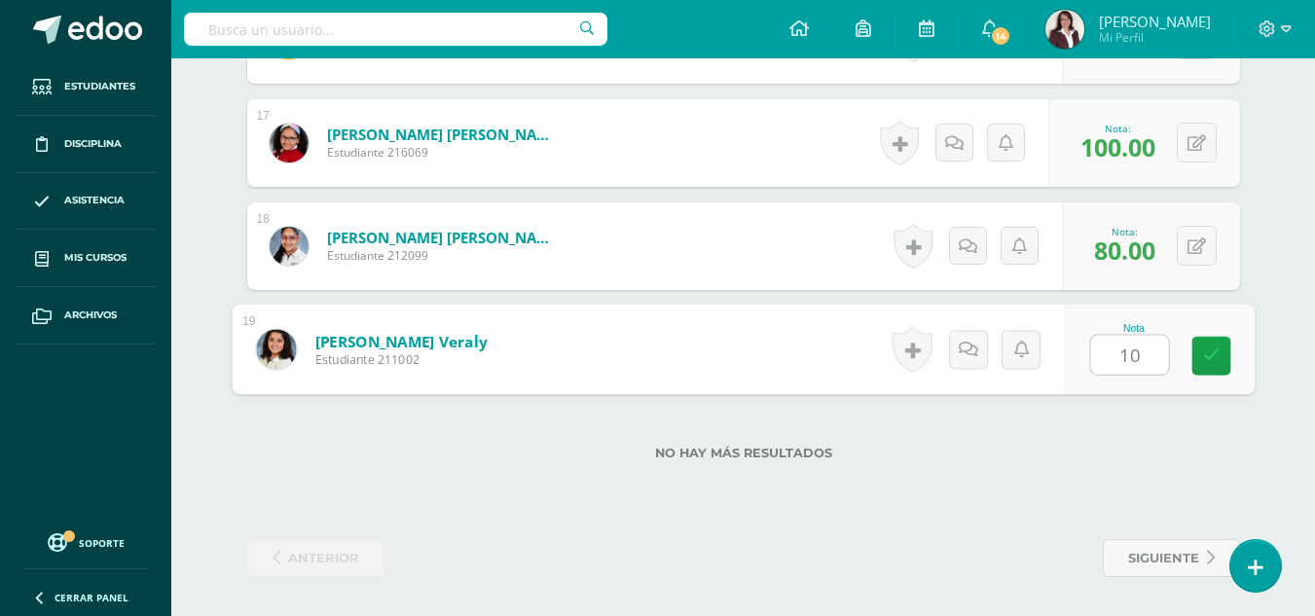
type input "100"
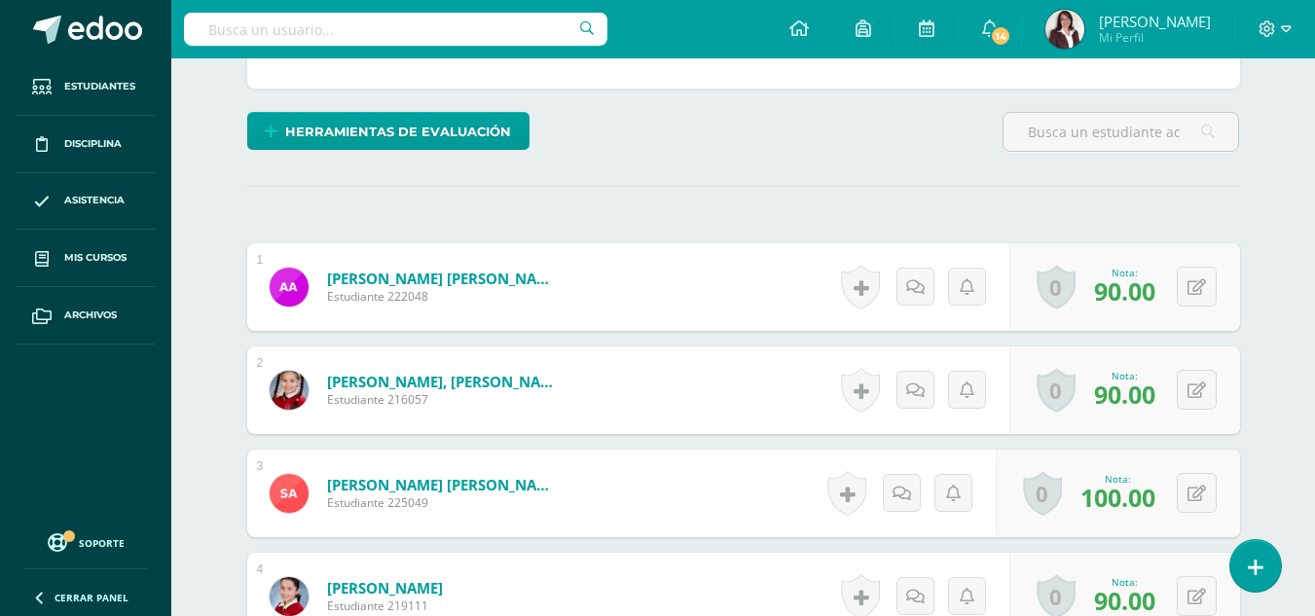
scroll to position [0, 0]
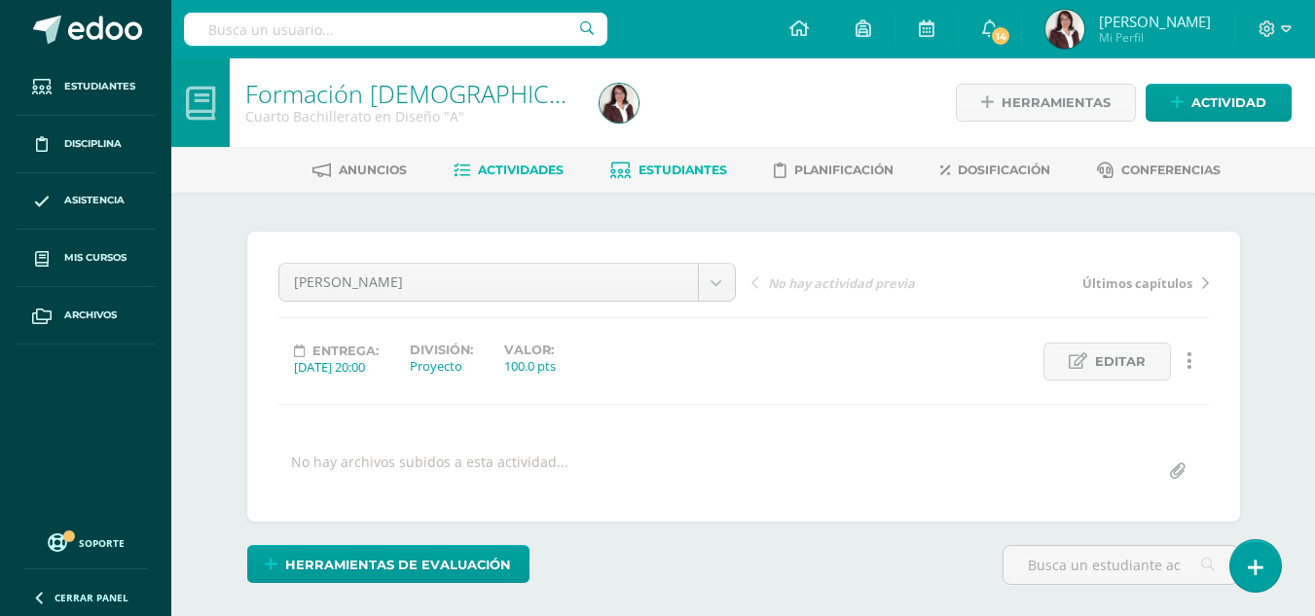
click at [673, 170] on span "Estudiantes" at bounding box center [683, 170] width 89 height 15
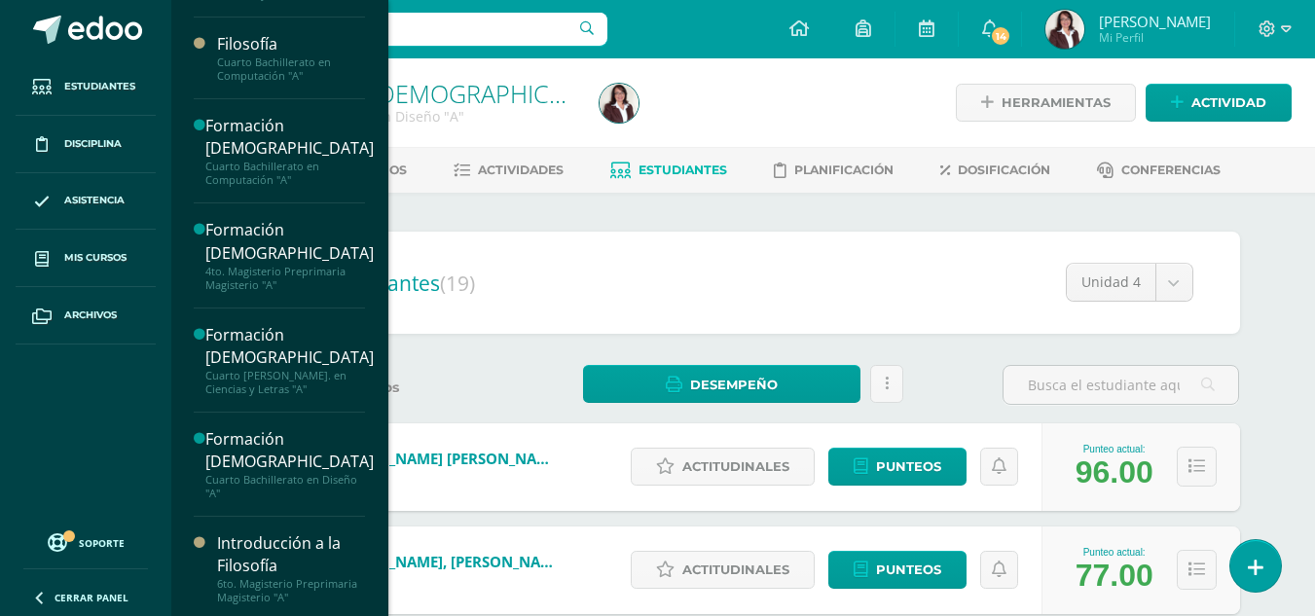
scroll to position [913, 0]
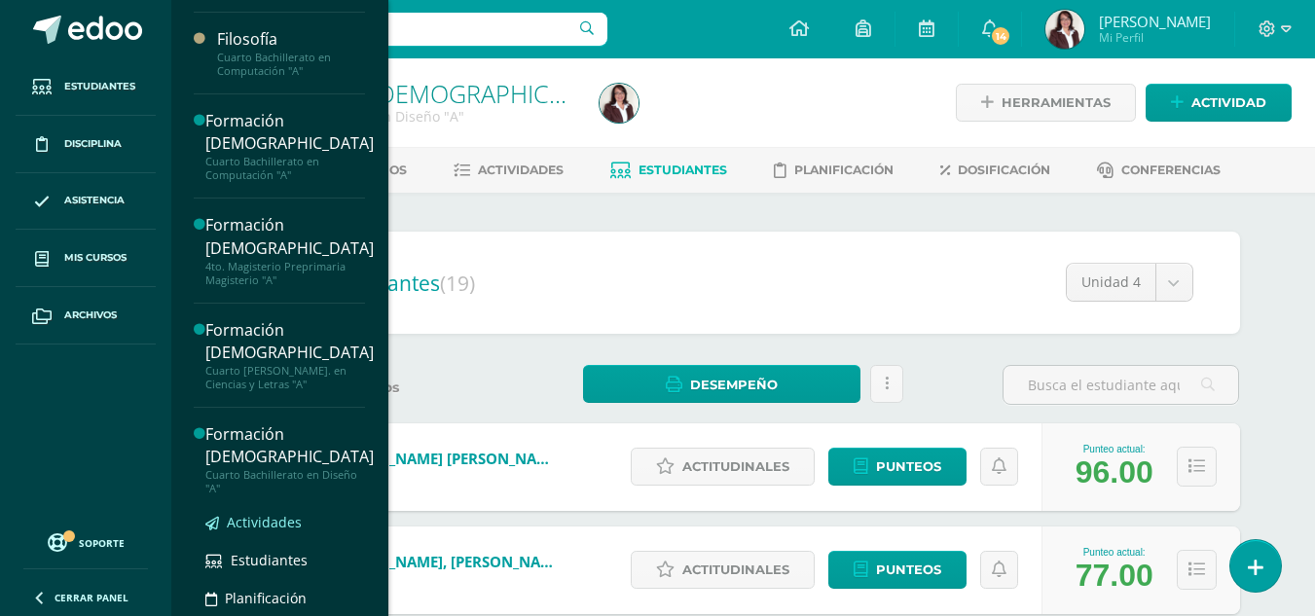
click at [292, 521] on span "Actividades" at bounding box center [264, 522] width 75 height 18
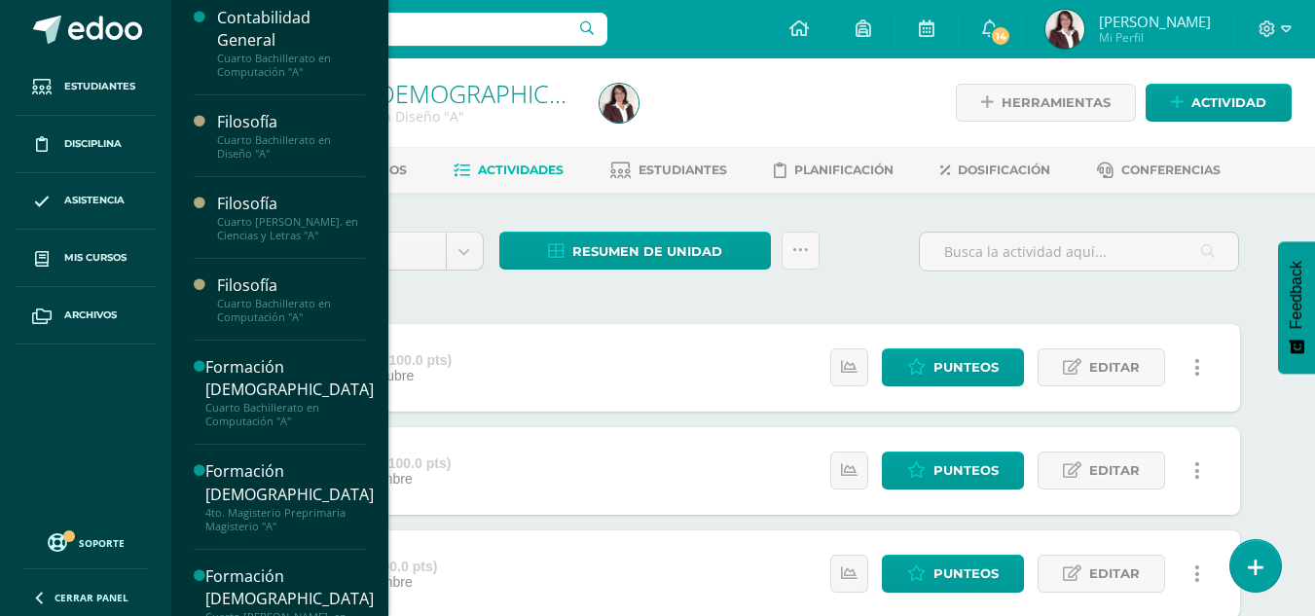
scroll to position [677, 0]
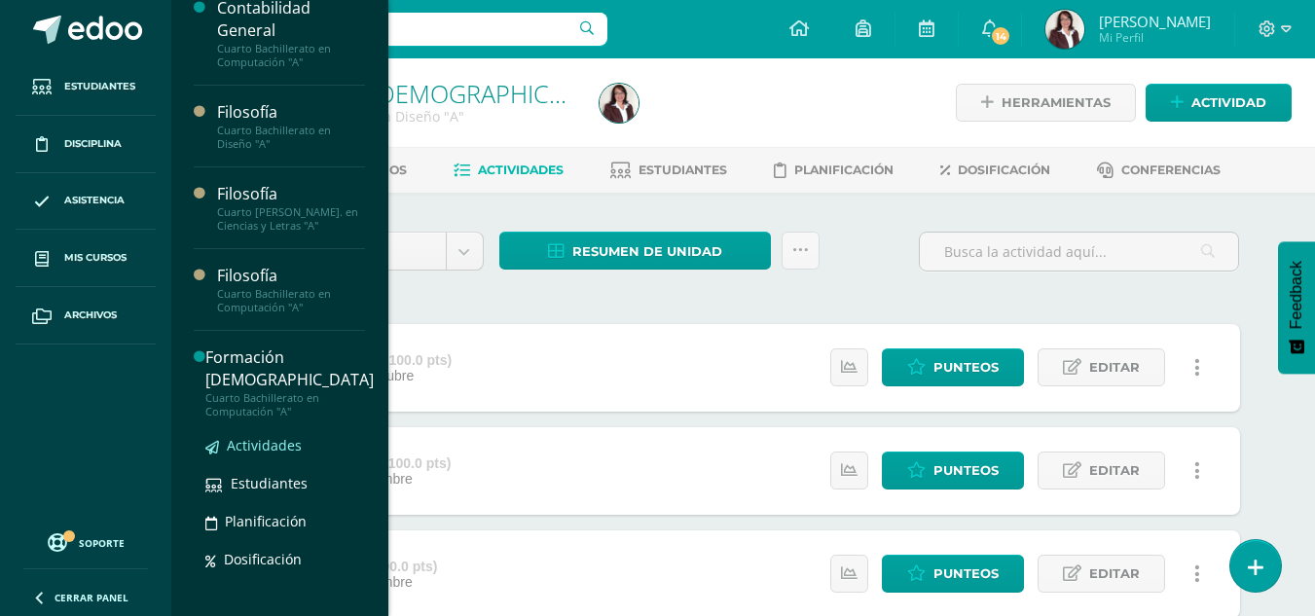
click at [285, 443] on span "Actividades" at bounding box center [264, 445] width 75 height 18
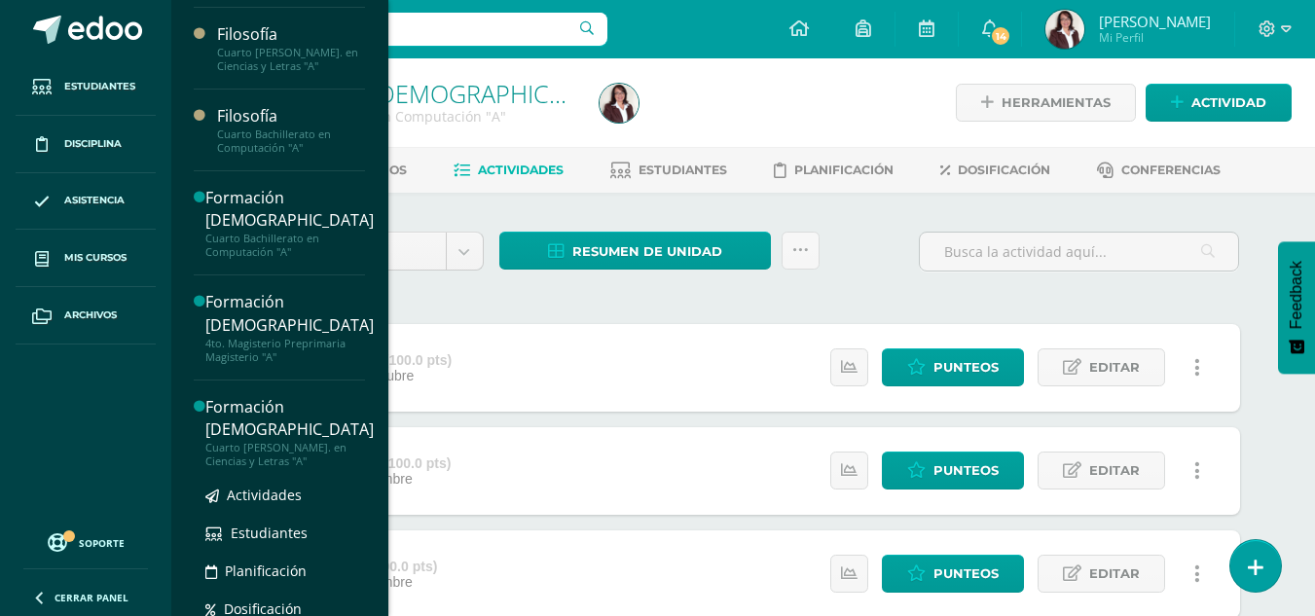
scroll to position [838, 0]
click at [274, 489] on span "Actividades" at bounding box center [264, 493] width 75 height 18
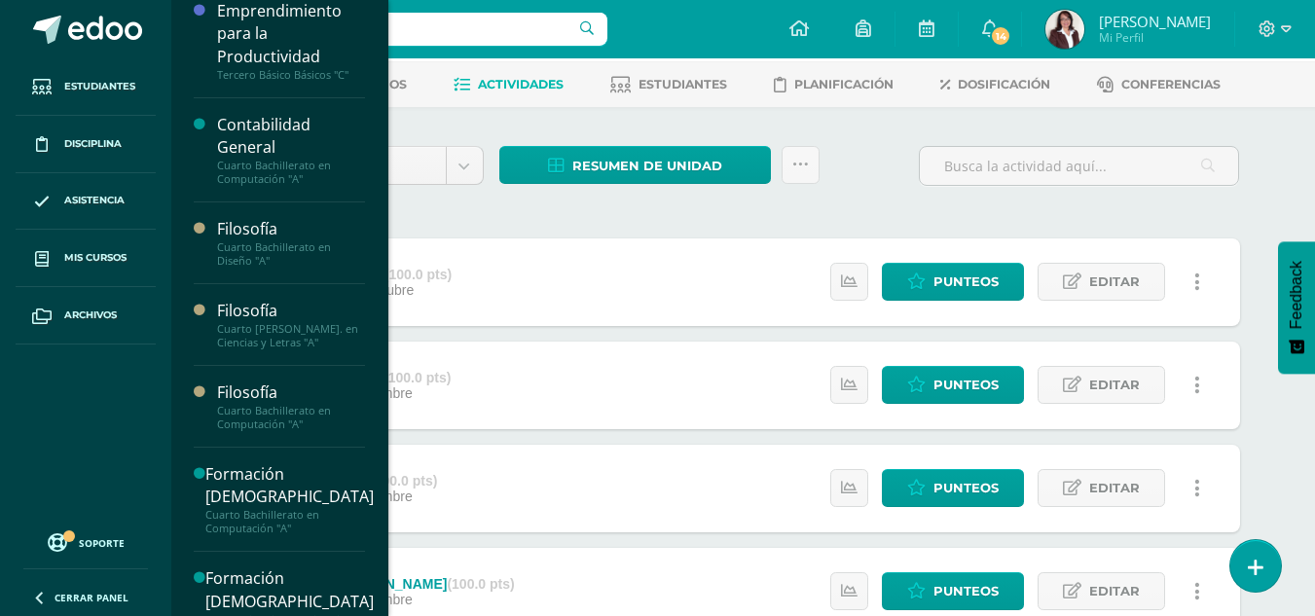
scroll to position [575, 0]
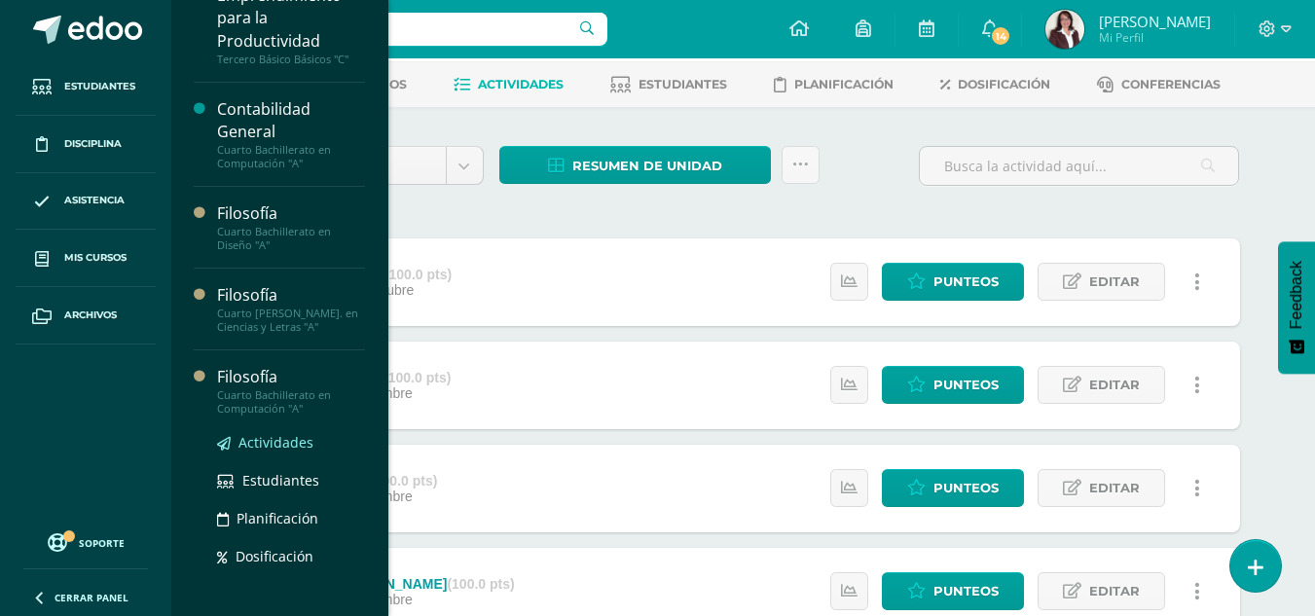
click at [277, 438] on span "Actividades" at bounding box center [275, 442] width 75 height 18
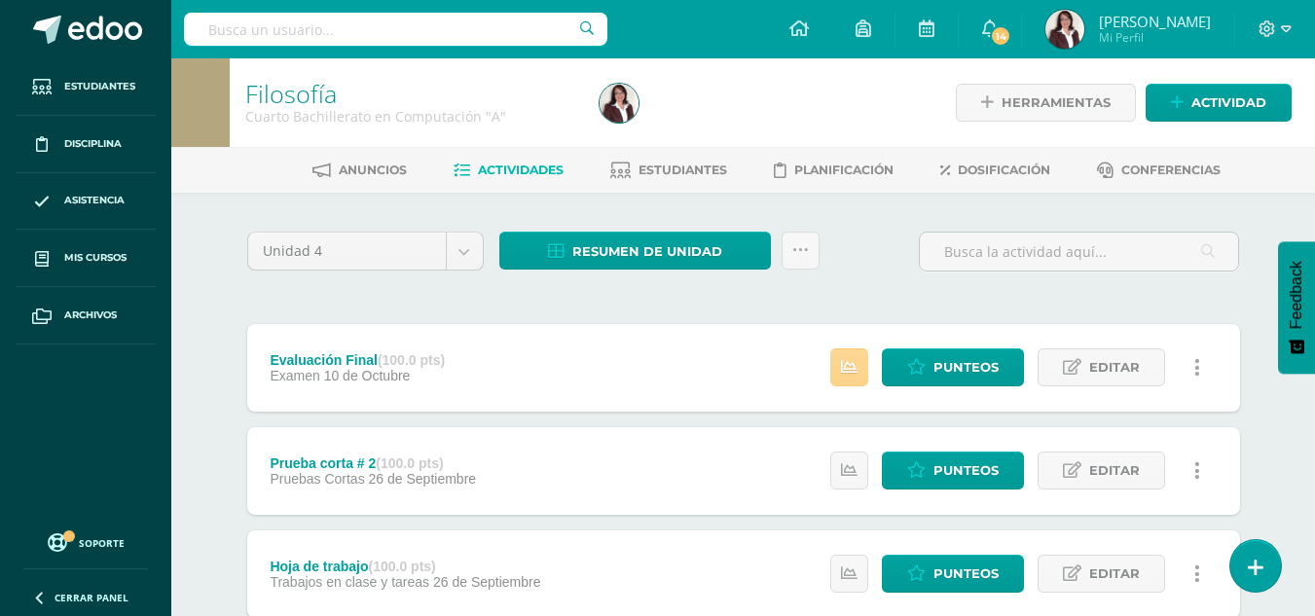
click at [840, 370] on link at bounding box center [849, 367] width 38 height 38
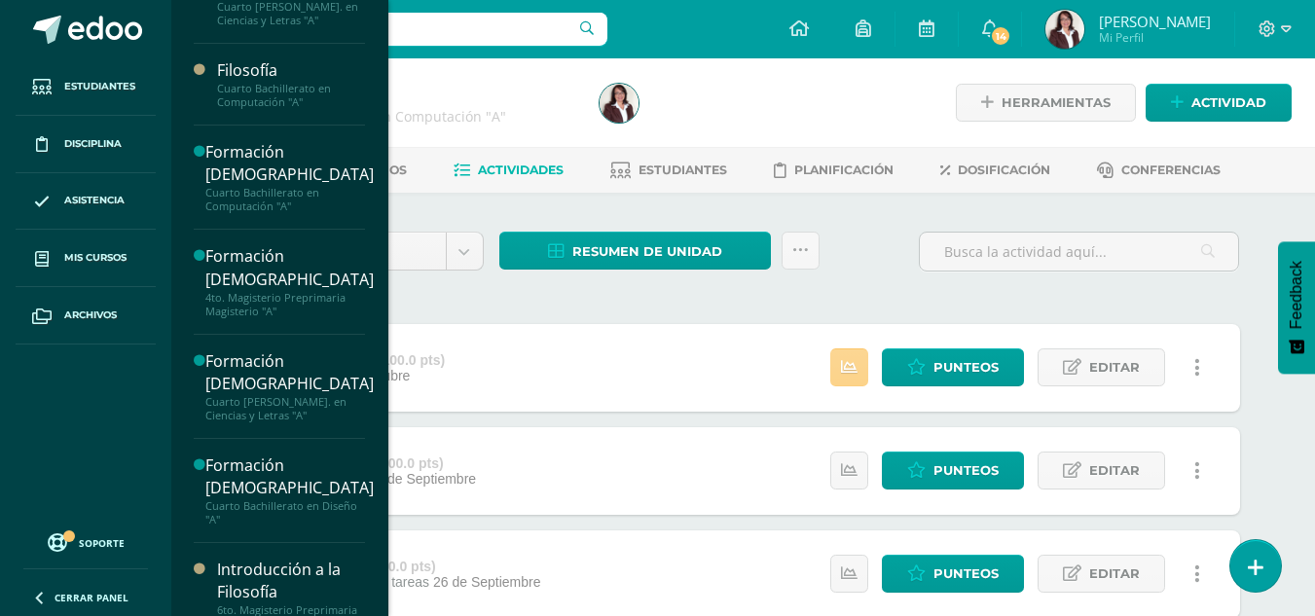
scroll to position [913, 0]
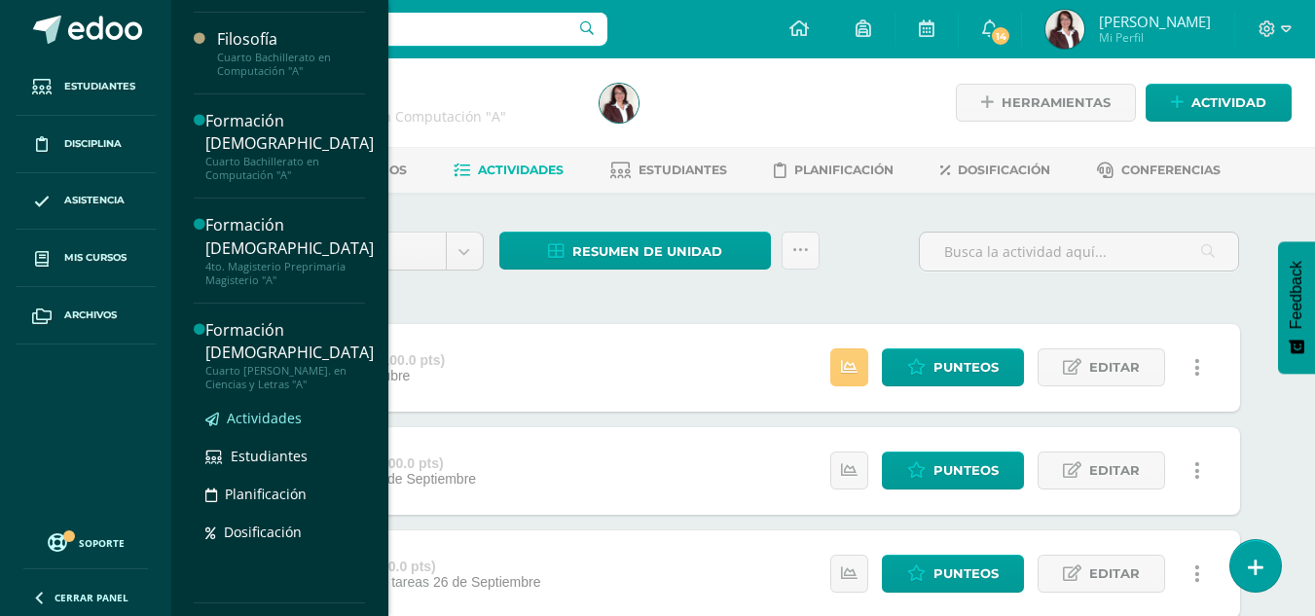
click at [272, 417] on span "Actividades" at bounding box center [264, 418] width 75 height 18
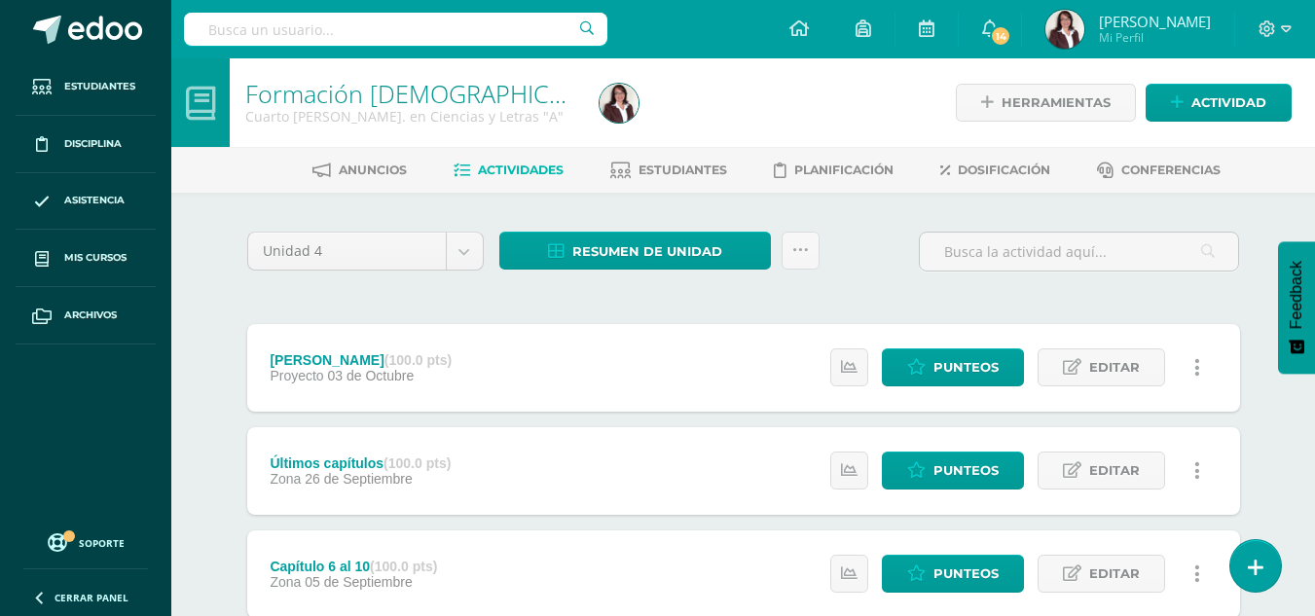
click at [851, 82] on div at bounding box center [773, 102] width 362 height 89
